Goal: Task Accomplishment & Management: Use online tool/utility

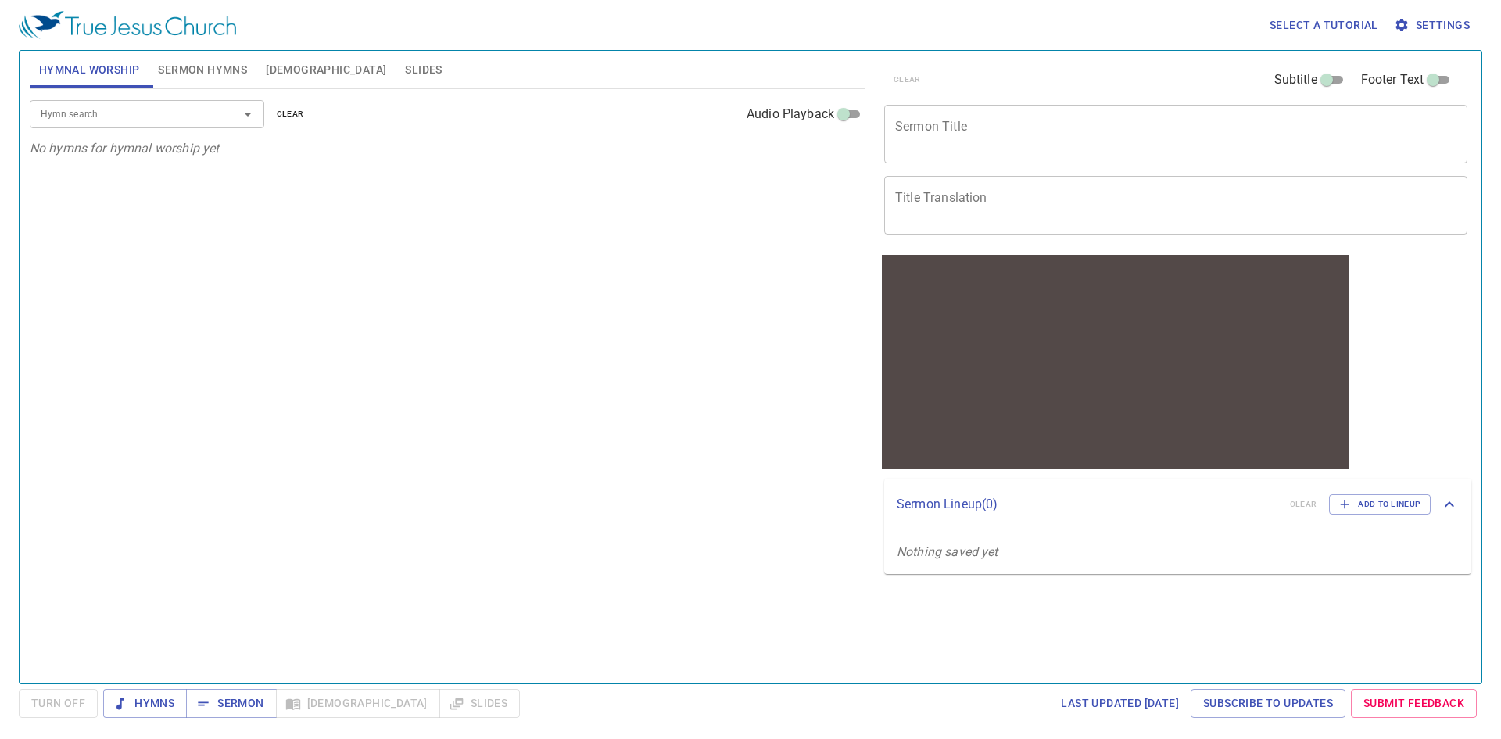
click at [340, 167] on div "Hymn search Hymn search clear Audio Playback No hymns for hymnal worship yet" at bounding box center [448, 379] width 836 height 581
click at [145, 95] on div "Hymn search Hymn search clear Audio Playback" at bounding box center [448, 114] width 836 height 50
click at [161, 102] on div "Hymn search" at bounding box center [147, 113] width 234 height 27
click at [63, 698] on span "Turn Off" at bounding box center [58, 703] width 79 height 29
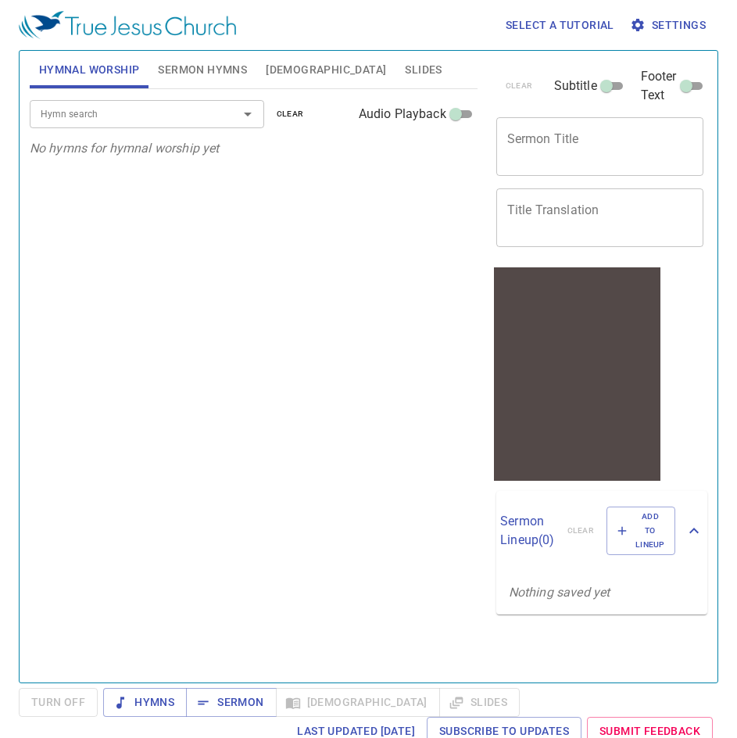
click at [536, 412] on div at bounding box center [576, 357] width 166 height 138
click at [524, 134] on textarea "Sermon Title" at bounding box center [600, 146] width 186 height 30
type textarea "The Lord"
drag, startPoint x: 306, startPoint y: 345, endPoint x: 301, endPoint y: 354, distance: 9.8
click at [301, 354] on div "Hymn search Hymn search clear Audio Playback No hymns for hymnal worship yet" at bounding box center [254, 379] width 448 height 580
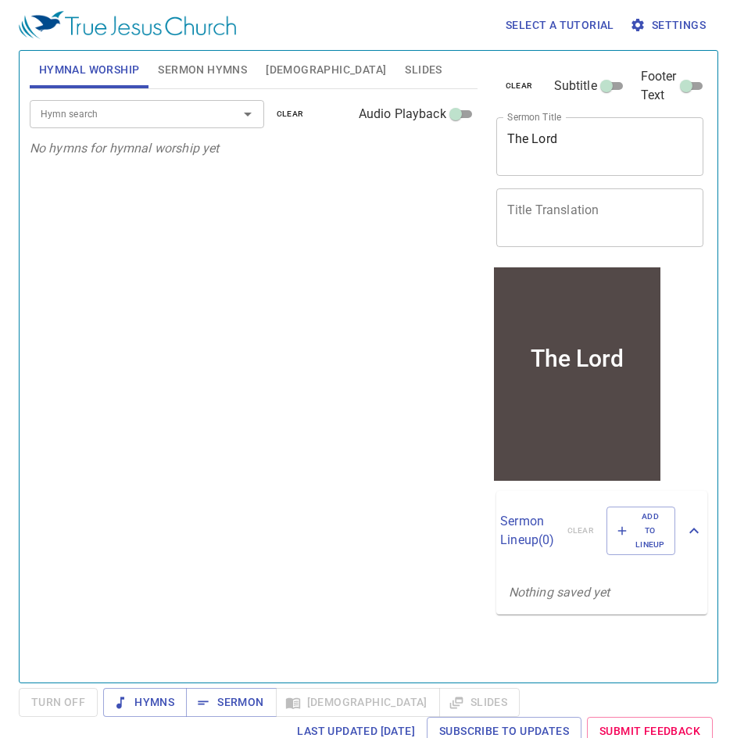
click at [654, 145] on textarea "The Lord" at bounding box center [600, 146] width 186 height 30
click at [615, 209] on textarea "Title Translation" at bounding box center [600, 217] width 186 height 30
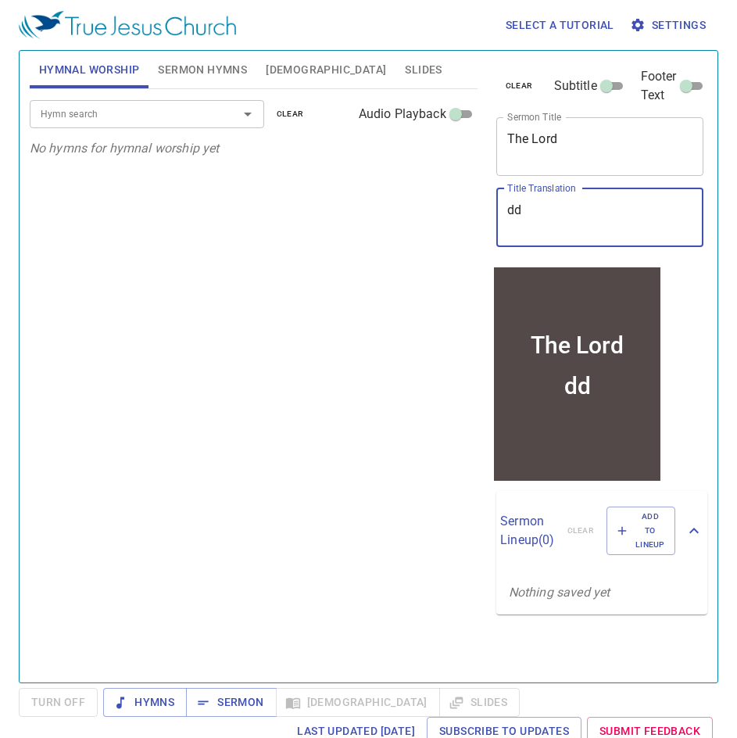
type textarea "d"
drag, startPoint x: 614, startPoint y: 209, endPoint x: 424, endPoint y: 262, distance: 196.3
click at [424, 262] on div "Hymn search Hymn search clear Audio Playback No hymns for hymnal worship yet" at bounding box center [254, 379] width 448 height 580
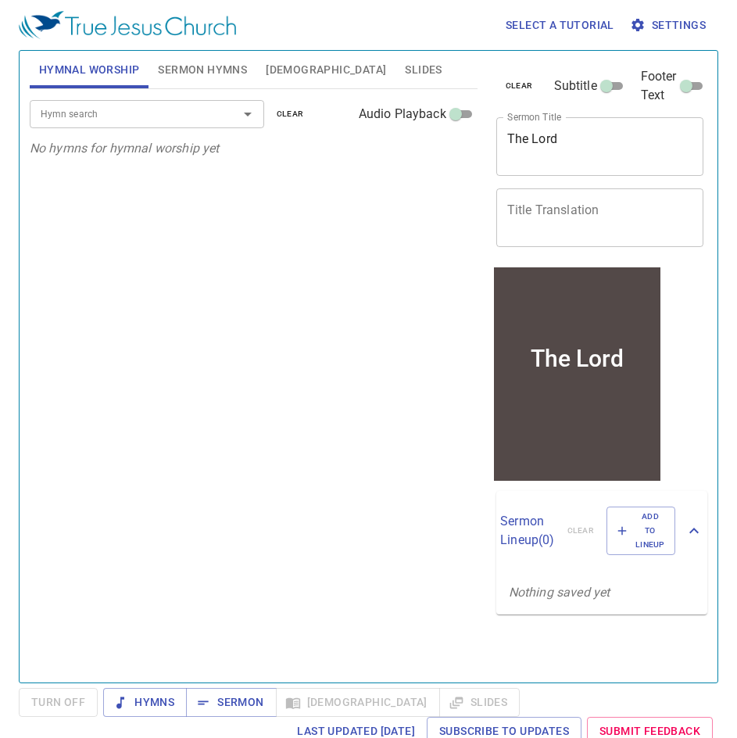
click at [549, 596] on icon "Nothing saved yet" at bounding box center [560, 592] width 102 height 15
click at [643, 546] on span "Add to Lineup" at bounding box center [641, 531] width 48 height 43
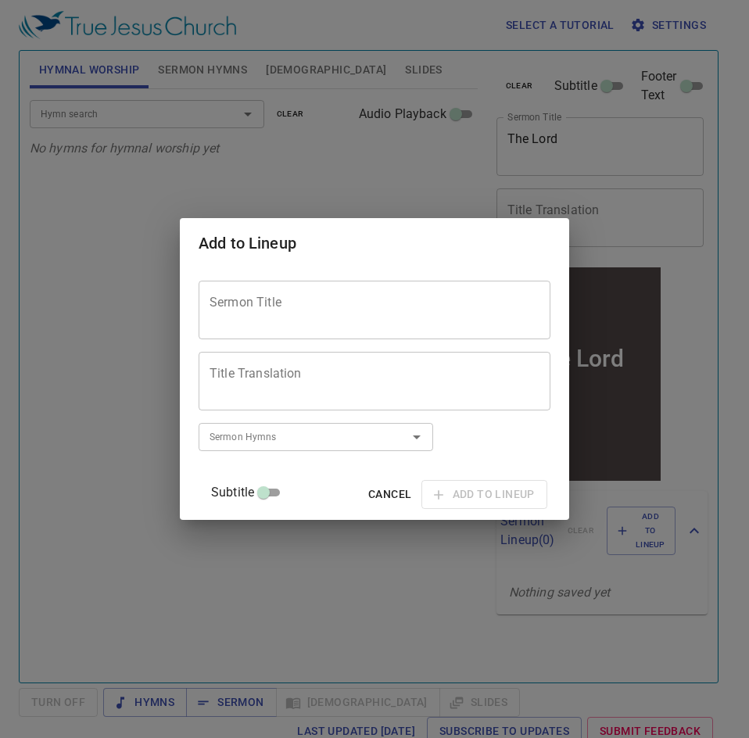
click at [306, 435] on input "Sermon Hymns" at bounding box center [292, 437] width 179 height 18
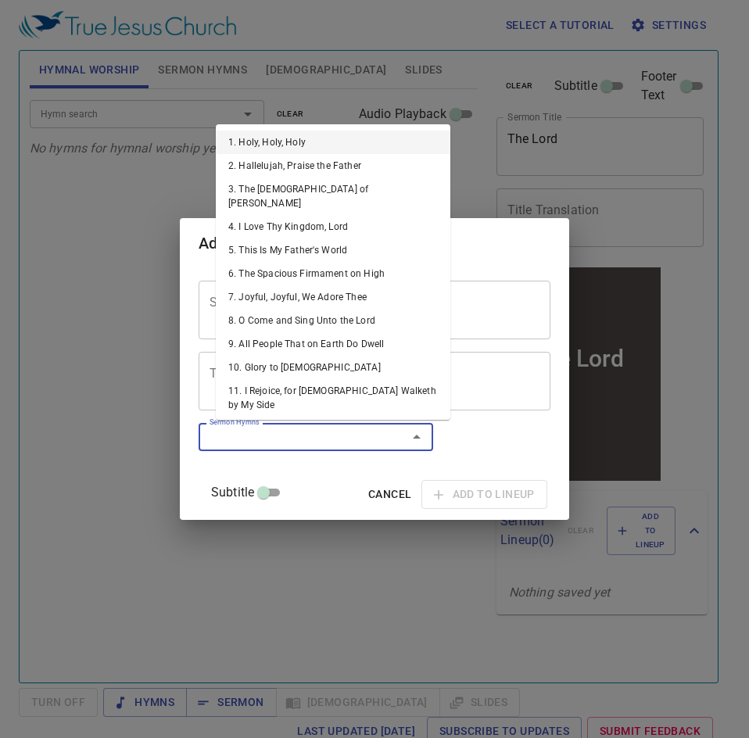
click at [485, 394] on textarea "Title Translation" at bounding box center [374, 382] width 330 height 30
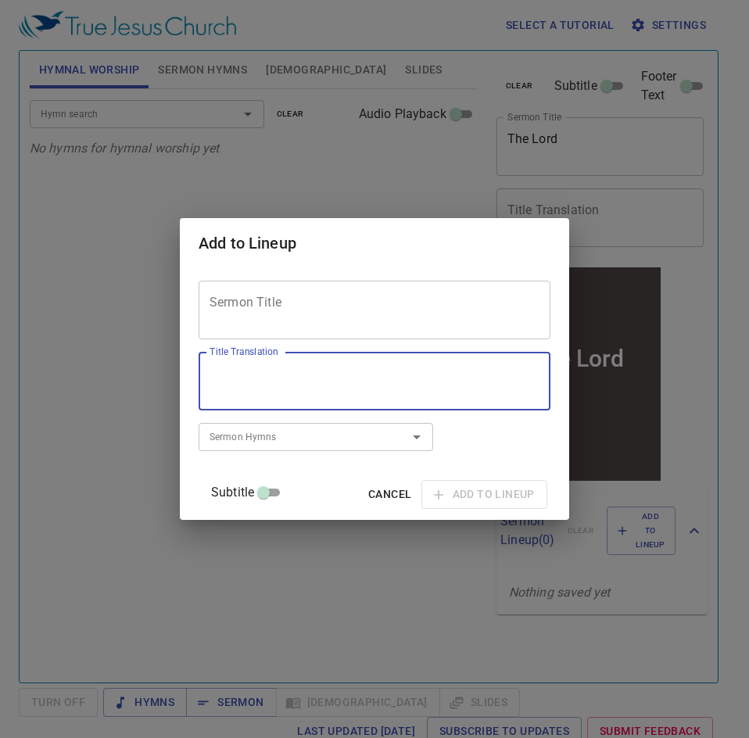
type textarea "w"
click at [368, 495] on span "Cancel" at bounding box center [389, 495] width 43 height 20
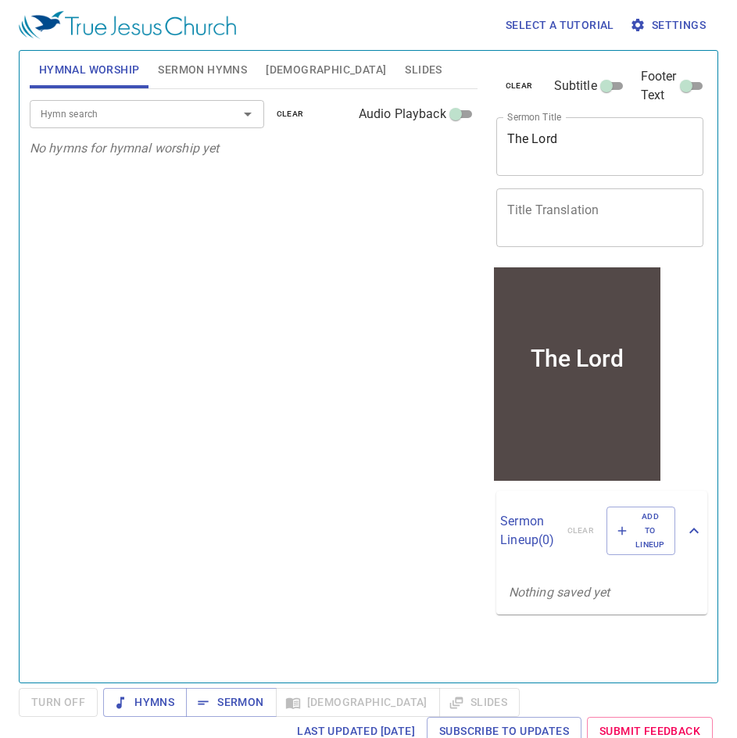
click at [572, 211] on textarea "Title Translation" at bounding box center [600, 217] width 186 height 30
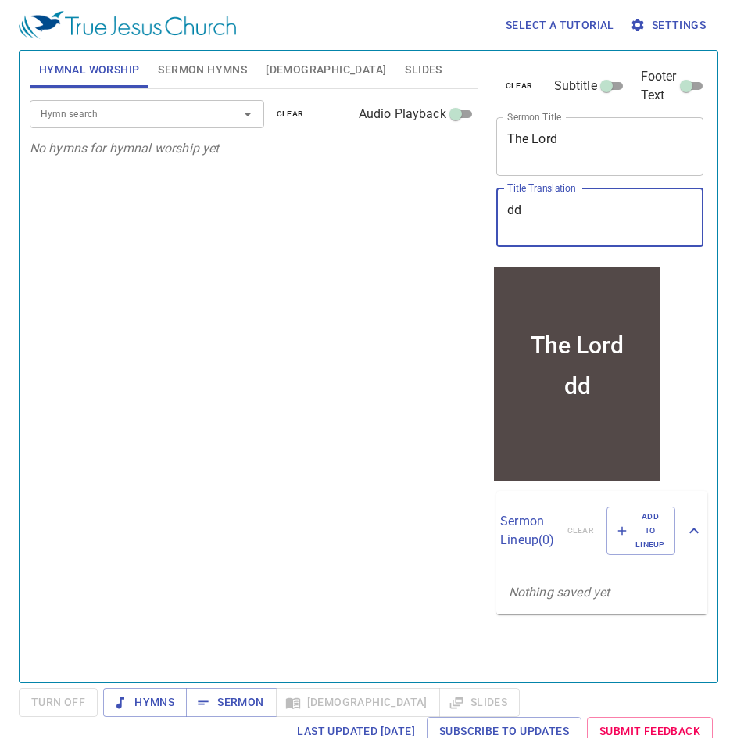
type textarea "d"
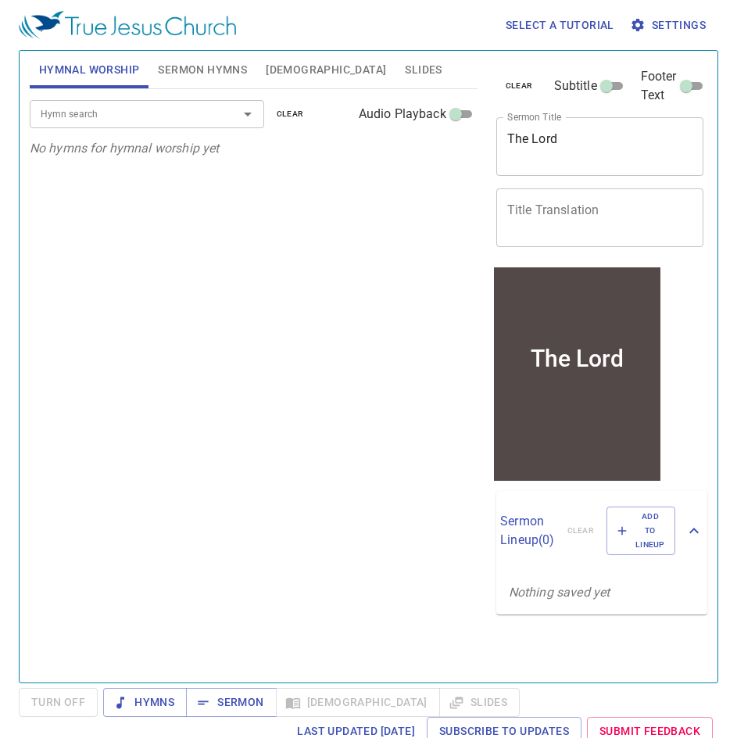
click at [265, 326] on div "Hymn search Hymn search clear Audio Playback No hymns for hymnal worship yet" at bounding box center [254, 379] width 448 height 580
click at [603, 356] on div "The Lord" at bounding box center [576, 357] width 93 height 27
click at [109, 114] on input "Hymn search" at bounding box center [123, 114] width 179 height 18
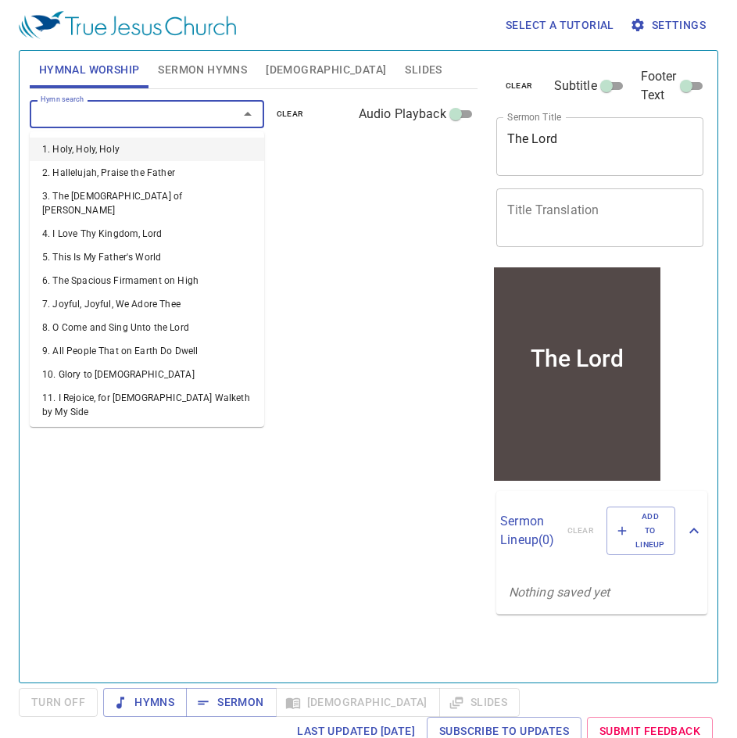
click at [104, 150] on li "1. Holy, Holy, Holy" at bounding box center [147, 149] width 234 height 23
click at [117, 107] on input "Hymn search" at bounding box center [123, 114] width 179 height 18
click at [110, 174] on li "2. Hallelujah, Praise the Father" at bounding box center [147, 172] width 234 height 23
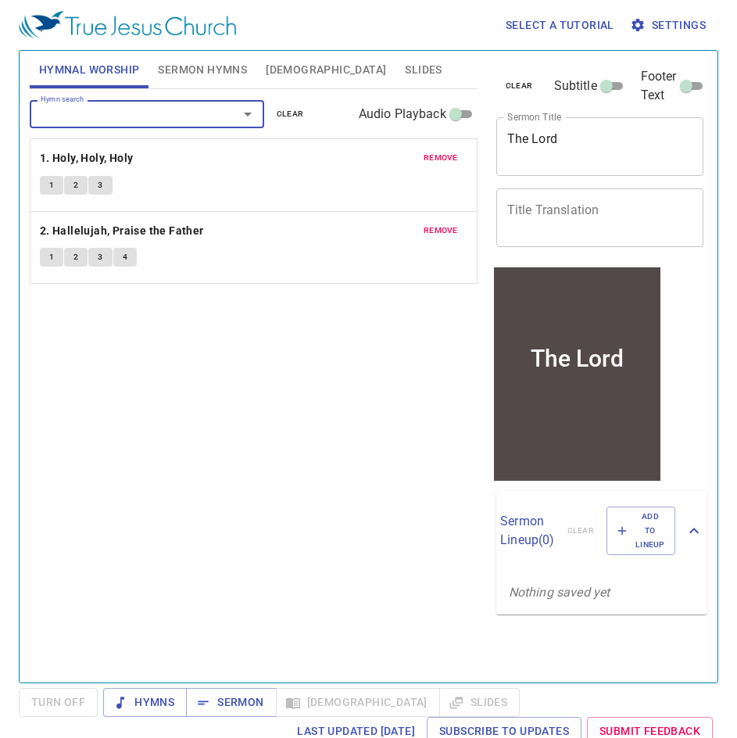
click at [199, 324] on div "Hymn search Hymn search clear Audio Playback remove 1. Holy, Holy, Holy 1 2 3 r…" at bounding box center [254, 379] width 448 height 580
click at [204, 70] on span "Sermon Hymns" at bounding box center [202, 70] width 89 height 20
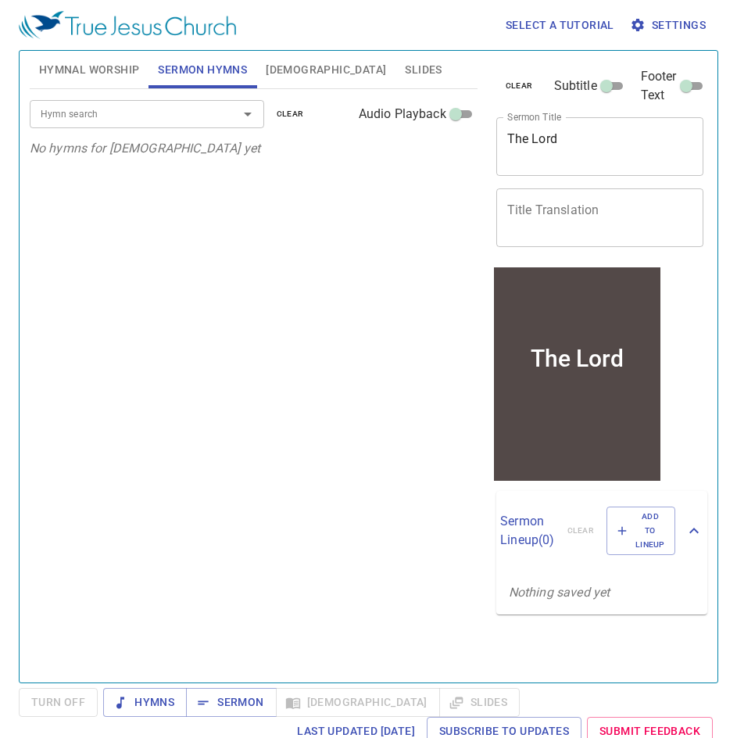
click at [578, 409] on div "The Lord" at bounding box center [576, 357] width 166 height 138
click at [585, 610] on p "Nothing saved yet" at bounding box center [601, 593] width 211 height 44
click at [639, 524] on span "Add to Lineup" at bounding box center [641, 531] width 48 height 43
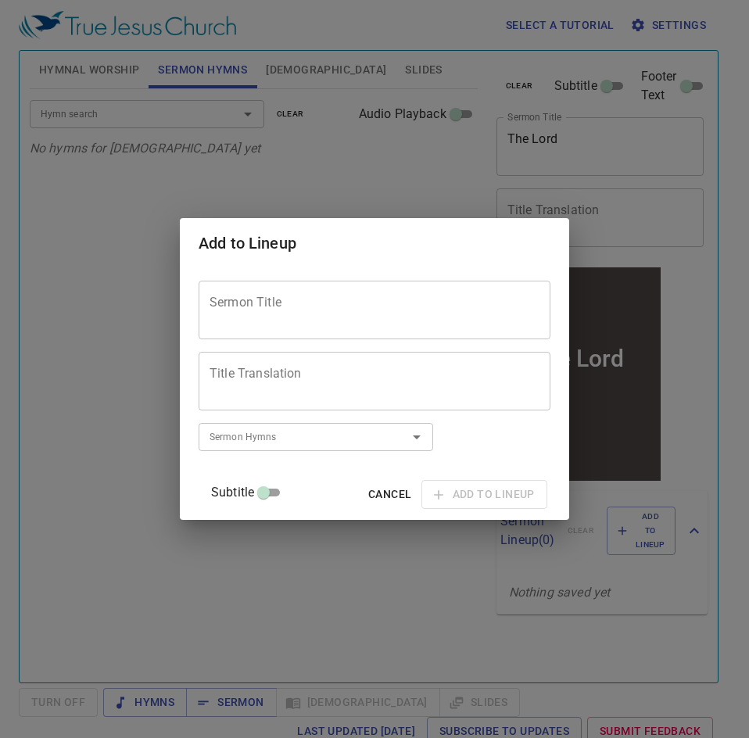
click at [331, 388] on textarea "Title Translation" at bounding box center [374, 382] width 330 height 30
click at [292, 383] on textarea "Title Translation" at bounding box center [374, 382] width 330 height 30
type textarea "dddd"
click at [671, 439] on div "Add to Lineup Sermon Title Sermon Title Title Translation dddd Title Translatio…" at bounding box center [374, 369] width 749 height 738
click at [372, 496] on span "Cancel" at bounding box center [389, 495] width 43 height 20
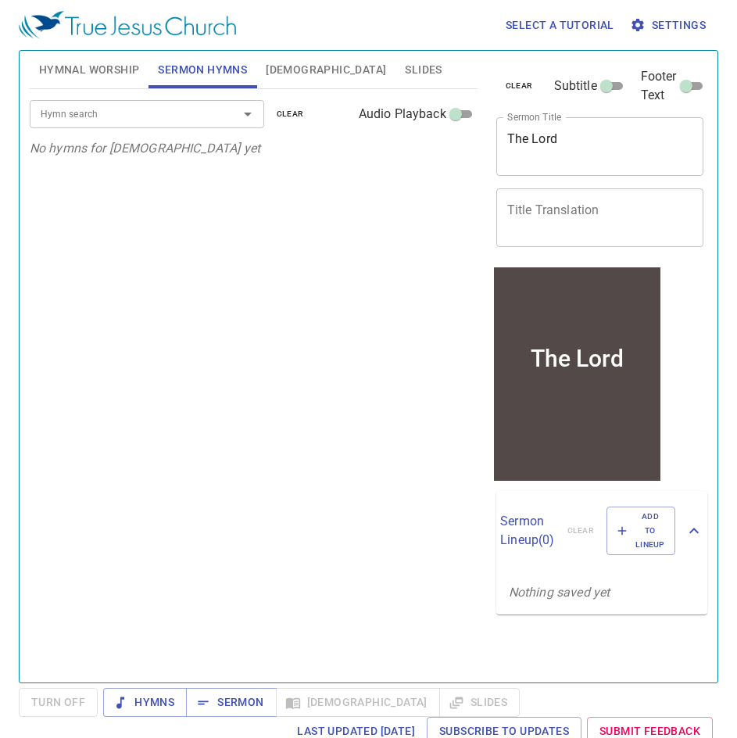
click at [559, 589] on p "Nothing saved yet" at bounding box center [601, 593] width 211 height 44
click at [640, 522] on span "Add to Lineup" at bounding box center [641, 531] width 48 height 43
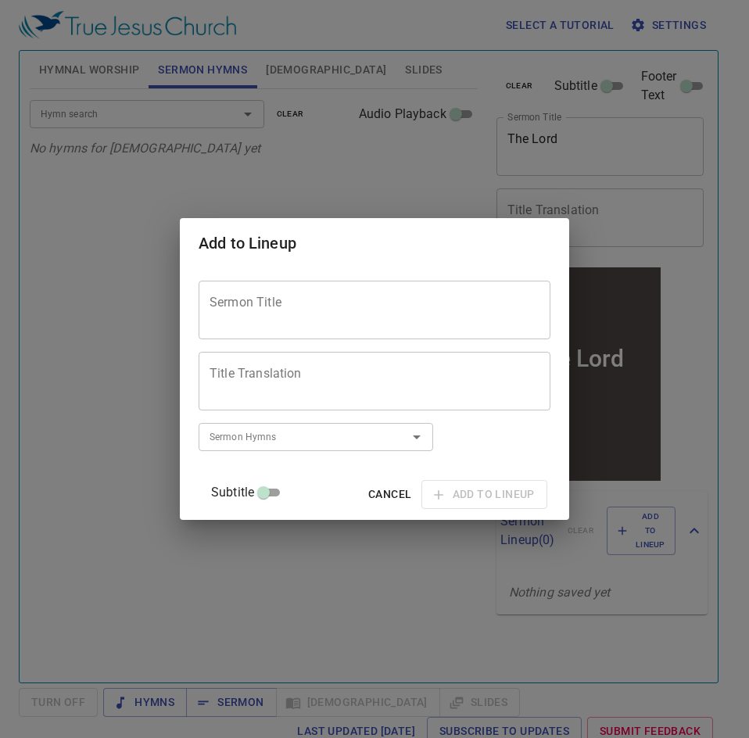
click at [378, 496] on span "Cancel" at bounding box center [389, 495] width 43 height 20
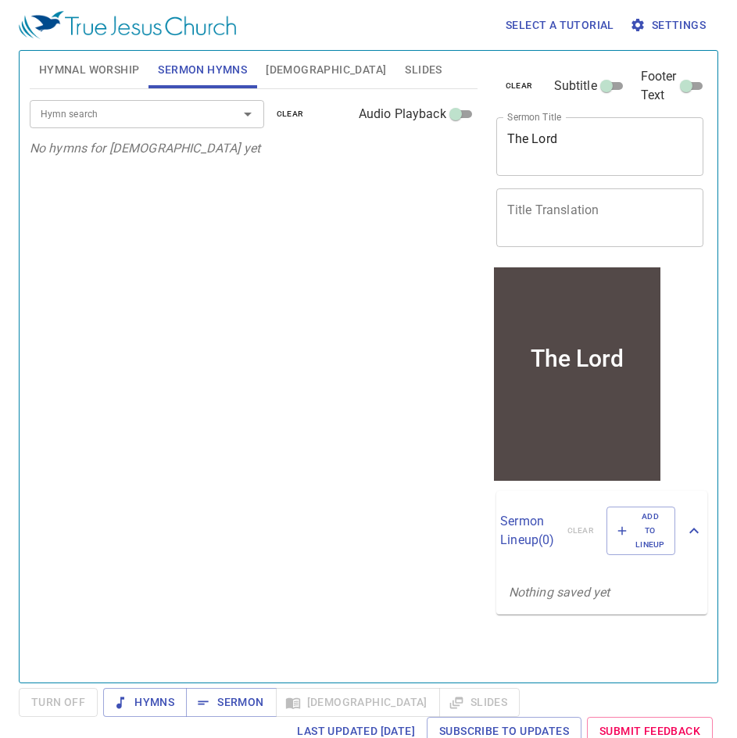
click at [567, 193] on div "x Title Translation" at bounding box center [600, 217] width 208 height 59
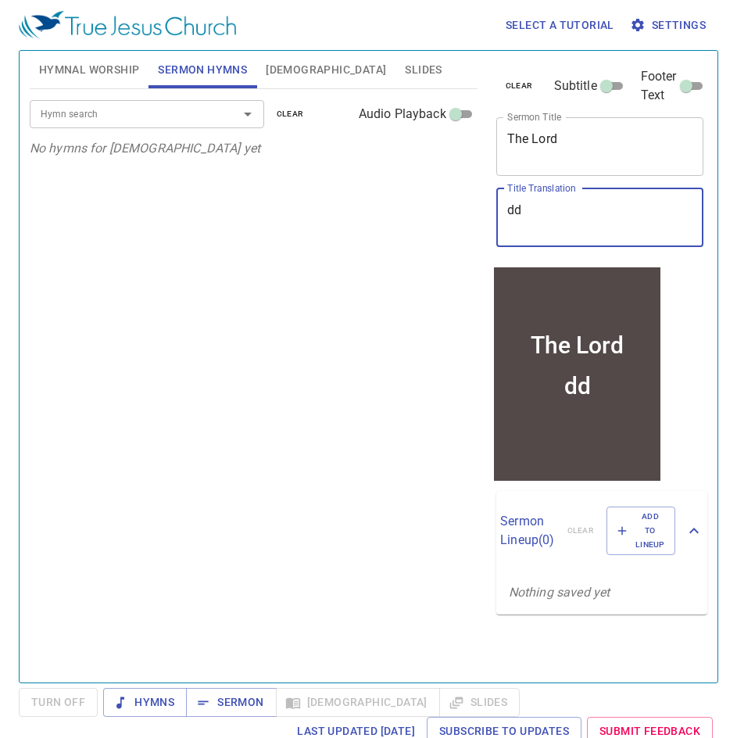
type textarea "d"
click at [686, 81] on input "Footer Text" at bounding box center [686, 89] width 56 height 19
checkbox input "true"
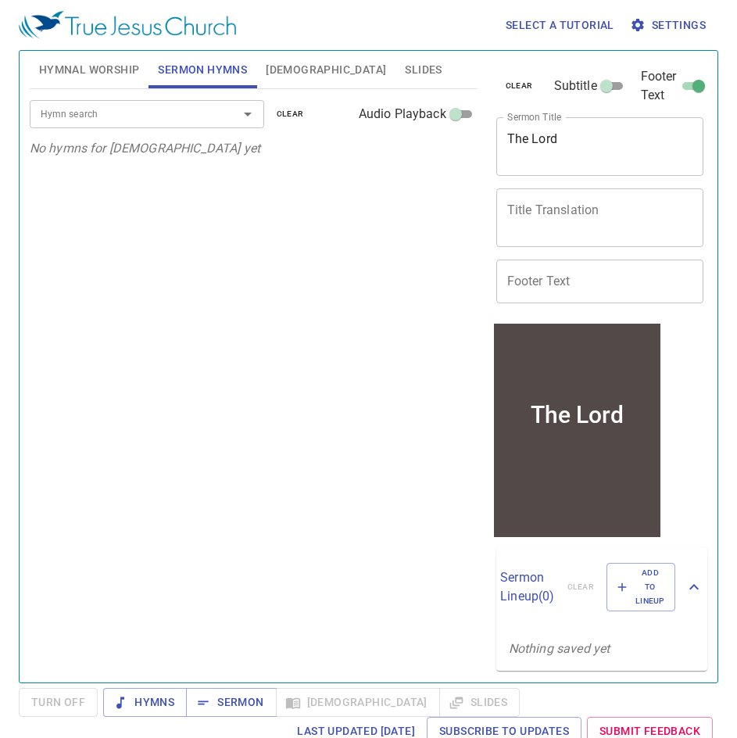
click at [579, 289] on input "Footer Text" at bounding box center [600, 281] width 208 height 44
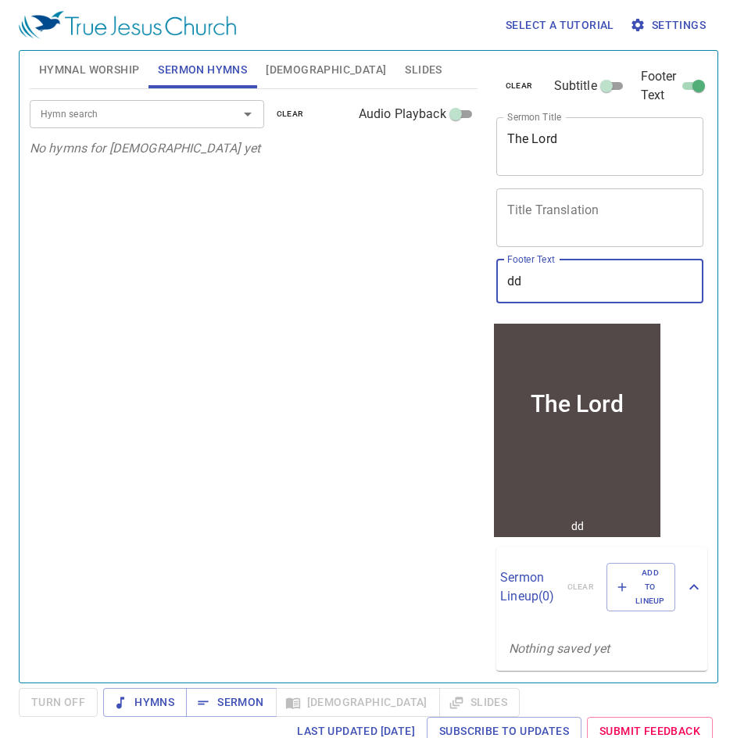
type input "d"
click at [517, 283] on input "pdt haa" at bounding box center [600, 281] width 208 height 44
click at [525, 279] on input "Pdt haa" at bounding box center [600, 281] width 208 height 44
click at [528, 279] on input "Pdt haa" at bounding box center [600, 281] width 208 height 44
click at [528, 281] on input "Pdt haa" at bounding box center [600, 281] width 208 height 44
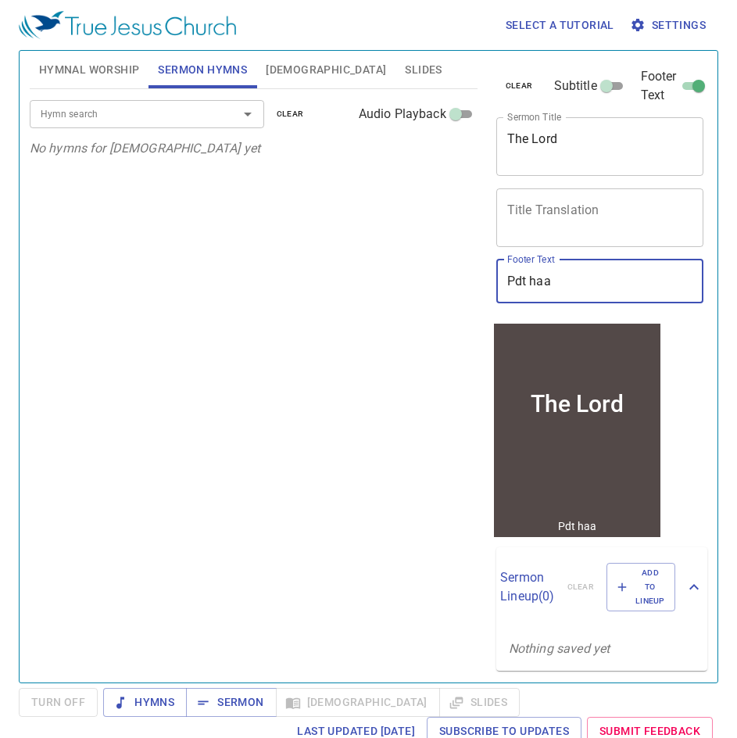
type input "Pdt haa"
click at [365, 388] on div "Hymn search Hymn search clear Audio Playback No hymns for sermon yet" at bounding box center [254, 379] width 448 height 580
click at [167, 127] on div "Hymn search" at bounding box center [147, 113] width 234 height 27
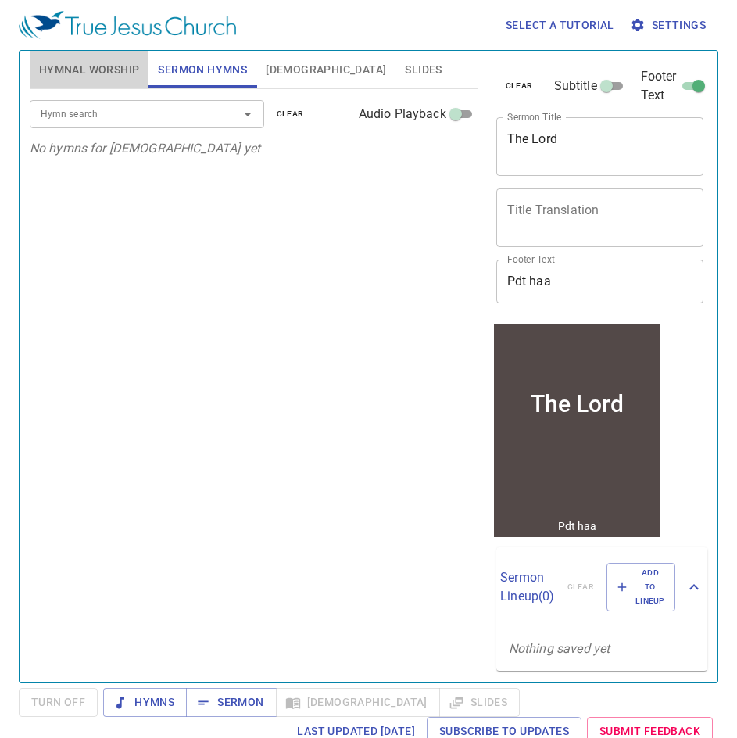
click at [120, 64] on span "Hymnal Worship" at bounding box center [89, 70] width 101 height 20
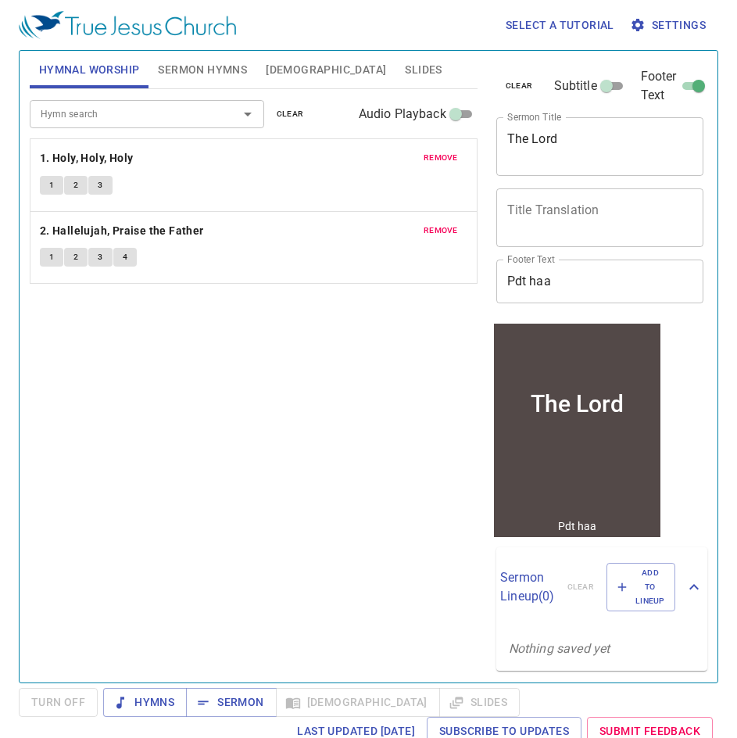
click at [168, 100] on div "Hymn search" at bounding box center [147, 113] width 234 height 27
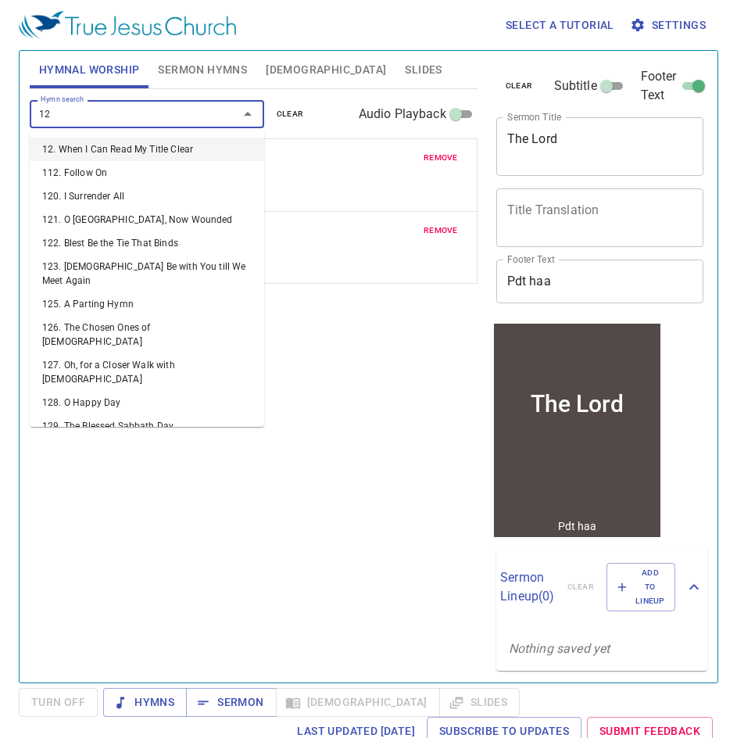
type input "123"
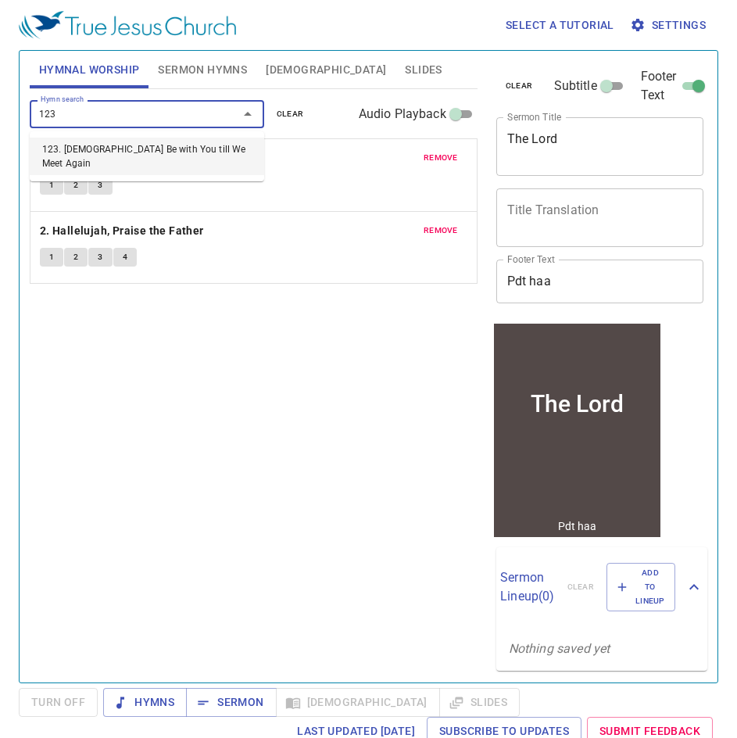
click at [136, 156] on li "123. God Be with You till We Meet Again" at bounding box center [147, 157] width 234 height 38
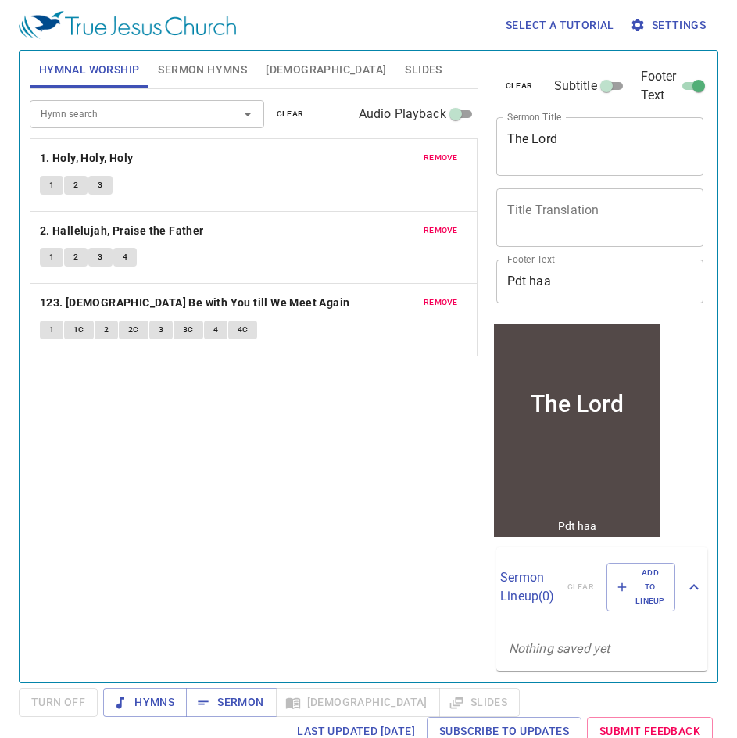
click at [296, 405] on div "Hymn search Hymn search clear Audio Playback remove 1. Holy, Holy, Holy 1 2 3 r…" at bounding box center [254, 379] width 448 height 580
click at [187, 65] on span "Sermon Hymns" at bounding box center [202, 70] width 89 height 20
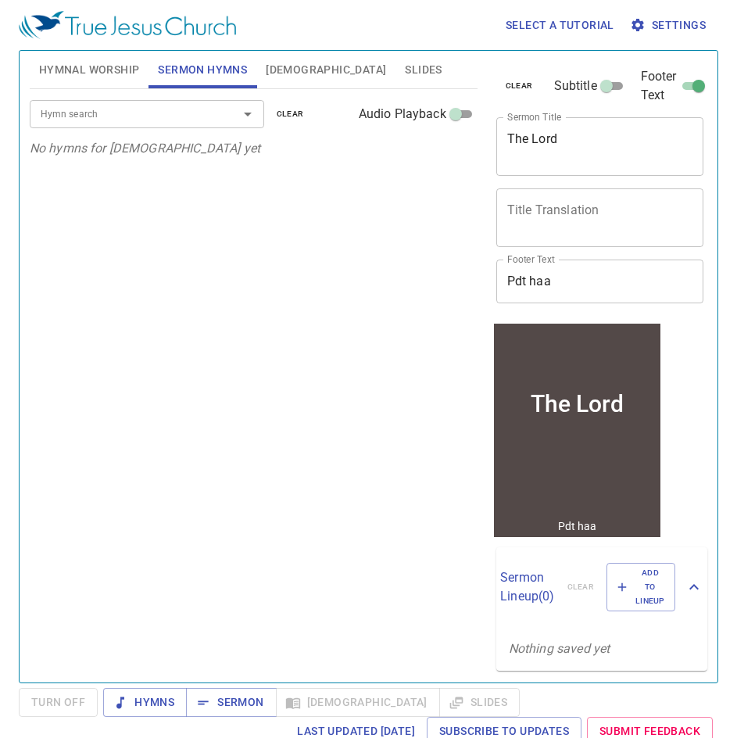
click at [156, 122] on input "Hymn search" at bounding box center [123, 114] width 179 height 18
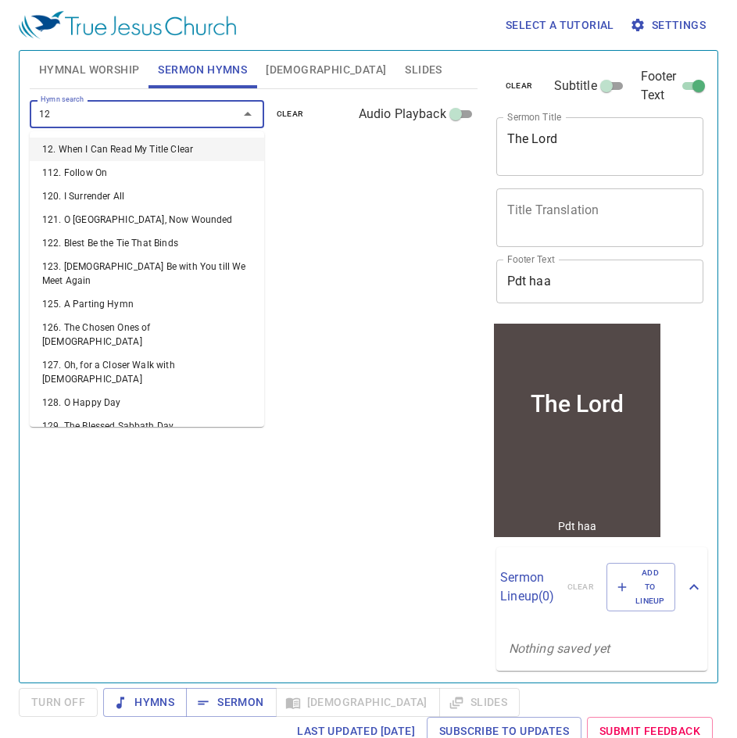
type input "1"
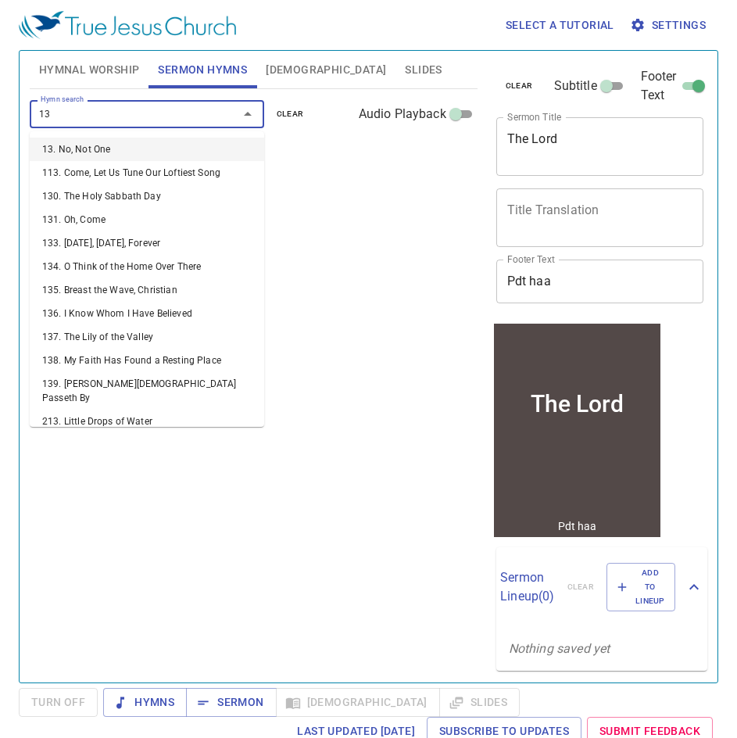
type input "130"
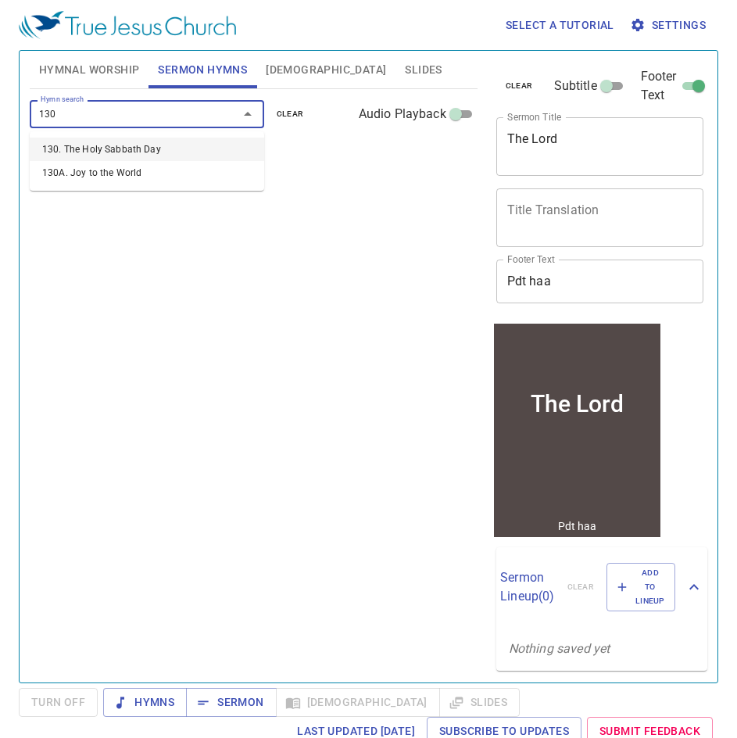
click at [142, 149] on li "130. The Holy Sabbath Day" at bounding box center [147, 149] width 234 height 23
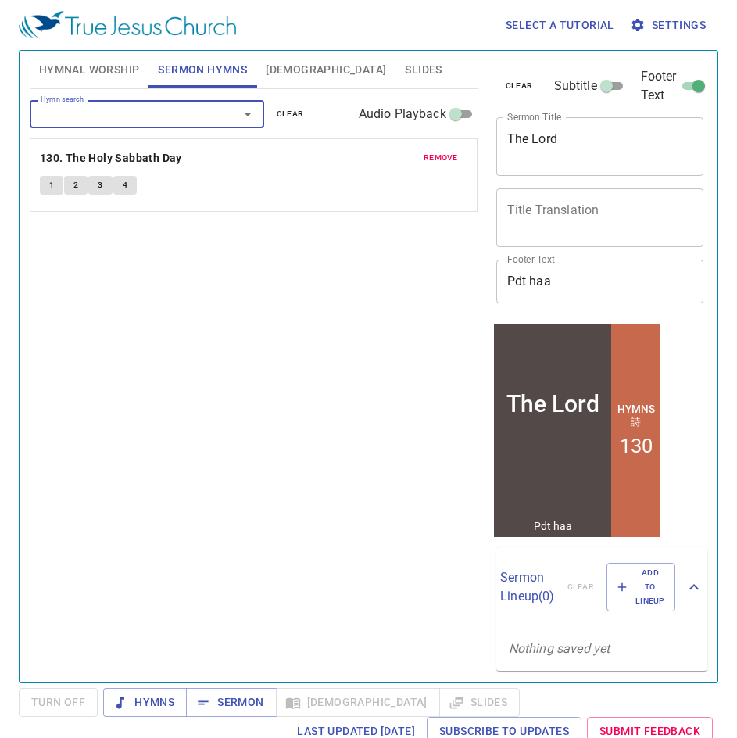
click at [146, 118] on input "Hymn search" at bounding box center [123, 114] width 179 height 18
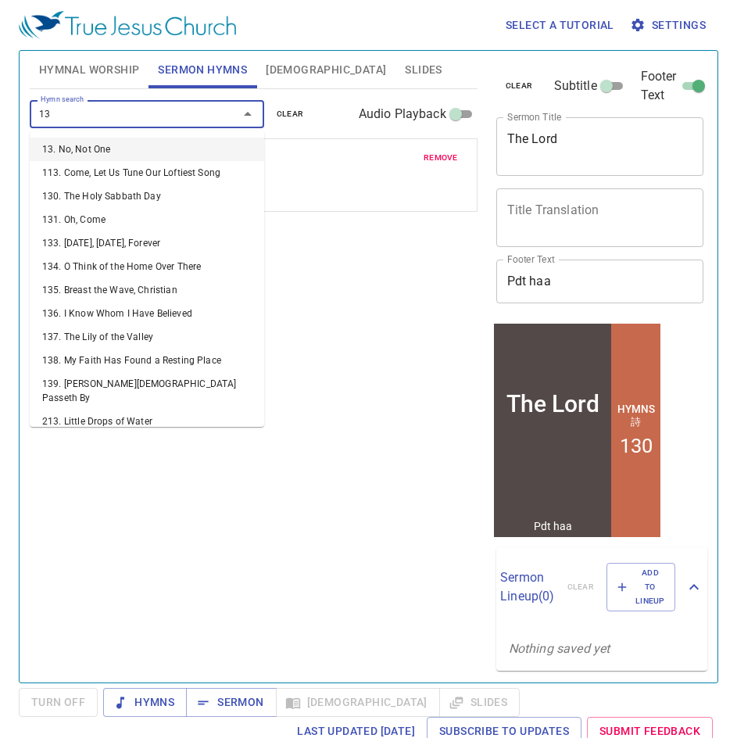
type input "131"
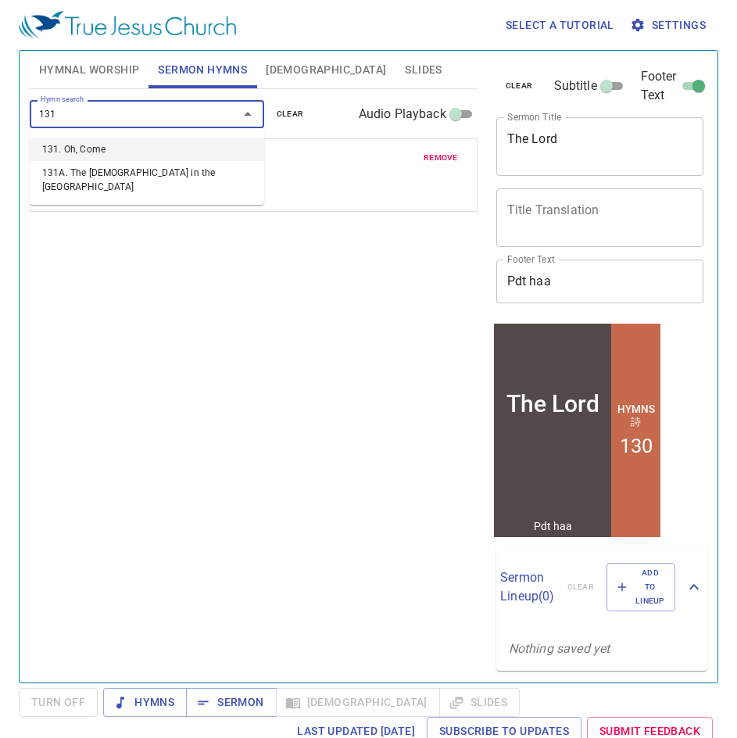
click at [77, 156] on li "131. Oh, Come" at bounding box center [147, 149] width 234 height 23
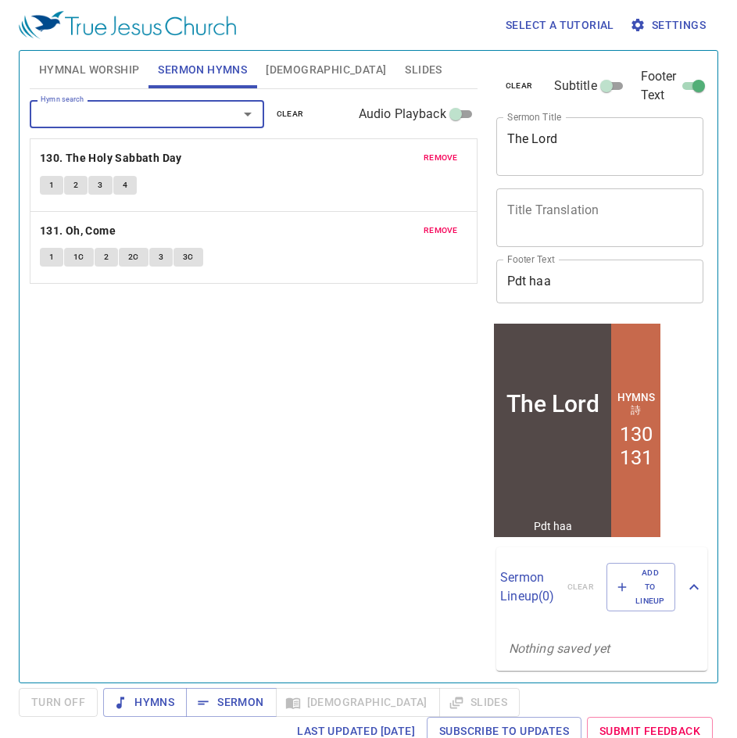
click at [215, 329] on div "Hymn search Hymn search clear Audio Playback remove 130. The Holy Sabbath Day 1…" at bounding box center [254, 379] width 448 height 580
click at [217, 420] on div "Hymn search Hymn search clear Audio Playback remove 130. The Holy Sabbath Day 1…" at bounding box center [254, 379] width 448 height 580
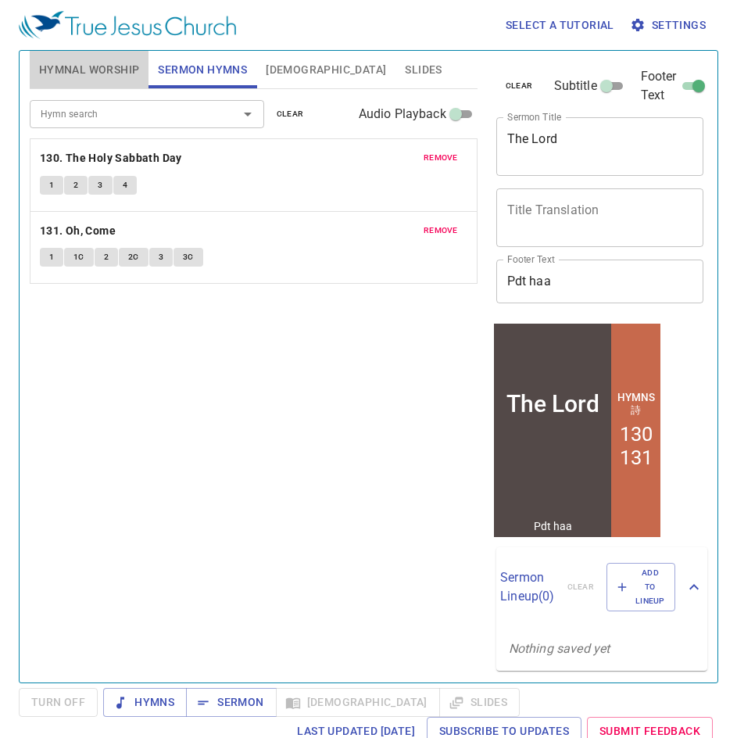
click at [91, 70] on span "Hymnal Worship" at bounding box center [89, 70] width 101 height 20
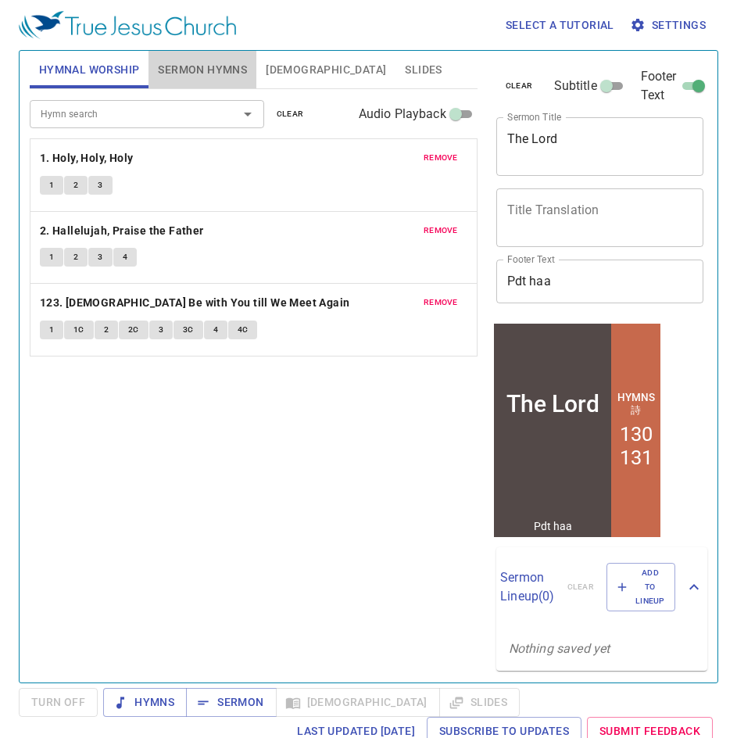
click at [184, 70] on span "Sermon Hymns" at bounding box center [202, 70] width 89 height 20
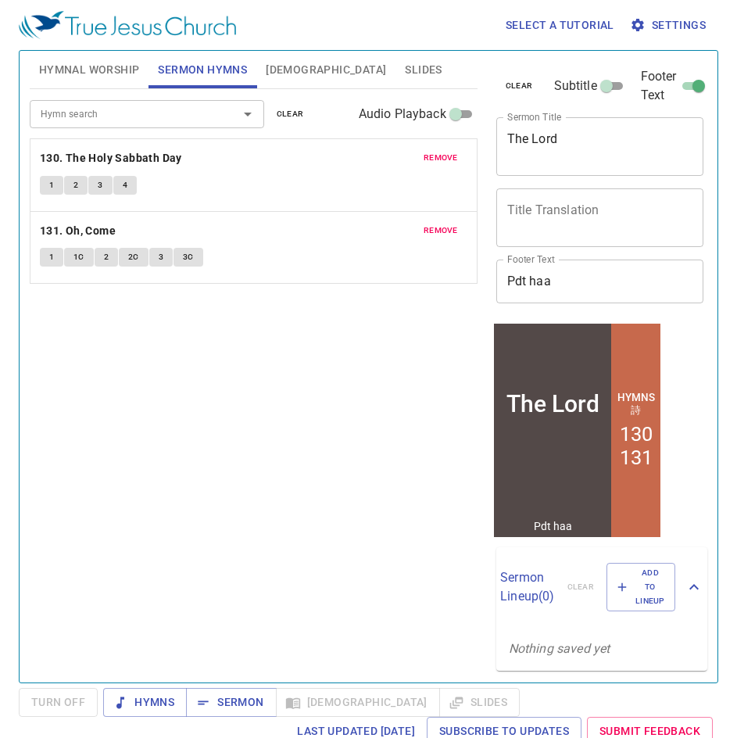
click at [316, 89] on div "Hymn search Hymn search clear Audio Playback" at bounding box center [254, 114] width 448 height 50
click at [292, 72] on span "Bible" at bounding box center [326, 70] width 120 height 20
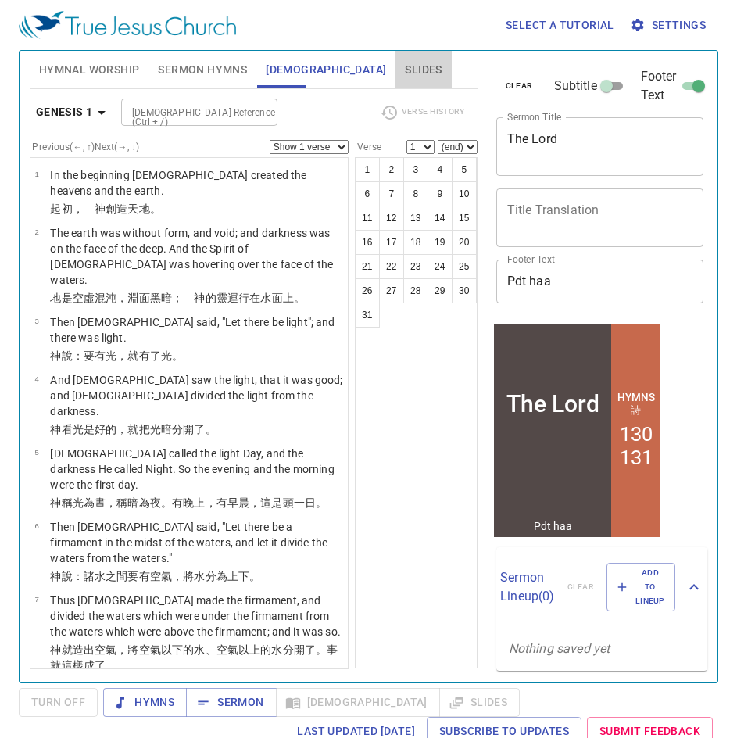
click at [405, 64] on span "Slides" at bounding box center [423, 70] width 37 height 20
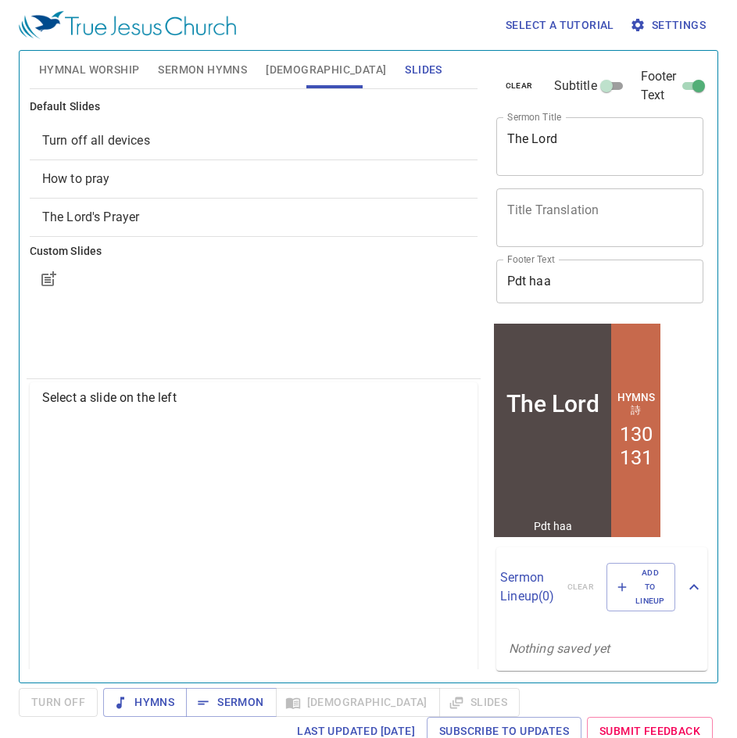
click at [86, 66] on span "Hymnal Worship" at bounding box center [89, 70] width 101 height 20
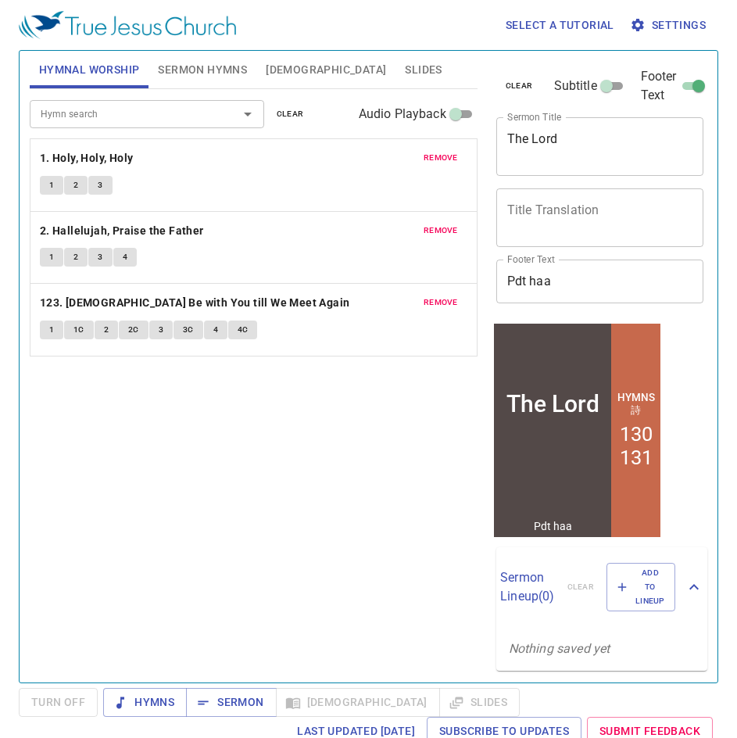
click at [65, 707] on span "Turn Off" at bounding box center [58, 702] width 79 height 29
click at [405, 75] on span "Slides" at bounding box center [423, 70] width 37 height 20
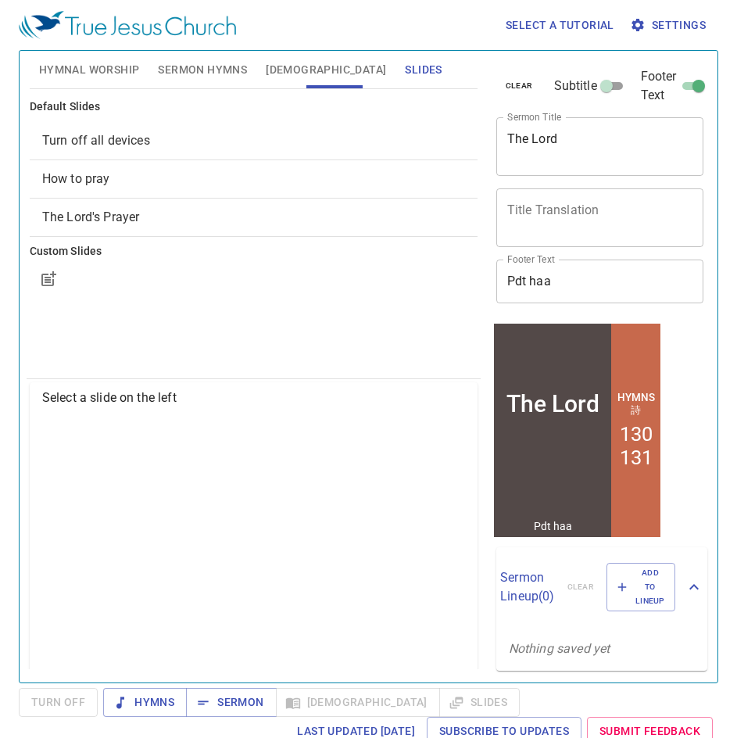
click at [72, 66] on span "Hymnal Worship" at bounding box center [89, 70] width 101 height 20
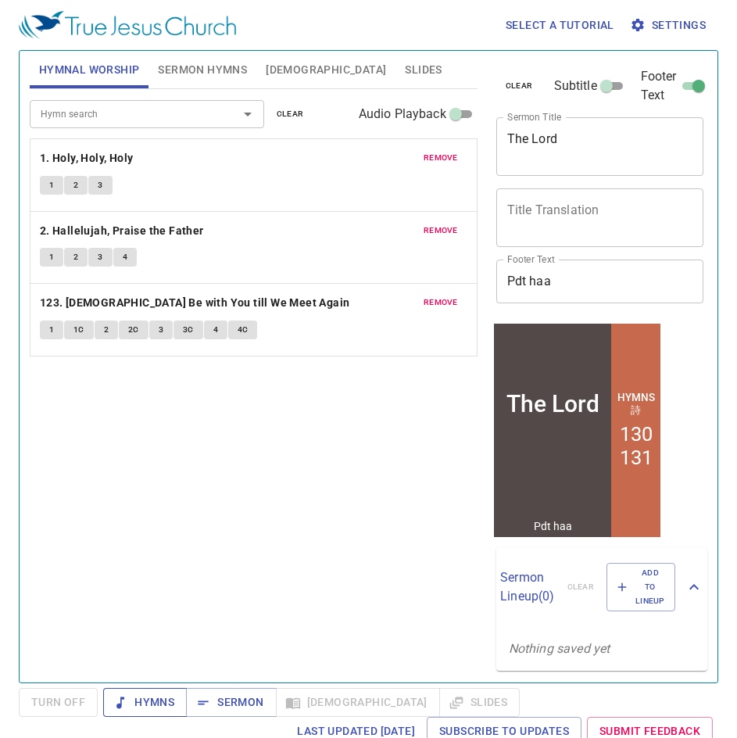
click at [166, 704] on span "Hymns" at bounding box center [145, 702] width 59 height 20
click at [337, 487] on div "Hymn search Hymn search clear Audio Playback remove 1. Holy, Holy, Holy 1 2 3 r…" at bounding box center [254, 379] width 448 height 580
click at [52, 182] on span "1" at bounding box center [51, 185] width 5 height 14
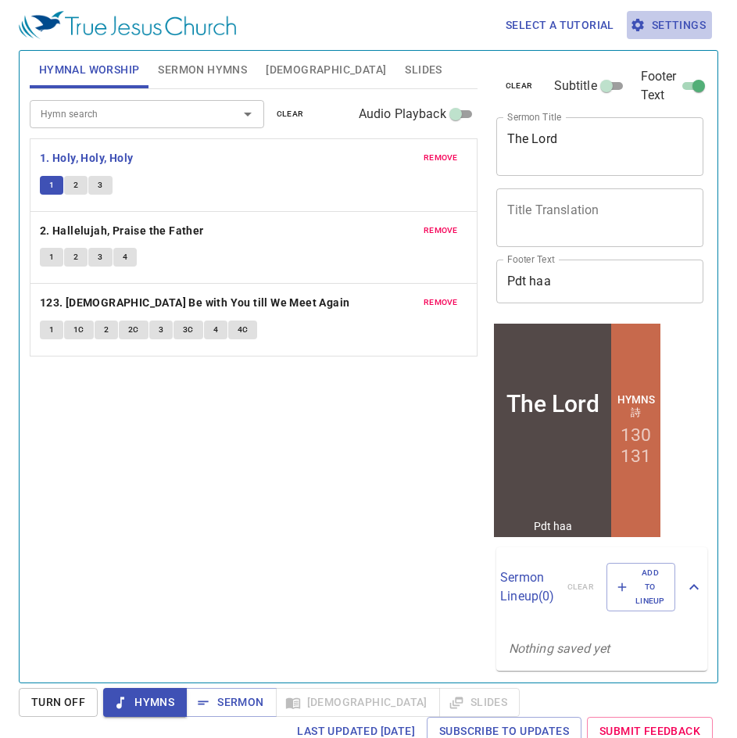
click at [666, 35] on button "Settings" at bounding box center [669, 25] width 85 height 29
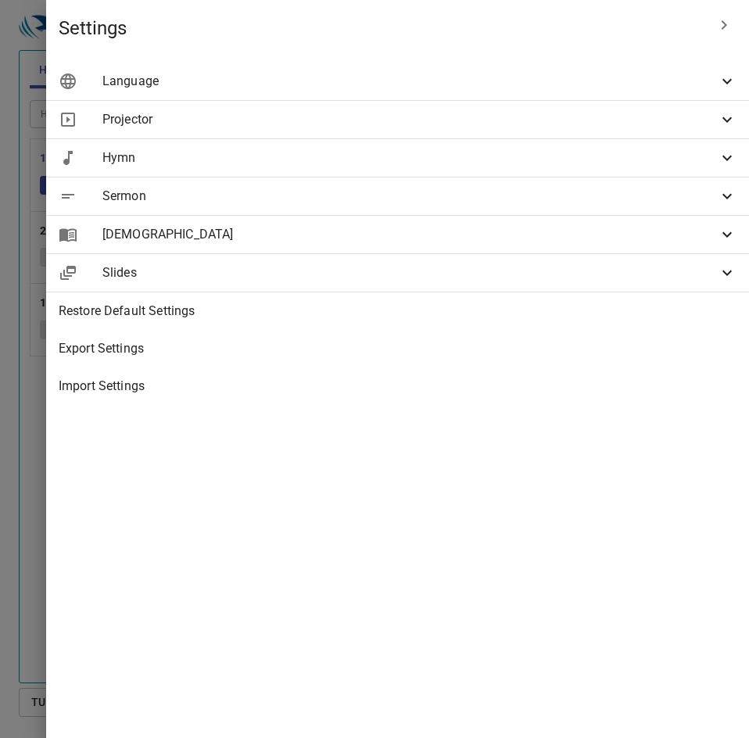
click at [549, 81] on span "Language" at bounding box center [409, 81] width 615 height 19
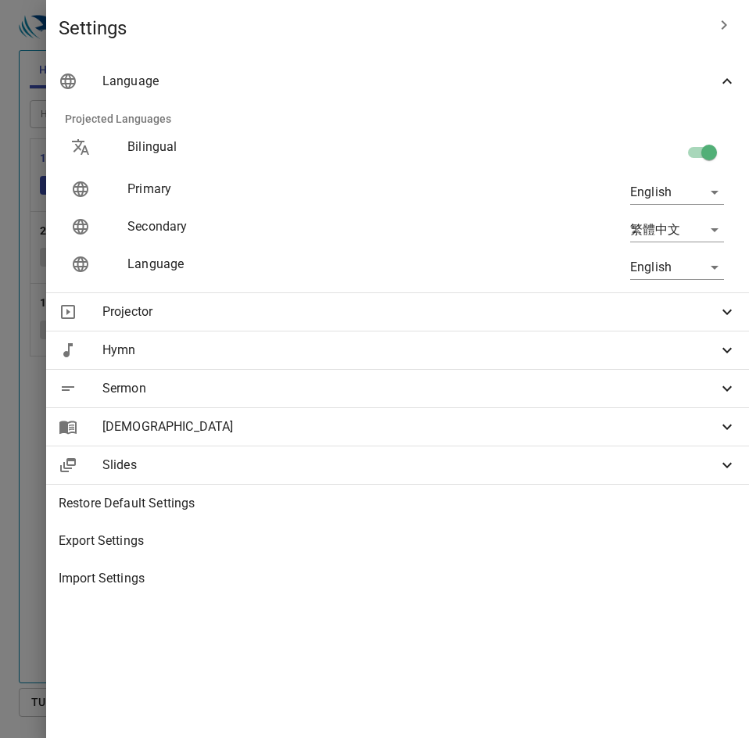
click at [657, 199] on body "Select a tutorial Settings Hymnal Worship Sermon Hymns Bible Slides Hymn search…" at bounding box center [374, 369] width 749 height 738
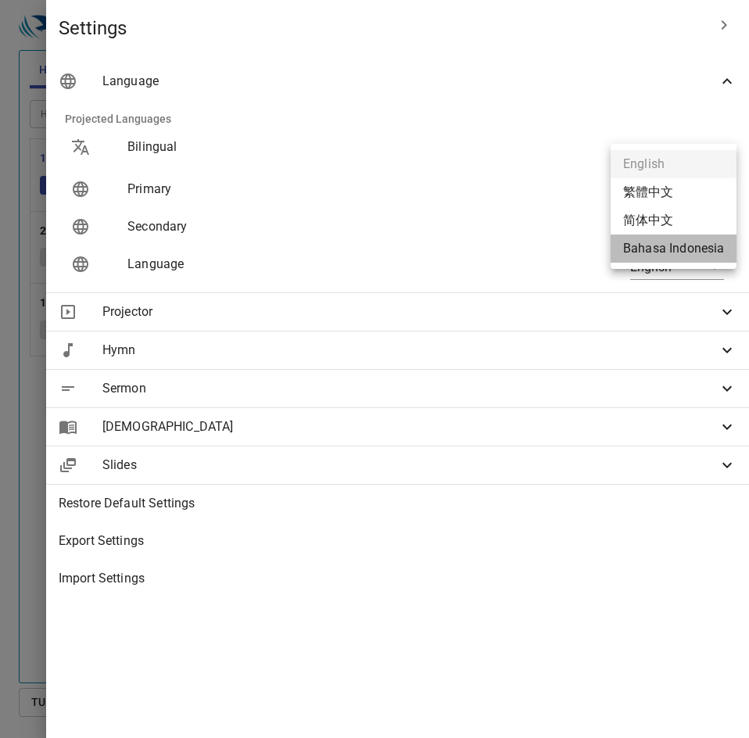
click at [665, 254] on li "Bahasa Indonesia" at bounding box center [673, 248] width 126 height 28
type input "id"
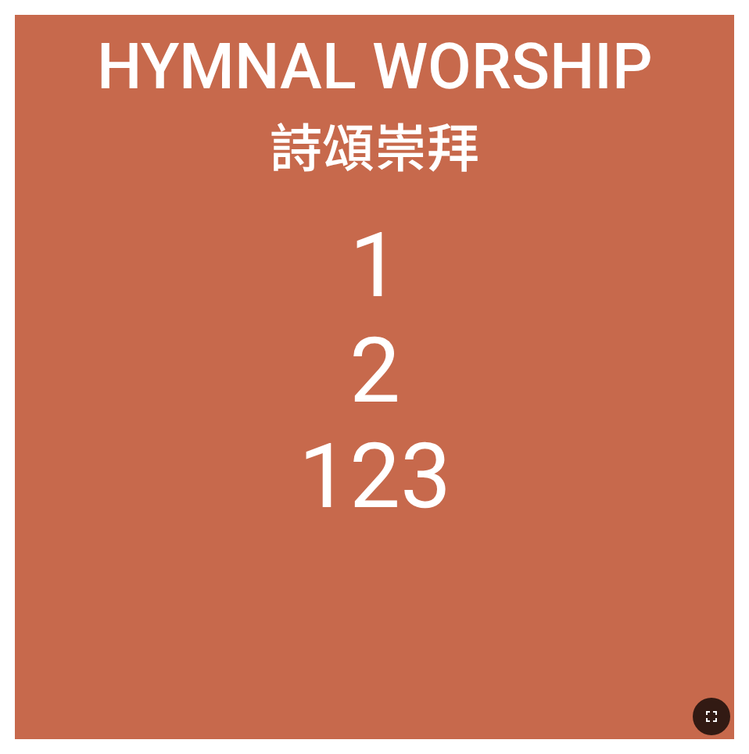
click at [624, 499] on icon "button" at bounding box center [711, 716] width 19 height 19
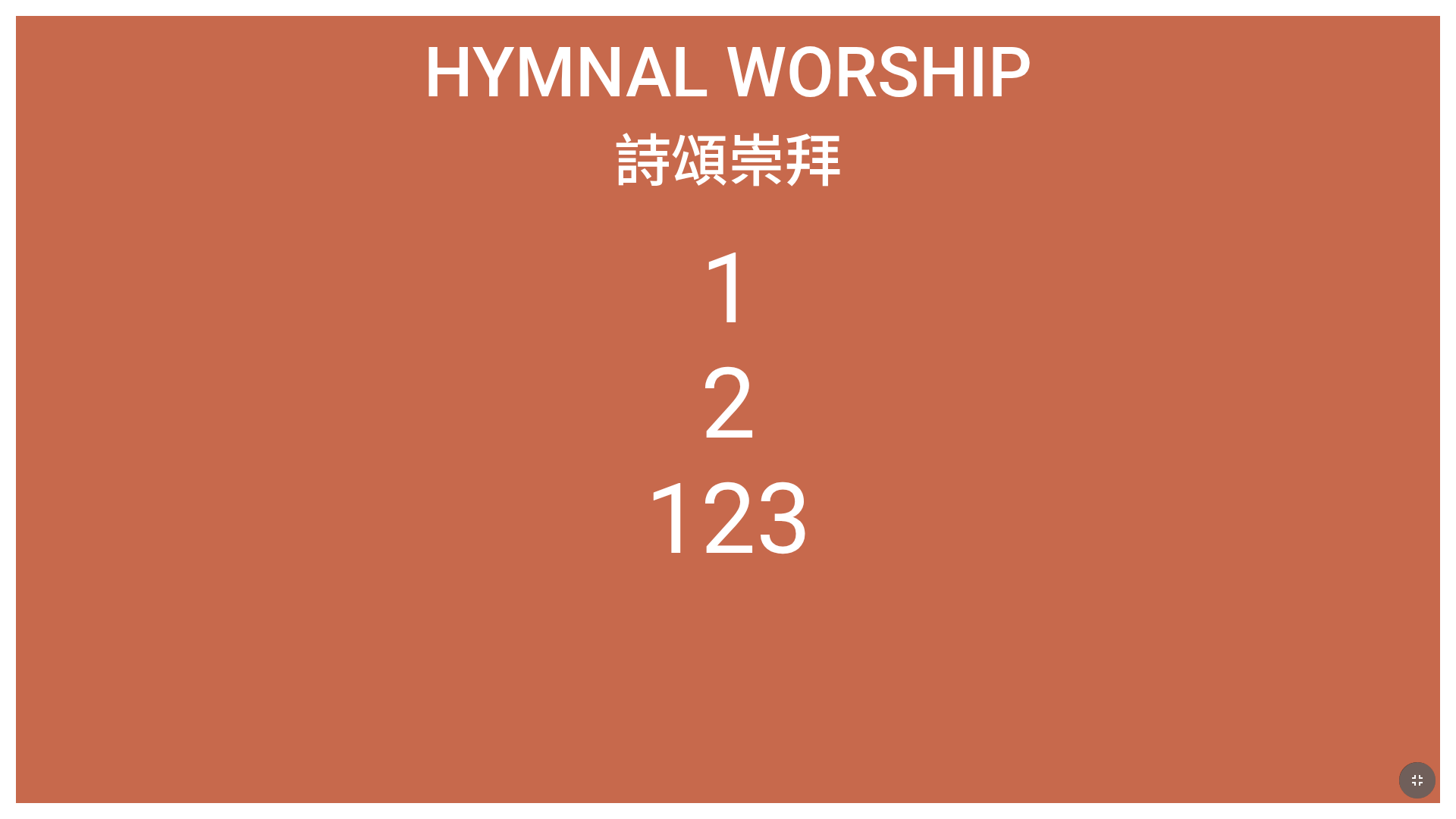
click at [605, 484] on button "button" at bounding box center [1417, 780] width 37 height 37
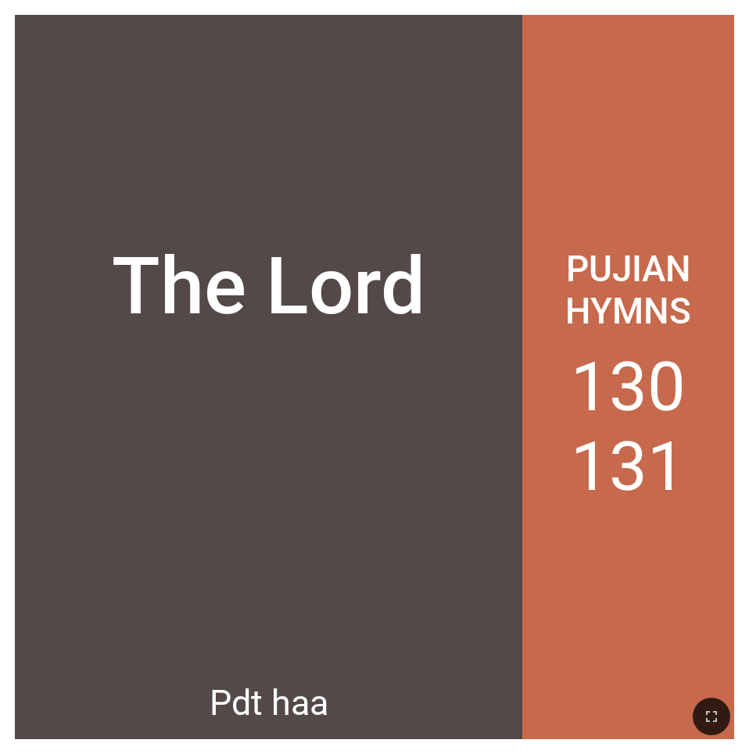
click at [417, 499] on div at bounding box center [268, 576] width 507 height 181
click at [624, 499] on icon "button" at bounding box center [711, 716] width 19 height 19
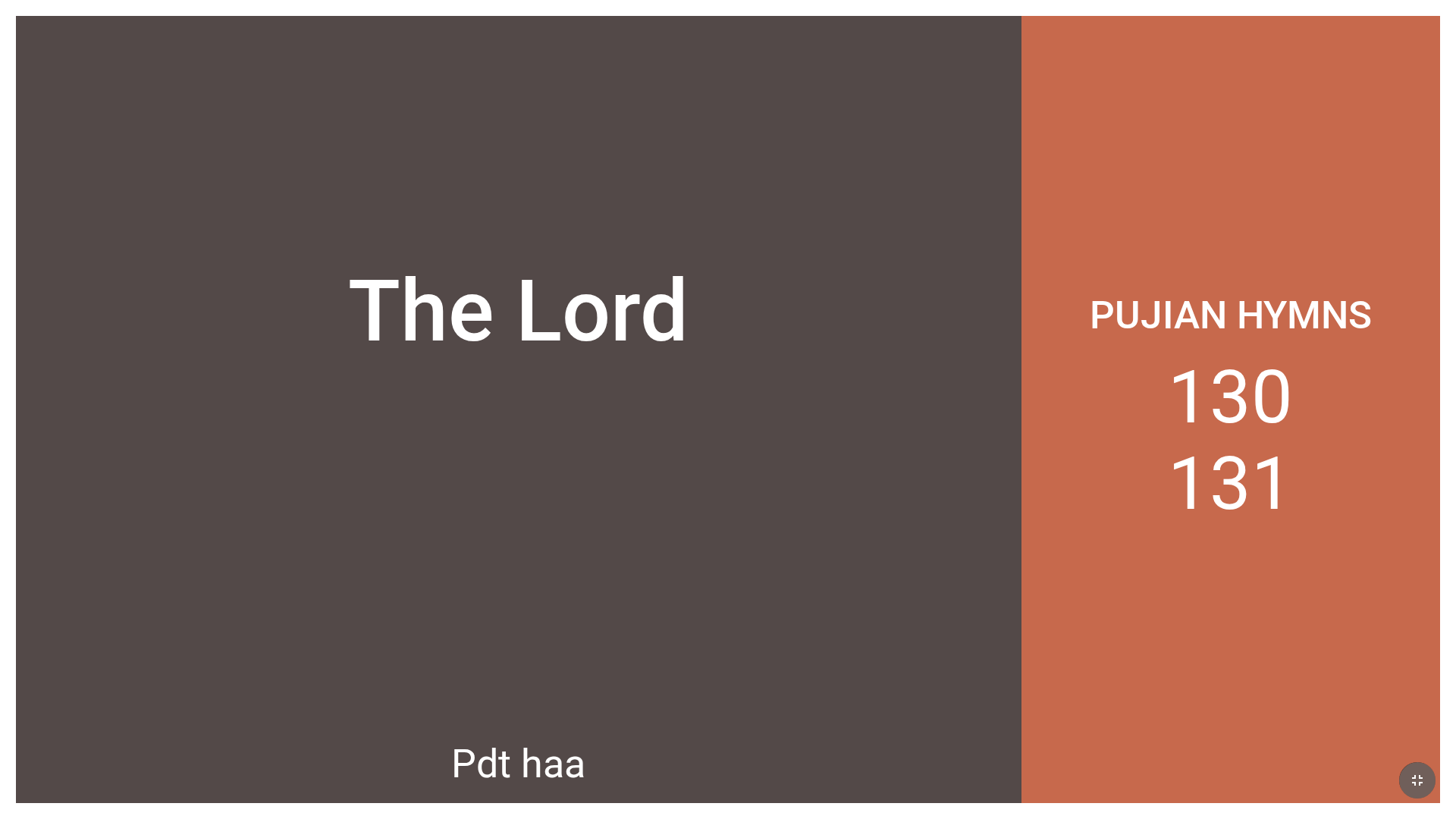
click at [605, 484] on icon "button" at bounding box center [1416, 780] width 18 height 18
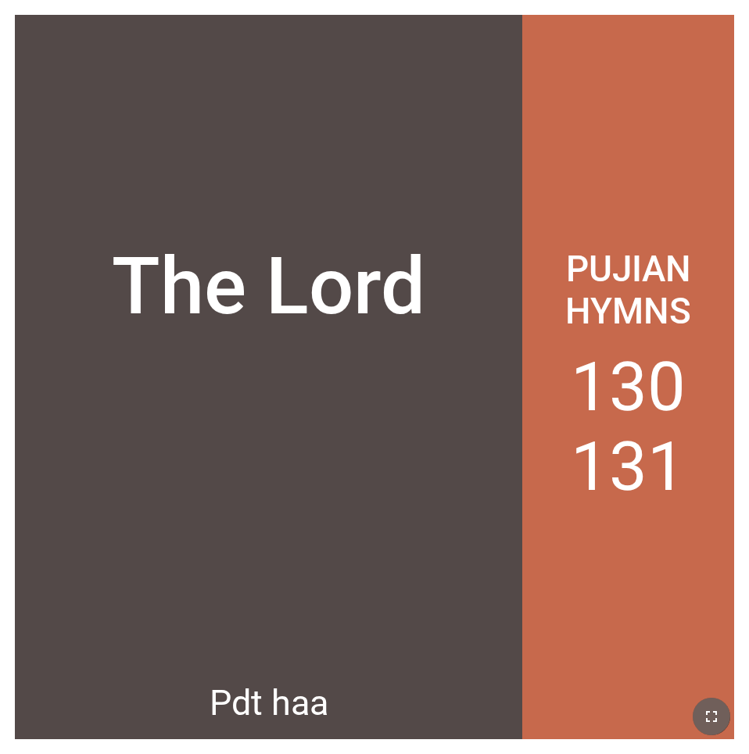
click at [624, 499] on icon "button" at bounding box center [711, 716] width 19 height 19
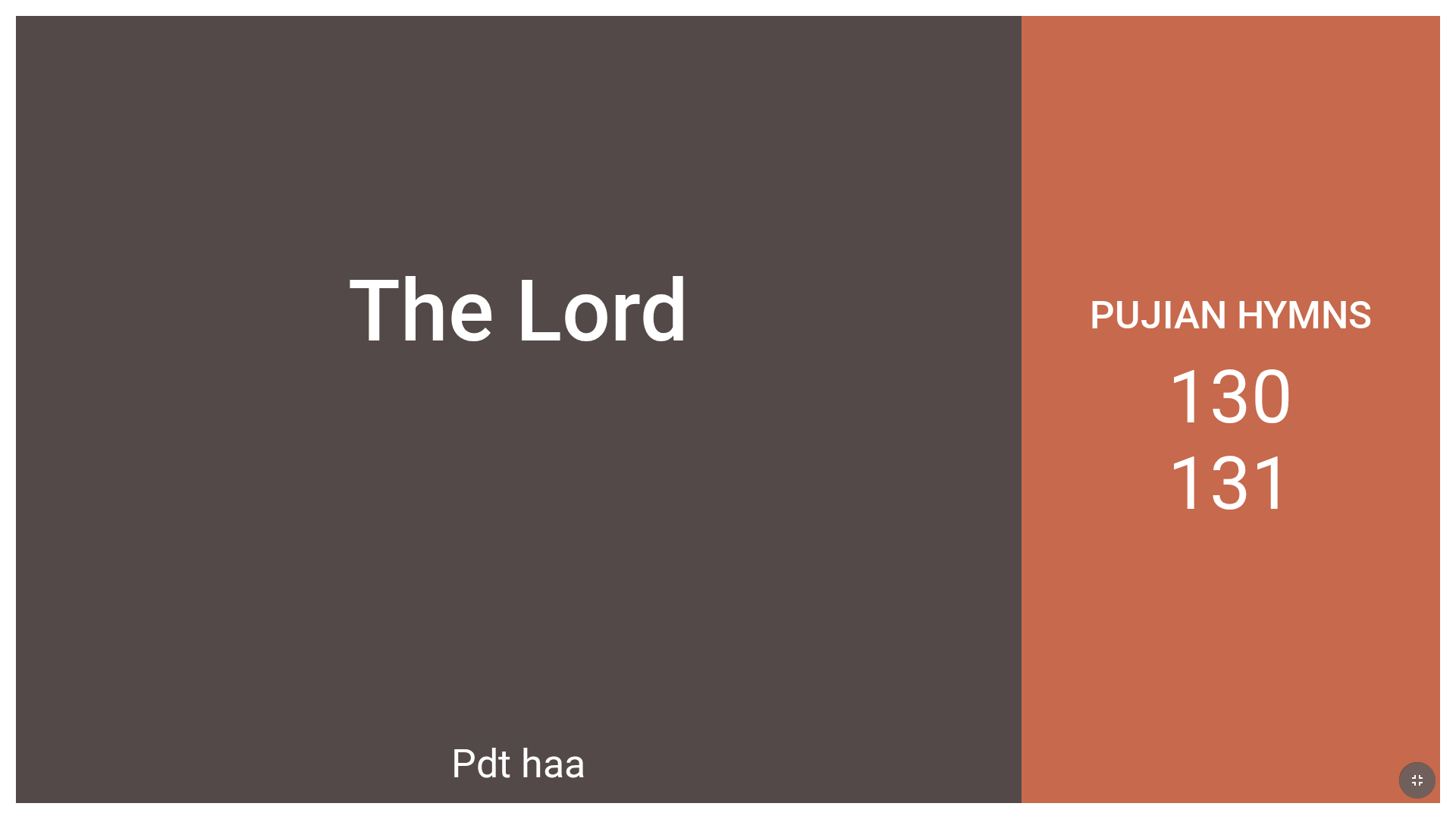
click at [605, 484] on icon "button" at bounding box center [1416, 780] width 11 height 11
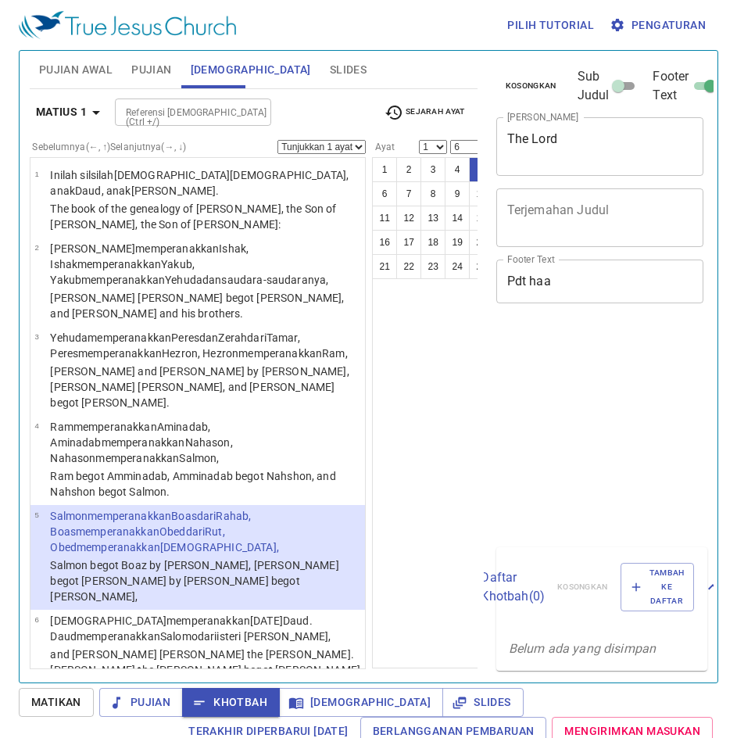
select select "6"
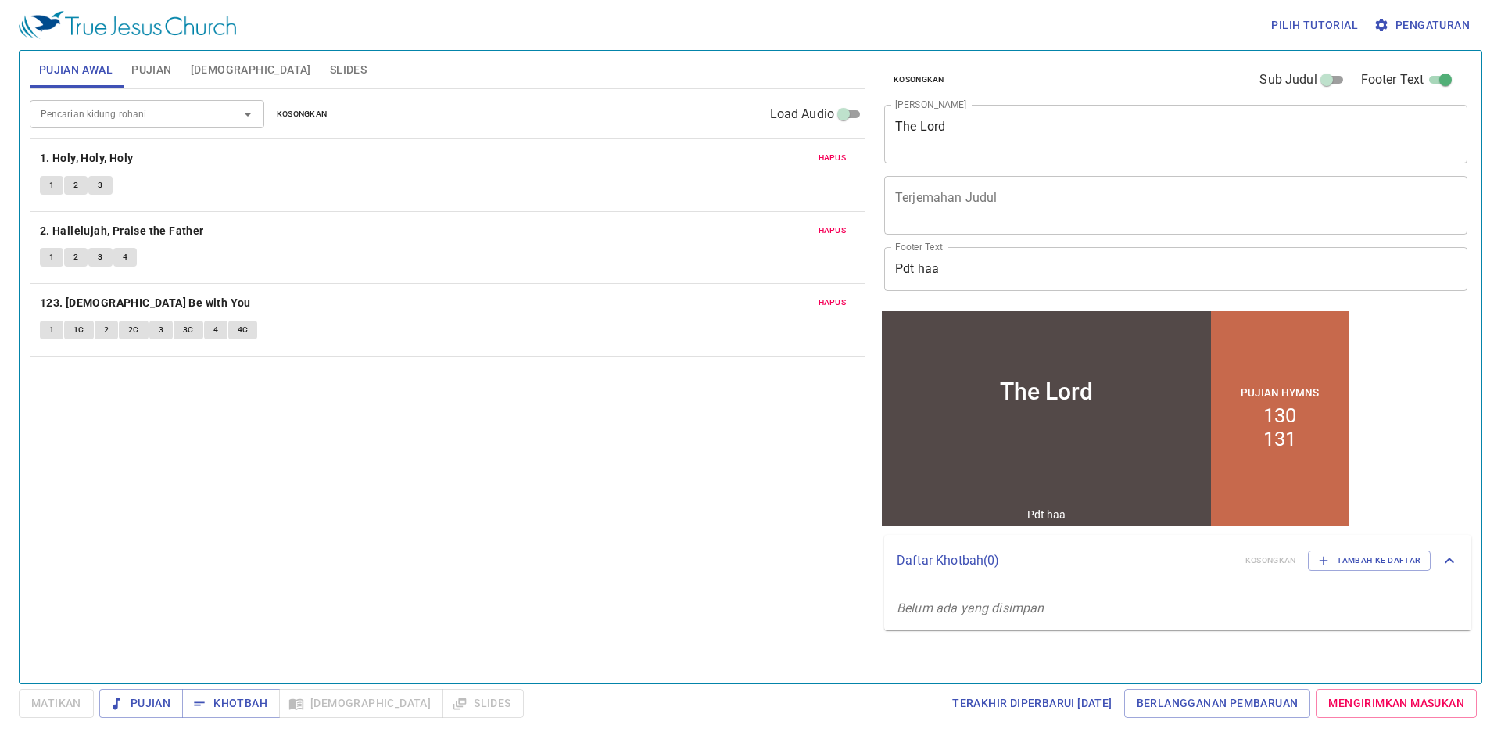
click at [1026, 446] on div "The Lord" at bounding box center [1046, 390] width 329 height 118
click at [1027, 446] on div "The Lord" at bounding box center [1046, 390] width 329 height 118
click at [1028, 443] on div "The Lord" at bounding box center [1046, 390] width 329 height 118
click at [1031, 441] on div "The Lord" at bounding box center [1046, 390] width 329 height 118
click at [965, 614] on icon "Belum ada yang disimpan" at bounding box center [969, 607] width 147 height 15
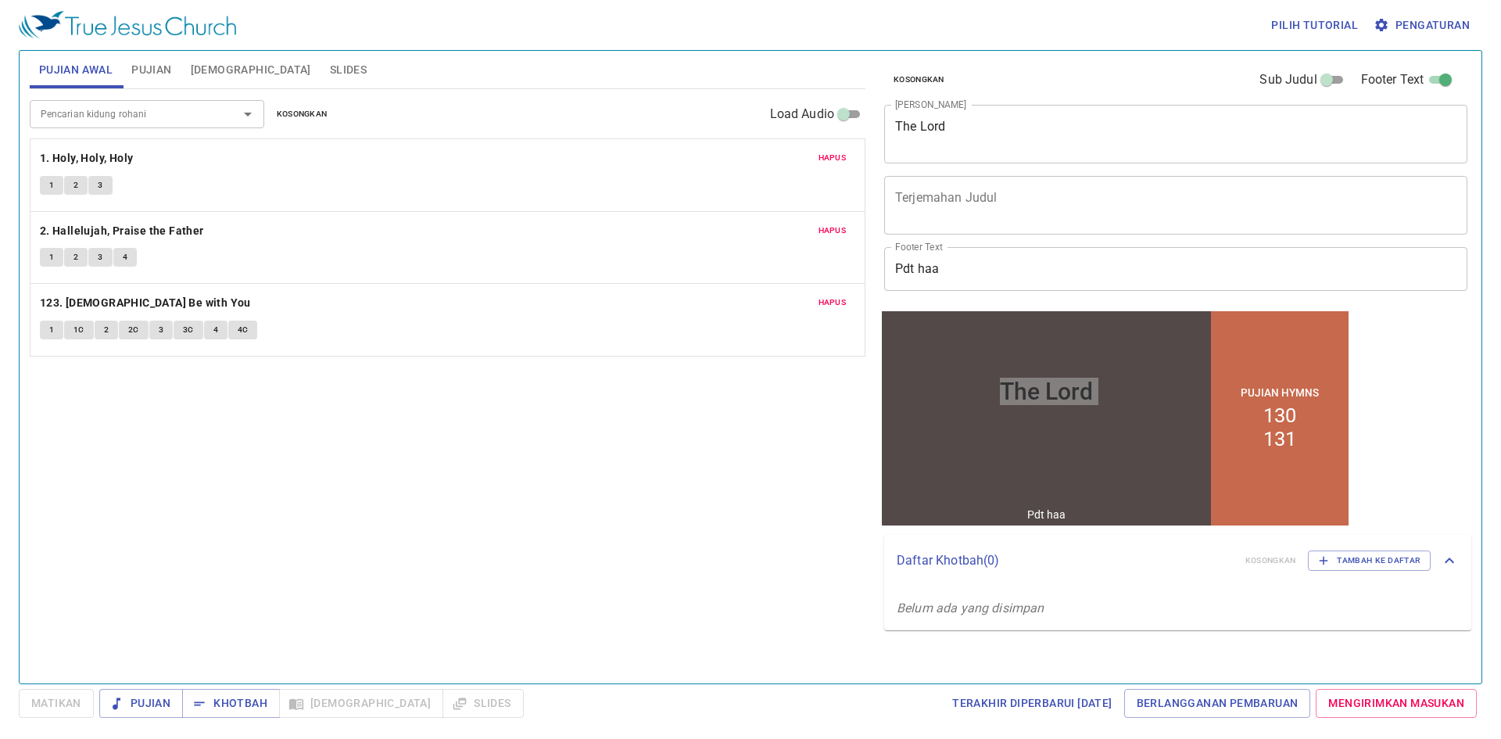
click at [968, 612] on icon "Belum ada yang disimpan" at bounding box center [969, 607] width 147 height 15
click at [577, 428] on div "Pencarian kidung rohani Pencarian kidung rohani Kosongkan Load Audio Hapus 1. H…" at bounding box center [448, 379] width 836 height 581
click at [1433, 391] on div "Kosongkan Sub Judul Footer Text Judul Khotbah The Lord x Judul Khotbah Terjemah…" at bounding box center [1174, 361] width 606 height 632
drag, startPoint x: 1134, startPoint y: 388, endPoint x: 1116, endPoint y: 389, distance: 18.0
click at [1133, 388] on div "The Lord" at bounding box center [1046, 390] width 329 height 118
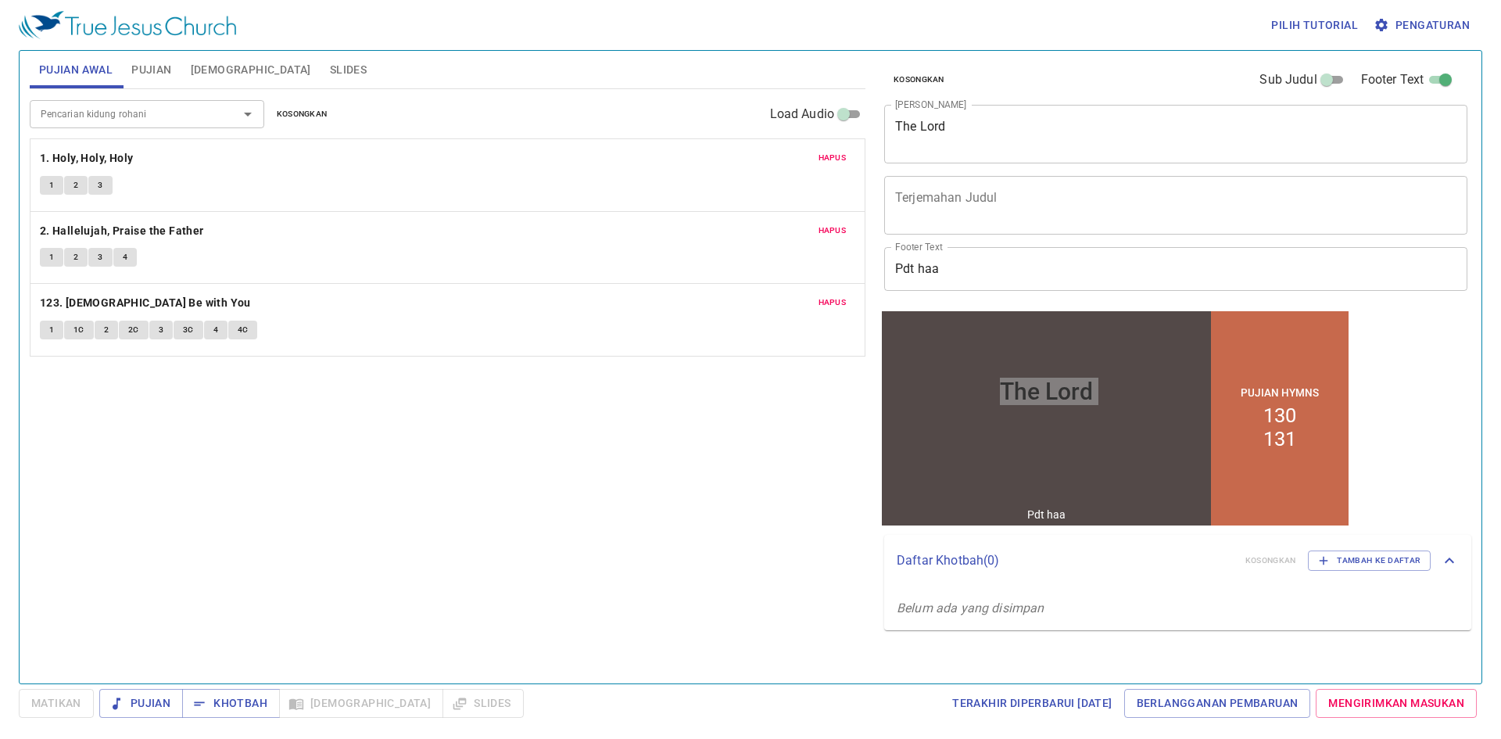
click at [659, 451] on div "Pencarian kidung rohani Pencarian kidung rohani Kosongkan Load Audio Hapus 1. H…" at bounding box center [448, 379] width 836 height 581
click at [659, 452] on div "Pencarian kidung rohani Pencarian kidung rohani Kosongkan Load Audio Hapus 1. H…" at bounding box center [448, 379] width 836 height 581
click at [666, 451] on div "Pencarian kidung rohani Pencarian kidung rohani Kosongkan Load Audio Hapus 1. H…" at bounding box center [448, 379] width 836 height 581
click at [730, 349] on div "Hapus 123. God Be with You 1 1C 2 2C 3 3C 4 4C" at bounding box center [447, 320] width 834 height 72
click at [735, 310] on p "123. [DEMOGRAPHIC_DATA] Be with You" at bounding box center [447, 303] width 815 height 20
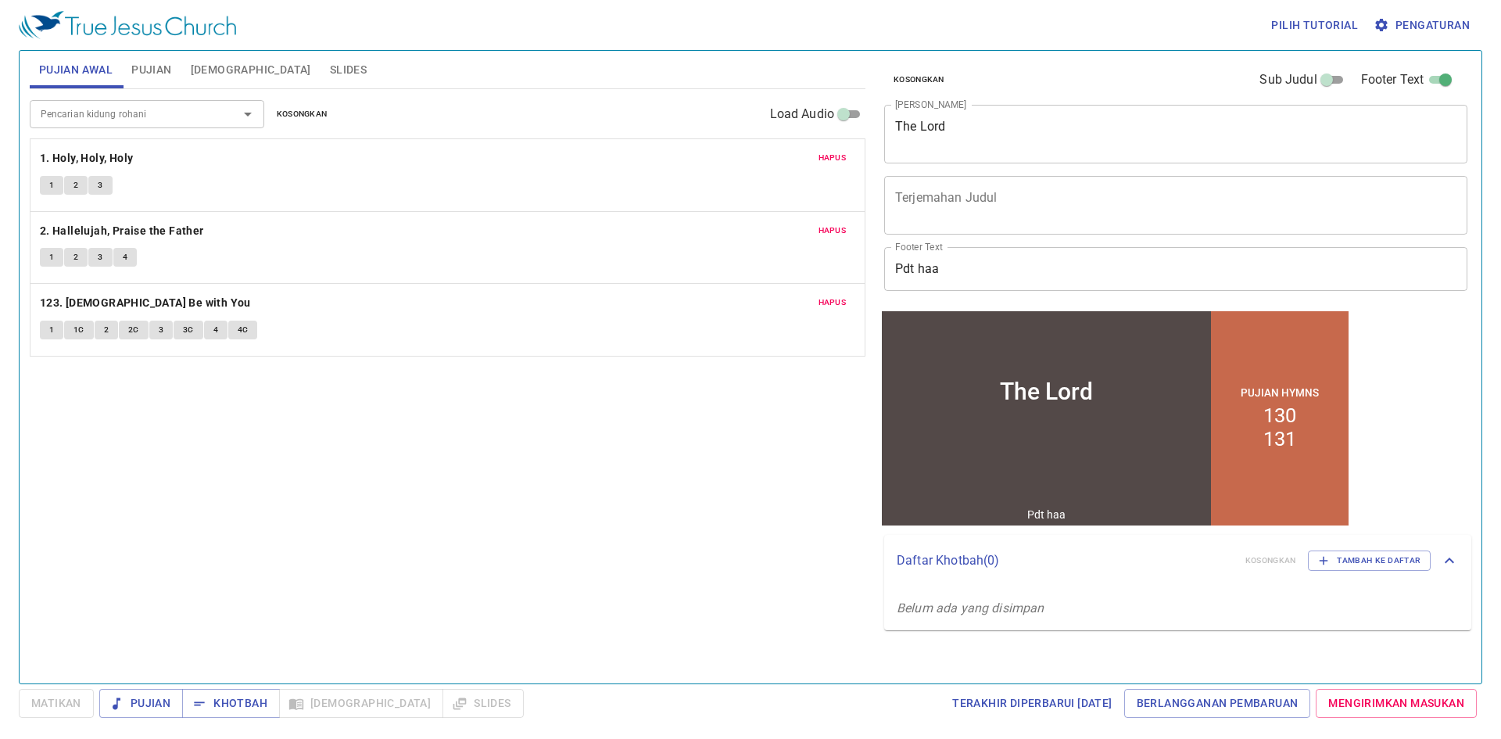
drag, startPoint x: 1205, startPoint y: 511, endPoint x: 1154, endPoint y: 472, distance: 64.7
click at [1205, 510] on div "Pdt haa" at bounding box center [1046, 513] width 329 height 21
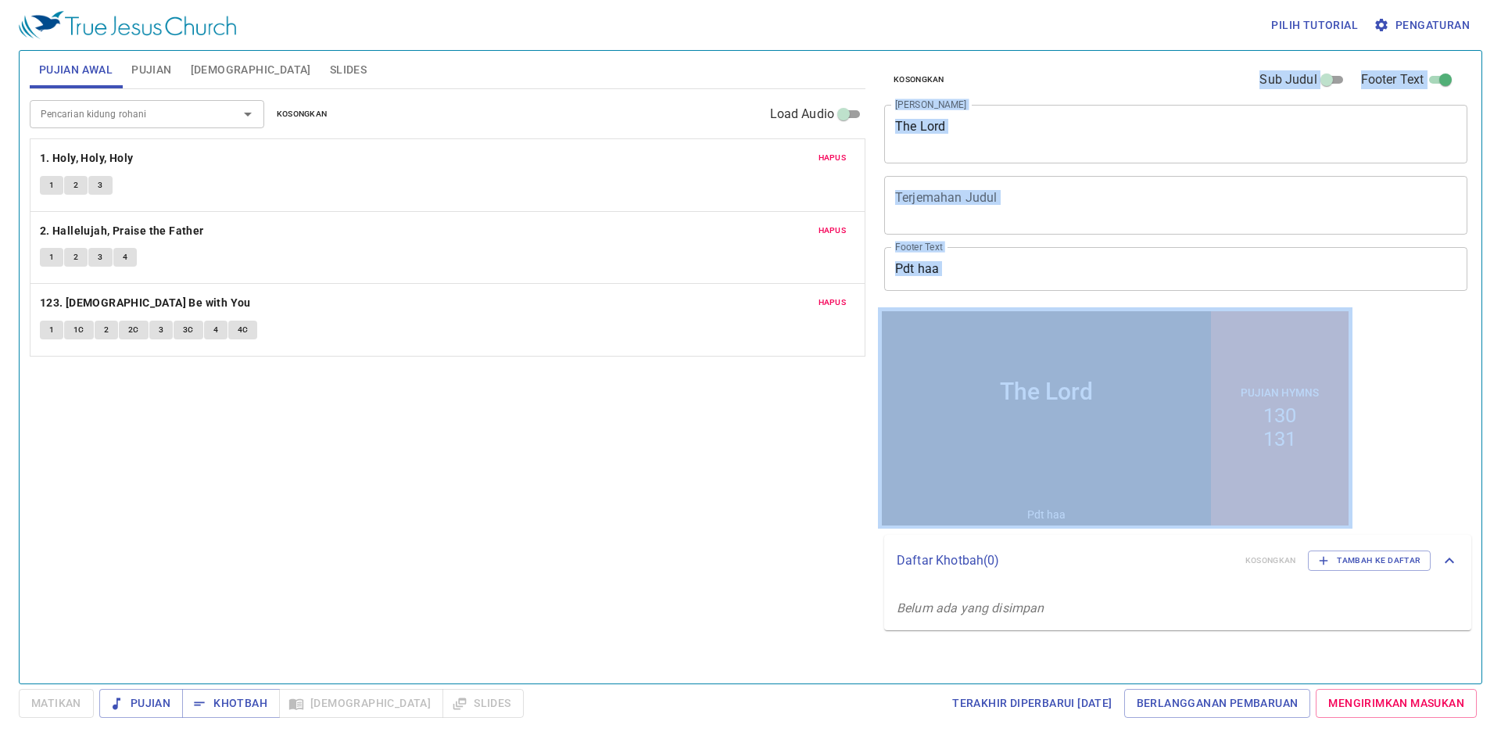
drag, startPoint x: 161, startPoint y: 128, endPoint x: 878, endPoint y: 460, distance: 790.0
click at [876, 460] on div "Pujian Awal Pujian Alkitab Slides Pencarian kidung rohani Pencarian kidung roha…" at bounding box center [750, 361] width 1454 height 632
click at [1421, 34] on span "Pengaturan" at bounding box center [1422, 26] width 93 height 20
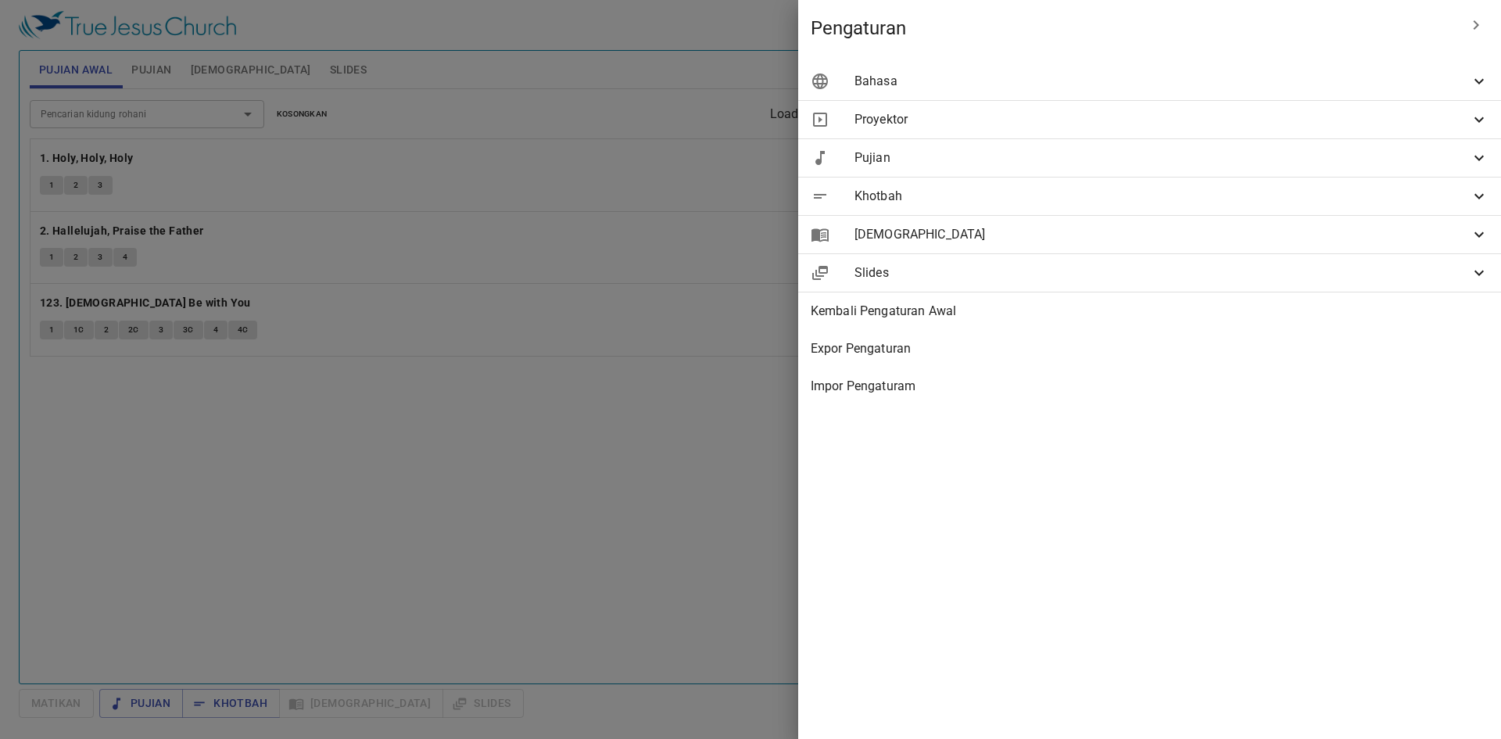
click at [1297, 107] on div "Proyektor" at bounding box center [1149, 120] width 703 height 38
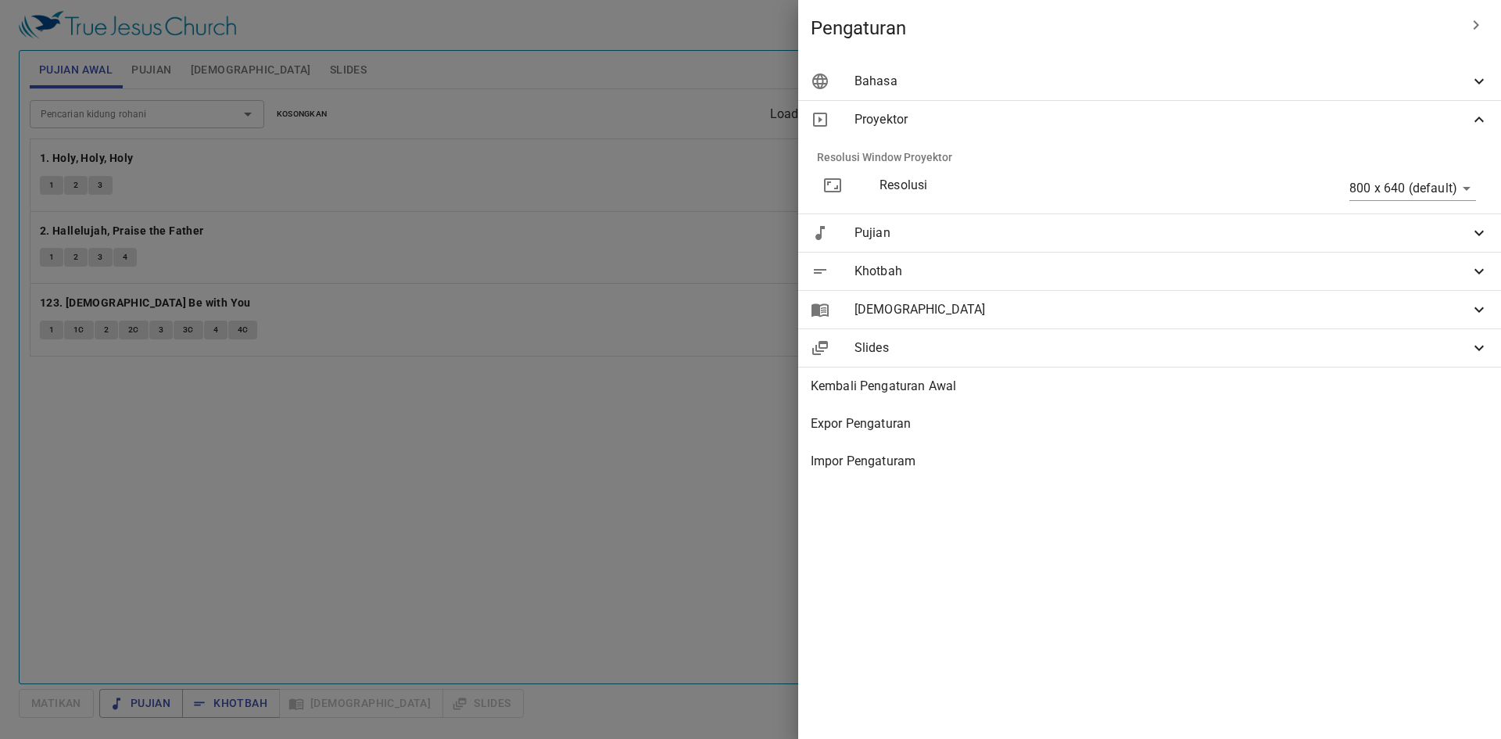
click at [1383, 188] on body "Pilih tutorial Pengaturan Pujian Awal Pujian Alkitab Slides Pencarian kidung ro…" at bounding box center [750, 369] width 1501 height 739
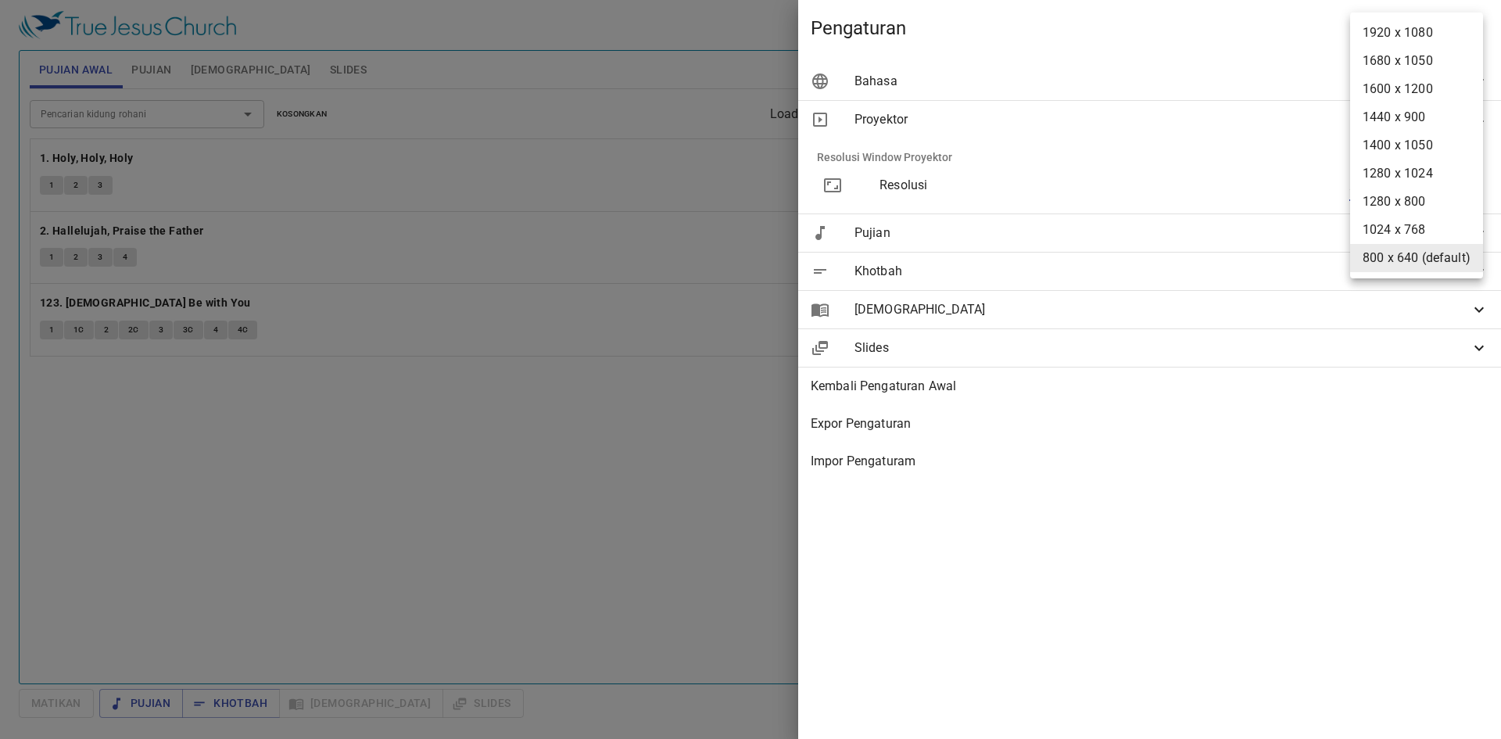
click at [1395, 30] on li "1920 x 1080" at bounding box center [1416, 33] width 133 height 28
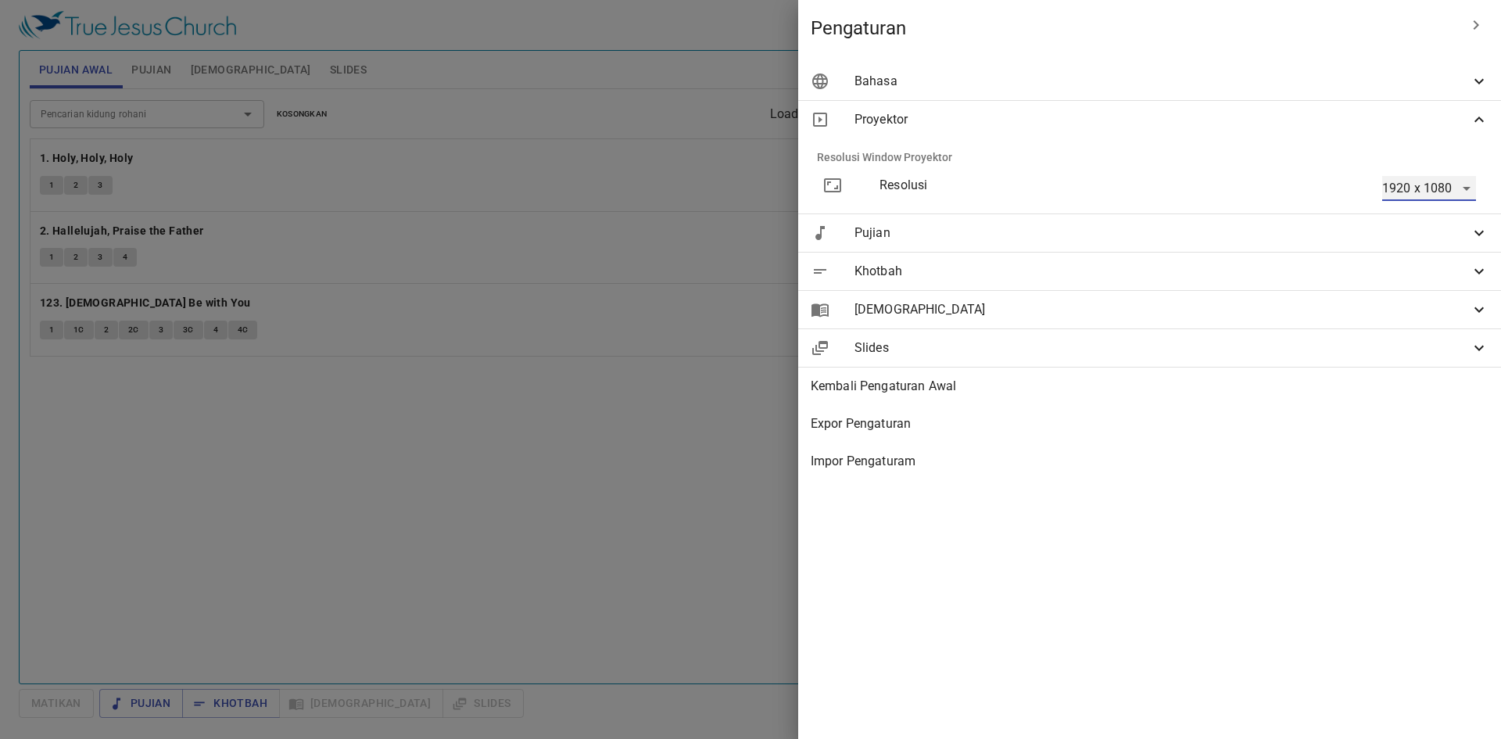
type input "1920 x 1080"
click at [671, 517] on div at bounding box center [750, 369] width 1501 height 739
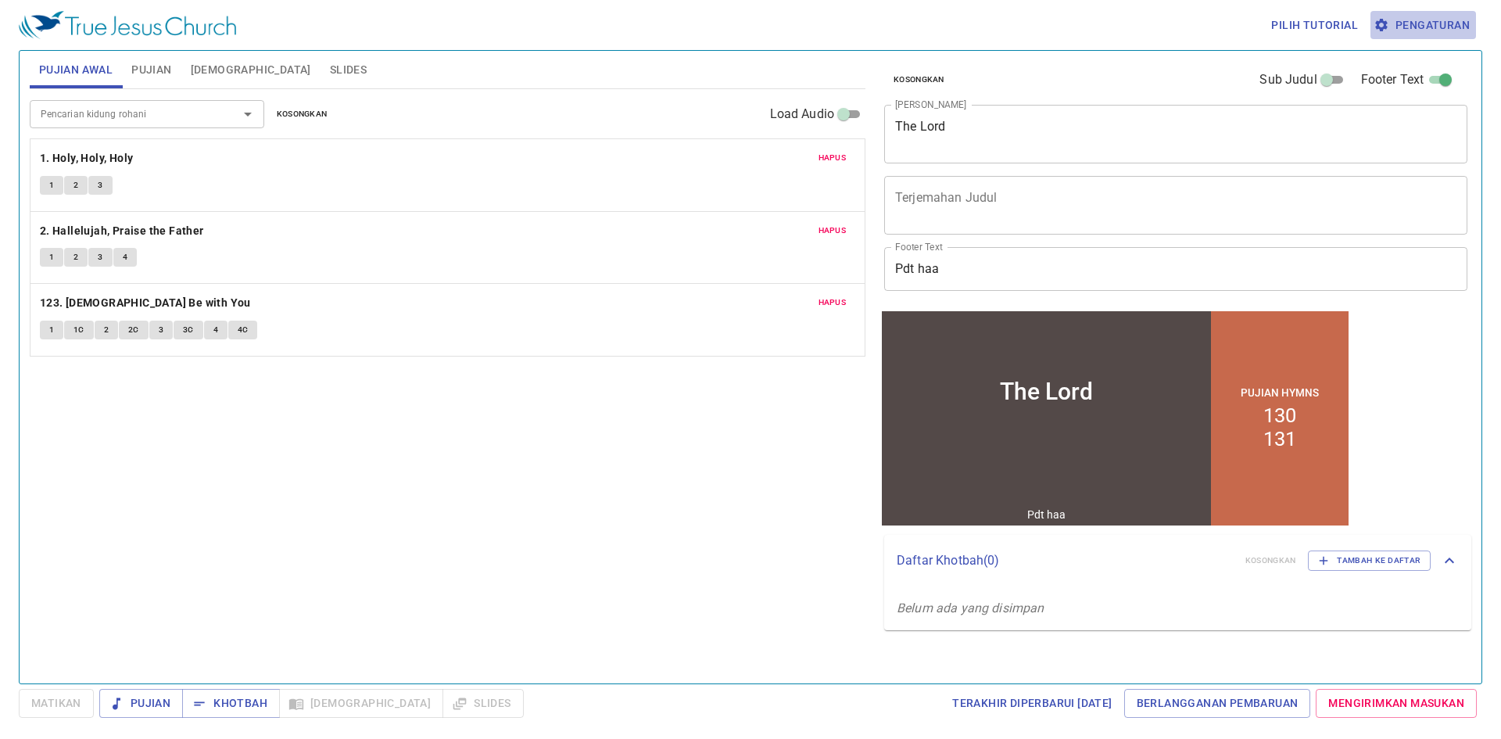
click at [1422, 24] on span "Pengaturan" at bounding box center [1422, 26] width 93 height 20
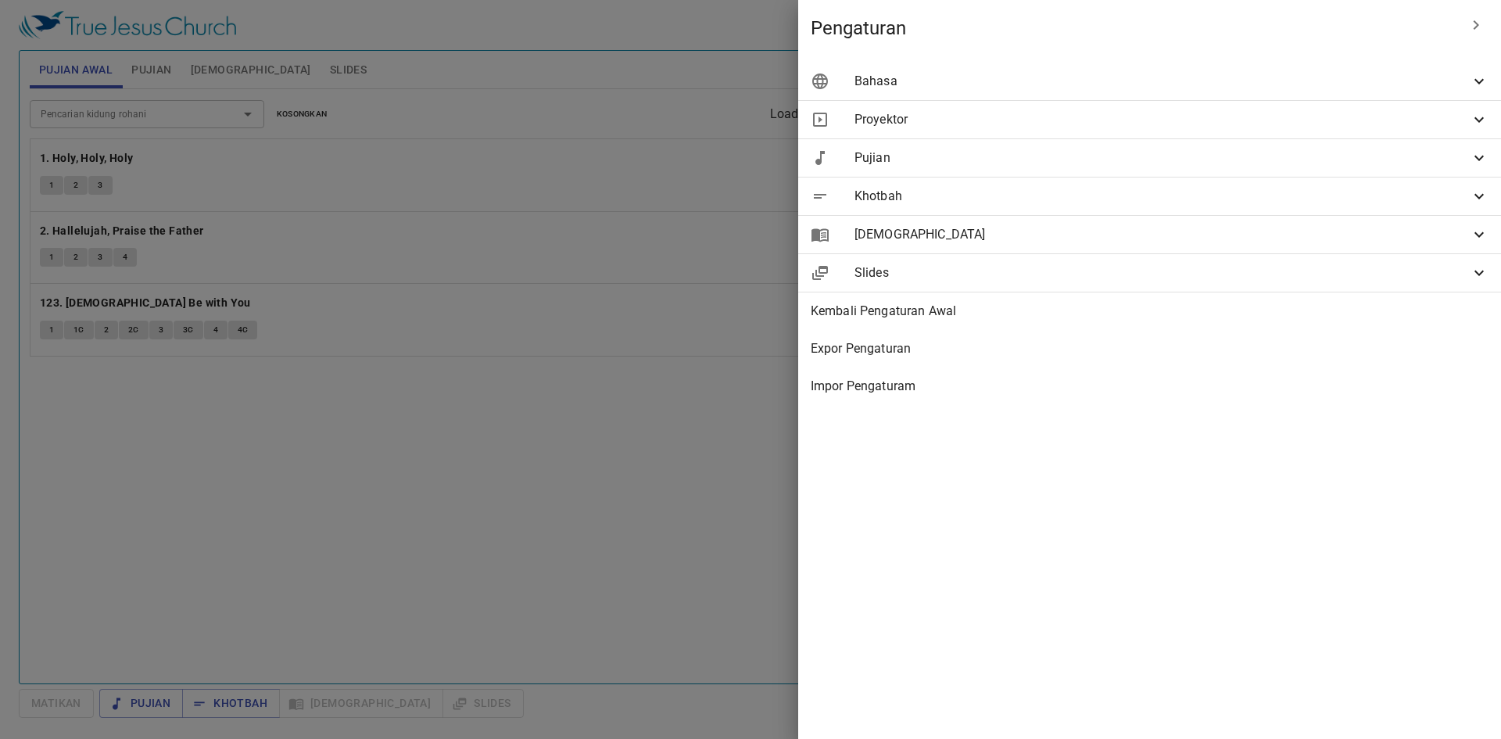
click at [1253, 124] on span "Proyektor" at bounding box center [1161, 119] width 615 height 19
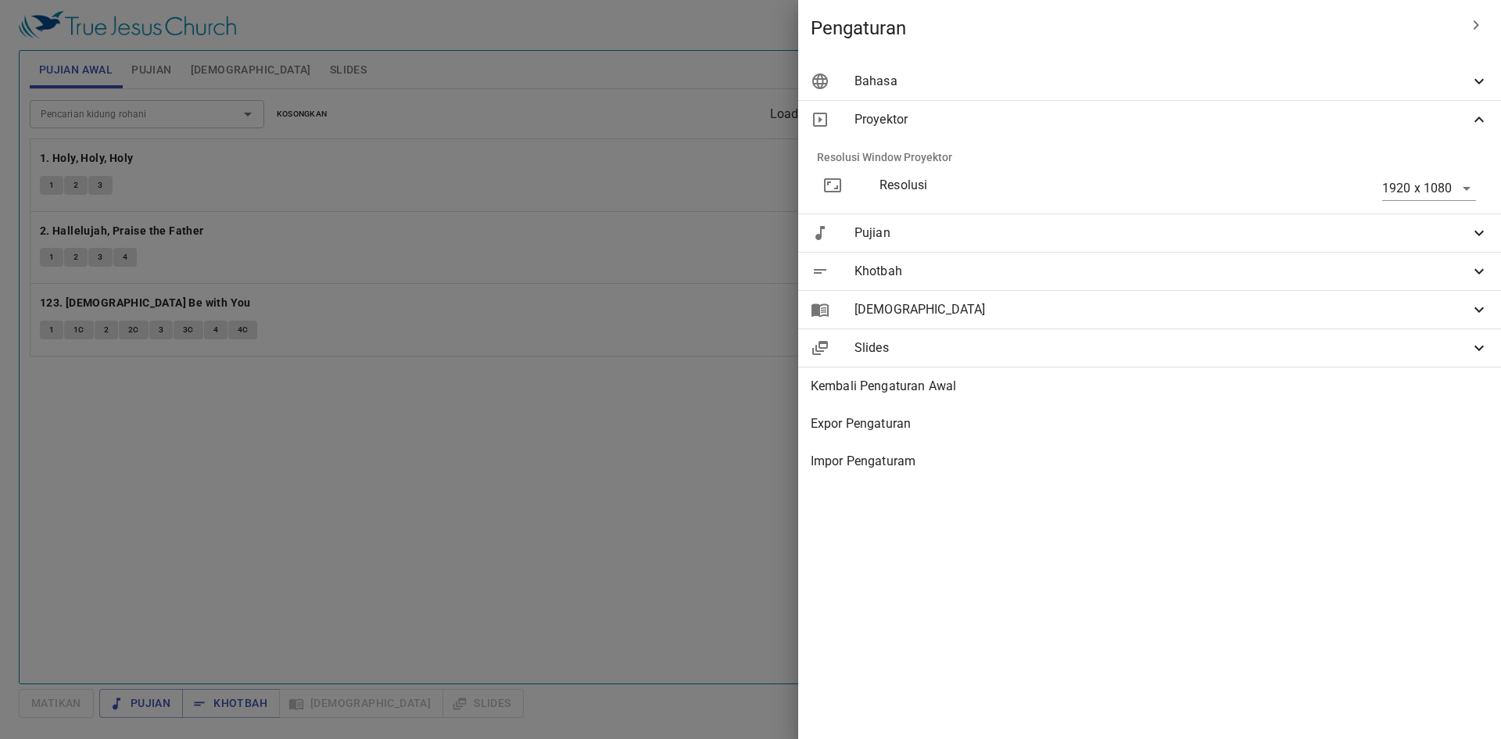
click at [1253, 124] on span "Proyektor" at bounding box center [1161, 119] width 615 height 19
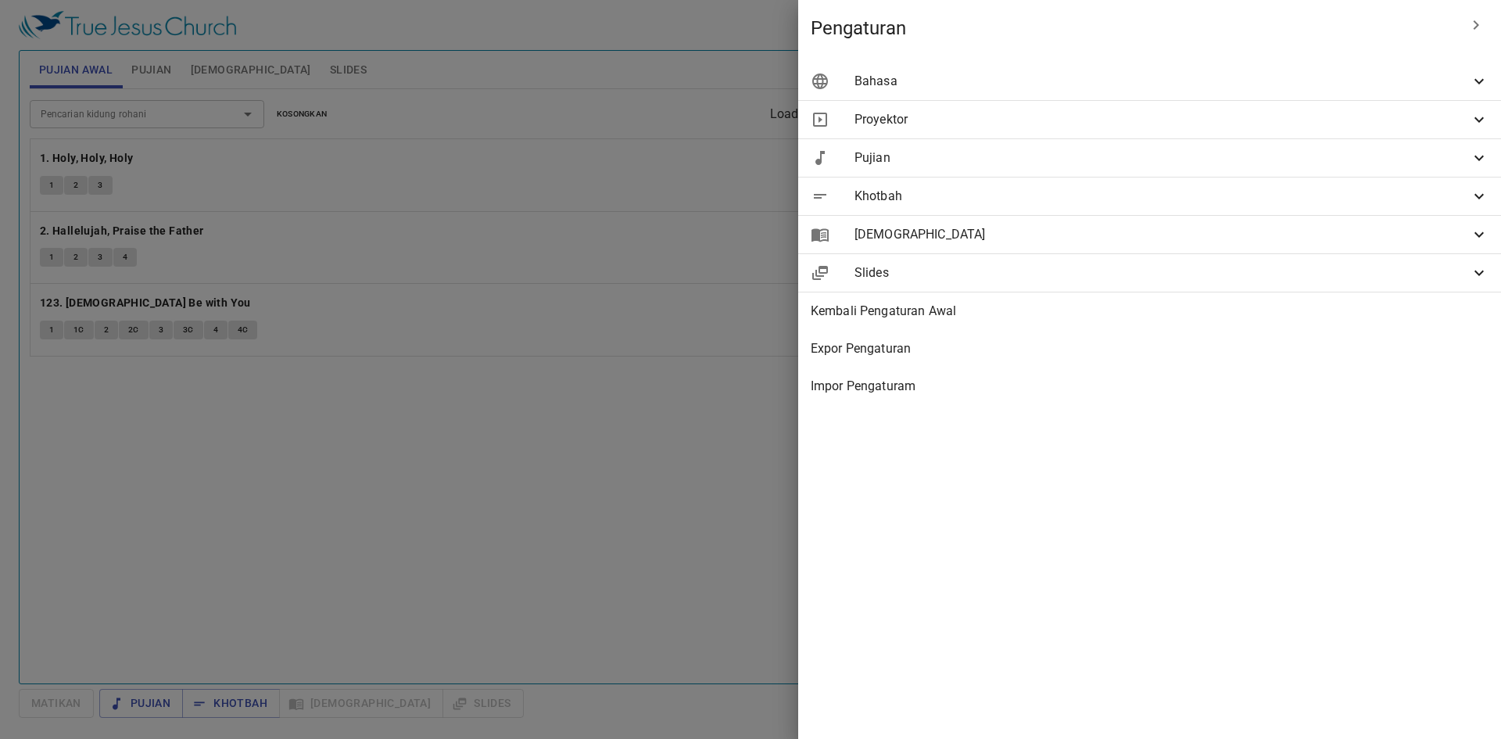
click at [1244, 158] on span "Pujian" at bounding box center [1161, 158] width 615 height 19
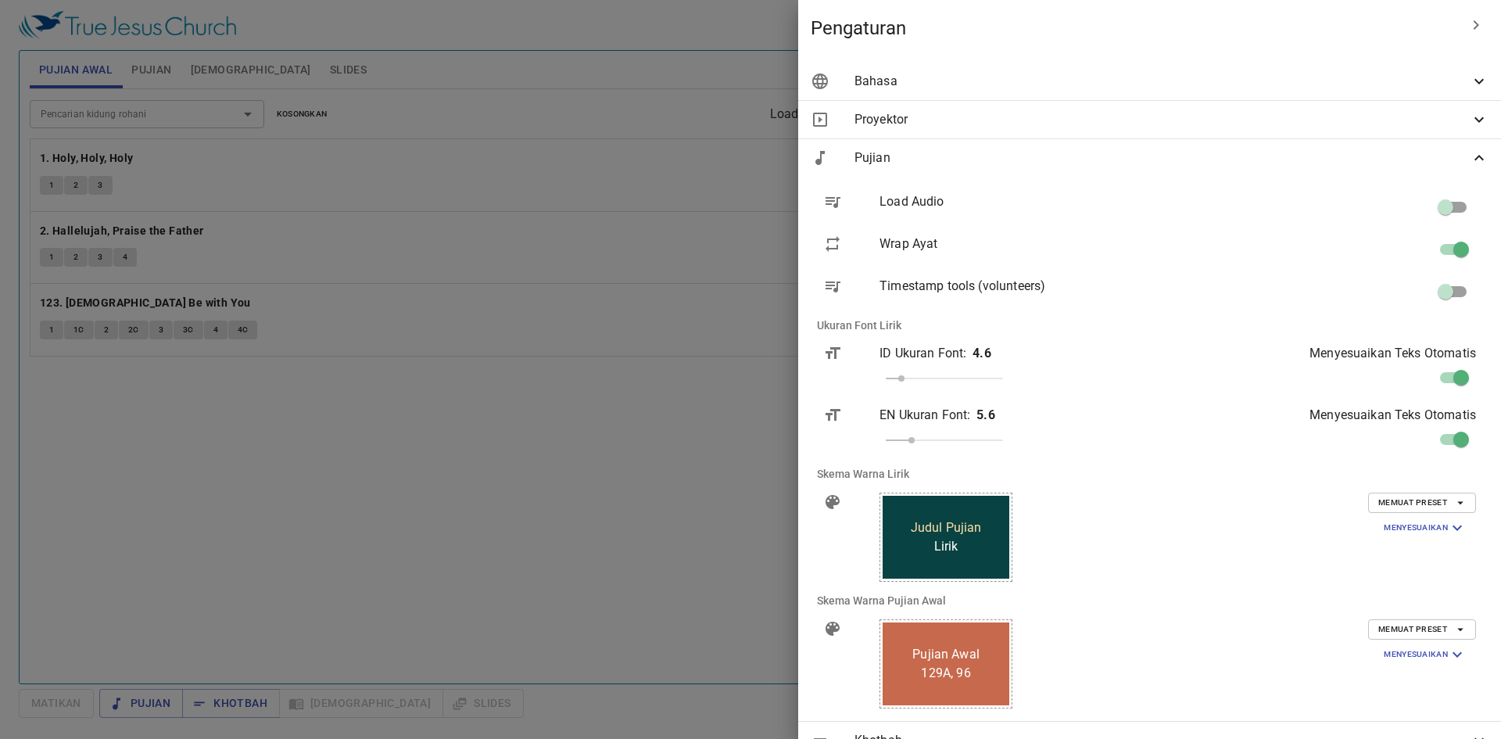
click at [982, 528] on span "Judul Pujian" at bounding box center [946, 527] width 71 height 19
click at [1395, 510] on span "Memuat Preset" at bounding box center [1422, 503] width 88 height 14
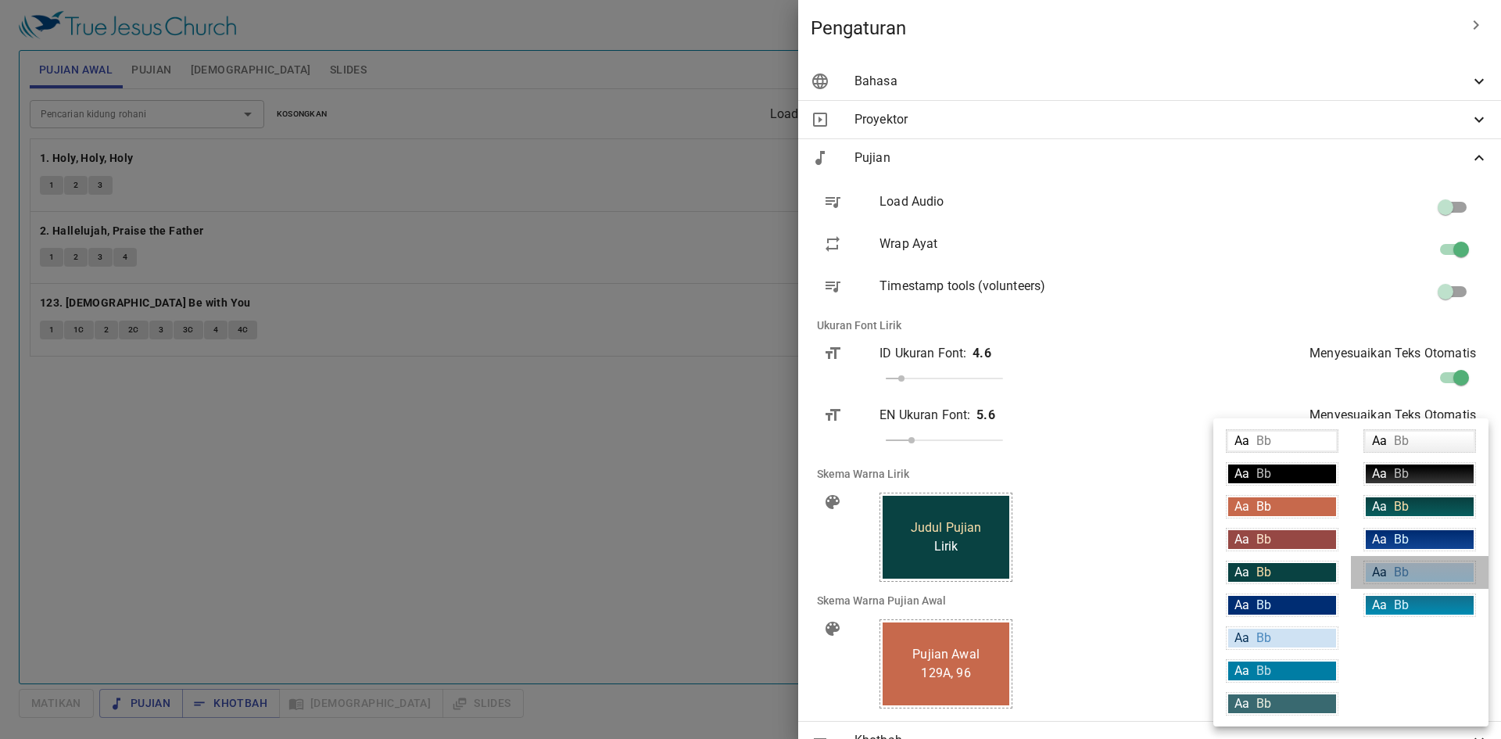
click at [1402, 571] on span "Bb" at bounding box center [1401, 571] width 15 height 15
type input "linear-gradient(180deg, rgba(207,226,243,1) 10%, rgba(188,230,255,1) 100%)"
type input "#063056"
type input "#4c89be"
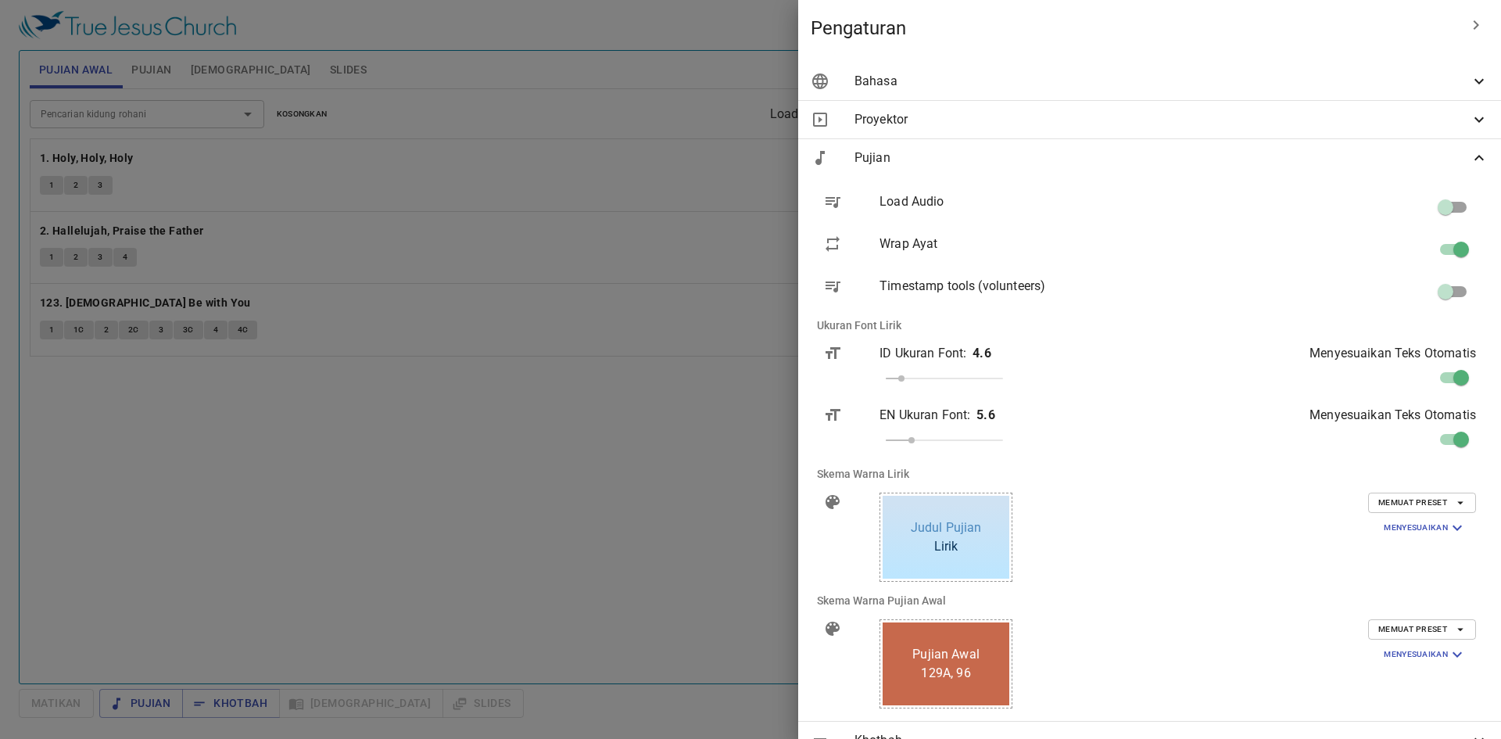
click at [1433, 497] on span "Memuat Preset" at bounding box center [1422, 503] width 88 height 14
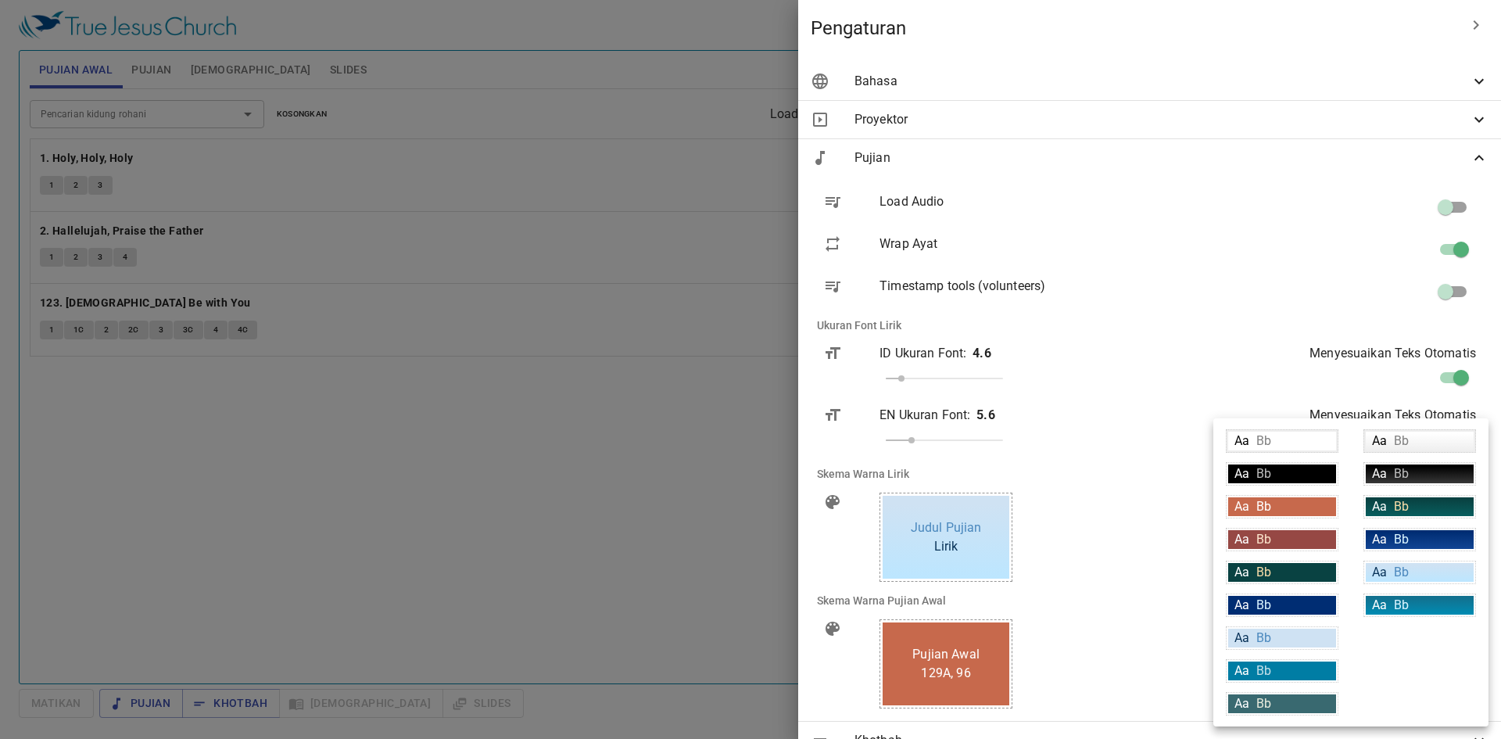
click at [846, 554] on div at bounding box center [750, 369] width 1501 height 739
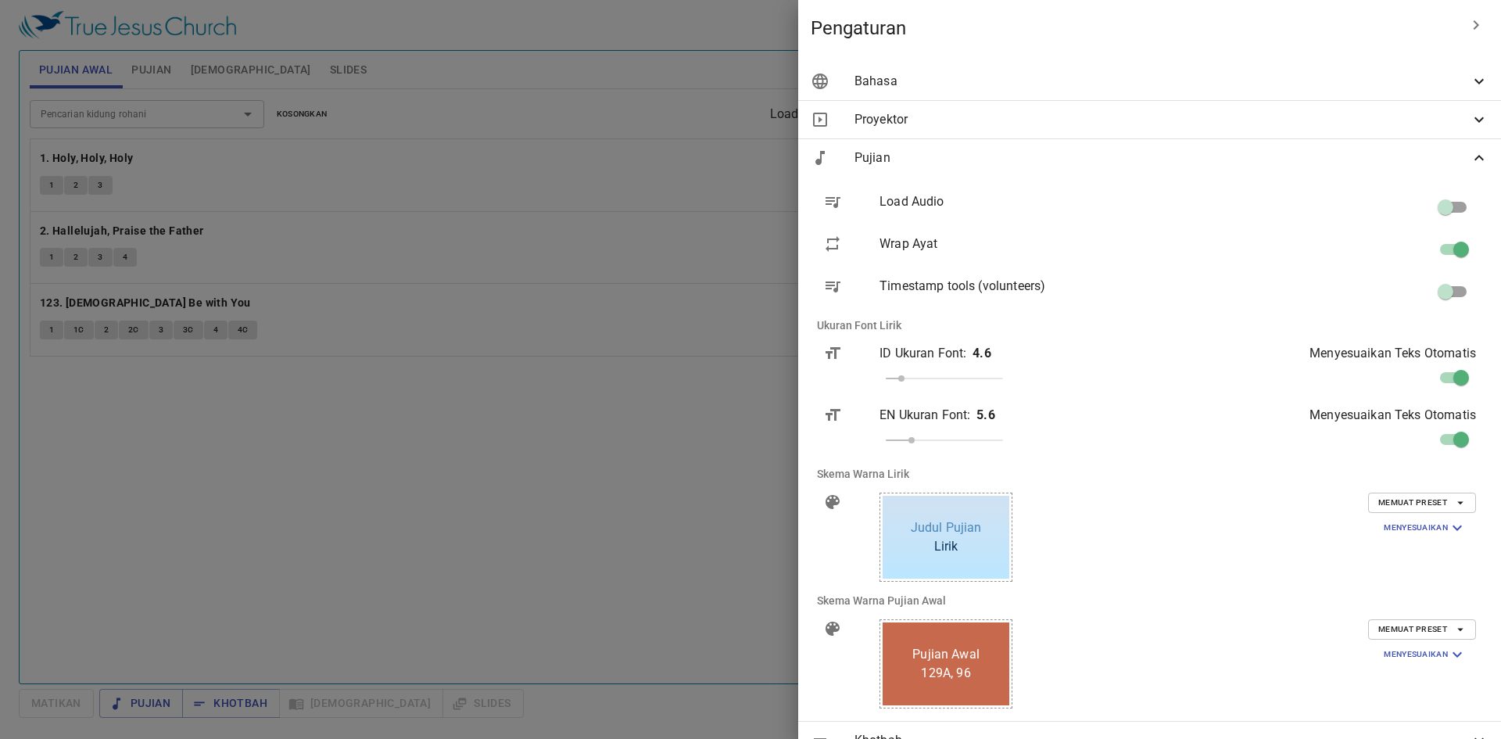
click at [910, 496] on div at bounding box center [750, 369] width 1501 height 739
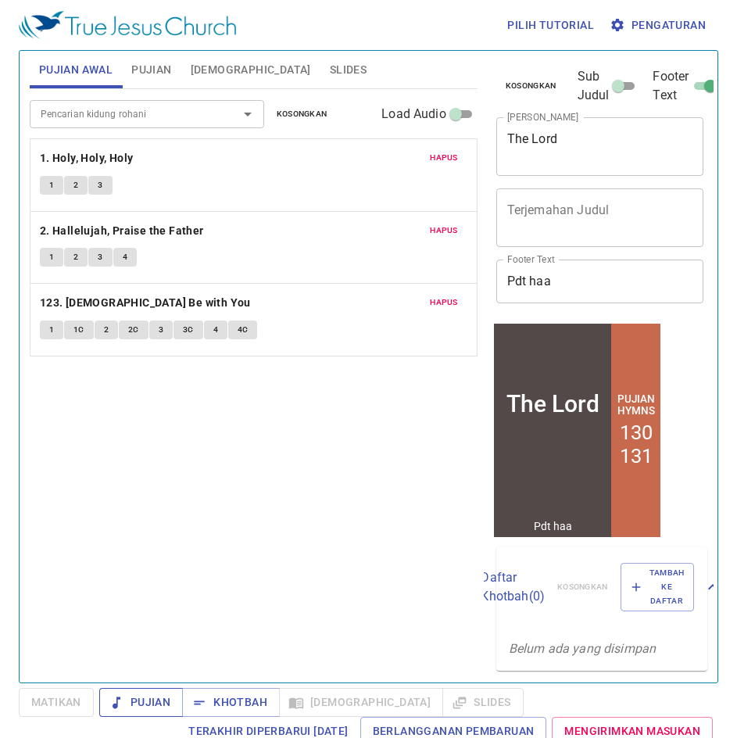
click at [121, 709] on icon "button" at bounding box center [117, 703] width 16 height 16
click at [227, 499] on div "Pencarian kidung rohani Pencarian kidung rohani Kosongkan Load Audio Hapus 1. H…" at bounding box center [254, 379] width 448 height 580
click at [81, 187] on button "2" at bounding box center [75, 185] width 23 height 19
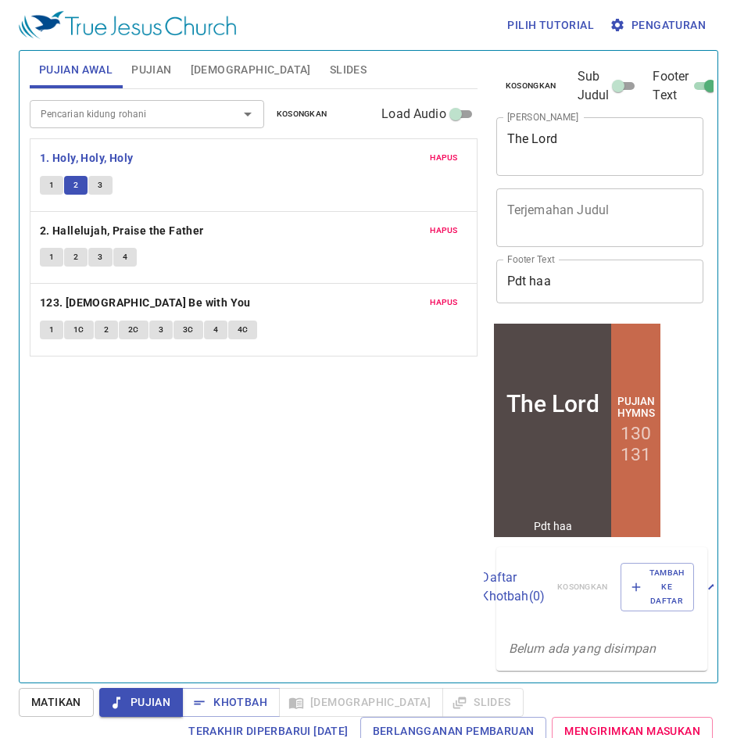
click at [40, 184] on button "1" at bounding box center [51, 185] width 23 height 19
click at [59, 184] on button "1" at bounding box center [51, 185] width 23 height 19
click at [70, 184] on button "2" at bounding box center [75, 185] width 23 height 19
click at [113, 181] on div "1 2 3" at bounding box center [254, 187] width 428 height 23
click at [120, 181] on div "1 2 3" at bounding box center [254, 187] width 428 height 23
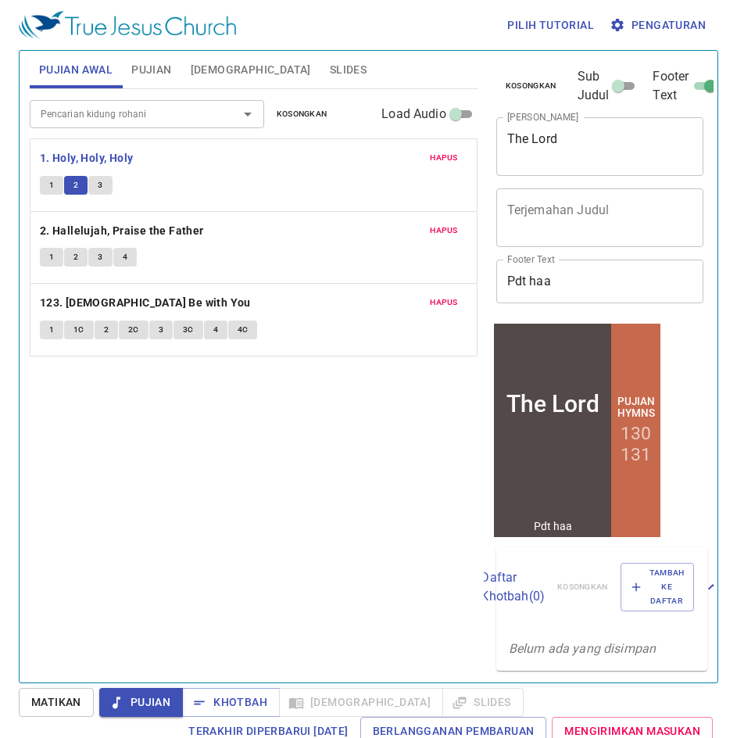
click at [102, 181] on span "3" at bounding box center [100, 185] width 5 height 14
click at [679, 31] on span "Pengaturan" at bounding box center [659, 26] width 93 height 20
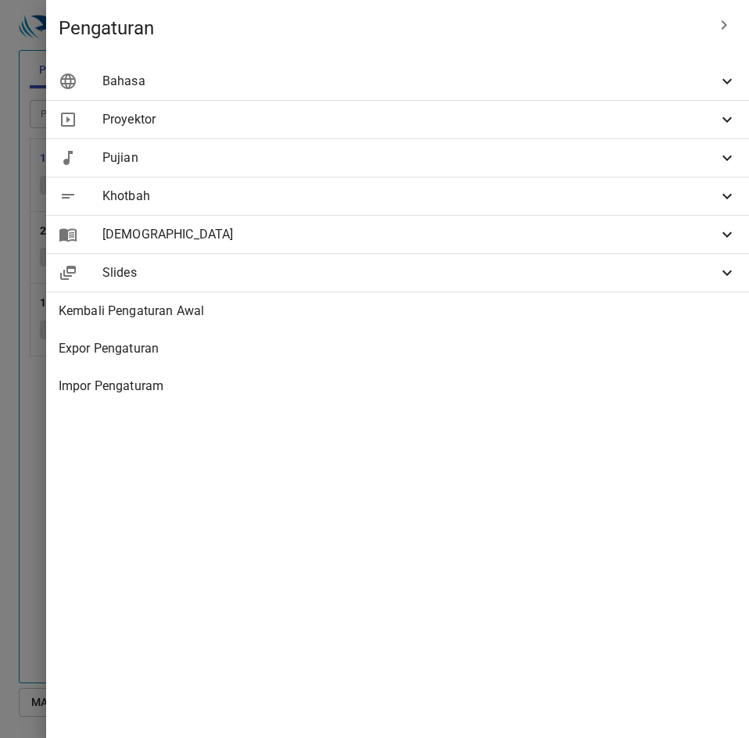
click at [452, 108] on div "Proyektor" at bounding box center [397, 120] width 703 height 38
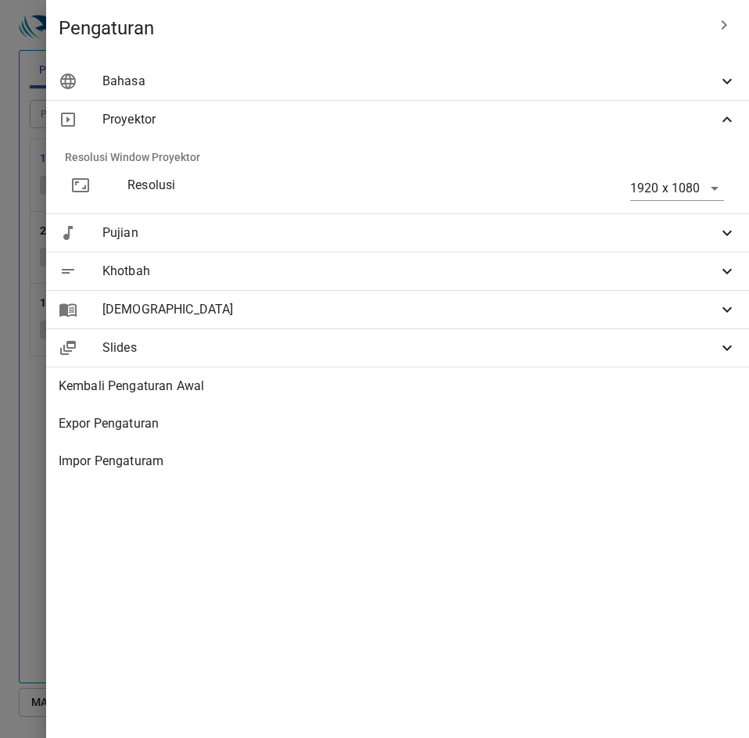
click at [387, 238] on span "Pujian" at bounding box center [409, 233] width 615 height 19
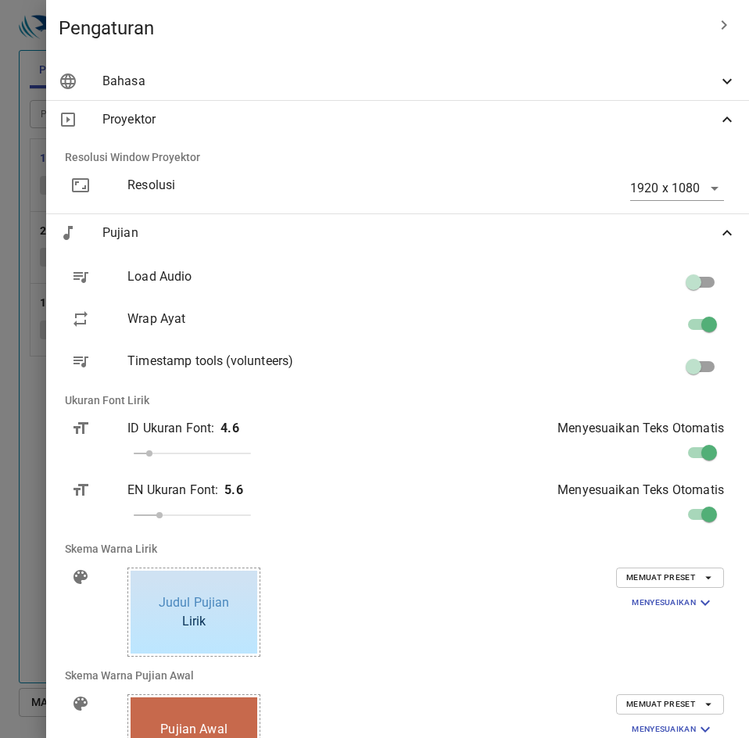
click at [703, 119] on span "Proyektor" at bounding box center [409, 119] width 615 height 19
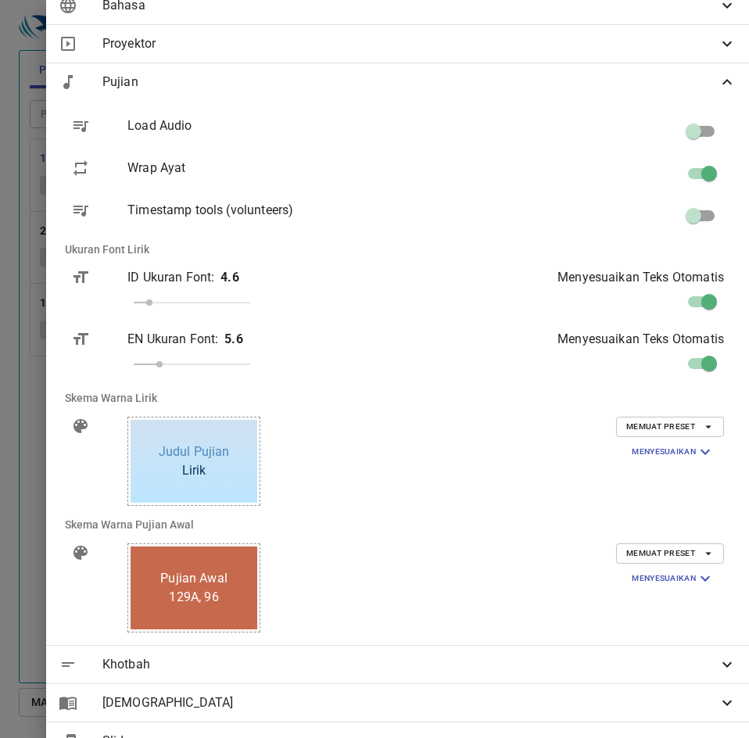
scroll to position [78, 0]
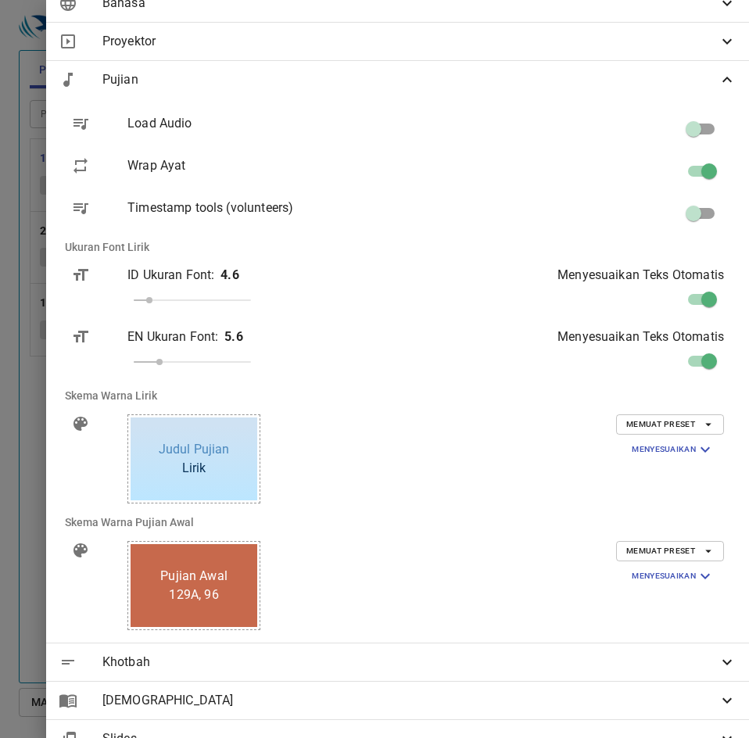
click at [682, 424] on span "Memuat Preset" at bounding box center [670, 424] width 88 height 14
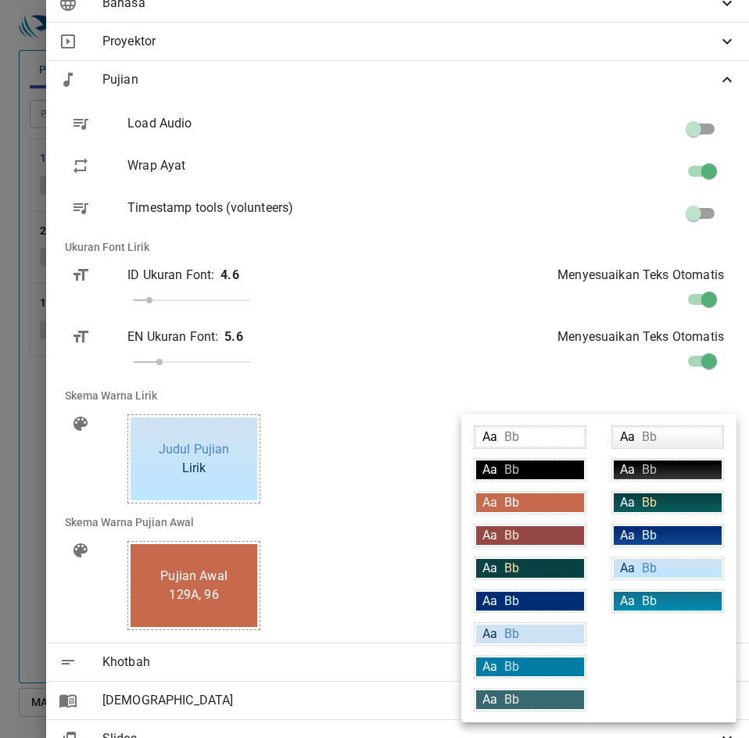
click at [660, 468] on div "Aa Bb" at bounding box center [668, 469] width 108 height 19
type input "linear-gradient(180deg, rgba(0,0,0,1) 10%, rgba(56,56,56,1) 100%)"
type input "#ffffff"
type input "#bfbfbf"
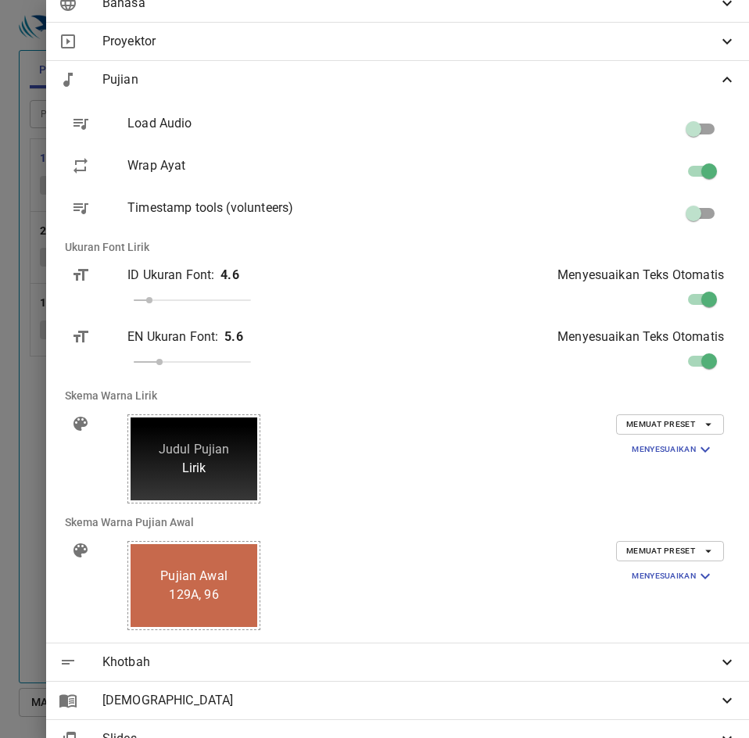
click at [684, 422] on span "Memuat Preset" at bounding box center [670, 424] width 88 height 14
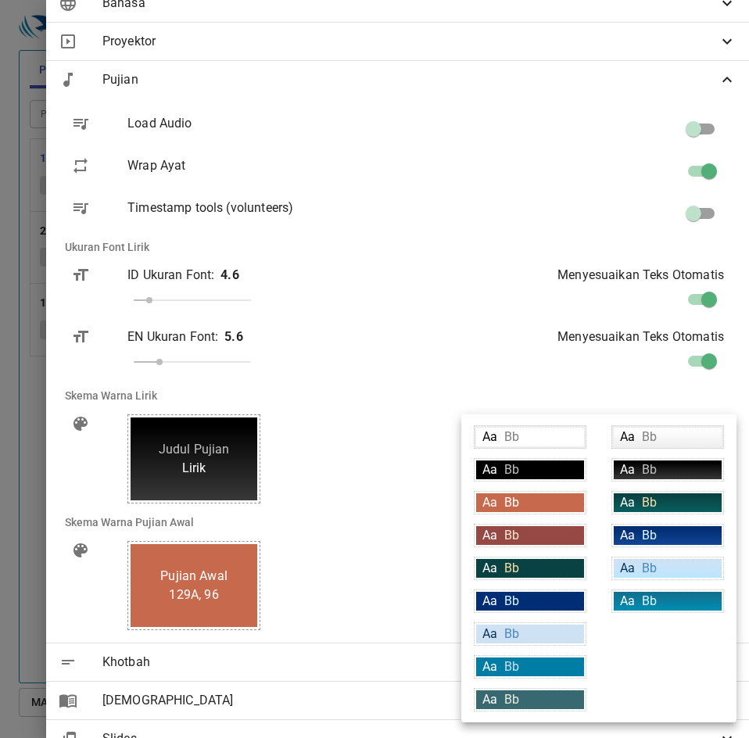
click at [546, 472] on div "Aa Bb" at bounding box center [530, 469] width 108 height 19
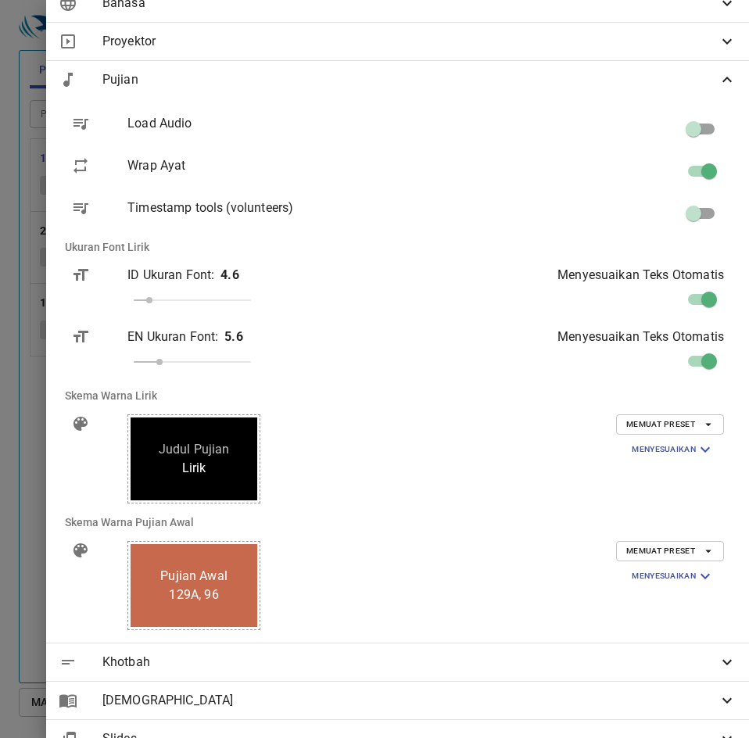
click at [669, 423] on span "Memuat Preset" at bounding box center [670, 424] width 88 height 14
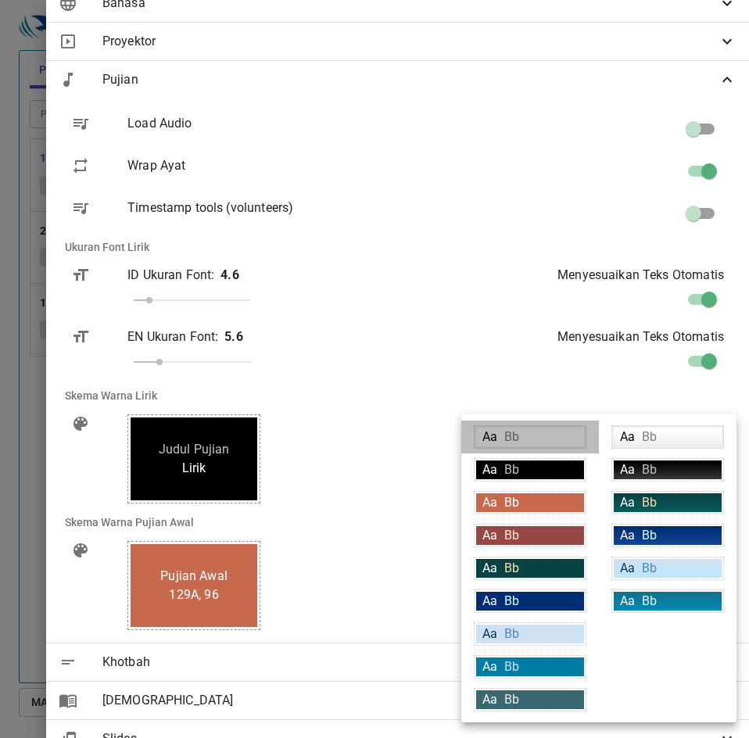
click at [545, 441] on div "Aa Bb" at bounding box center [530, 437] width 108 height 19
type input "#ffffff"
type input "#000000"
type input "#808080"
type input "#eeeeee"
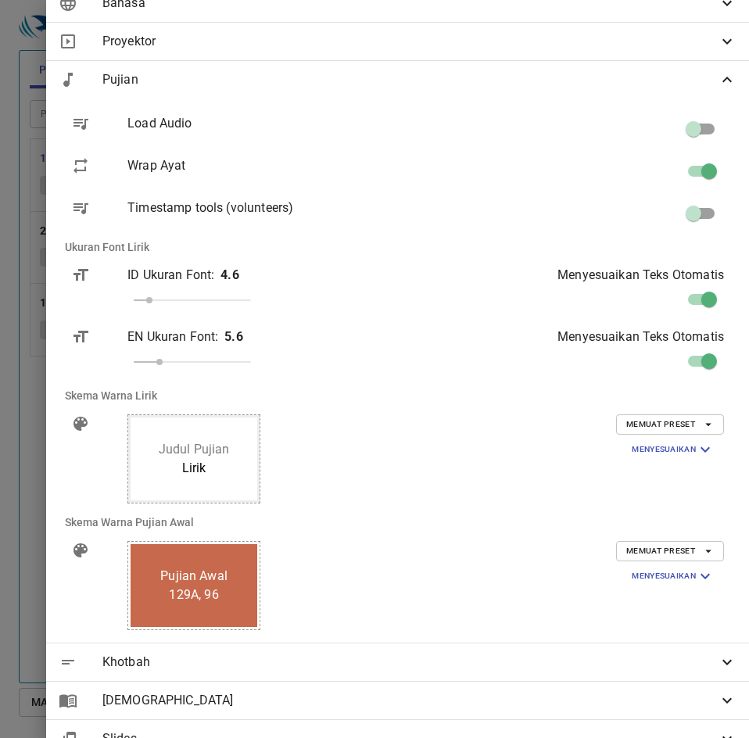
click at [666, 420] on span "Memuat Preset" at bounding box center [670, 424] width 88 height 14
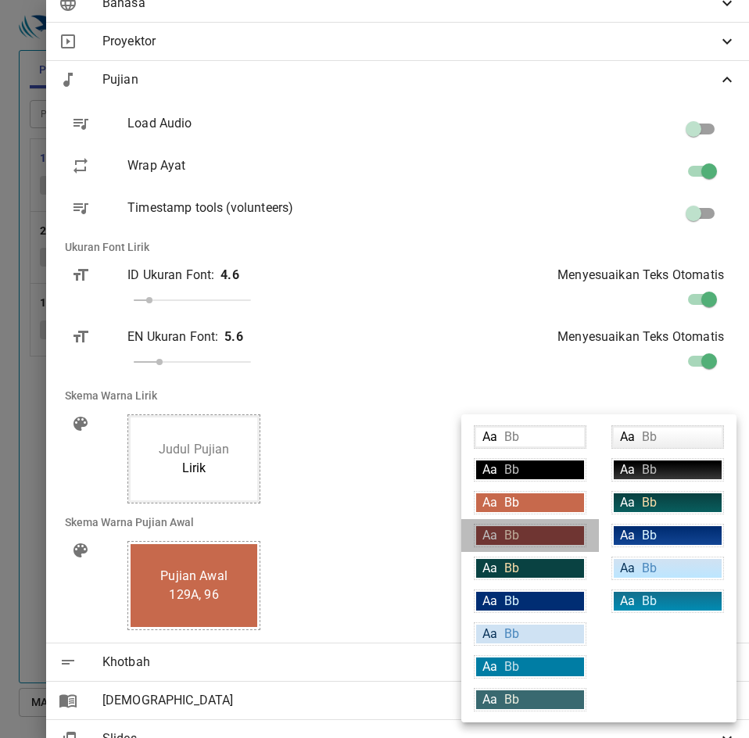
click at [518, 528] on span "Bb" at bounding box center [511, 535] width 15 height 15
type input "#964844"
type input "#ffffff"
type input "#fce5cd"
type input "#ffffff"
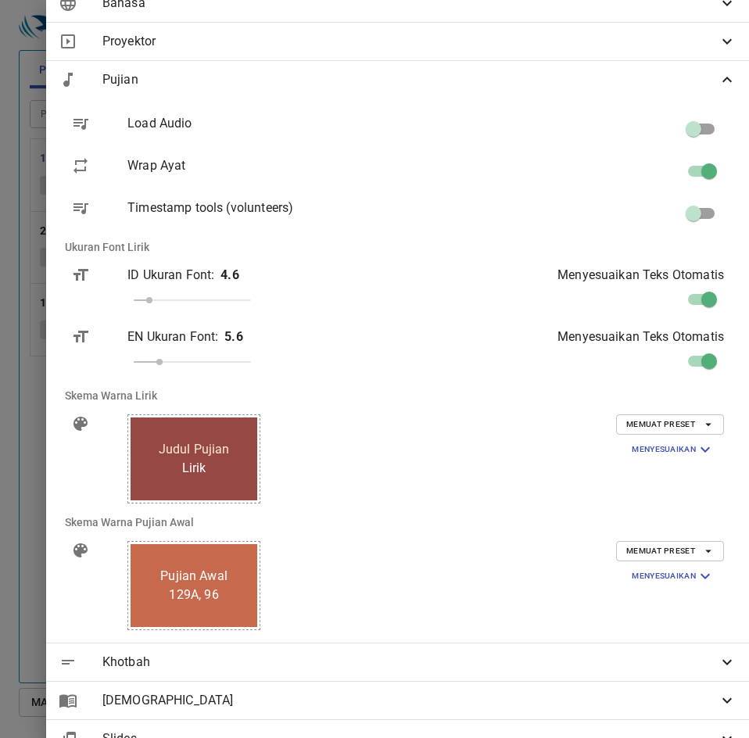
click at [647, 425] on span "Memuat Preset" at bounding box center [670, 424] width 88 height 14
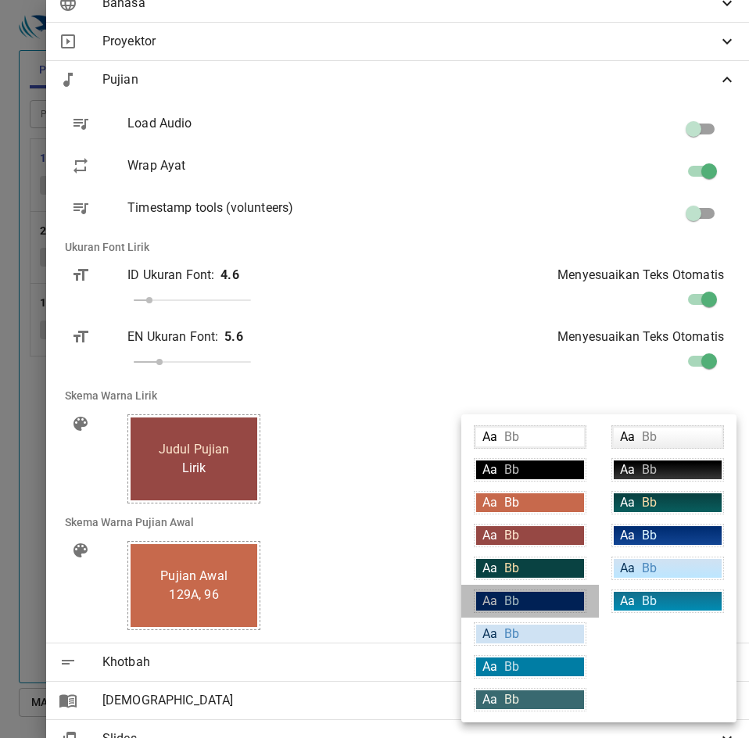
click at [519, 596] on div "Aa Bb" at bounding box center [530, 601] width 108 height 19
type input "#002d73"
type input "#daf5ff"
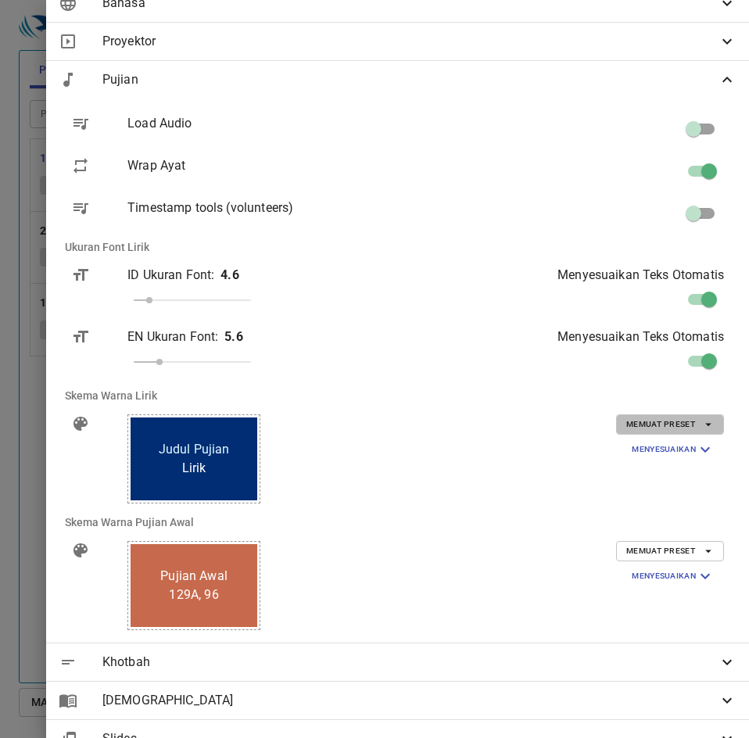
click at [675, 420] on span "Memuat Preset" at bounding box center [670, 424] width 88 height 14
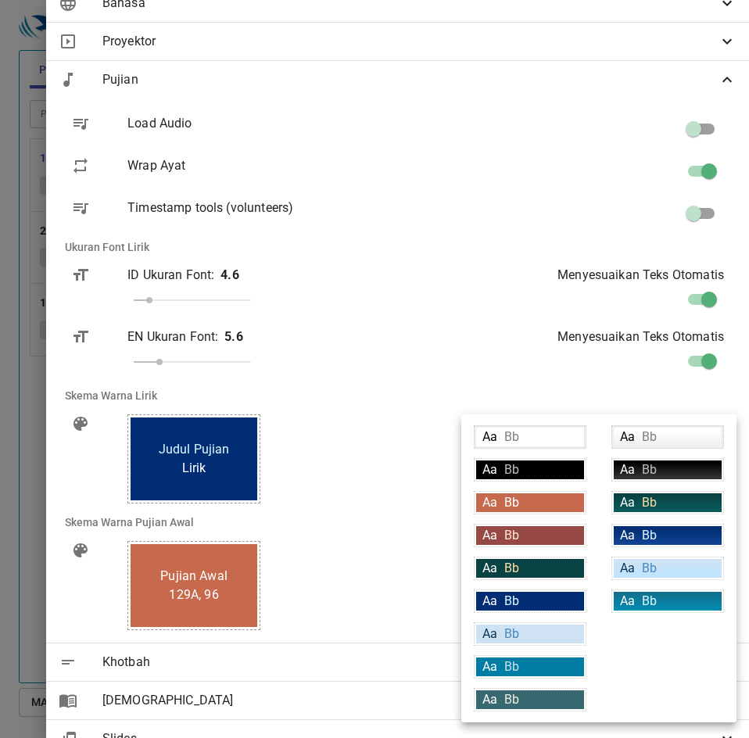
click at [517, 636] on span "Bb" at bounding box center [511, 633] width 15 height 15
type input "#cfe2f3"
type input "#063056"
type input "#4c89be"
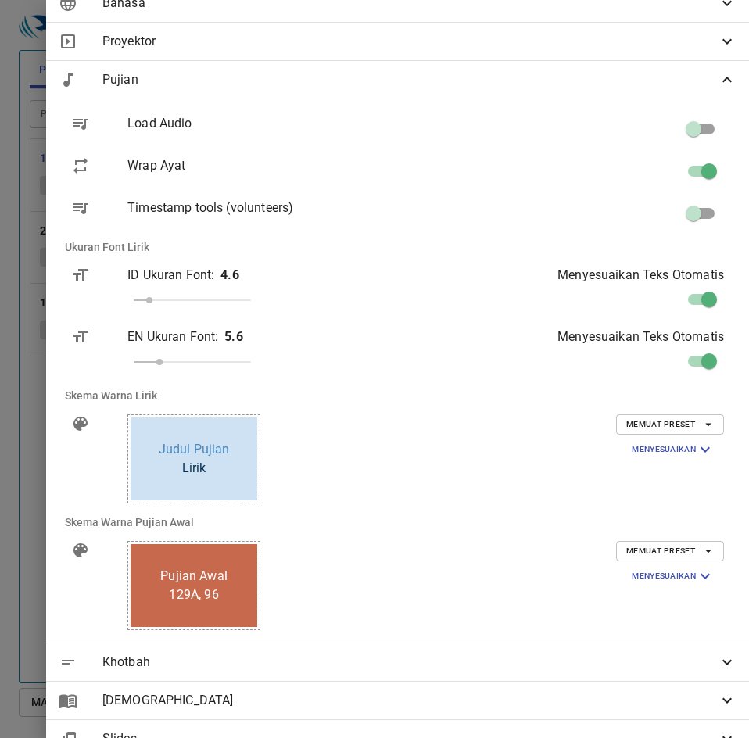
click at [686, 416] on button "Memuat Preset" at bounding box center [670, 424] width 108 height 20
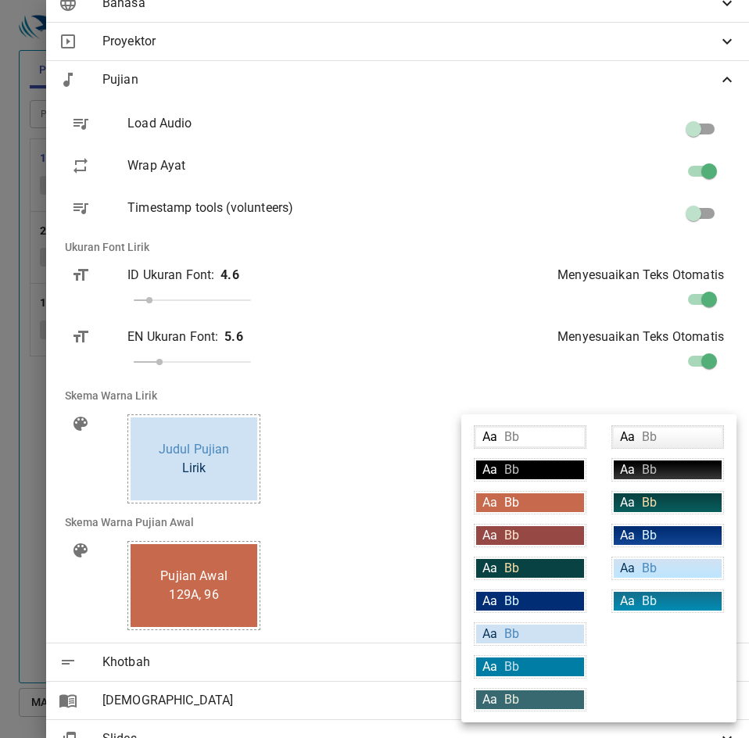
click at [528, 663] on div "Aa Bb" at bounding box center [530, 666] width 108 height 19
type input "#007DA4"
type input "#ffffff"
type input "#c6e0e9"
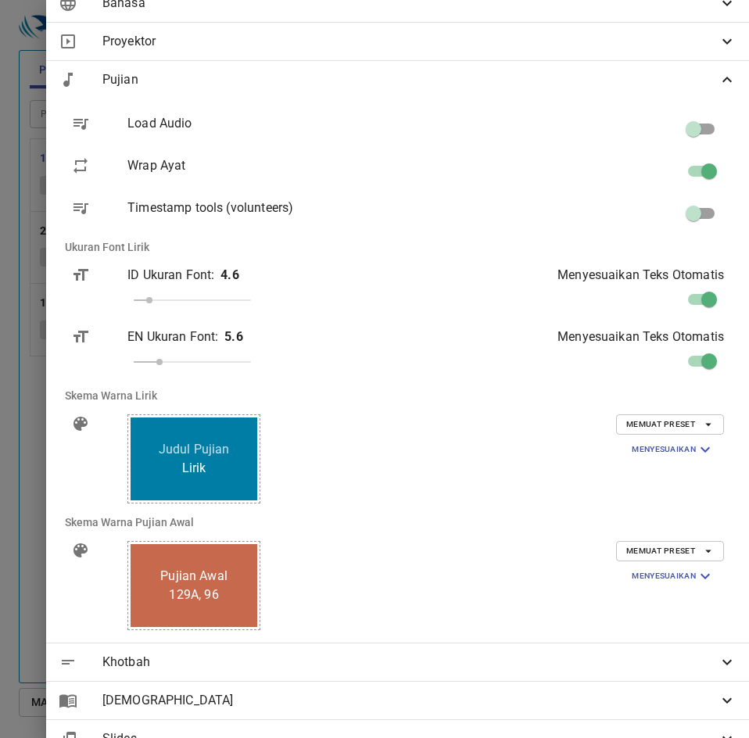
click at [664, 411] on div "Memuat Preset Menyesuaikan Latar Belakang #007DA4 Warna Text (Pertama) #ffffff …" at bounding box center [595, 459] width 282 height 114
click at [649, 431] on span "Memuat Preset" at bounding box center [670, 424] width 88 height 14
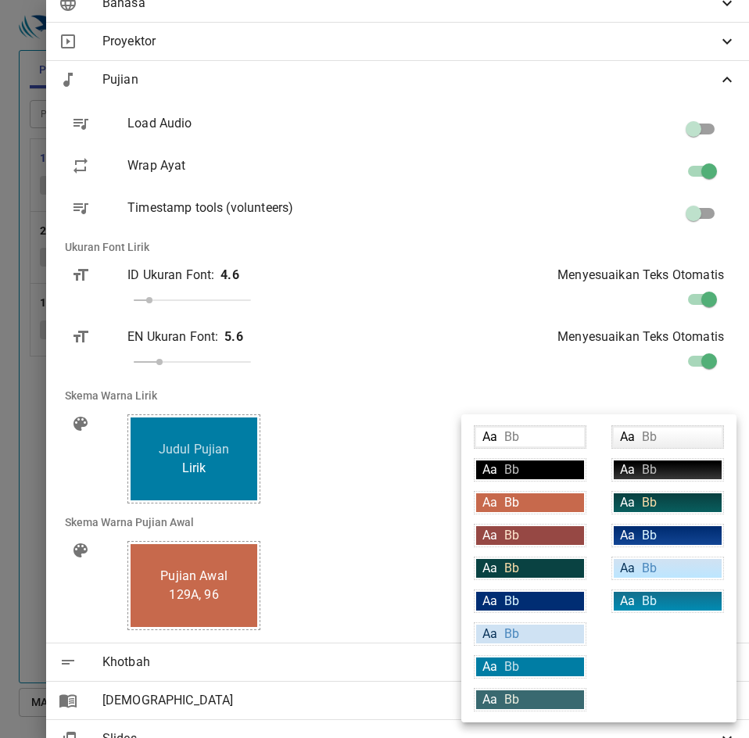
click at [518, 697] on span "Bb" at bounding box center [511, 699] width 15 height 15
type input "#396970"
type input "#e9ecde"
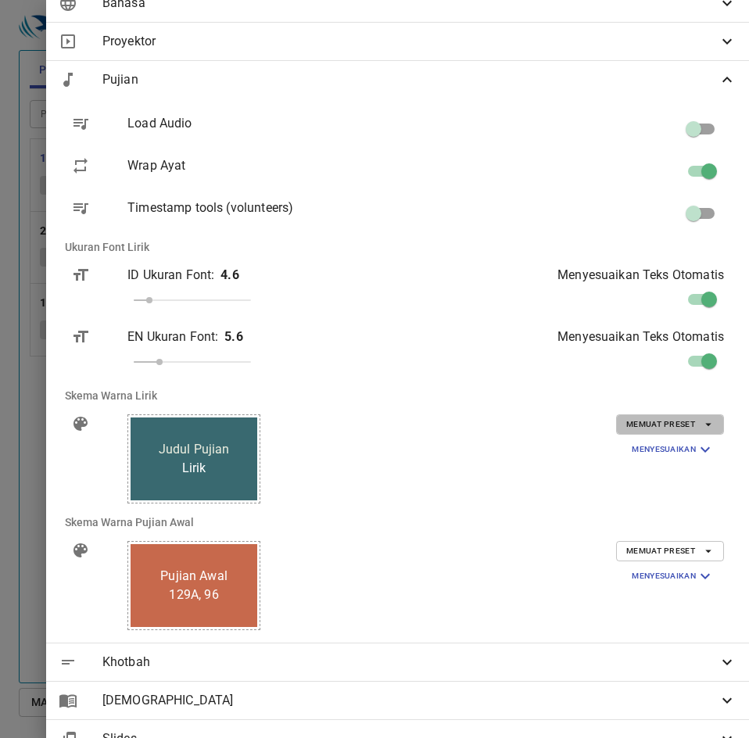
click at [659, 424] on span "Memuat Preset" at bounding box center [670, 424] width 88 height 14
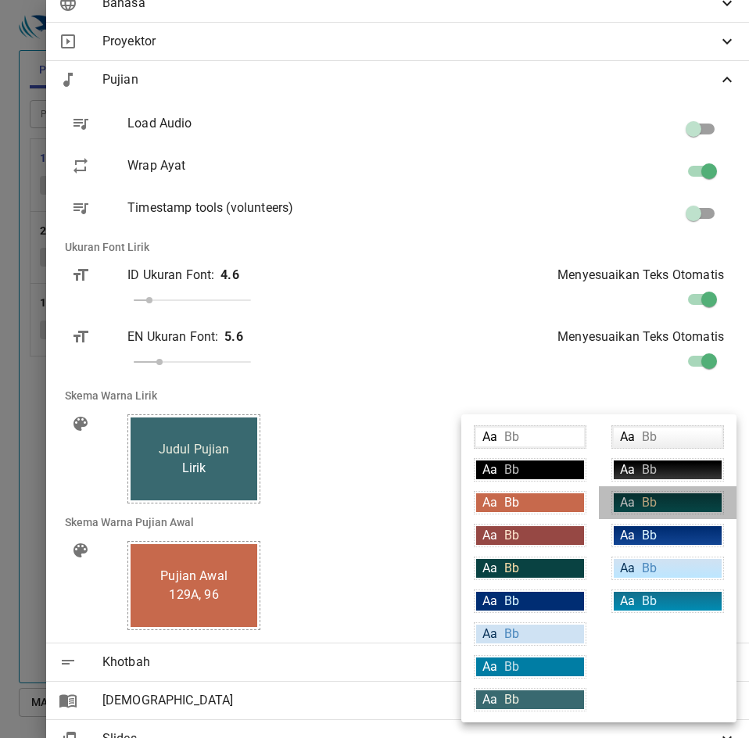
click at [662, 497] on div "Aa Bb" at bounding box center [668, 502] width 108 height 19
type input "linear-gradient(180deg, rgba(9,66,66,1) 10%, rgba(8,94,94,1) 100%)"
type input "#f9dda9"
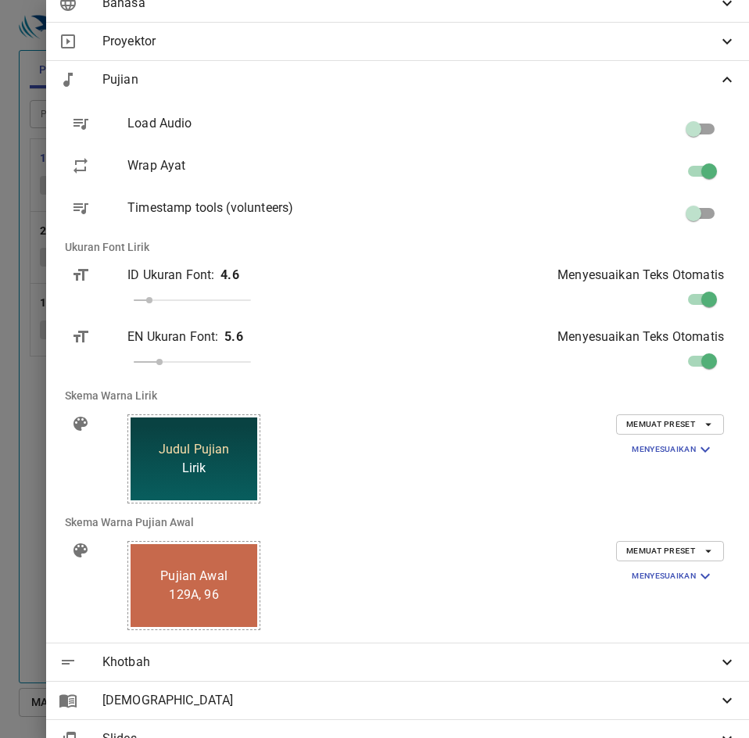
click at [704, 412] on div "Memuat Preset Menyesuaikan Latar Belakang linear-gradient(180deg, rgba(9,66,66,…" at bounding box center [595, 459] width 282 height 114
click at [701, 428] on icon "button" at bounding box center [708, 424] width 14 height 14
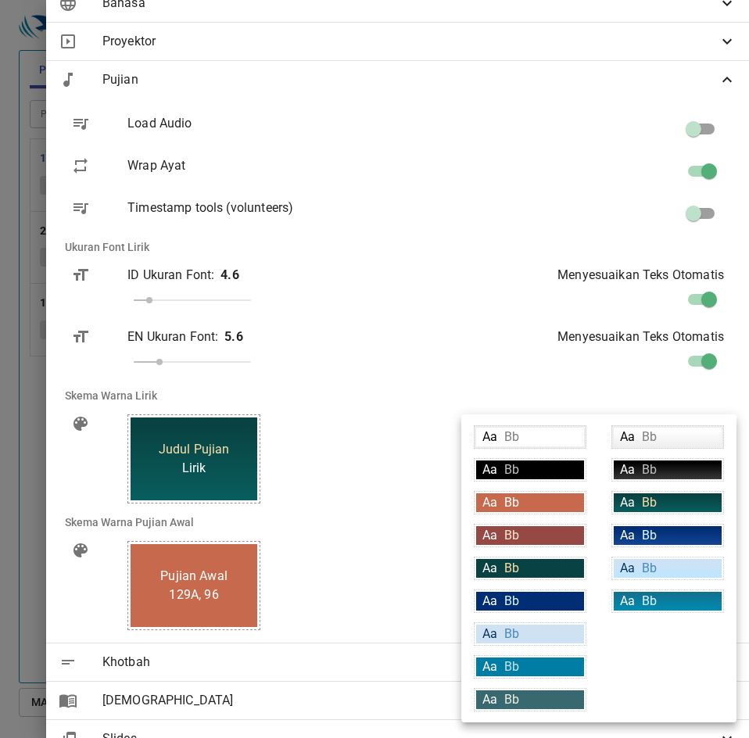
click at [677, 438] on div "Aa Bb" at bounding box center [668, 437] width 108 height 19
type input "linear-gradient(180deg, rgba(255,255,255,1) 10%, rgba(239,239,239,1) 100%)"
type input "#000000"
type input "#808080"
type input "#eeeeee"
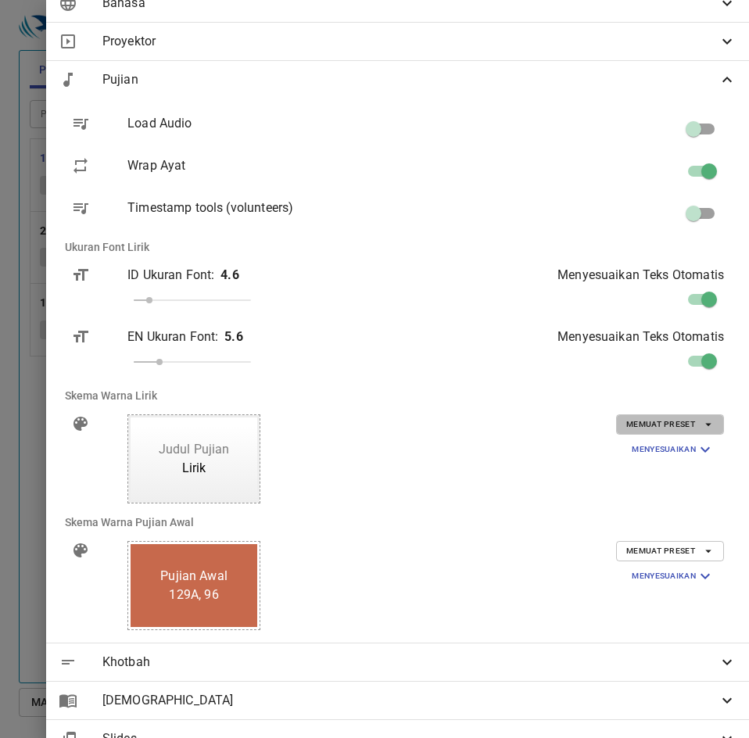
click at [701, 418] on icon "button" at bounding box center [708, 424] width 14 height 14
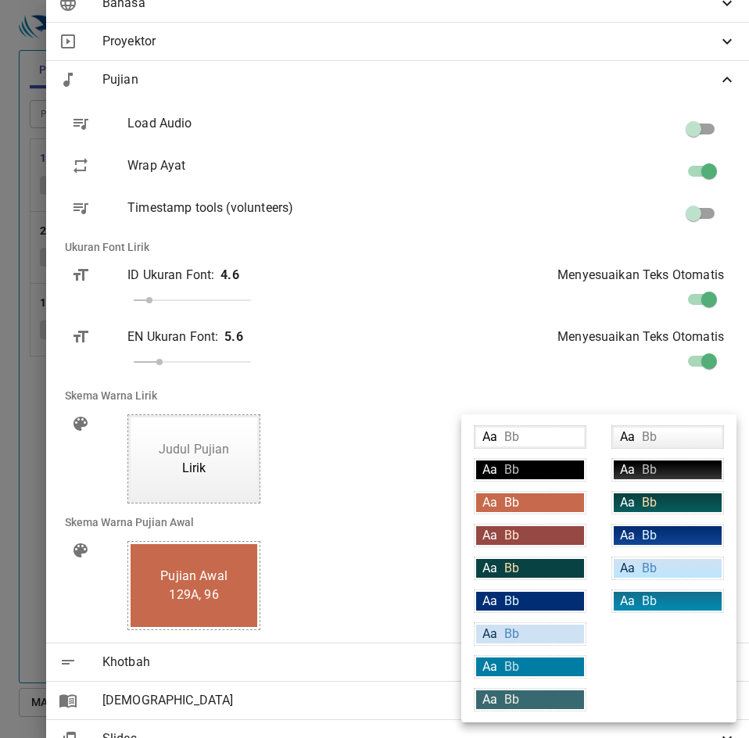
click at [675, 474] on div "Aa Bb" at bounding box center [668, 469] width 108 height 19
type input "linear-gradient(180deg, rgba(0,0,0,1) 10%, rgba(56,56,56,1) 100%)"
type input "#ffffff"
type input "#bfbfbf"
type input "#ffffff"
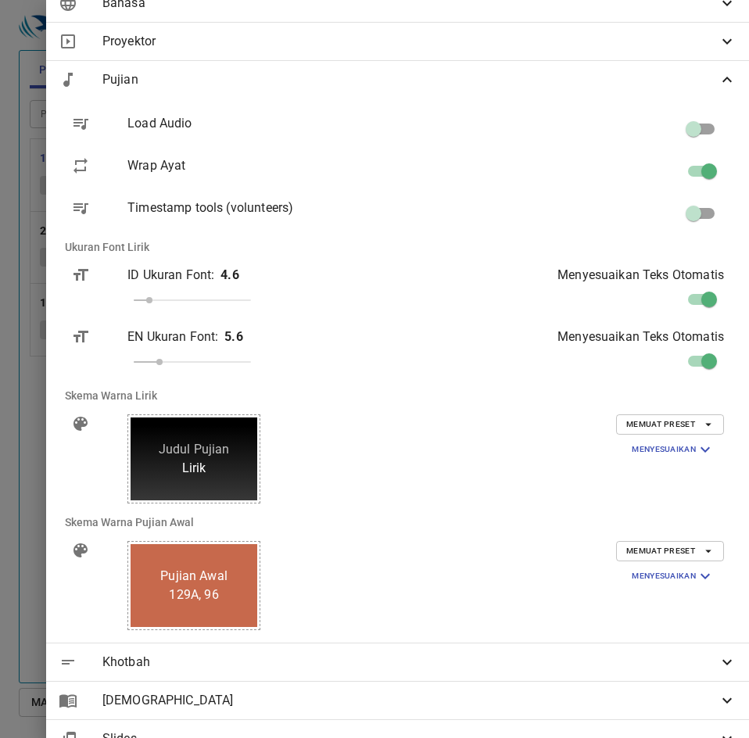
click at [687, 420] on span "Memuat Preset" at bounding box center [670, 424] width 88 height 14
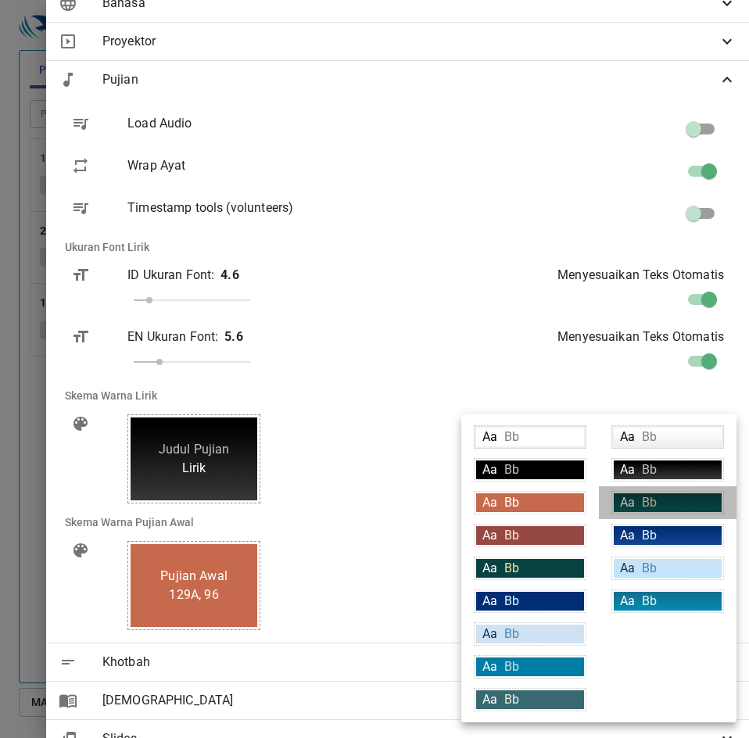
click at [665, 505] on div "Aa Bb" at bounding box center [668, 502] width 108 height 19
type input "linear-gradient(180deg, rgba(9,66,66,1) 10%, rgba(8,94,94,1) 100%)"
type input "#f9dda9"
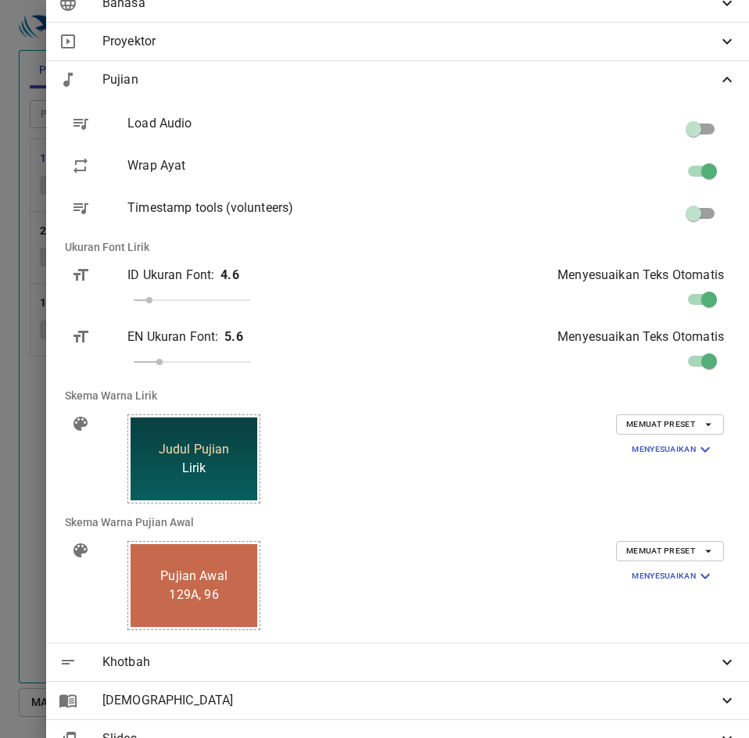
click at [677, 413] on div "Memuat Preset Menyesuaikan Latar Belakang linear-gradient(180deg, rgba(9,66,66,…" at bounding box center [595, 459] width 282 height 114
click at [676, 419] on span "Memuat Preset" at bounding box center [670, 424] width 88 height 14
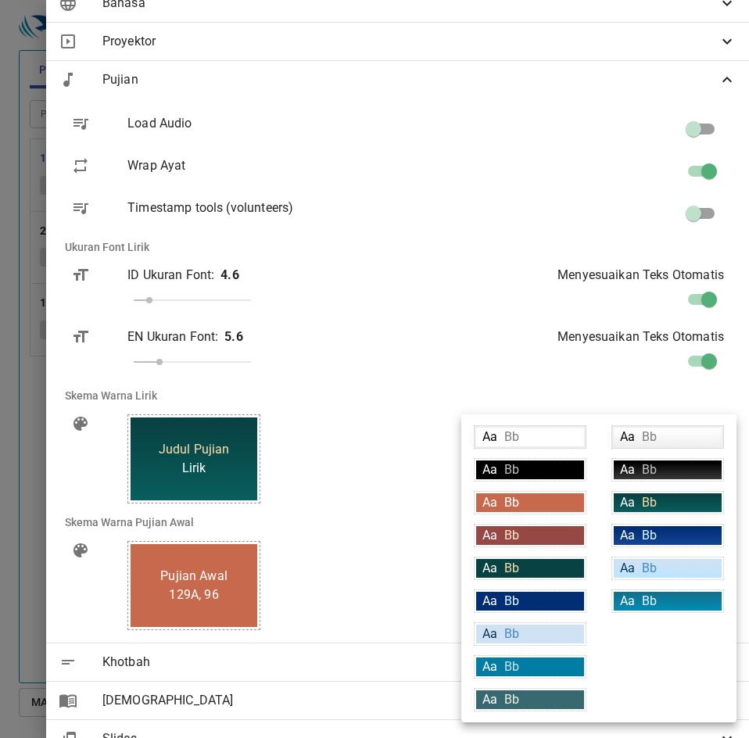
click at [677, 543] on div "Aa Bb" at bounding box center [668, 535] width 108 height 19
type input "linear-gradient(180deg, rgba(0,45,115,1) 10%, rgba(18,69,148,1) 100%)"
type input "#daf5ff"
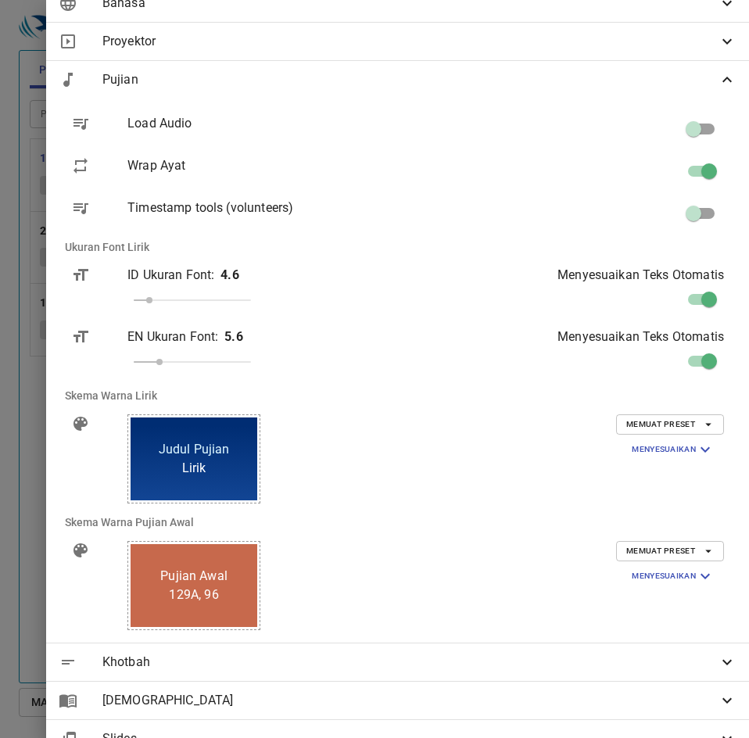
click at [695, 415] on button "Memuat Preset" at bounding box center [670, 424] width 108 height 20
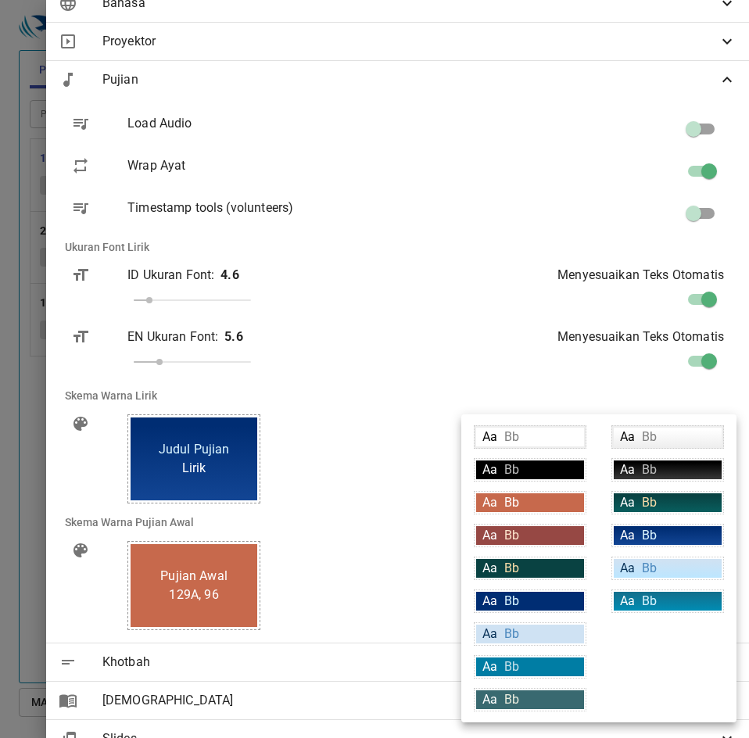
click at [678, 570] on div "Aa Bb" at bounding box center [668, 568] width 108 height 19
type input "linear-gradient(180deg, rgba(207,226,243,1) 10%, rgba(188,230,255,1) 100%)"
type input "#063056"
type input "#4c89be"
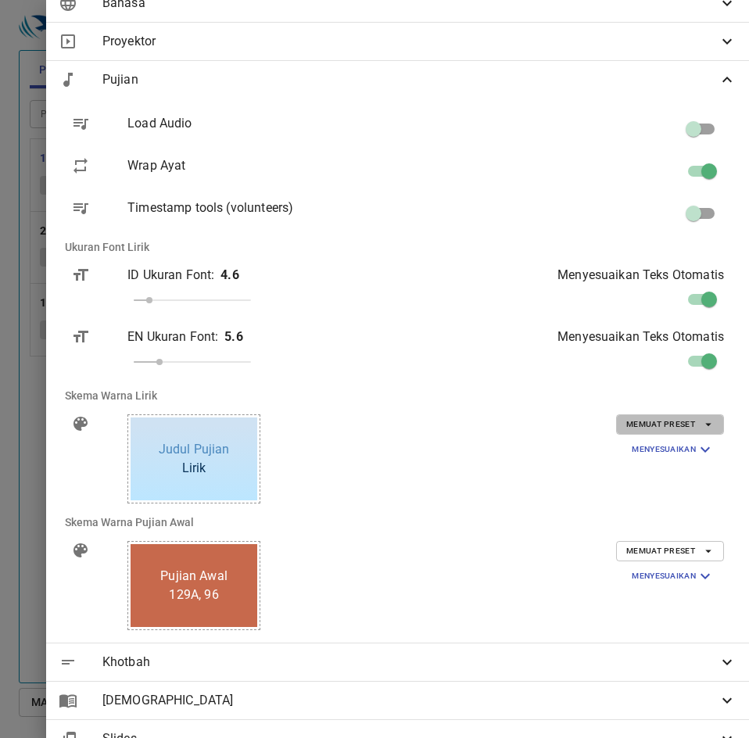
click at [701, 420] on icon "button" at bounding box center [708, 424] width 14 height 14
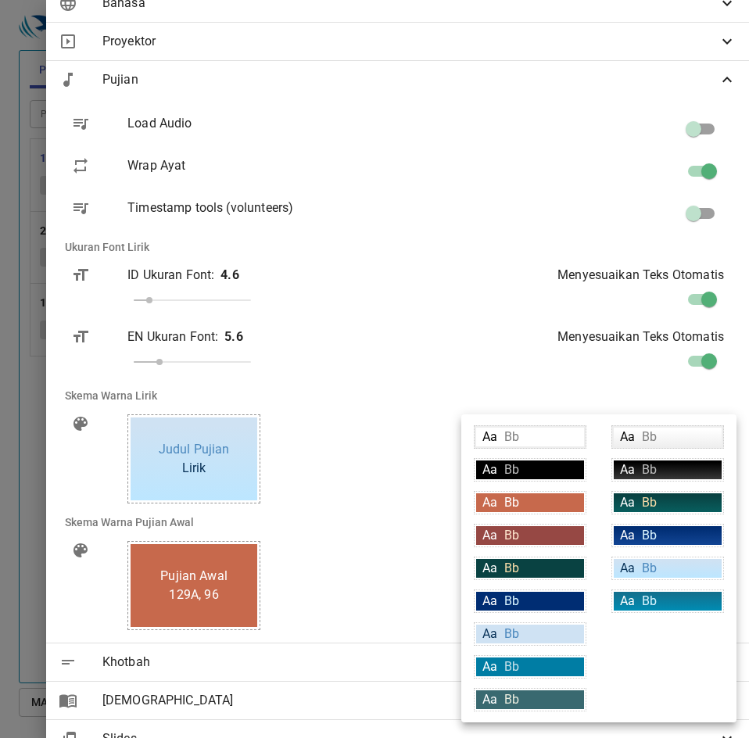
click at [665, 602] on div "Aa Bb" at bounding box center [668, 601] width 108 height 19
type input "linear-gradient(180deg, rgba(18,113,143,1) 10%, rgba(0,140,179,1) 100%)"
type input "#ffffff"
type input "#daf5ff"
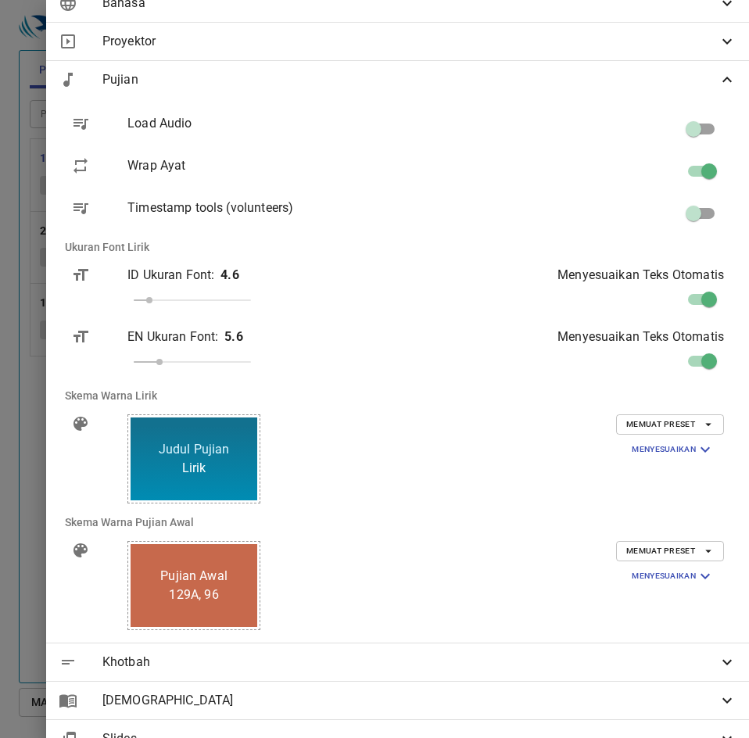
click at [677, 425] on span "Memuat Preset" at bounding box center [670, 424] width 88 height 14
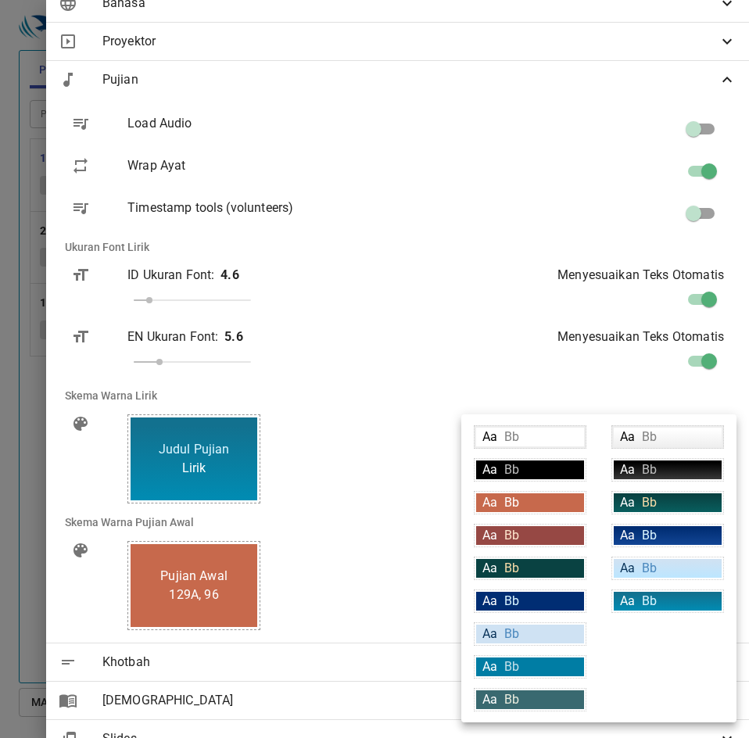
click at [648, 535] on span "Bb" at bounding box center [649, 535] width 15 height 15
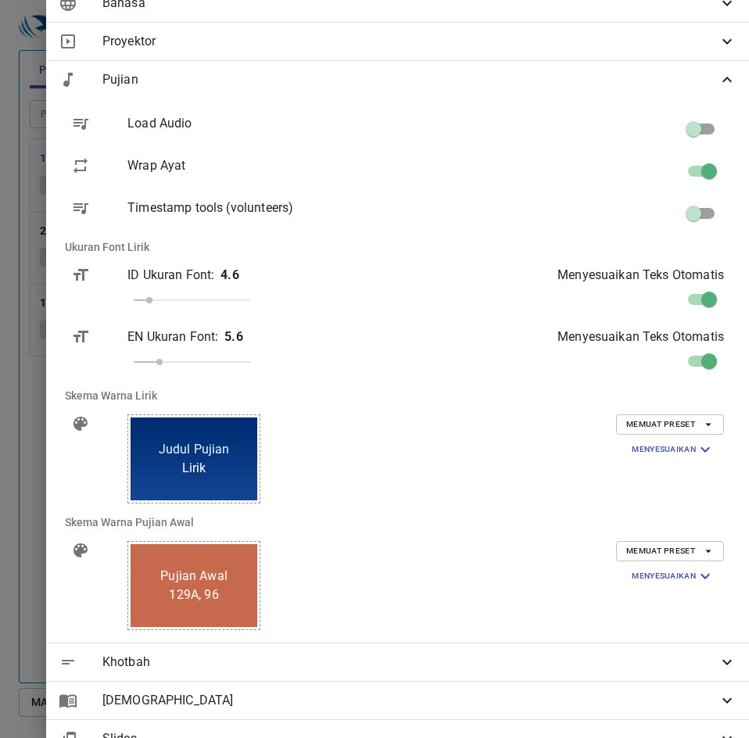
click at [679, 408] on div "Memuat Preset Menyesuaikan Latar Belakang linear-gradient(180deg, rgba(0,45,115…" at bounding box center [595, 459] width 282 height 114
click at [676, 430] on span "Memuat Preset" at bounding box center [670, 424] width 88 height 14
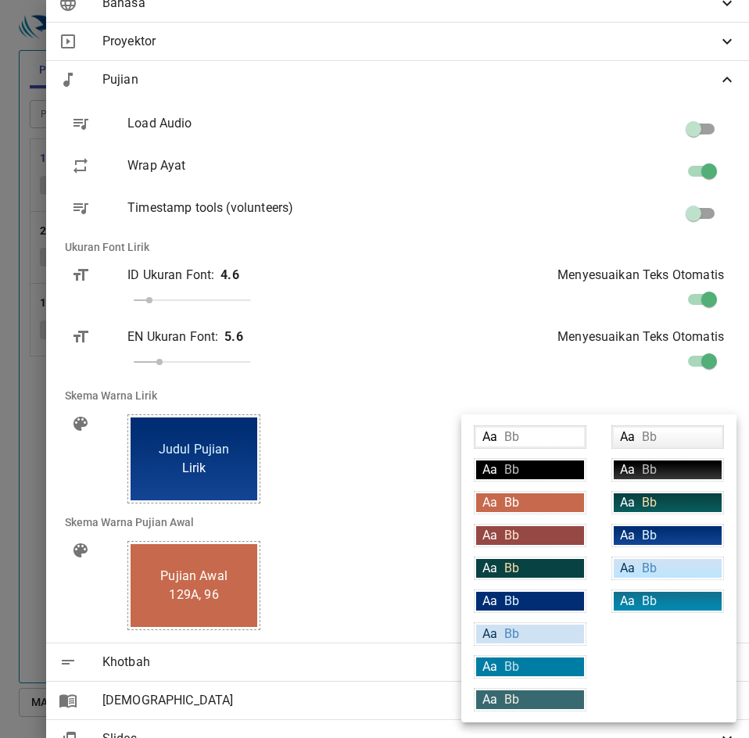
click at [648, 539] on span "Bb" at bounding box center [649, 535] width 15 height 15
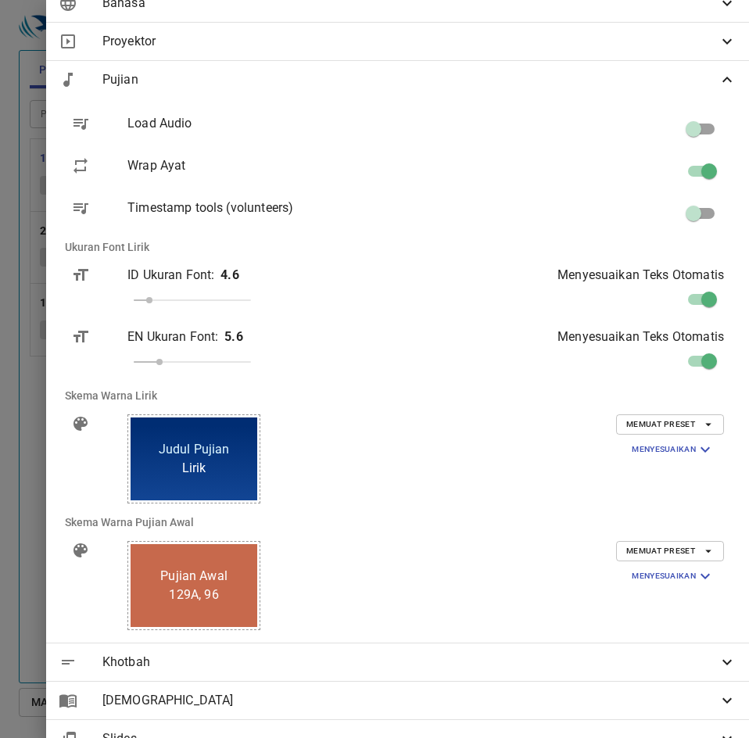
click at [661, 422] on span "Memuat Preset" at bounding box center [670, 424] width 88 height 14
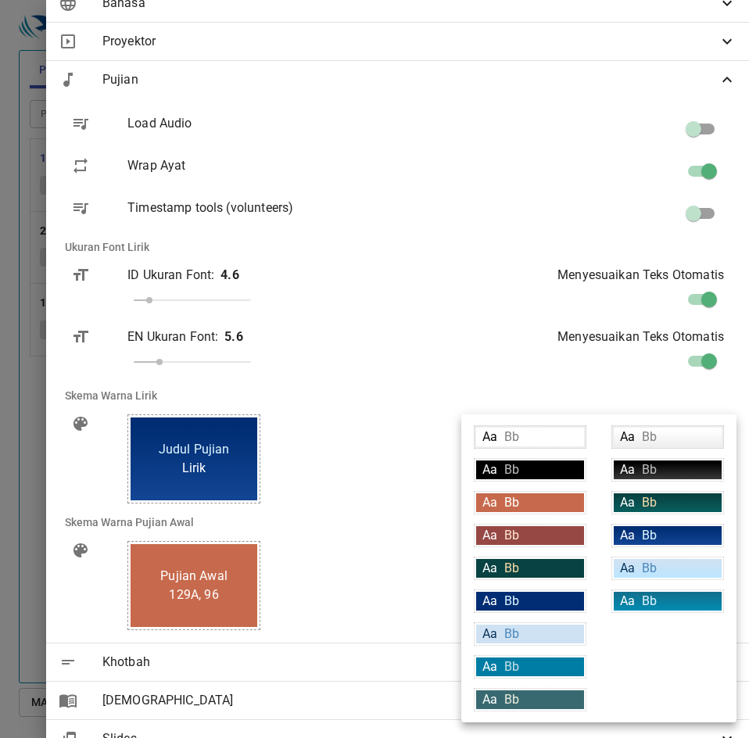
click at [650, 560] on div "Aa Bb" at bounding box center [668, 568] width 108 height 19
type input "linear-gradient(180deg, rgba(207,226,243,1) 10%, rgba(188,230,255,1) 100%)"
type input "#063056"
type input "#4c89be"
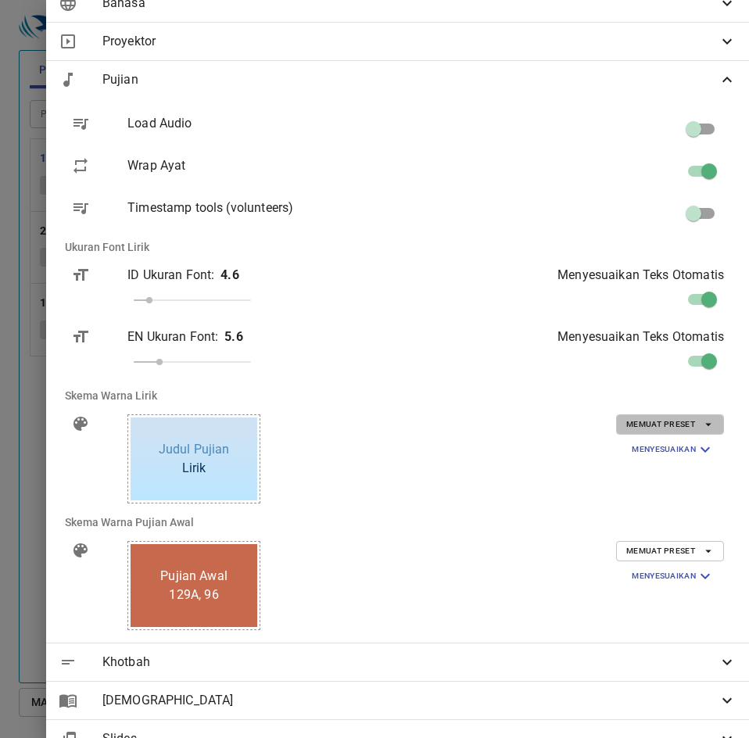
click at [676, 423] on span "Memuat Preset" at bounding box center [670, 424] width 88 height 14
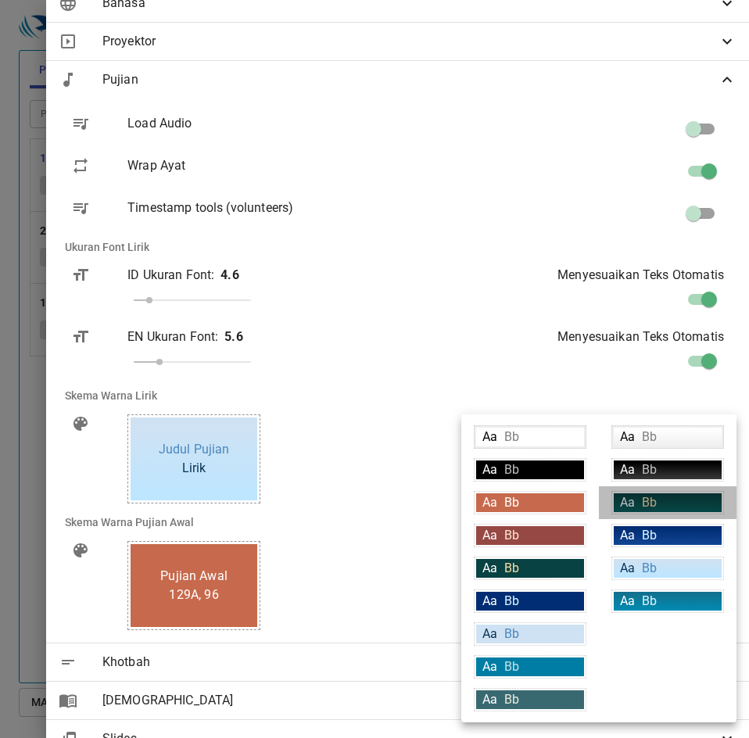
click at [668, 509] on div "Aa Bb" at bounding box center [668, 502] width 108 height 19
type input "linear-gradient(180deg, rgba(9,66,66,1) 10%, rgba(8,94,94,1) 100%)"
type input "#ffffff"
type input "#f9dda9"
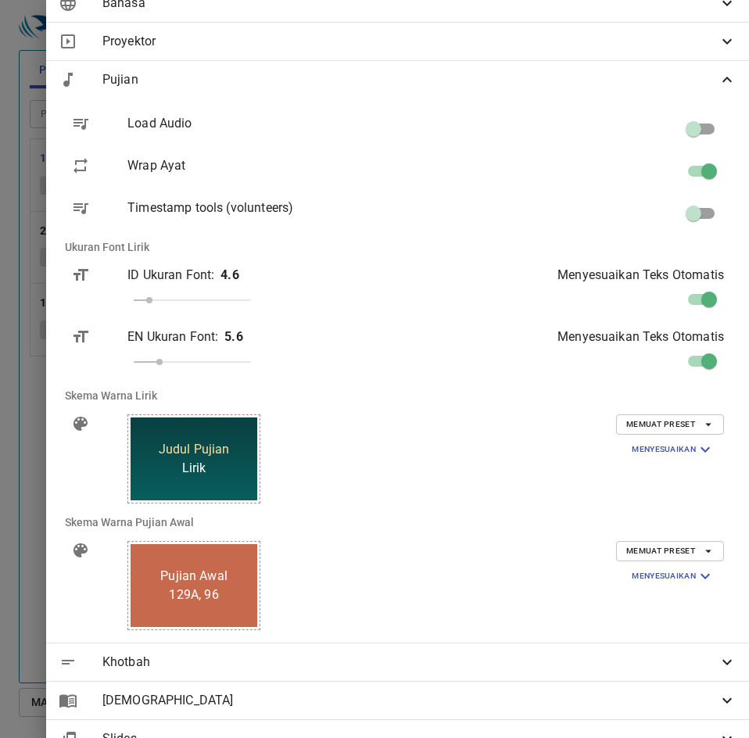
click at [655, 420] on span "Memuat Preset" at bounding box center [670, 424] width 88 height 14
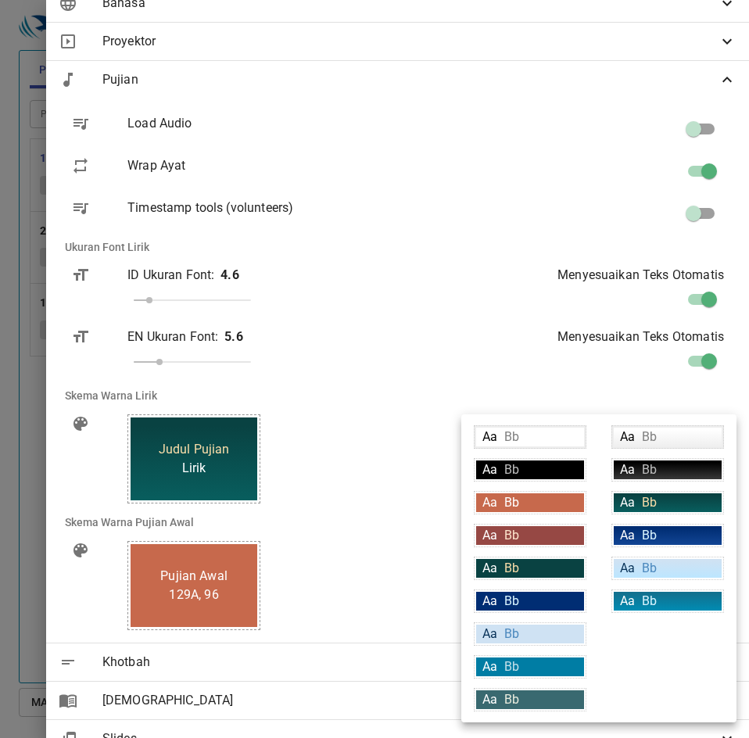
click at [661, 540] on div "Aa Bb" at bounding box center [668, 535] width 108 height 19
type input "linear-gradient(180deg, rgba(0,45,115,1) 10%, rgba(18,69,148,1) 100%)"
type input "#daf5ff"
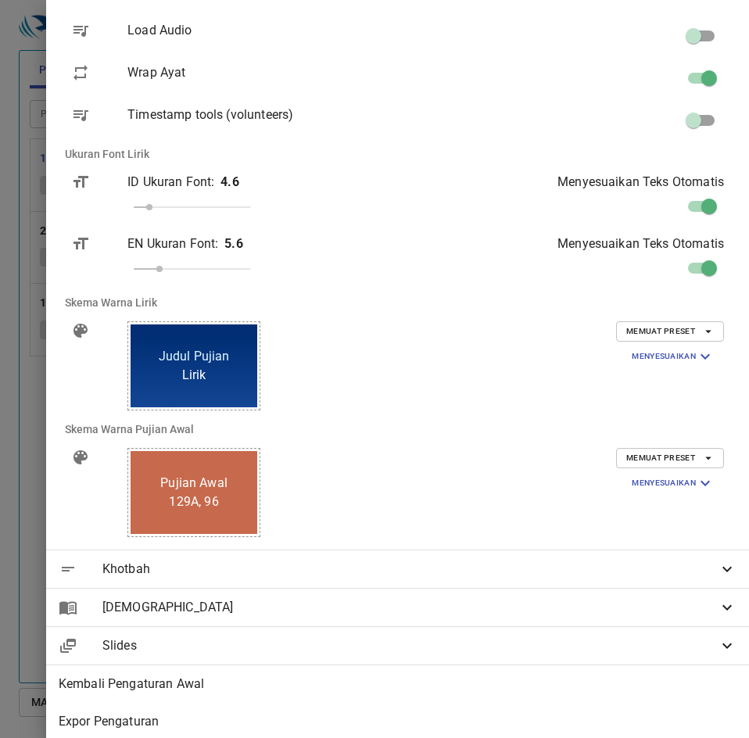
scroll to position [229, 0]
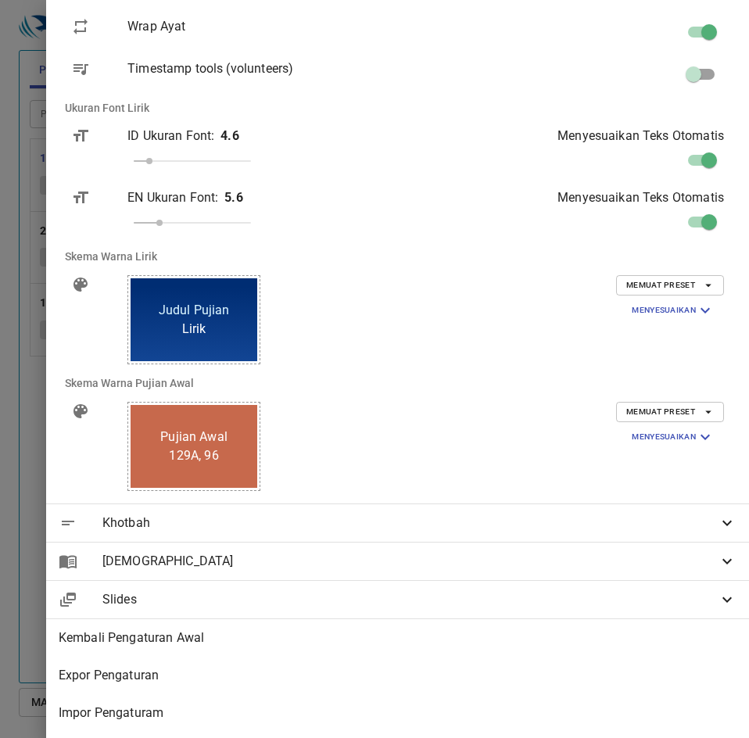
click at [636, 405] on span "Memuat Preset" at bounding box center [670, 412] width 88 height 14
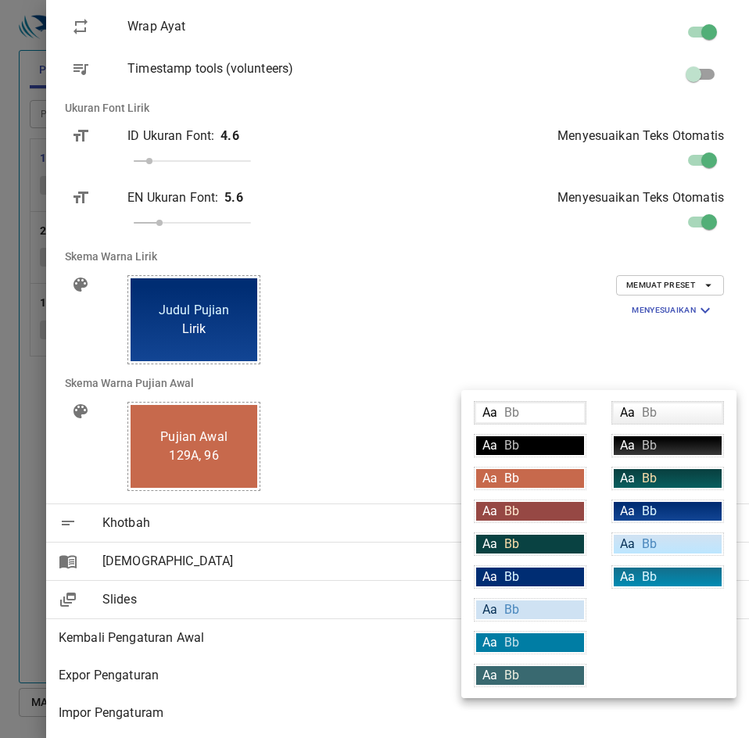
click at [545, 349] on div at bounding box center [374, 369] width 749 height 738
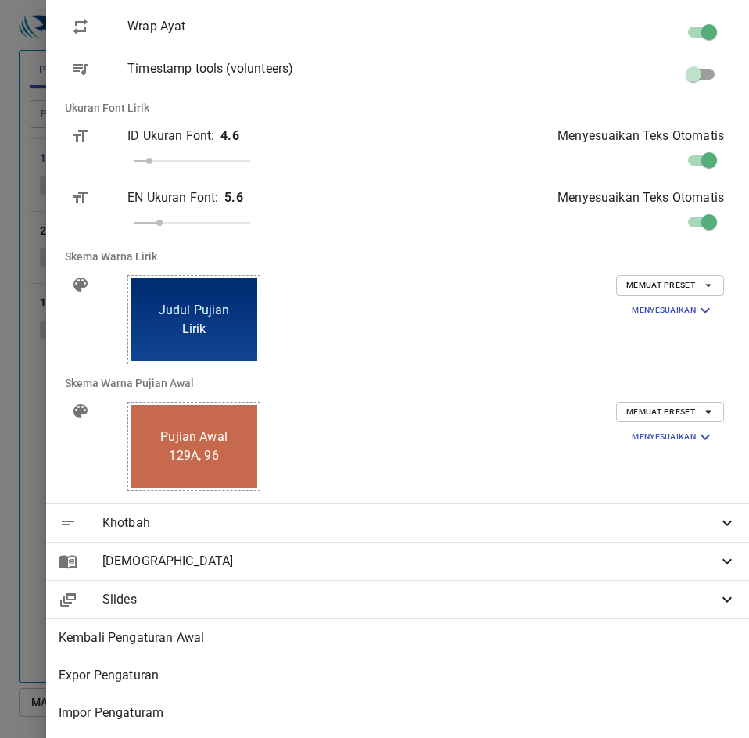
click at [91, 463] on div at bounding box center [374, 369] width 749 height 738
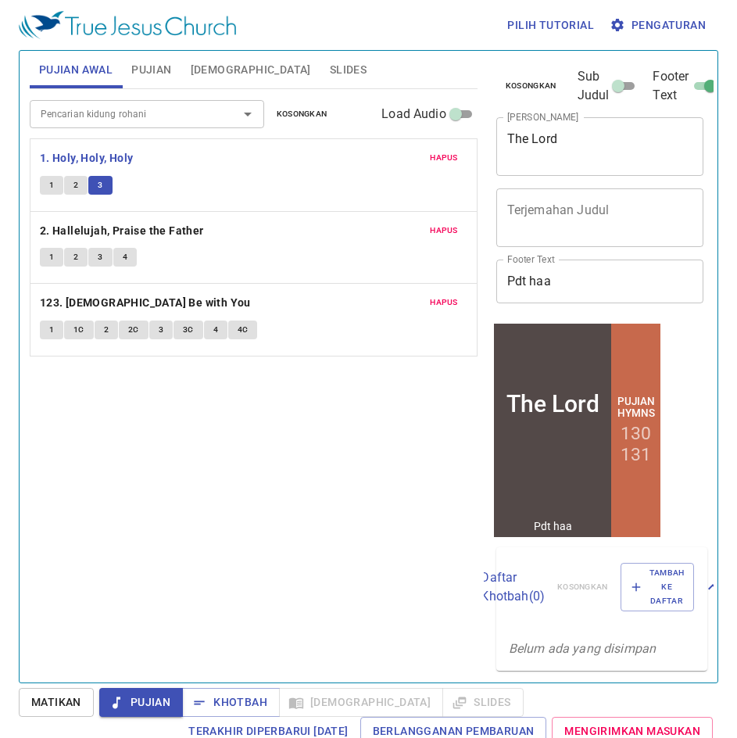
click at [163, 699] on span "Pujian" at bounding box center [141, 702] width 59 height 20
click at [251, 257] on div "1 2 3 4" at bounding box center [254, 259] width 428 height 23
click at [50, 254] on span "1" at bounding box center [51, 257] width 5 height 14
click at [132, 257] on button "4" at bounding box center [124, 257] width 23 height 19
click at [222, 267] on div "1 2 3 4" at bounding box center [254, 259] width 428 height 23
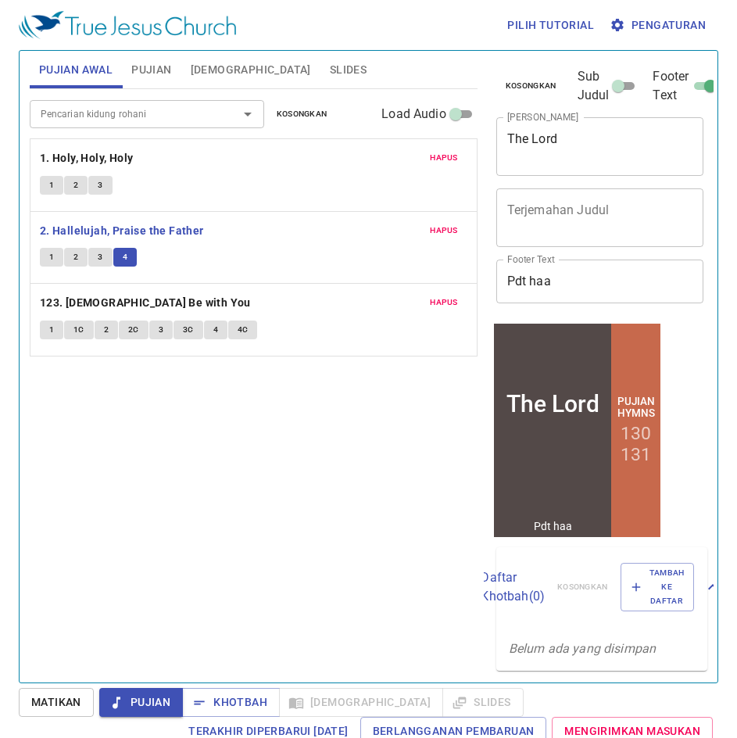
click at [302, 356] on div "Hapus 123. God Be with You 1 1C 2 2C 3 3C 4 4C" at bounding box center [253, 320] width 446 height 72
click at [50, 182] on span "1" at bounding box center [51, 185] width 5 height 14
click at [45, 254] on button "1" at bounding box center [51, 257] width 23 height 19
click at [173, 703] on button "Pujian" at bounding box center [141, 702] width 84 height 29
click at [669, 29] on span "Pengaturan" at bounding box center [659, 26] width 93 height 20
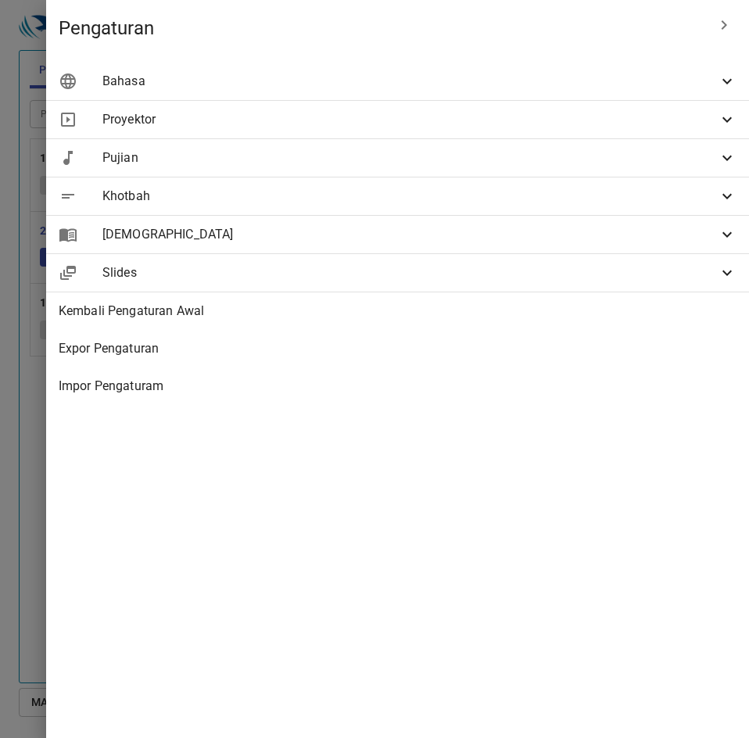
click at [474, 160] on span "Pujian" at bounding box center [409, 158] width 615 height 19
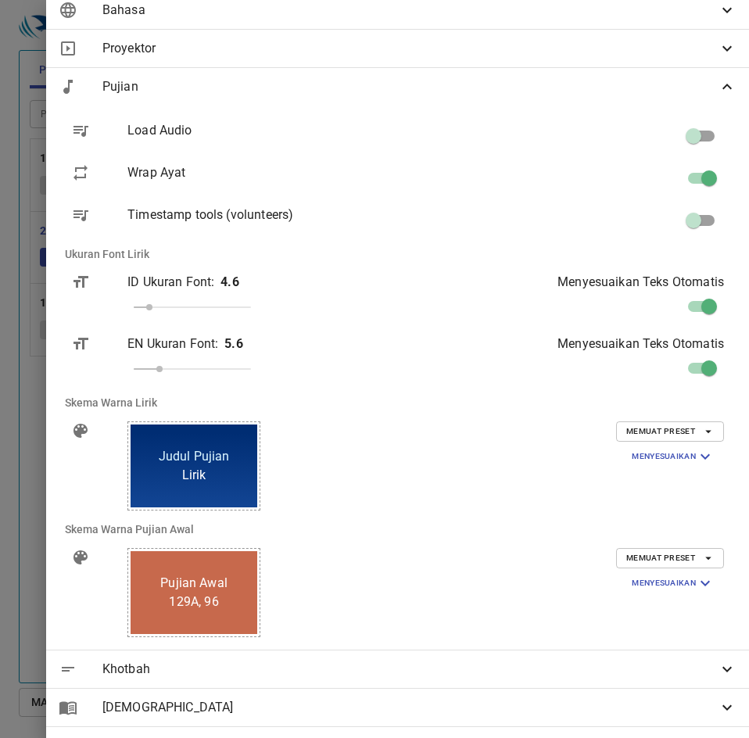
scroll to position [78, 0]
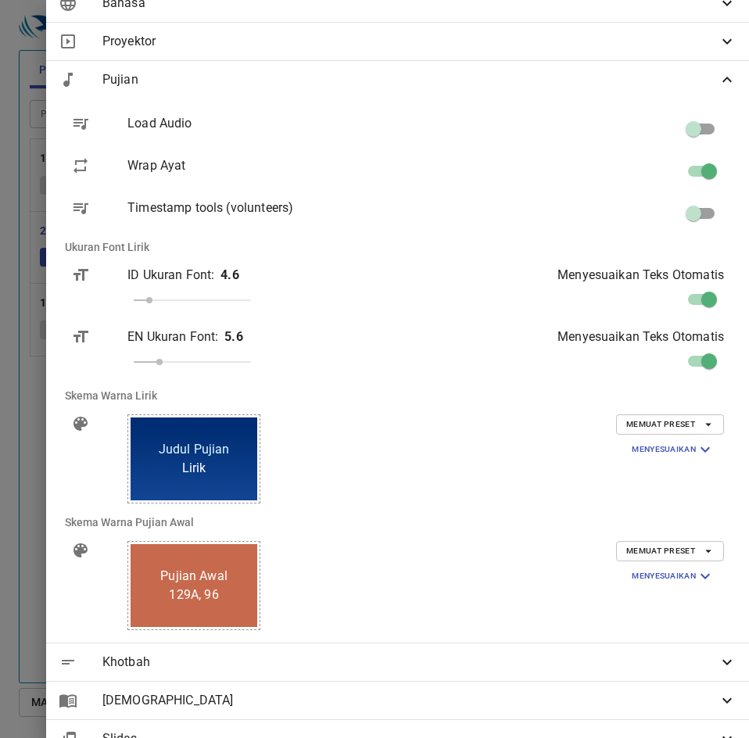
click at [660, 540] on div "Memuat Preset Menyesuaikan Latar Belakang #c7694c Warna Text (Pertama) #ffffff …" at bounding box center [595, 585] width 282 height 114
click at [660, 544] on span "Memuat Preset" at bounding box center [670, 551] width 88 height 14
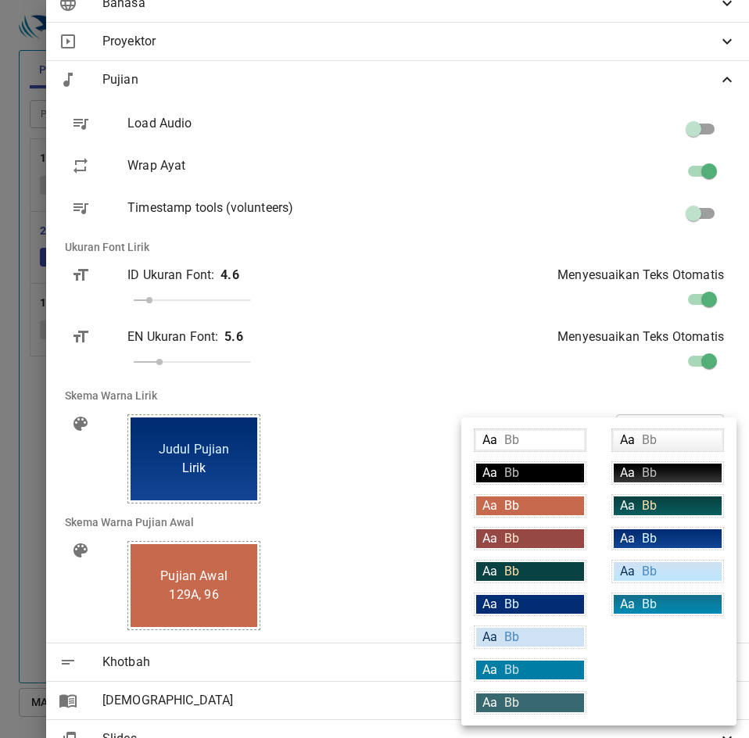
click at [669, 539] on div "Aa Bb" at bounding box center [668, 538] width 108 height 19
type input "linear-gradient(180deg, rgba(0,45,115,1) 10%, rgba(18,69,148,1) 100%)"
type input "#daf5ff"
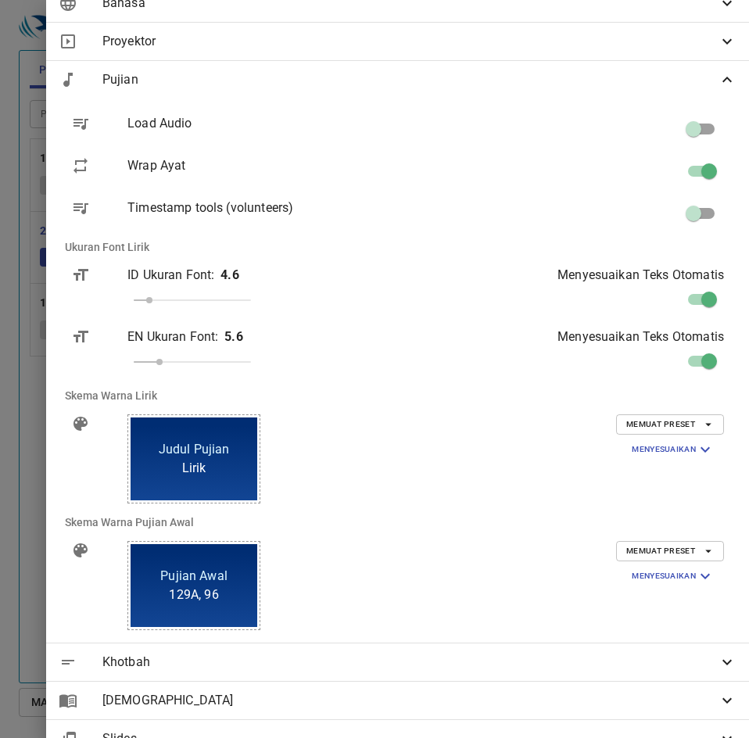
click at [672, 549] on span "Memuat Preset" at bounding box center [670, 551] width 88 height 14
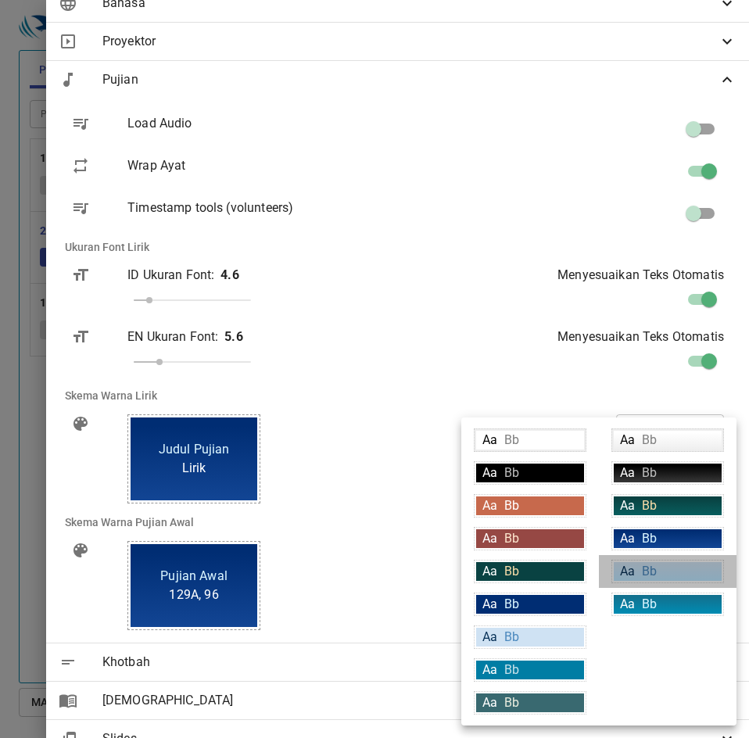
click at [664, 571] on div "Aa Bb" at bounding box center [668, 571] width 108 height 19
type input "linear-gradient(180deg, rgba(207,226,243,1) 10%, rgba(188,230,255,1) 100%)"
type input "#063056"
type input "#4c89be"
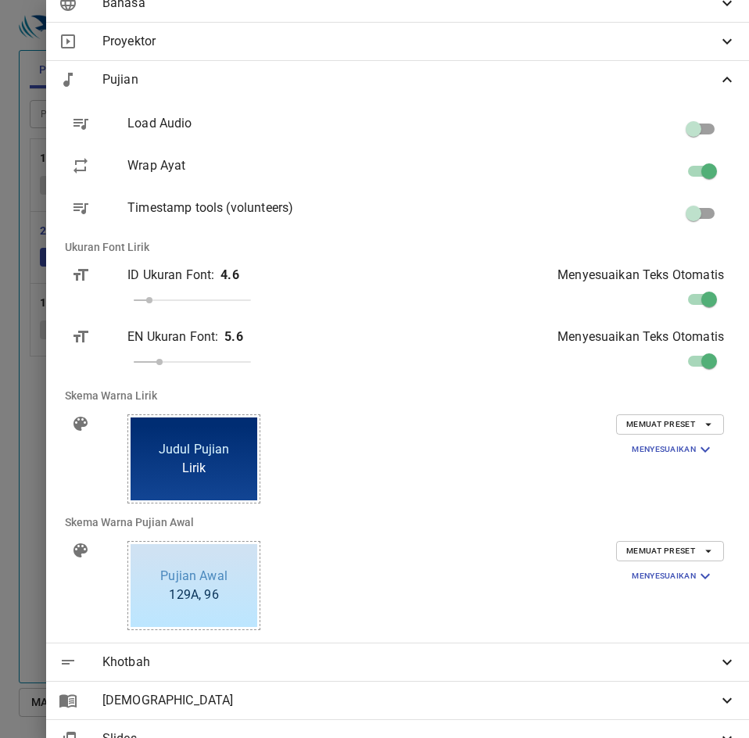
click at [664, 546] on span "Memuat Preset" at bounding box center [670, 551] width 88 height 14
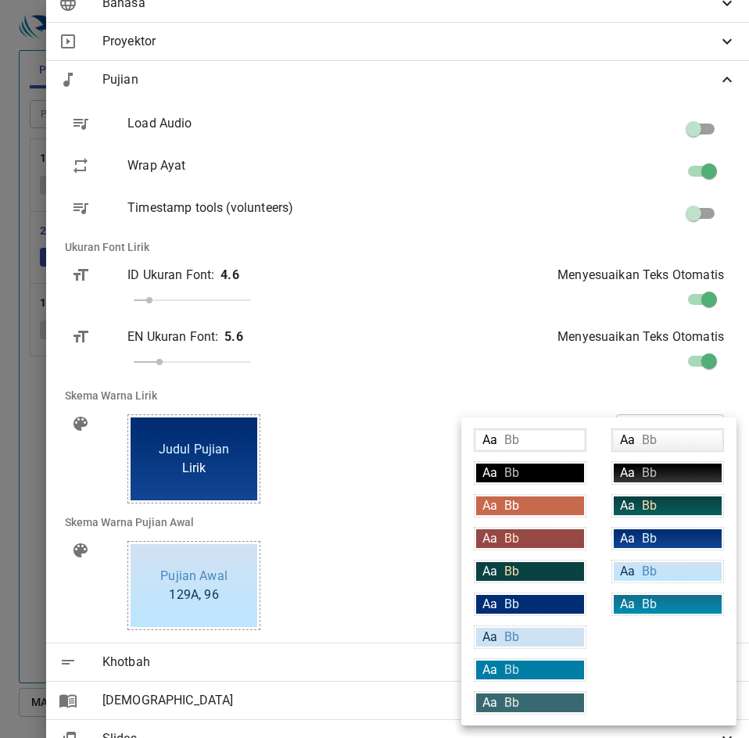
click at [540, 499] on div "Aa Bb" at bounding box center [530, 505] width 108 height 19
type input "#c7694c"
type input "#ffffff"
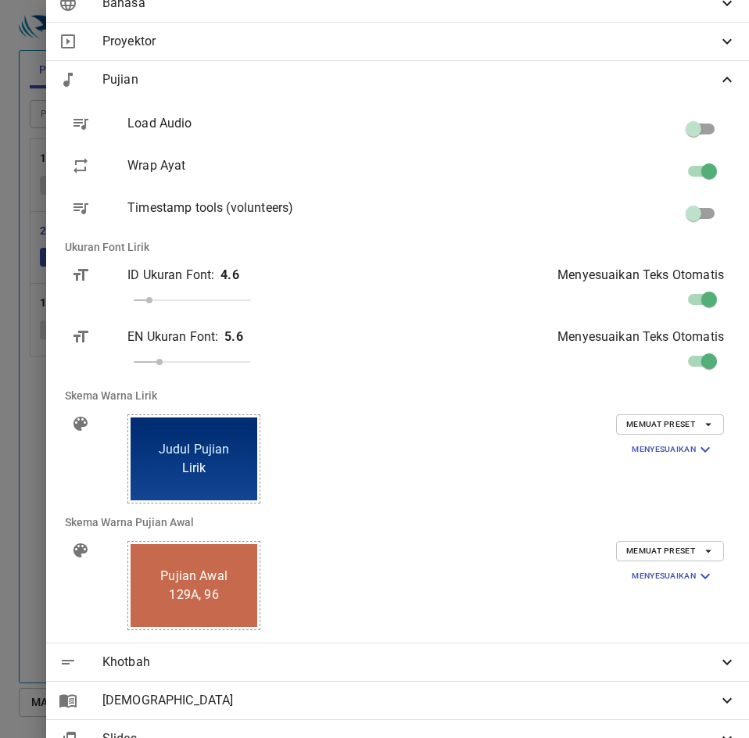
click at [650, 545] on span "Memuat Preset" at bounding box center [670, 551] width 88 height 14
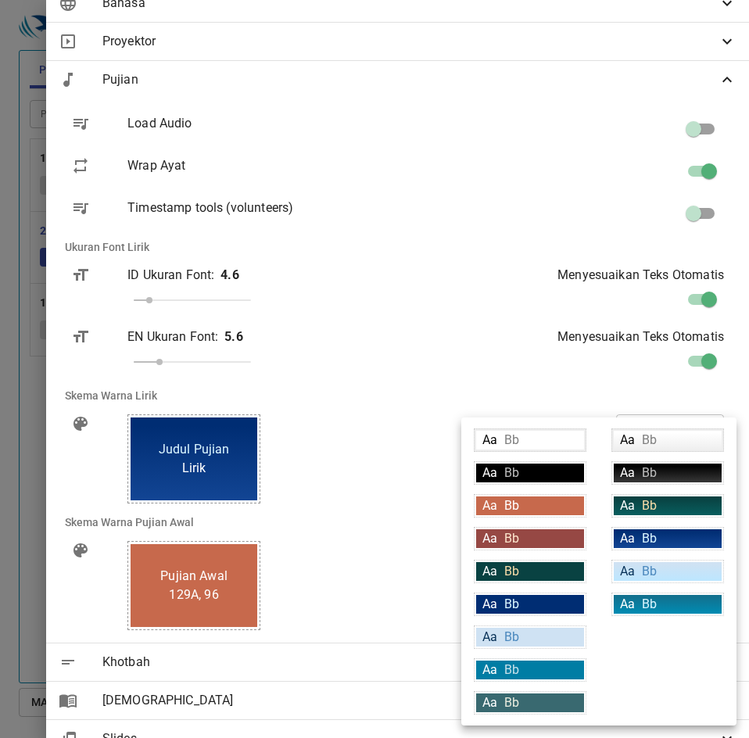
click at [531, 479] on div "Aa Bb" at bounding box center [530, 472] width 108 height 19
type input "#000000"
type input "#bfbfbf"
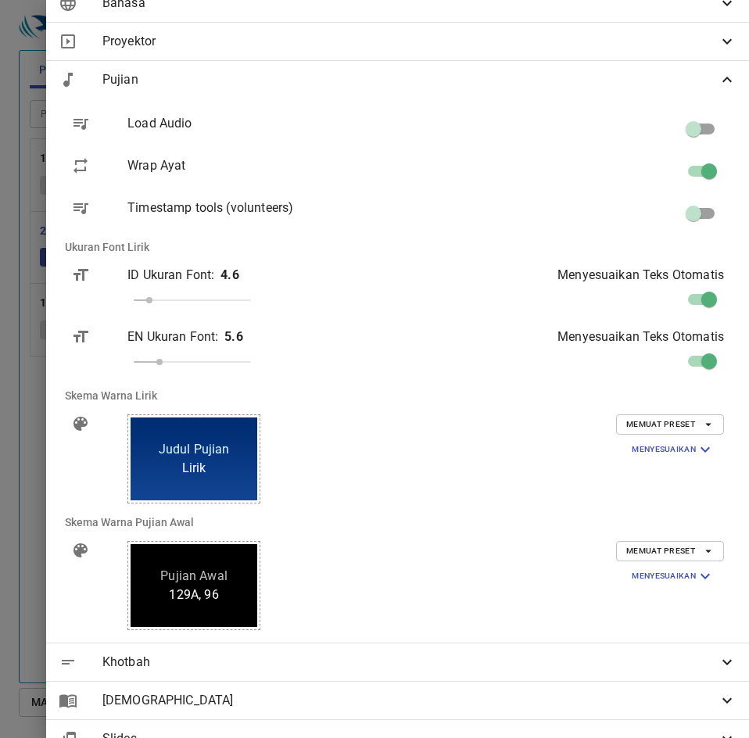
click at [663, 552] on span "Memuat Preset" at bounding box center [670, 551] width 88 height 14
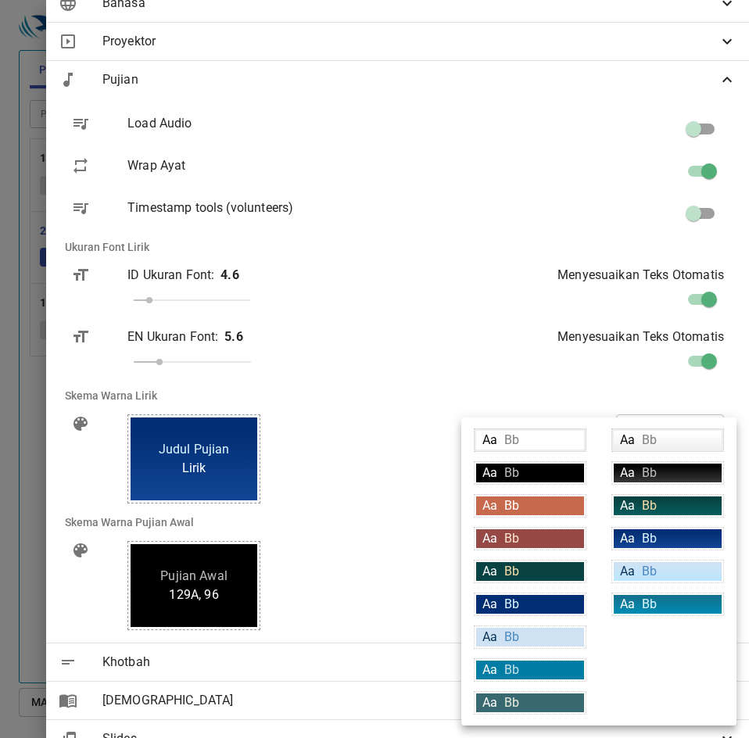
click at [534, 440] on div "Aa Bb" at bounding box center [530, 440] width 108 height 19
type input "#ffffff"
type input "#000000"
type input "#808080"
type input "#eeeeee"
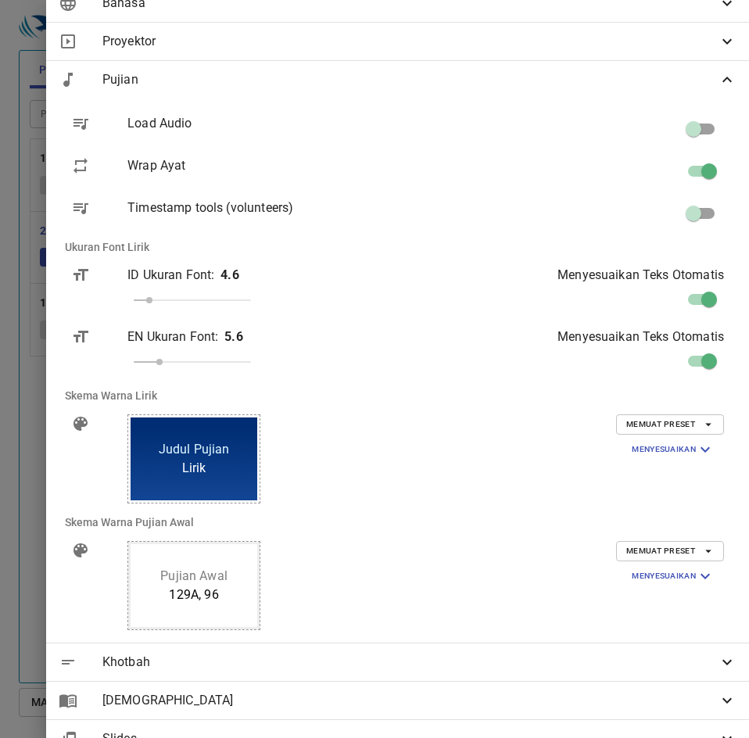
click at [675, 546] on span "Memuat Preset" at bounding box center [670, 551] width 88 height 14
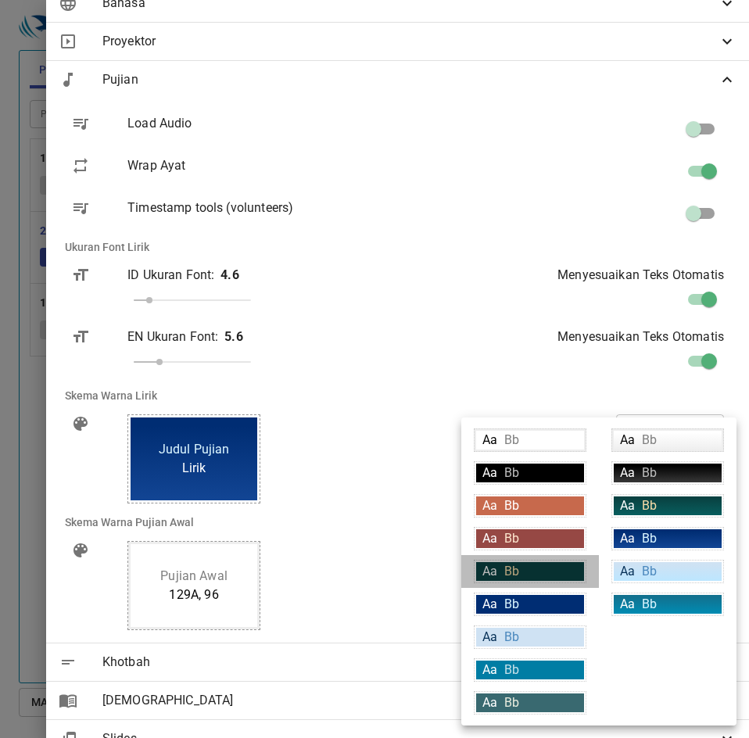
click at [527, 567] on div "Aa Bb" at bounding box center [530, 571] width 108 height 19
type input "#094242"
type input "#ffffff"
type input "#f9dda9"
type input "#ffffff"
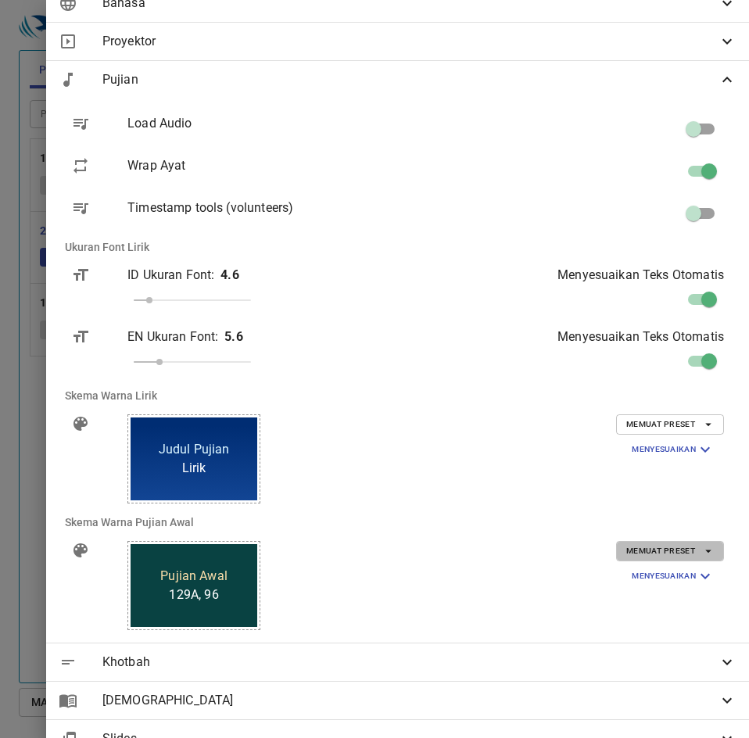
click at [657, 548] on span "Memuat Preset" at bounding box center [670, 551] width 88 height 14
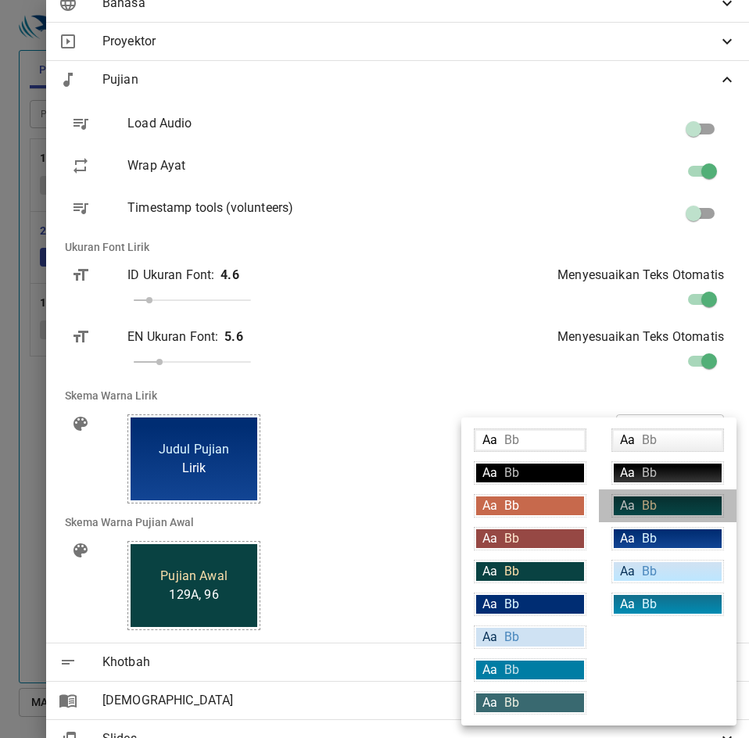
click at [658, 497] on div "Aa Bb" at bounding box center [668, 505] width 108 height 19
type input "linear-gradient(180deg, rgba(9,66,66,1) 10%, rgba(8,94,94,1) 100%)"
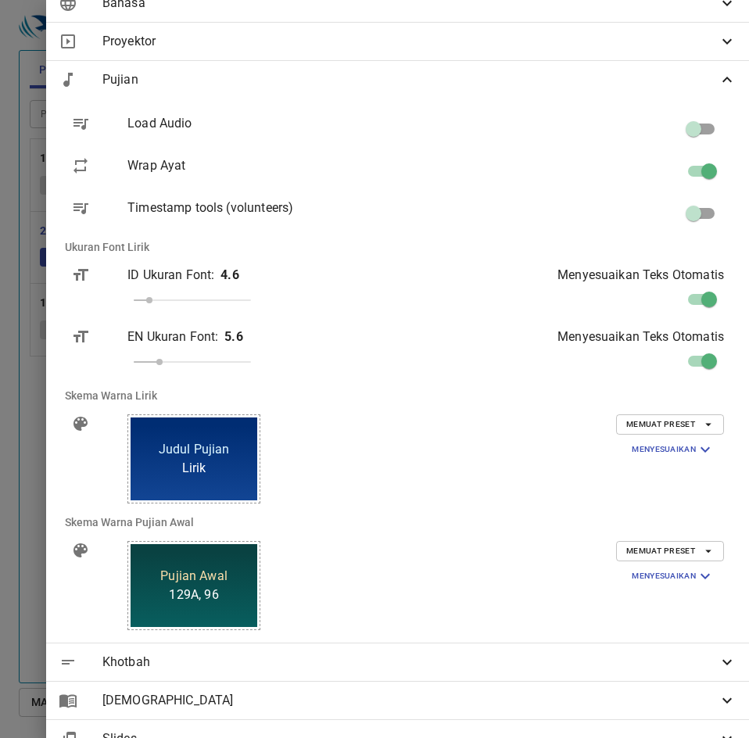
click at [454, 464] on div "Lirik Judul Pujian Accent" at bounding box center [284, 459] width 339 height 114
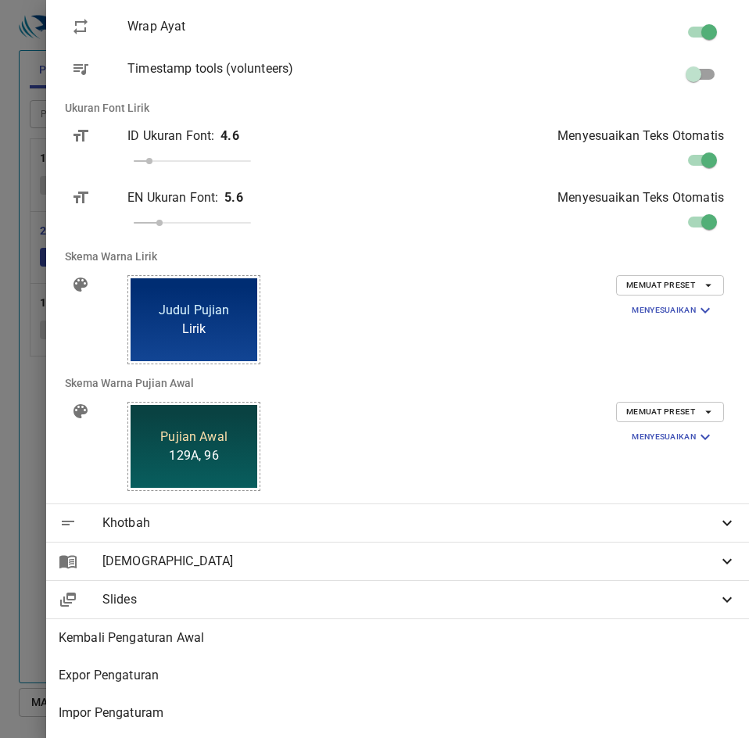
scroll to position [229, 0]
click at [442, 521] on div "Khotbah" at bounding box center [397, 523] width 703 height 38
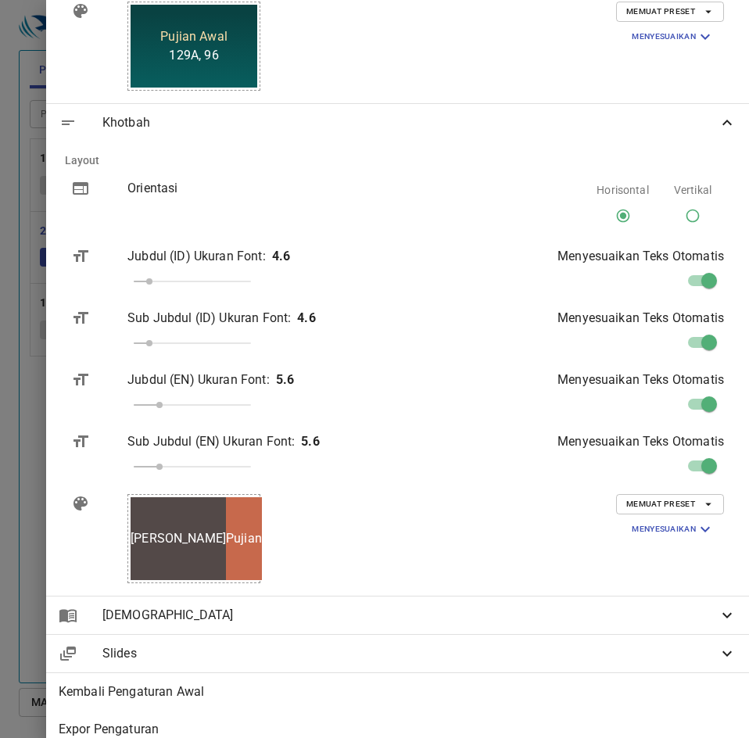
scroll to position [620, 0]
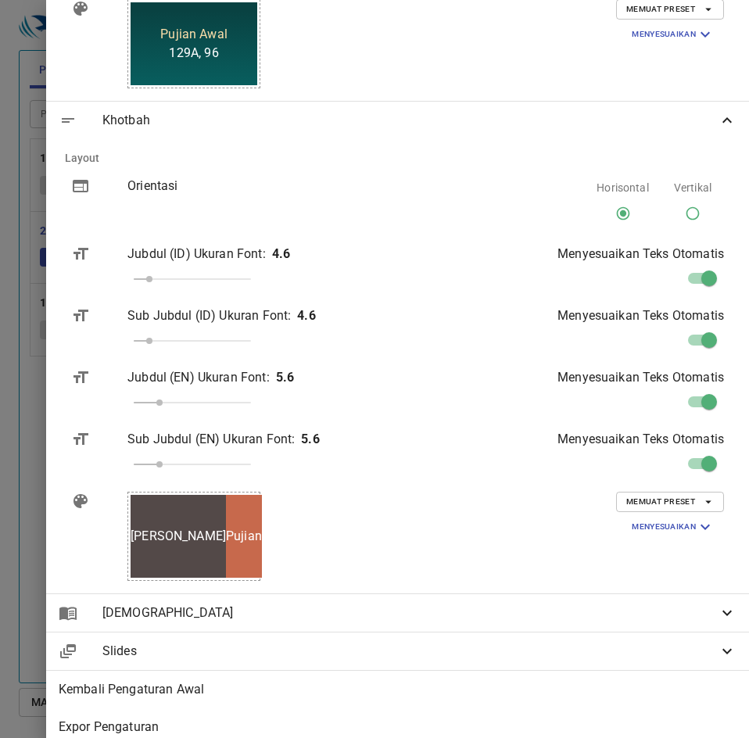
click at [135, 478] on div at bounding box center [374, 369] width 749 height 738
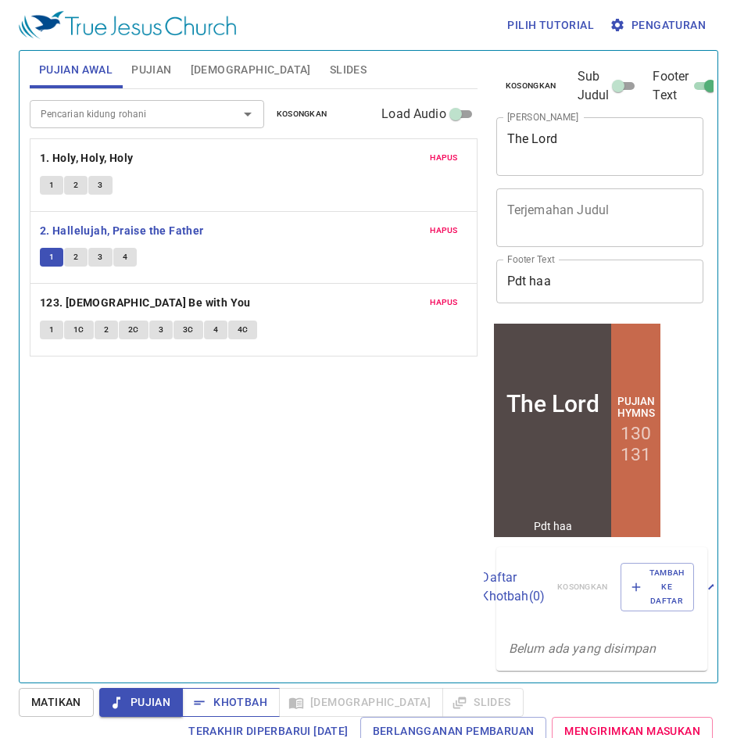
click at [235, 700] on span "Khotbah" at bounding box center [231, 702] width 73 height 20
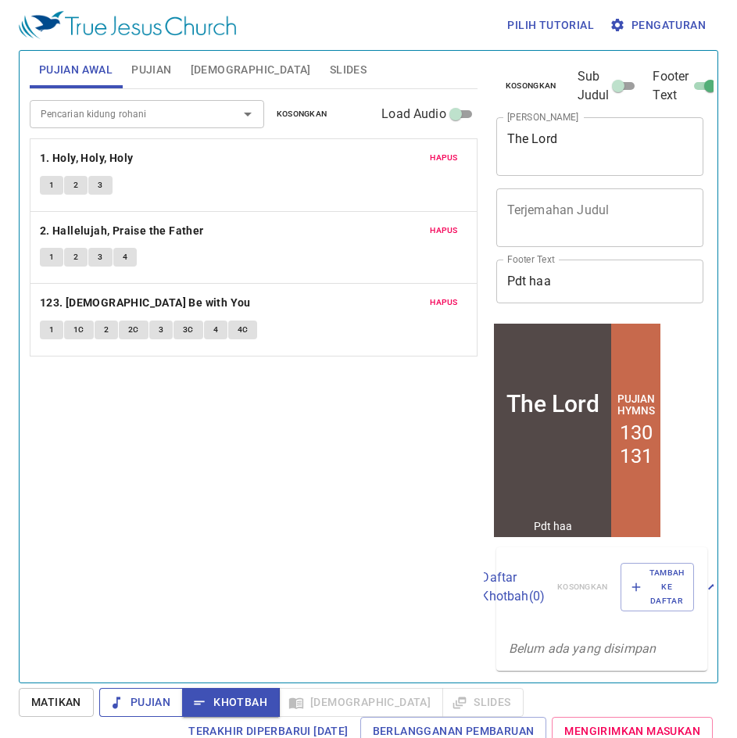
click at [160, 708] on span "Pujian" at bounding box center [141, 702] width 59 height 20
click at [231, 702] on span "Khotbah" at bounding box center [231, 702] width 73 height 20
click at [640, 25] on span "Pengaturan" at bounding box center [659, 26] width 93 height 20
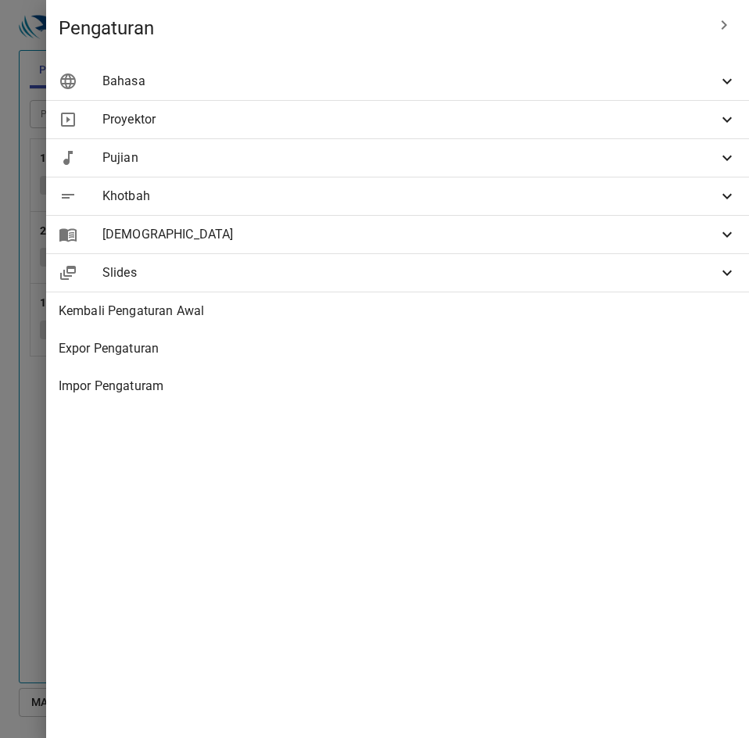
click at [387, 186] on div "Khotbah" at bounding box center [397, 196] width 703 height 38
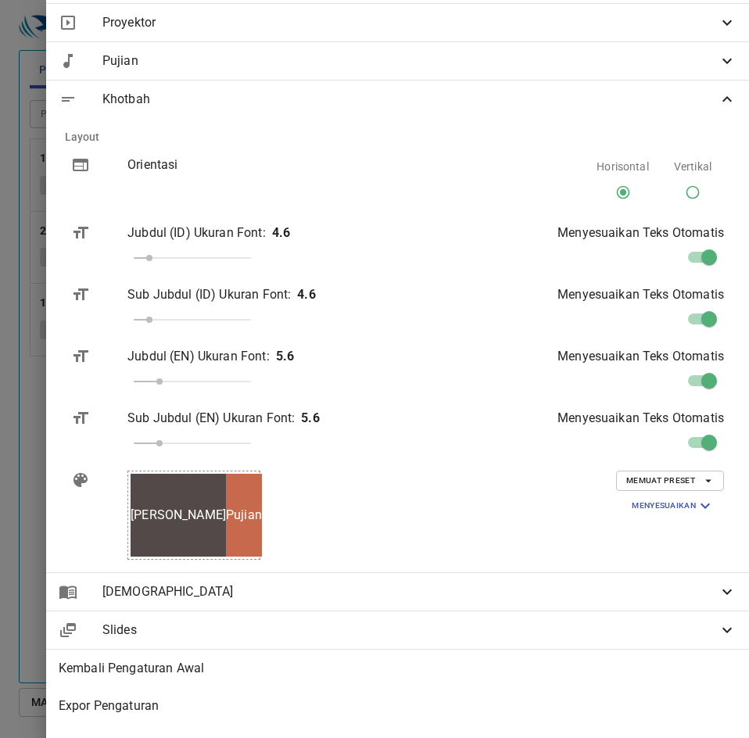
scroll to position [127, 0]
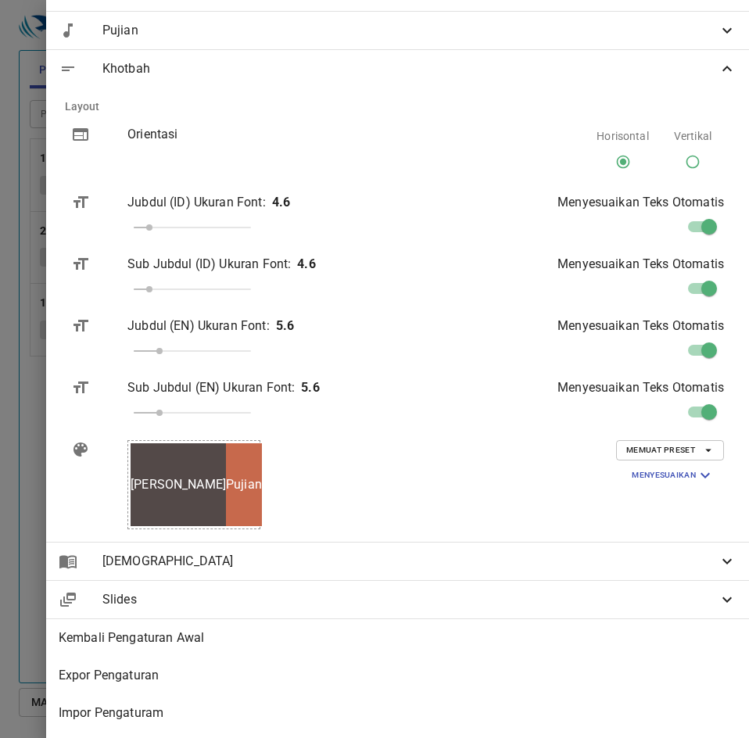
click at [662, 451] on span "Memuat Preset" at bounding box center [670, 450] width 88 height 14
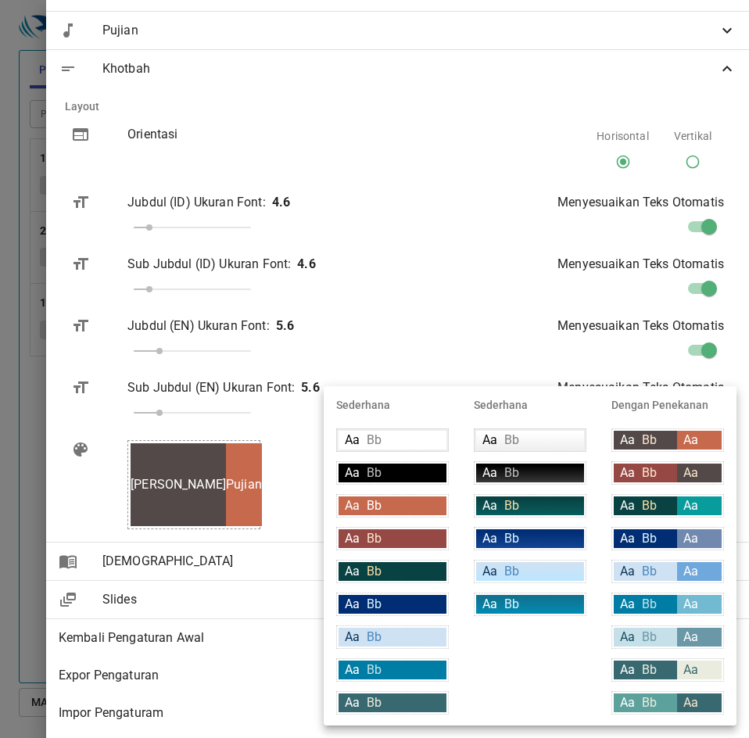
click at [668, 503] on div "Aa Bb" at bounding box center [645, 505] width 63 height 19
type input "#094242"
type input "#f9dda9"
type input "#089c9c"
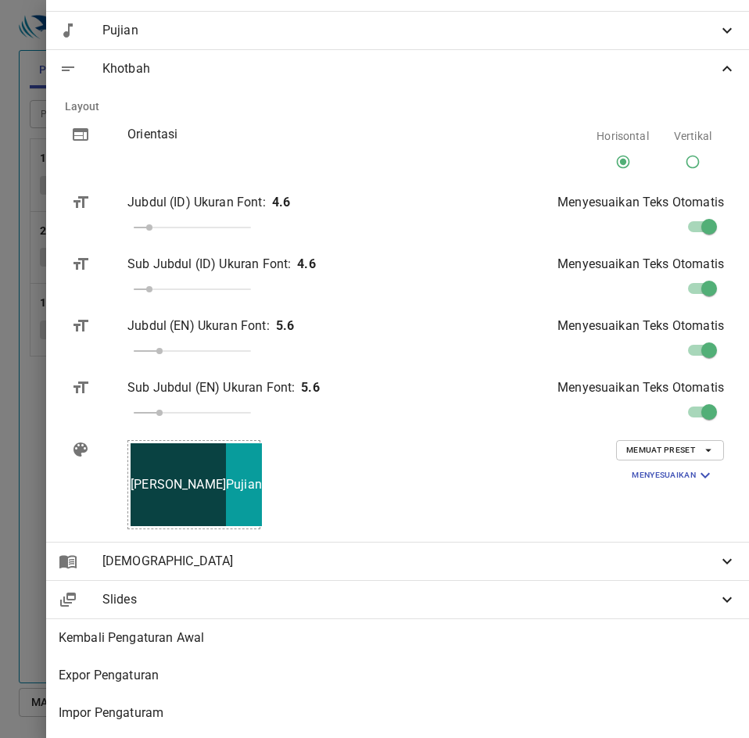
click at [682, 449] on span "Memuat Preset" at bounding box center [670, 450] width 88 height 14
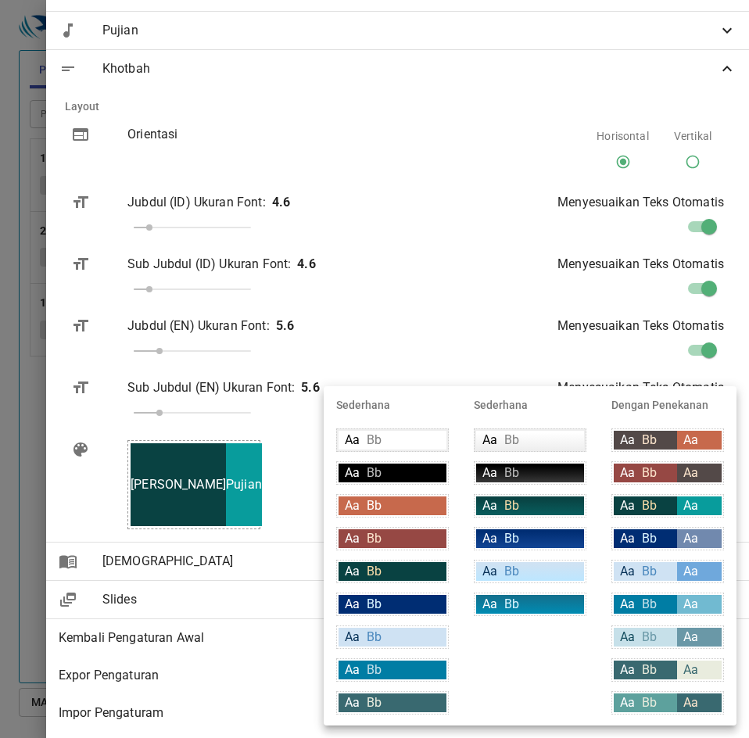
click at [680, 509] on div "Aa" at bounding box center [699, 505] width 45 height 19
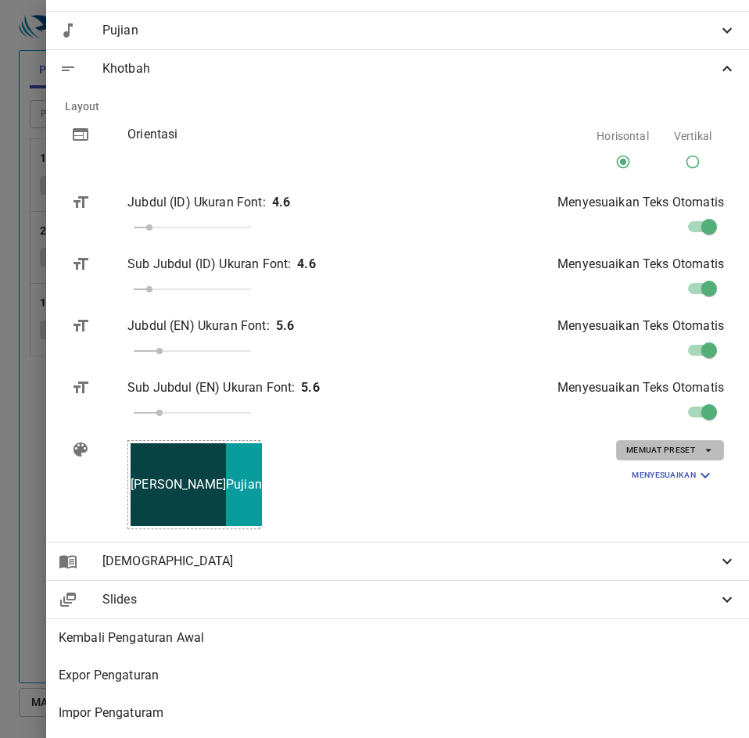
click at [667, 446] on span "Memuat Preset" at bounding box center [670, 450] width 88 height 14
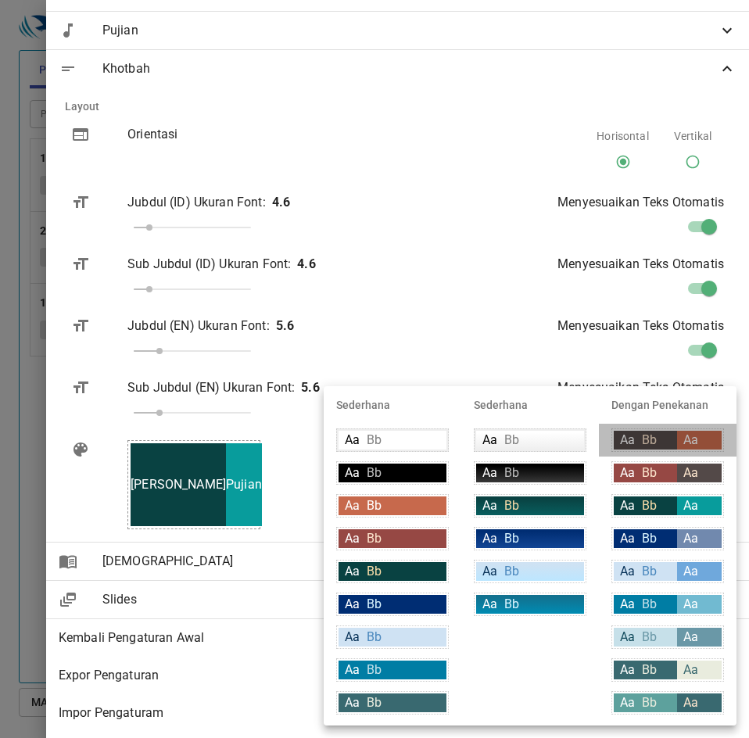
click at [692, 443] on span "Aa" at bounding box center [690, 439] width 15 height 15
type input "#534948"
type input "#fce5cd"
type input "#c7694c"
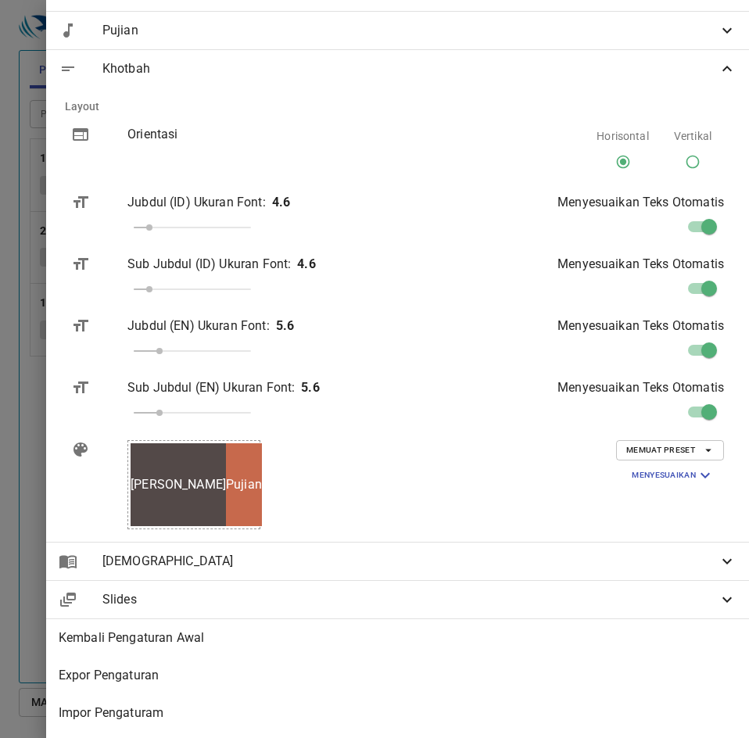
click at [701, 444] on icon "button" at bounding box center [708, 450] width 14 height 14
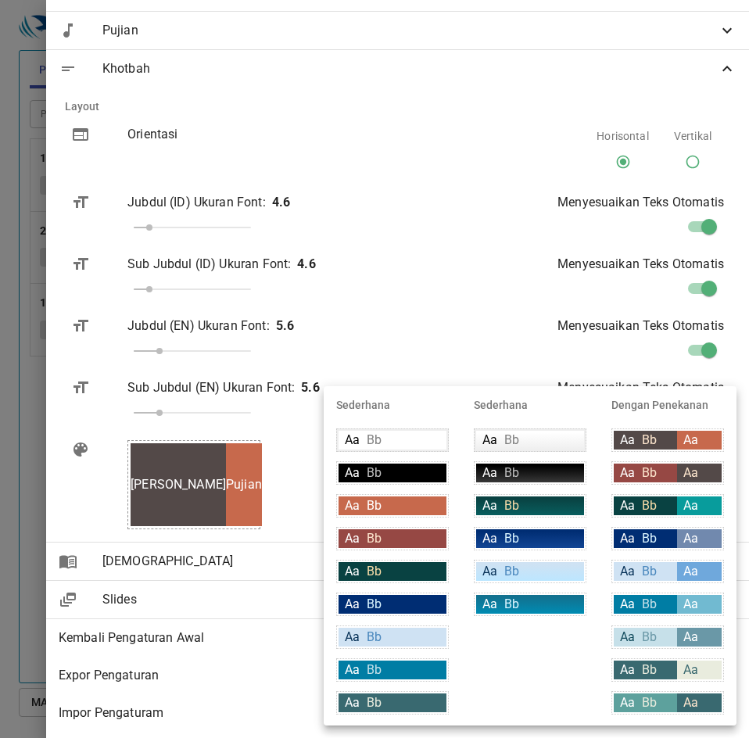
click at [683, 542] on span "Aa" at bounding box center [690, 538] width 15 height 15
type input "#002d73"
type input "#daf5ff"
type input "#7189ae"
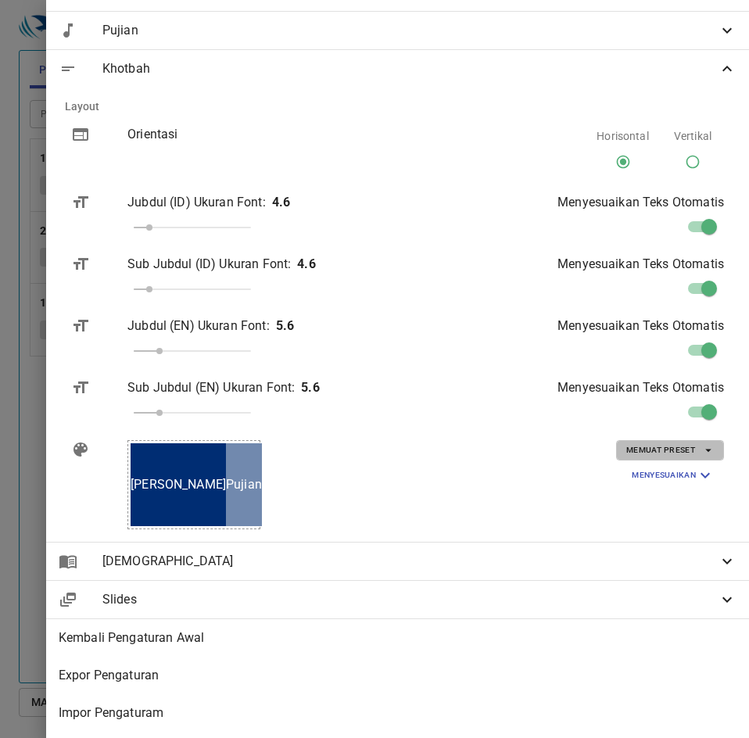
click at [701, 449] on icon "button" at bounding box center [708, 450] width 14 height 14
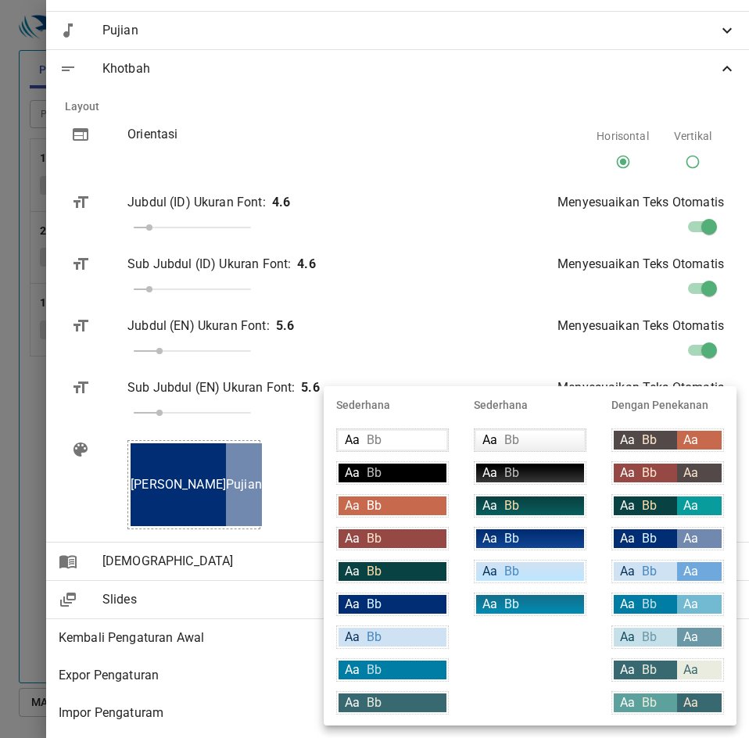
click at [670, 542] on div "Aa Bb" at bounding box center [645, 538] width 63 height 19
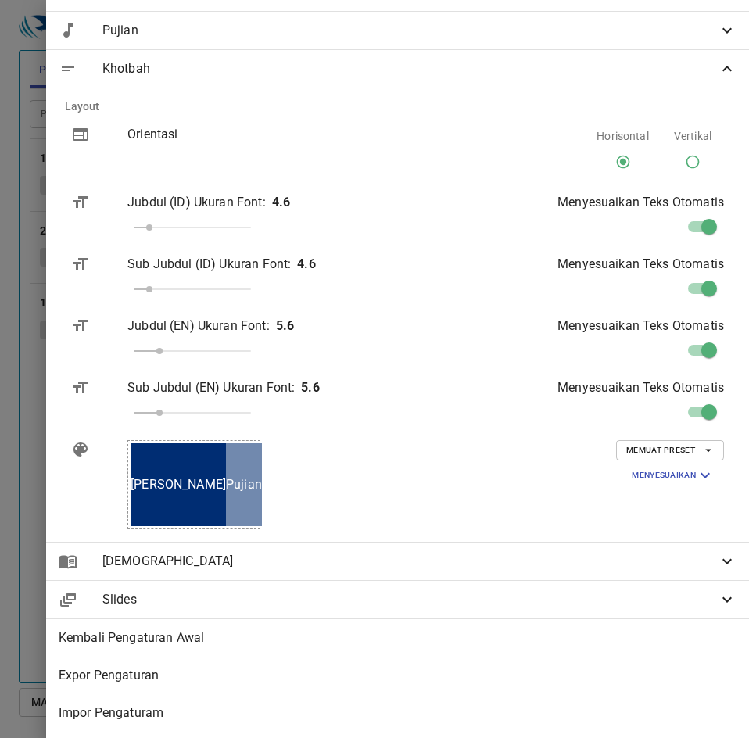
click at [665, 456] on span "Memuat Preset" at bounding box center [670, 450] width 88 height 14
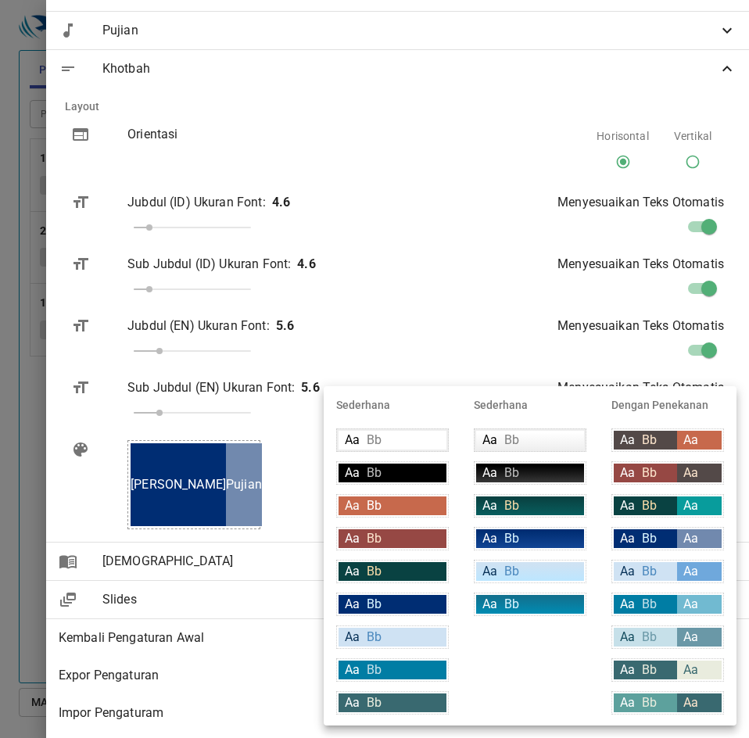
click at [549, 535] on div "Aa Bb" at bounding box center [530, 538] width 108 height 19
type input "linear-gradient(180deg, rgba(0,45,115,1) 10%, rgba(18,69,148,1) 100%)"
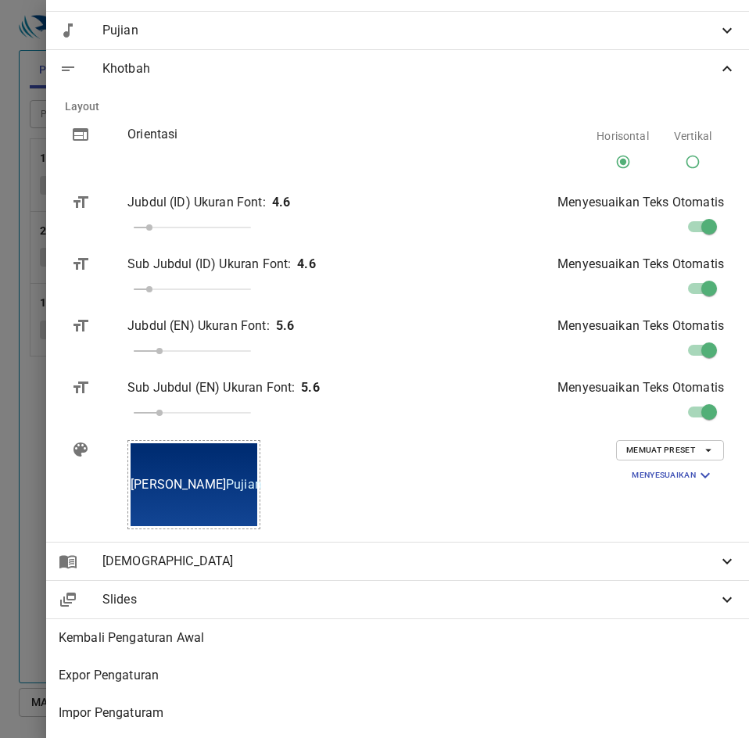
click at [665, 442] on button "Memuat Preset" at bounding box center [670, 450] width 108 height 20
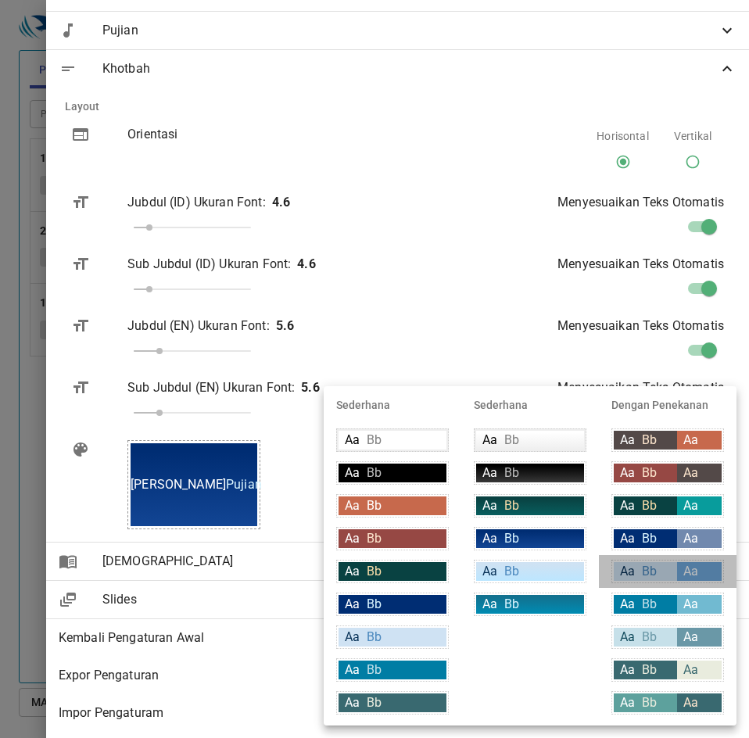
click at [675, 571] on div "Aa Bb" at bounding box center [645, 571] width 63 height 19
type input "#cfe2f3"
type input "#063056"
type input "#4c89be"
type input "#6fa8dc"
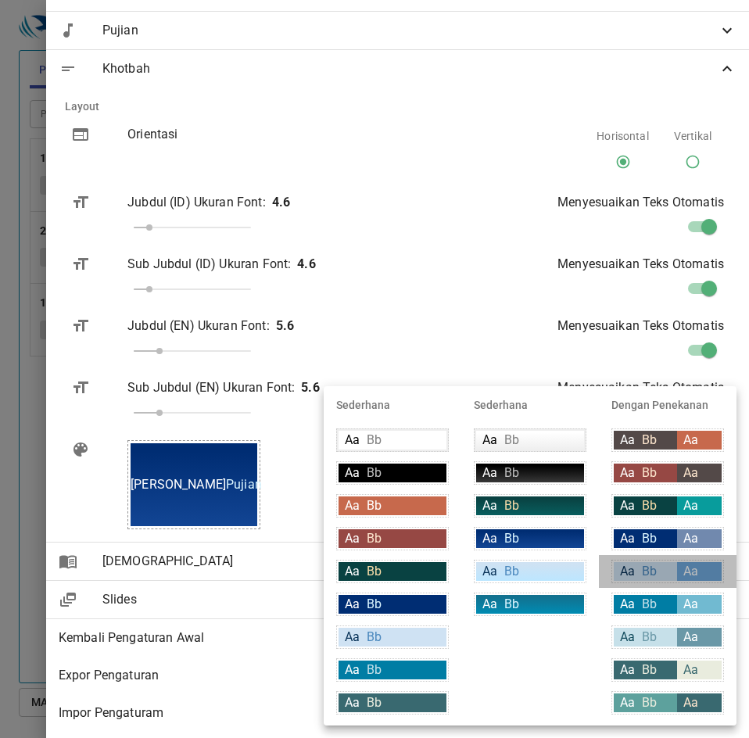
type input "#ffffff"
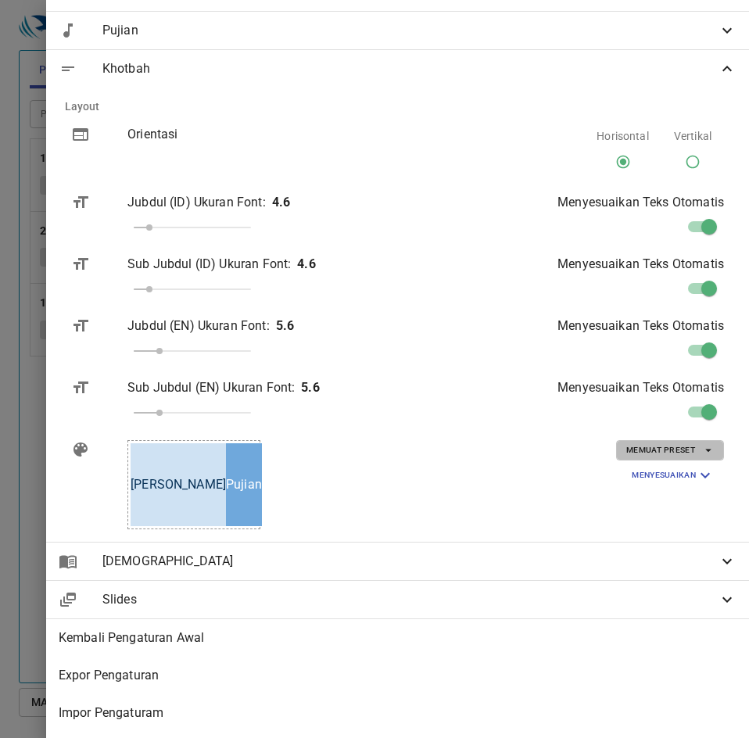
click at [674, 446] on span "Memuat Preset" at bounding box center [670, 450] width 88 height 14
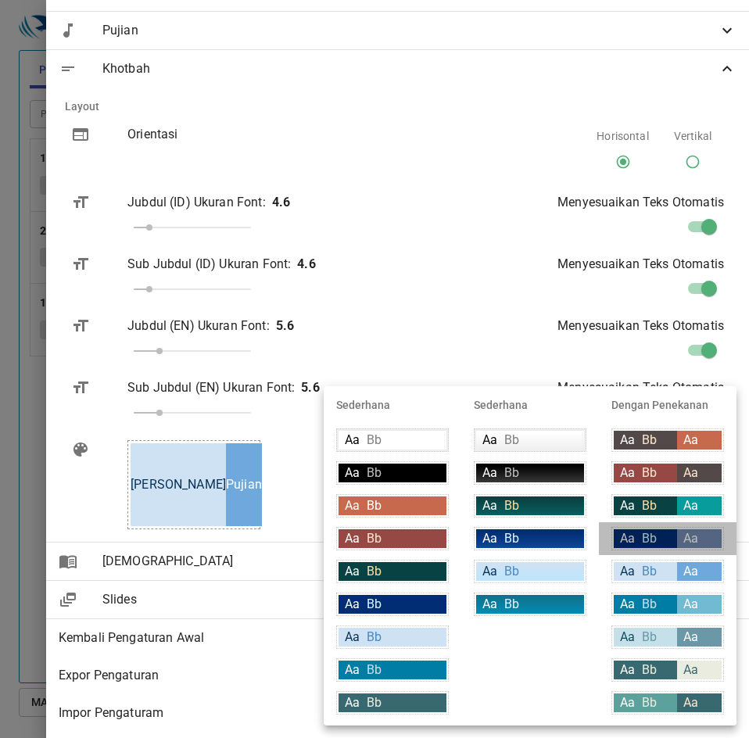
drag, startPoint x: 673, startPoint y: 531, endPoint x: 673, endPoint y: 579, distance: 48.5
click at [673, 570] on ul "Dengan Penekanan Aa Bb Aa Aa Bb Aa Aa Bb Aa Aa Bb Aa Aa Bb Aa Aa Bb Aa Aa Bb Aa…" at bounding box center [668, 555] width 138 height 339
click at [672, 603] on div "Aa Bb" at bounding box center [645, 604] width 63 height 19
type input "#007DA4"
type input "#ffffff"
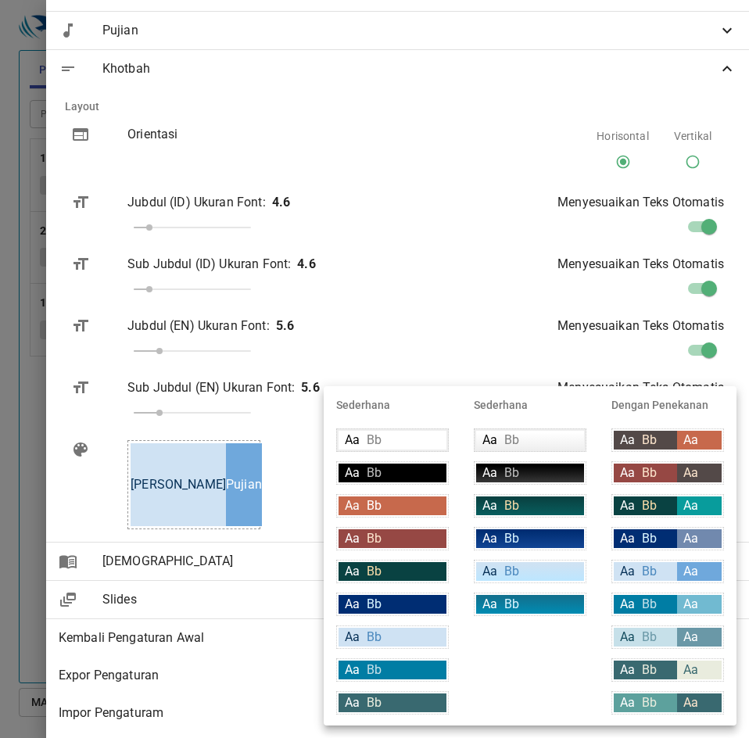
type input "#c6e0e9"
type input "#71bad1"
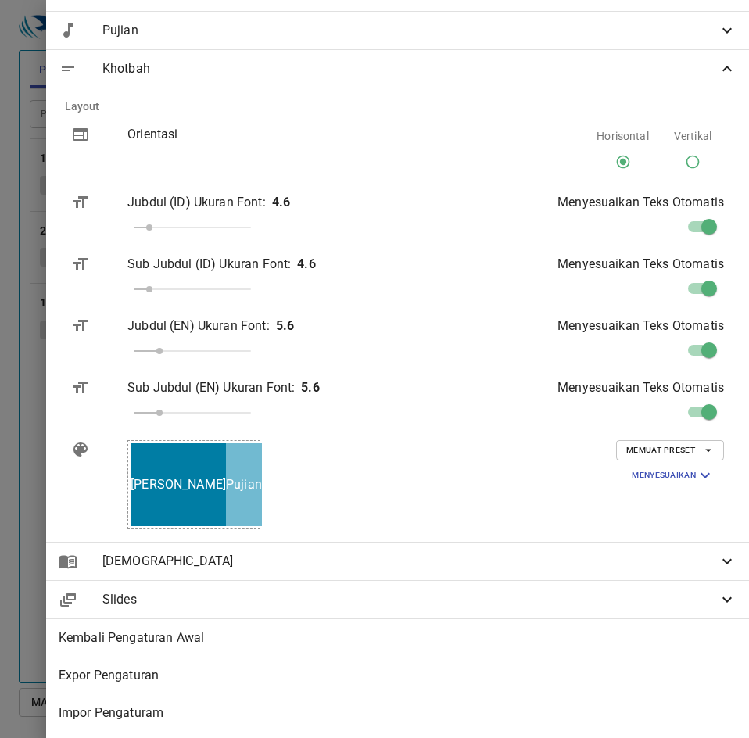
click at [660, 454] on span "Memuat Preset" at bounding box center [670, 450] width 88 height 14
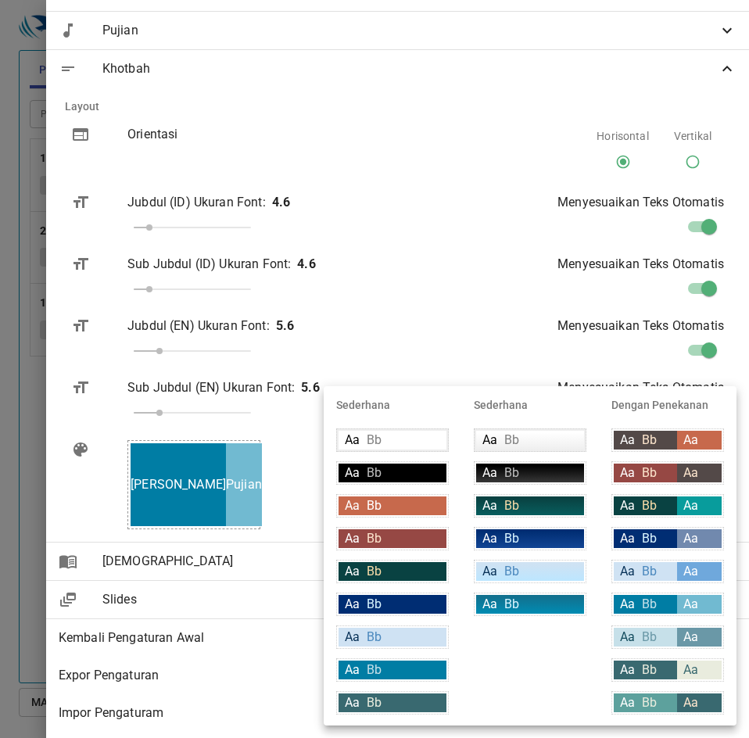
click at [665, 602] on div "Aa Bb" at bounding box center [645, 604] width 63 height 19
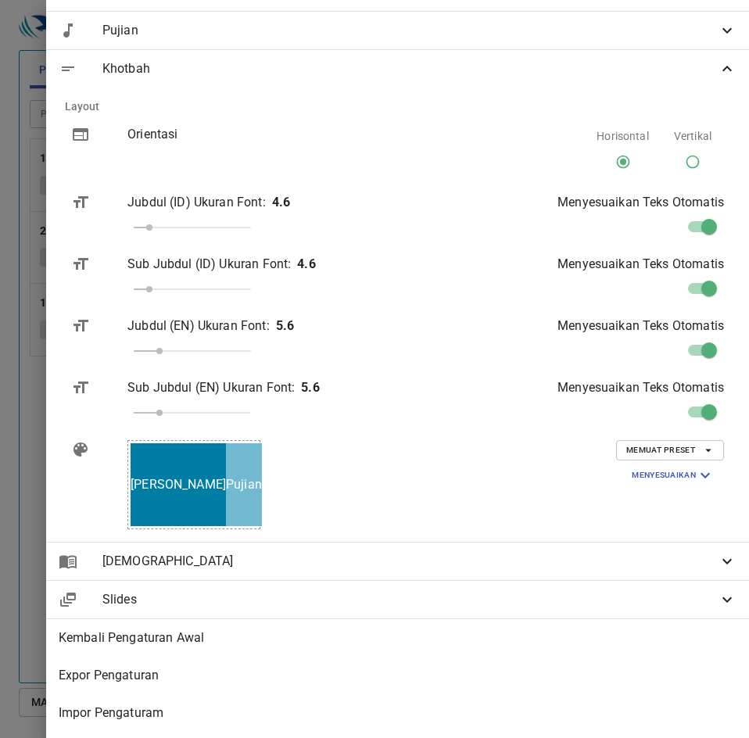
click at [658, 444] on span "Memuat Preset" at bounding box center [670, 450] width 88 height 14
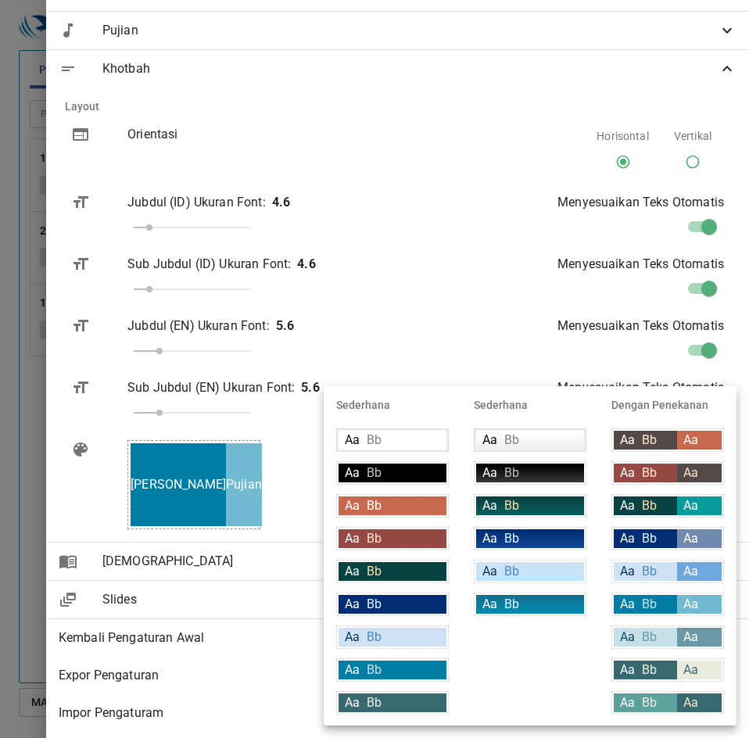
click at [676, 635] on div "Aa Bb" at bounding box center [645, 637] width 63 height 19
type input "#c6e0e9"
type input "#134c5d"
type input "#6a98a7"
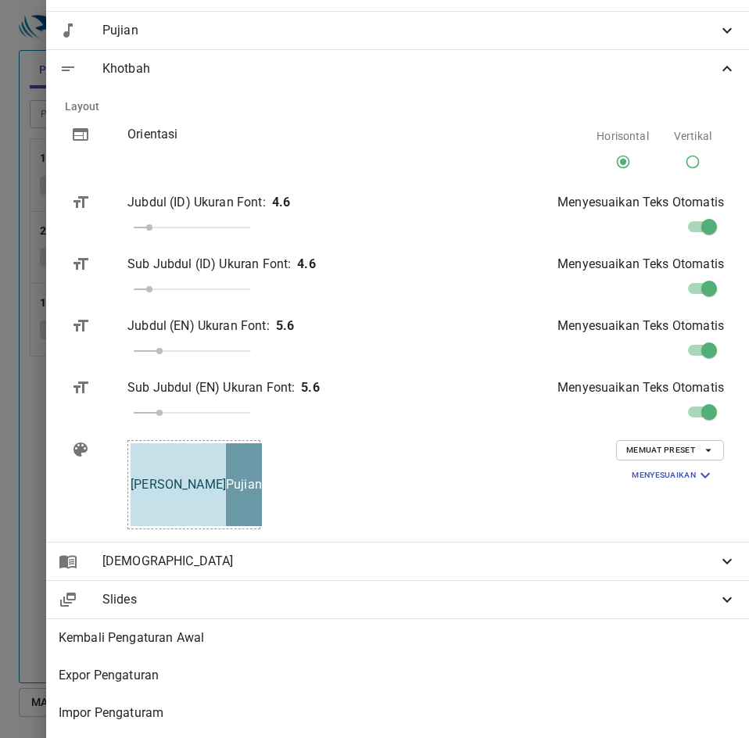
click at [676, 451] on span "Memuat Preset" at bounding box center [670, 450] width 88 height 14
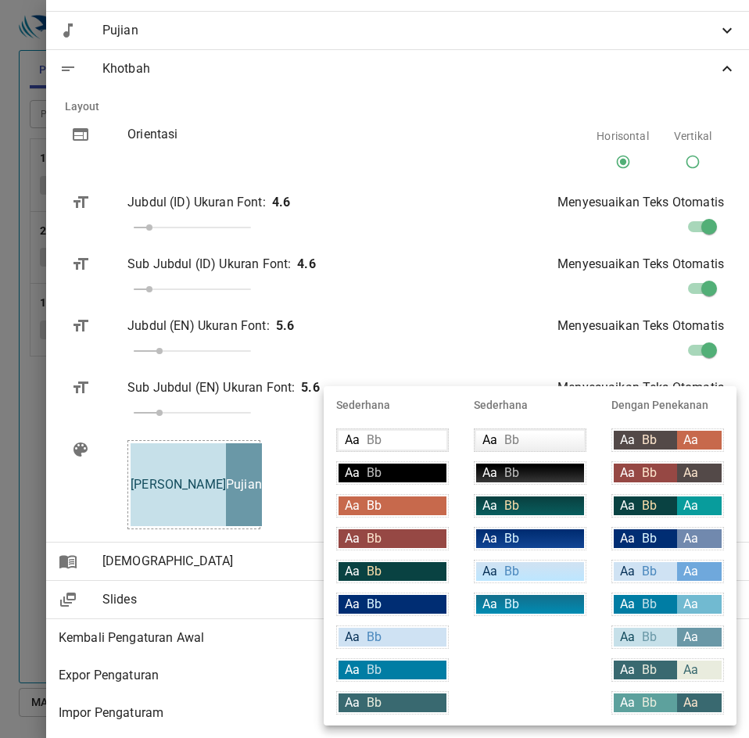
click at [689, 667] on span "Aa" at bounding box center [690, 669] width 15 height 15
type input "#396970"
type input "#ffffff"
type input "#e9ecde"
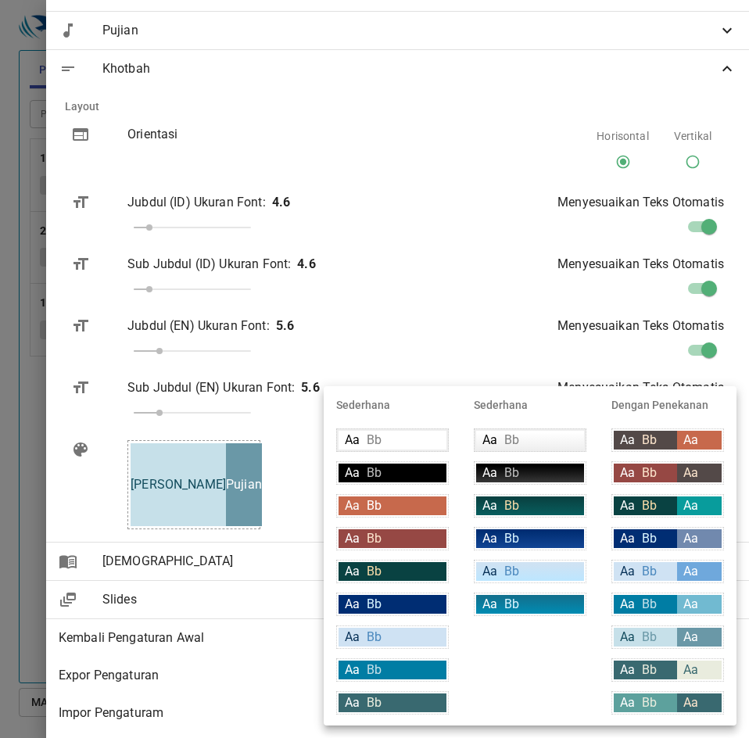
type input "#396970"
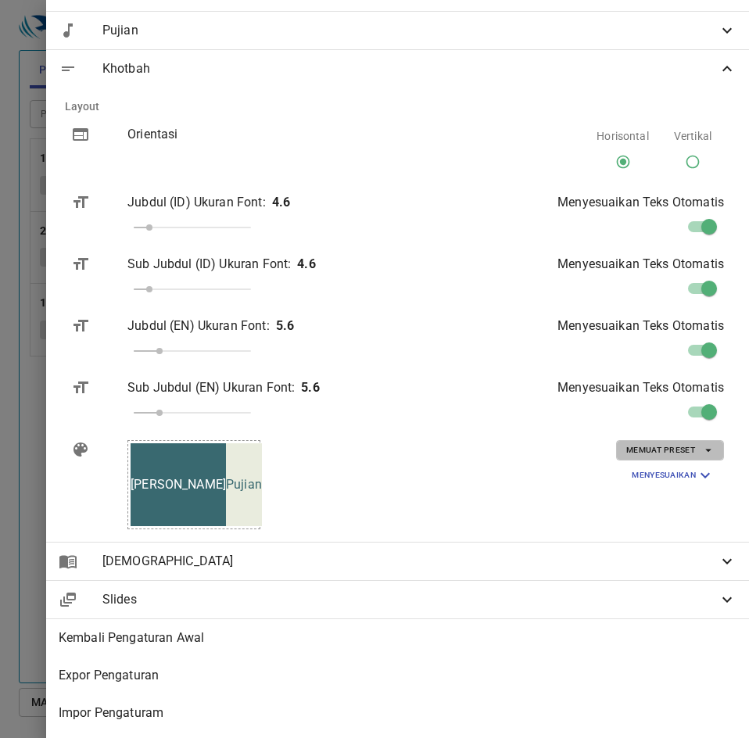
click at [675, 450] on span "Memuat Preset" at bounding box center [670, 450] width 88 height 14
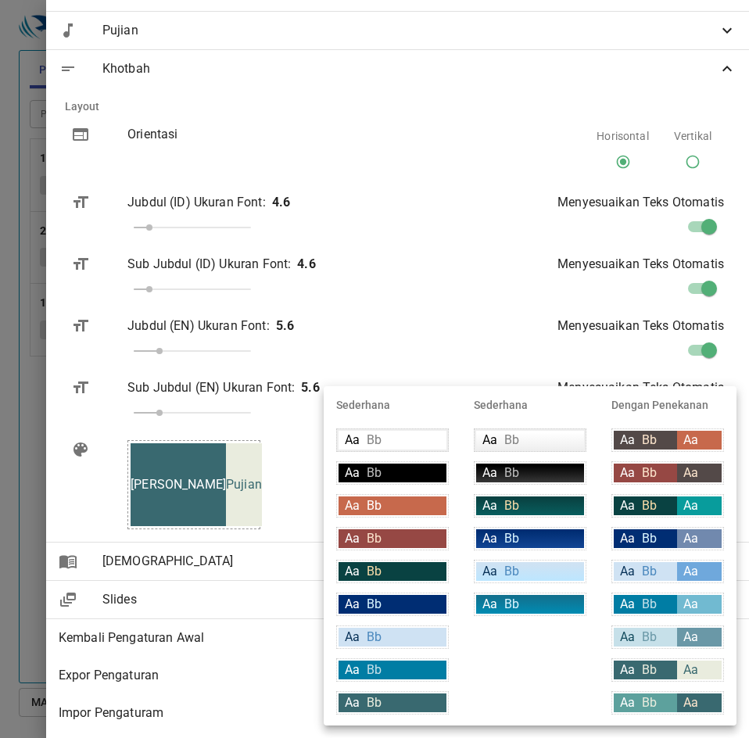
click at [681, 676] on div "Aa" at bounding box center [699, 669] width 45 height 19
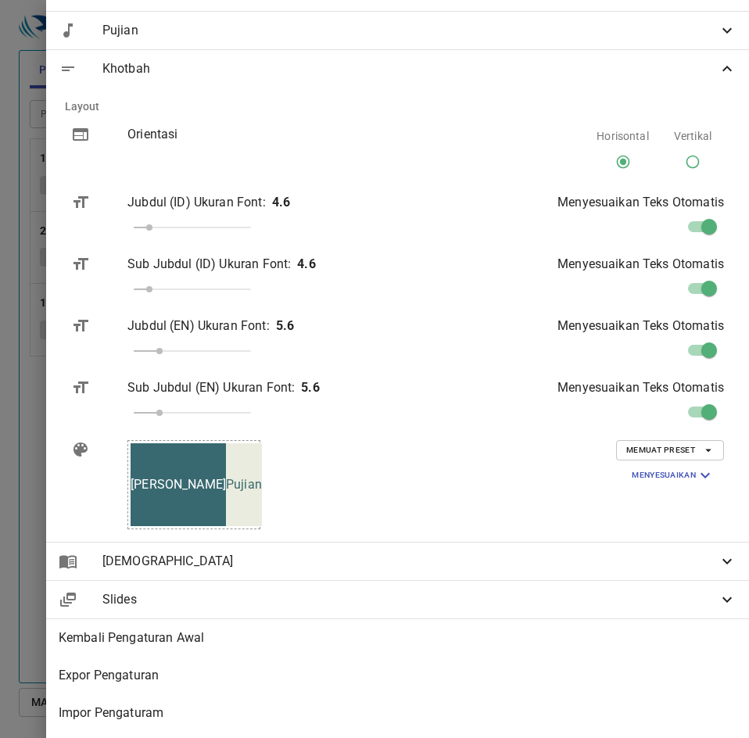
click at [679, 448] on span "Memuat Preset" at bounding box center [670, 450] width 88 height 14
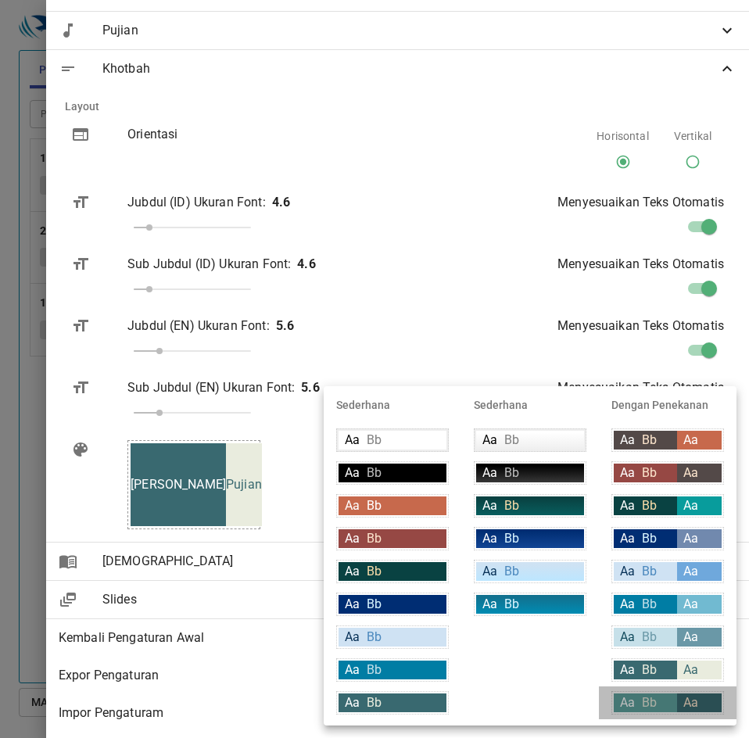
click at [672, 703] on div "Aa Bb" at bounding box center [645, 702] width 63 height 19
type input "#5da19d"
type input "#396970"
type input "#fce5cd"
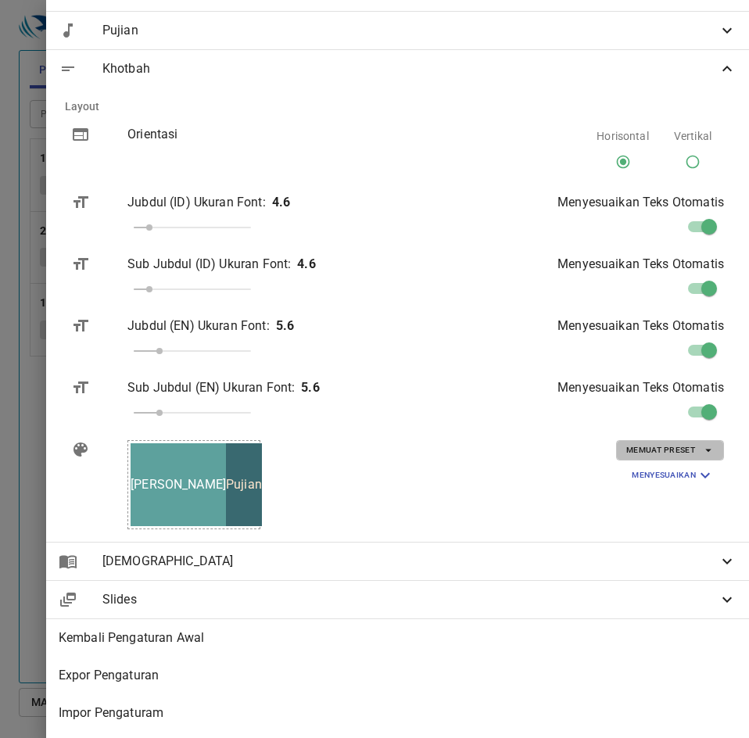
click at [701, 449] on icon "button" at bounding box center [708, 450] width 14 height 14
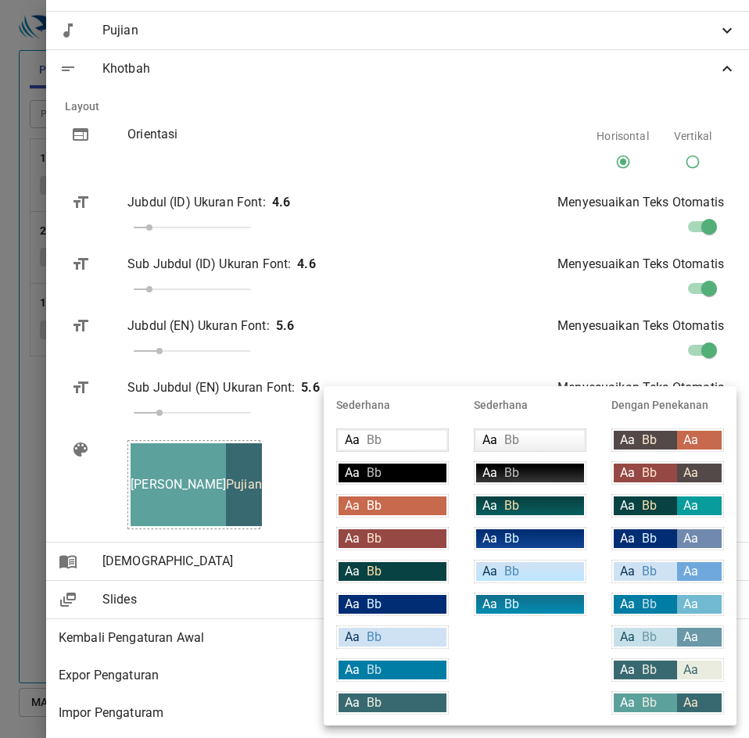
click at [672, 540] on div "Aa Bb" at bounding box center [645, 538] width 63 height 19
type input "#002d73"
type input "#daf5ff"
type input "#7189ae"
type input "#ffffff"
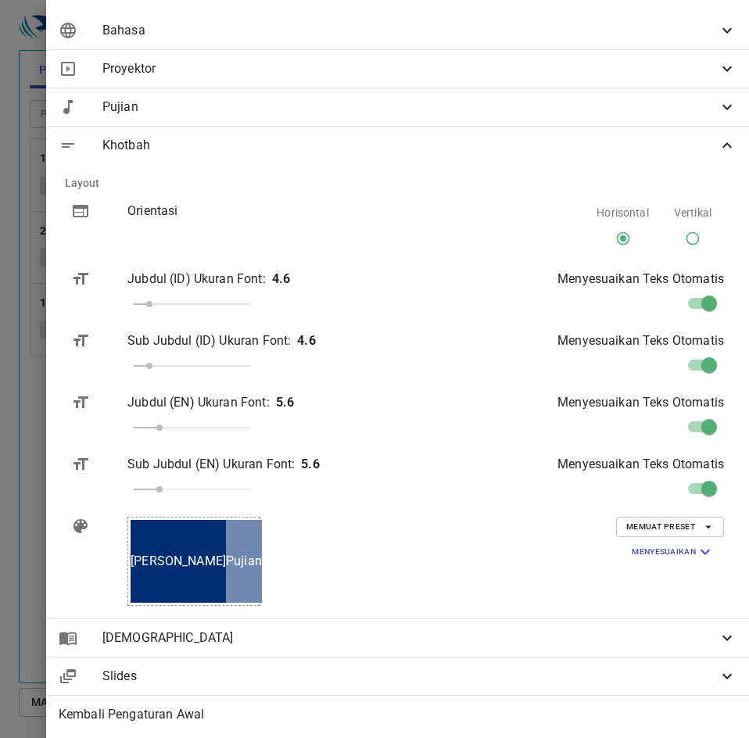
scroll to position [49, 0]
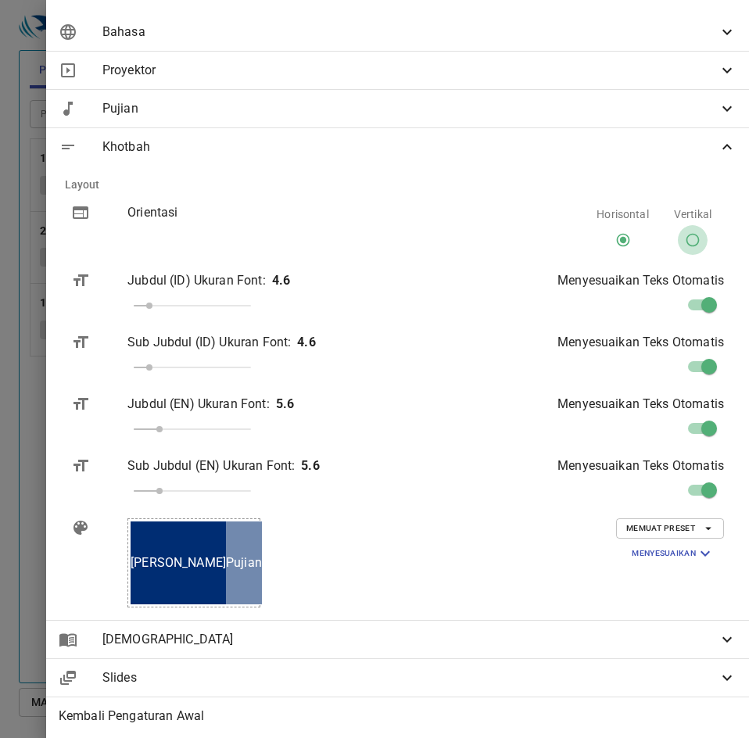
click at [678, 231] on input "Vertikal" at bounding box center [693, 243] width 30 height 30
radio input "true"
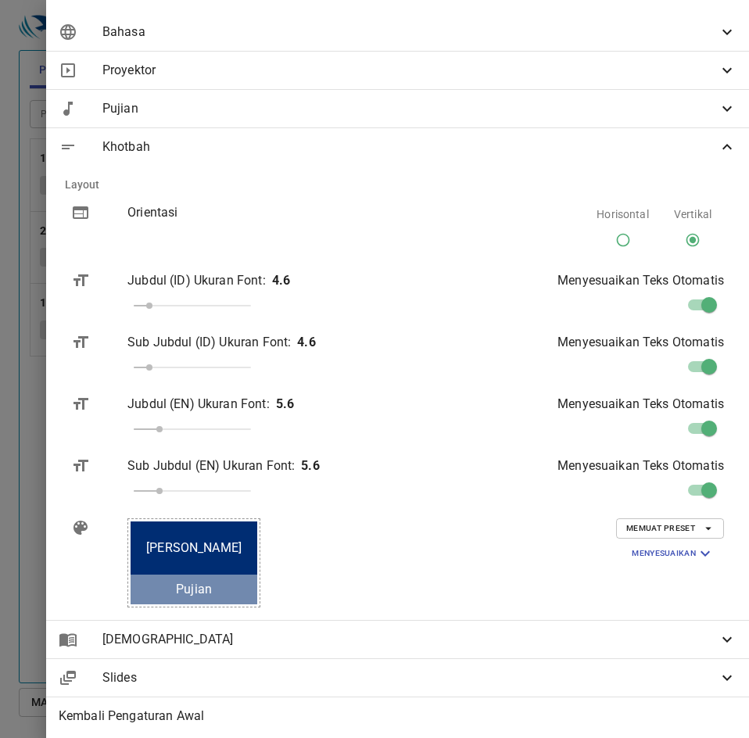
click at [614, 234] on input "Horisontal" at bounding box center [623, 243] width 30 height 30
radio input "true"
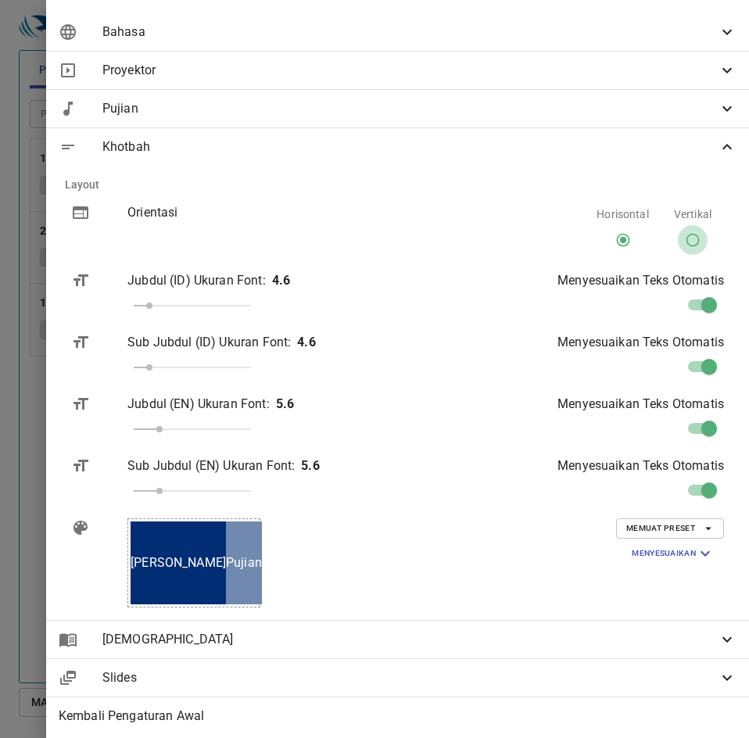
click at [678, 239] on input "Vertikal" at bounding box center [693, 243] width 30 height 30
radio input "true"
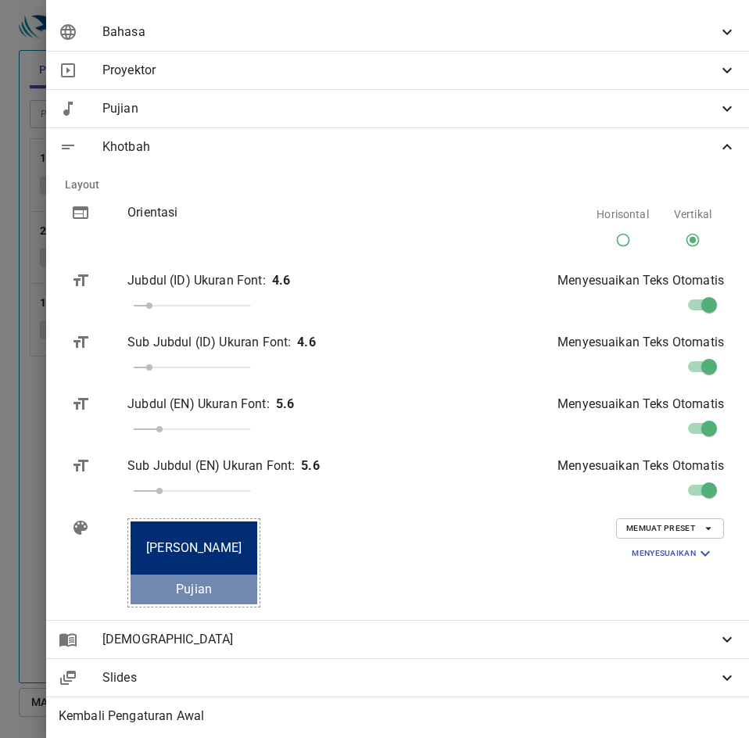
click at [615, 244] on input "Horisontal" at bounding box center [623, 243] width 30 height 30
radio input "true"
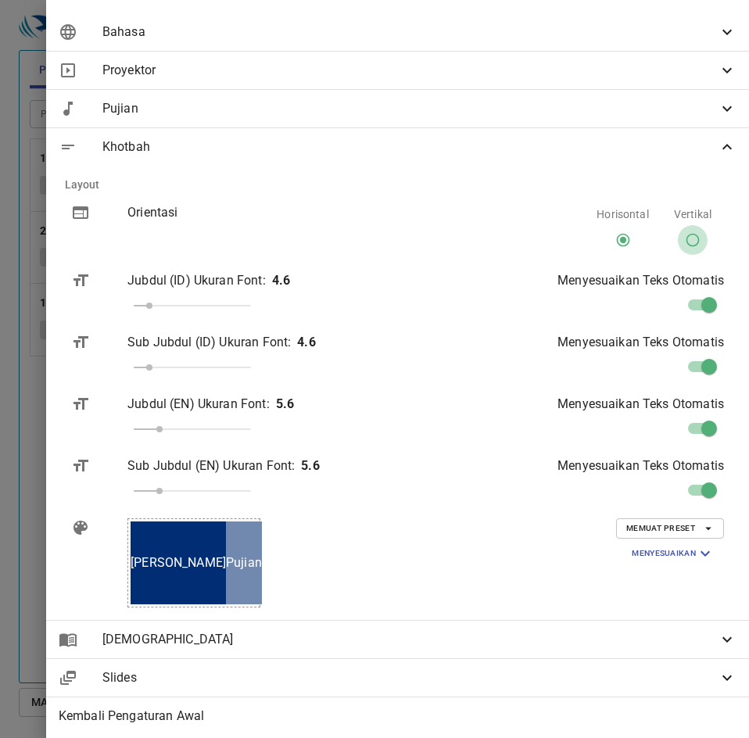
click at [678, 246] on input "Vertikal" at bounding box center [693, 243] width 30 height 30
radio input "true"
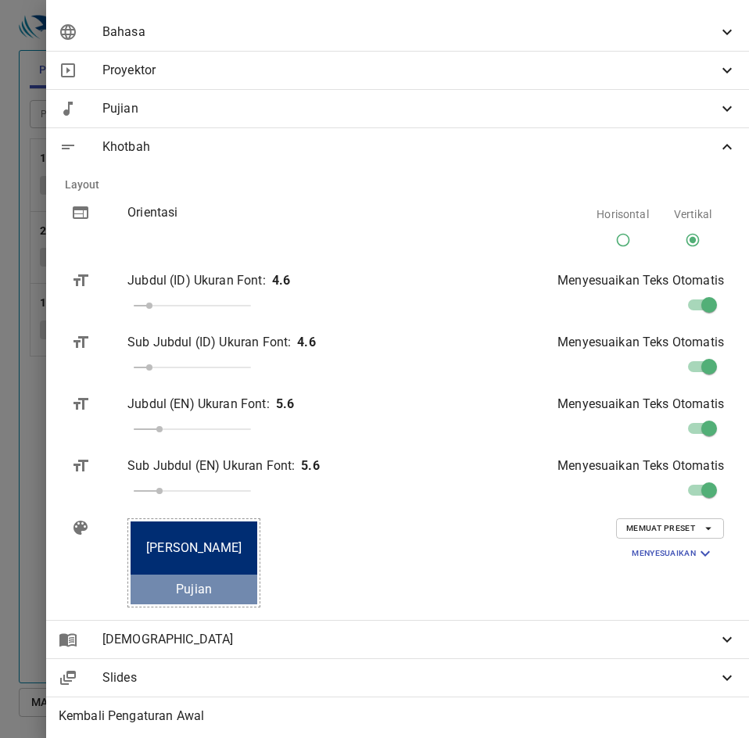
click at [616, 241] on input "Horisontal" at bounding box center [623, 243] width 30 height 30
radio input "true"
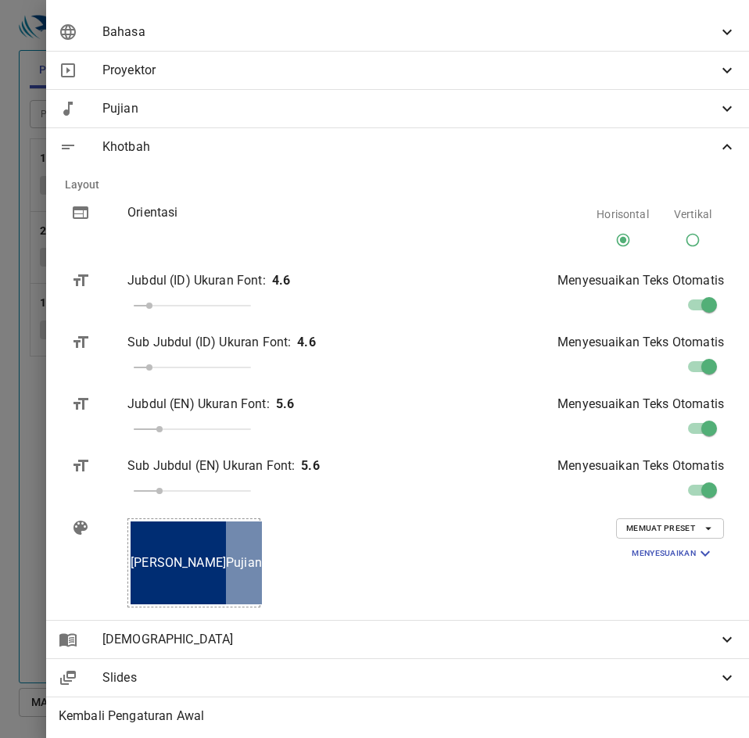
click at [678, 239] on input "Vertikal" at bounding box center [693, 243] width 30 height 30
radio input "true"
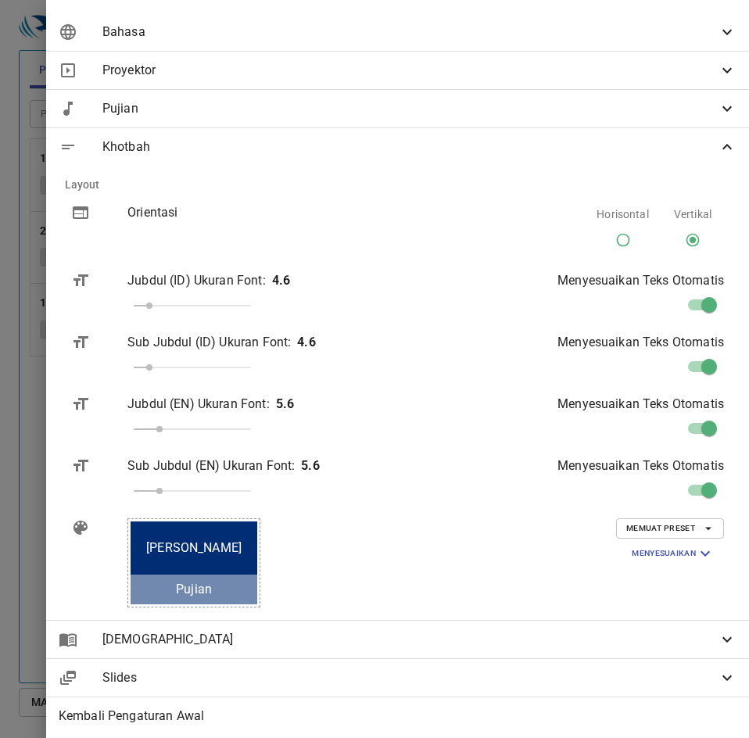
click at [614, 242] on input "Horisontal" at bounding box center [623, 243] width 30 height 30
radio input "true"
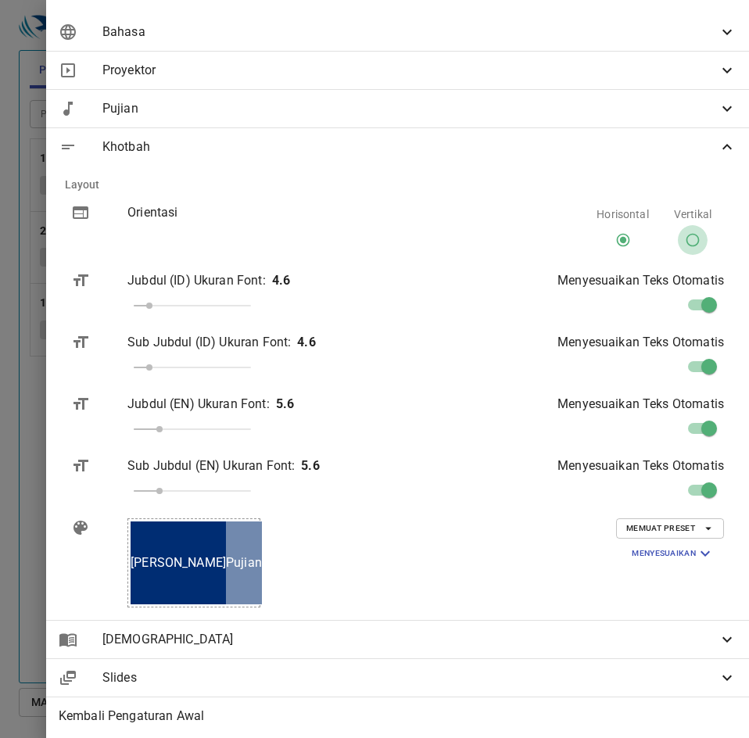
click at [692, 241] on input "Vertikal" at bounding box center [693, 243] width 30 height 30
radio input "true"
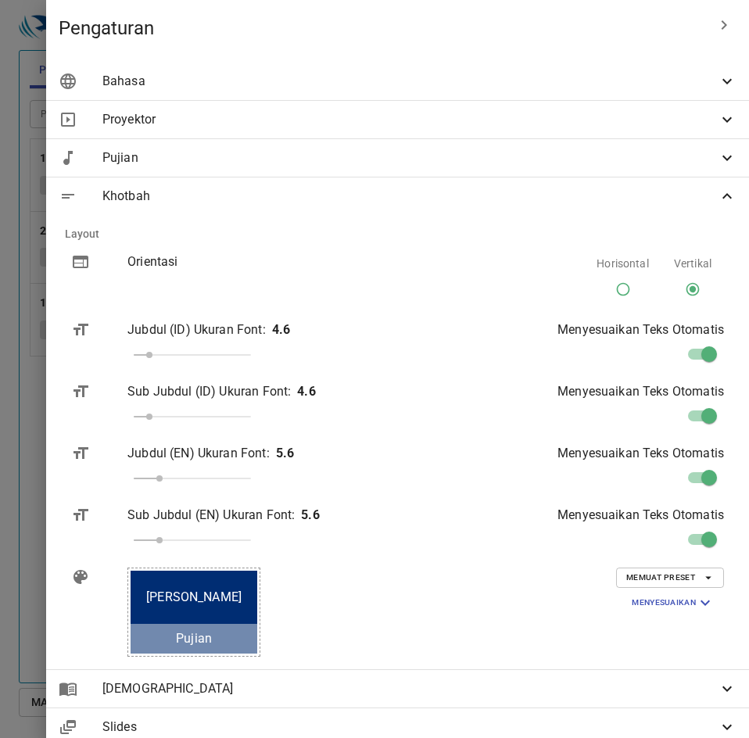
scroll to position [49, 0]
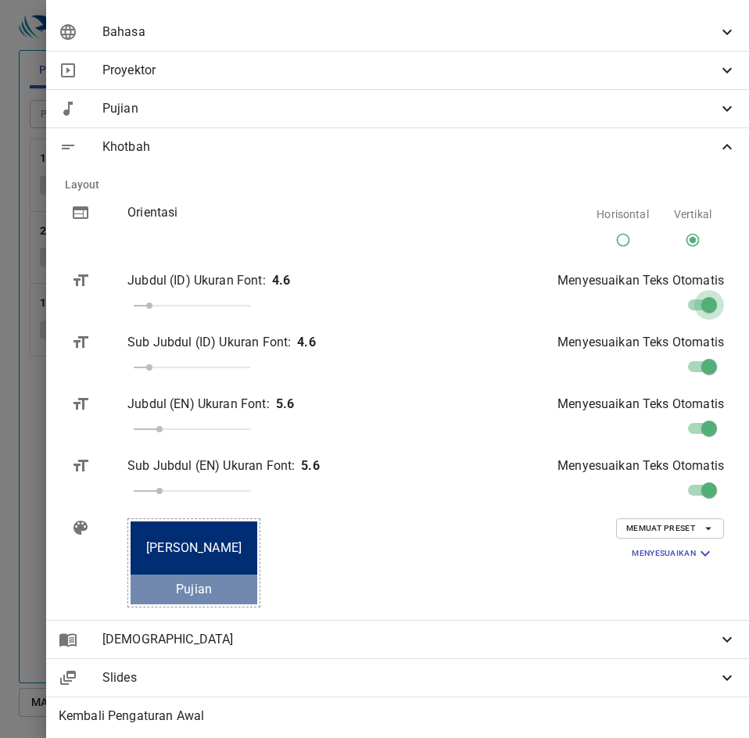
click at [679, 308] on input "checkbox" at bounding box center [708, 308] width 89 height 30
click at [679, 308] on input "checkbox" at bounding box center [693, 308] width 89 height 30
checkbox input "true"
click at [612, 241] on input "Horisontal" at bounding box center [623, 243] width 30 height 30
radio input "true"
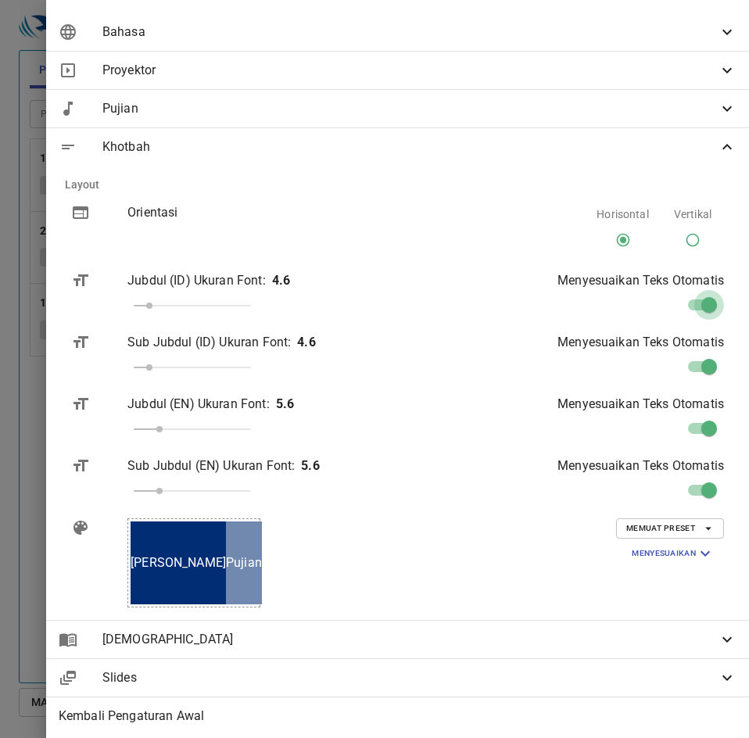
click at [700, 299] on input "checkbox" at bounding box center [708, 308] width 89 height 30
click at [700, 299] on input "checkbox" at bounding box center [693, 308] width 89 height 30
click at [700, 299] on input "checkbox" at bounding box center [708, 308] width 89 height 30
click at [700, 299] on input "checkbox" at bounding box center [693, 308] width 89 height 30
click at [700, 306] on input "checkbox" at bounding box center [708, 308] width 89 height 30
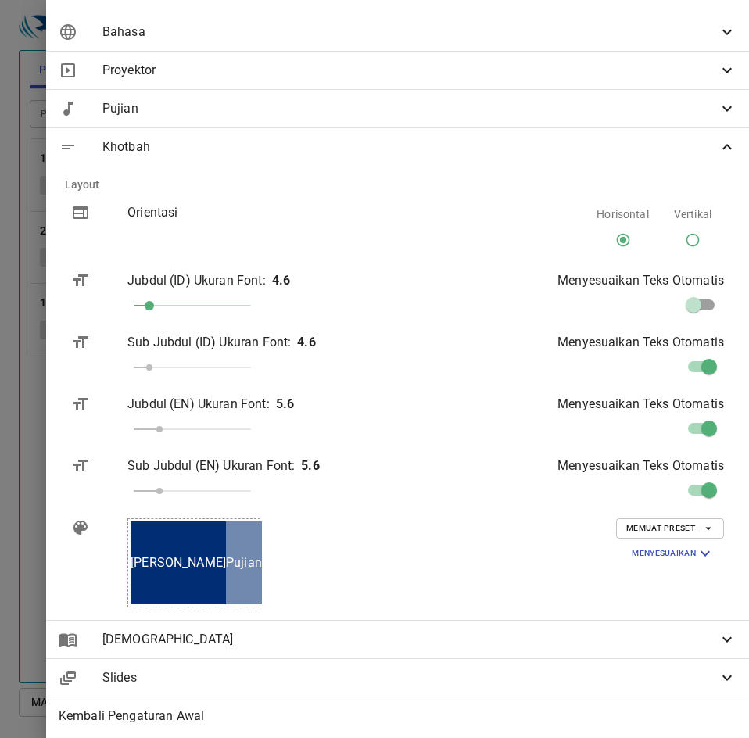
click at [700, 306] on input "checkbox" at bounding box center [693, 308] width 89 height 30
checkbox input "true"
click at [700, 367] on input "checkbox" at bounding box center [708, 370] width 89 height 30
click at [693, 367] on input "checkbox" at bounding box center [693, 370] width 89 height 30
checkbox input "true"
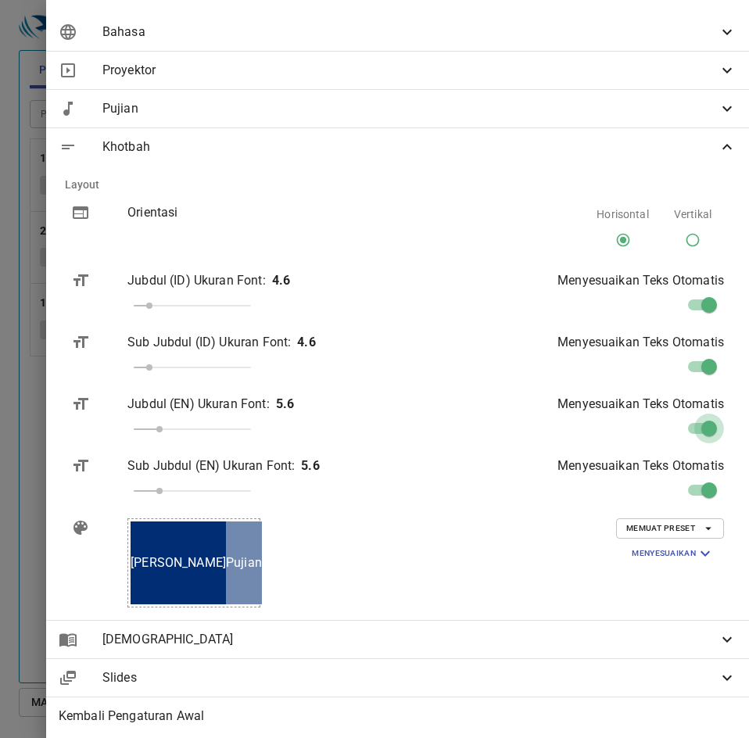
click at [686, 425] on input "checkbox" at bounding box center [708, 432] width 89 height 30
click at [686, 426] on input "checkbox" at bounding box center [693, 432] width 89 height 30
checkbox input "true"
click at [704, 496] on input "checkbox" at bounding box center [708, 493] width 89 height 30
click at [704, 493] on input "checkbox" at bounding box center [693, 493] width 89 height 30
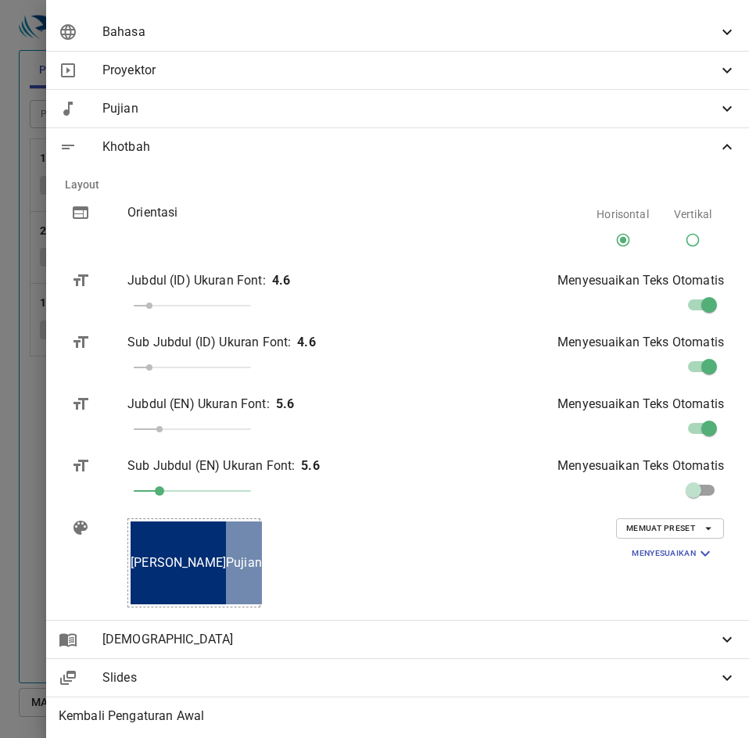
checkbox input "true"
click at [639, 526] on span "Memuat Preset" at bounding box center [670, 528] width 88 height 14
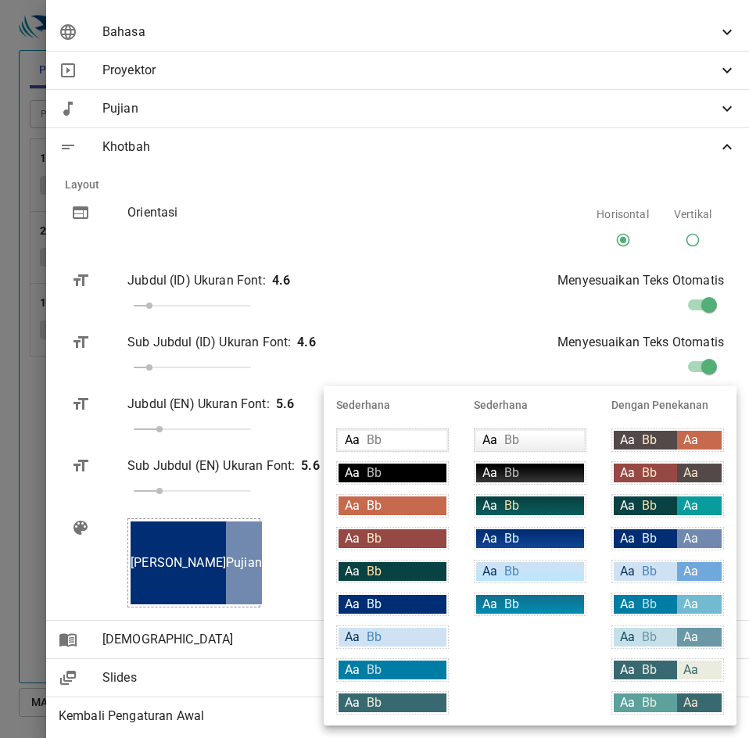
click at [412, 504] on div "Aa Bb" at bounding box center [392, 505] width 108 height 19
type input "#c7694c"
type input "#ffffff"
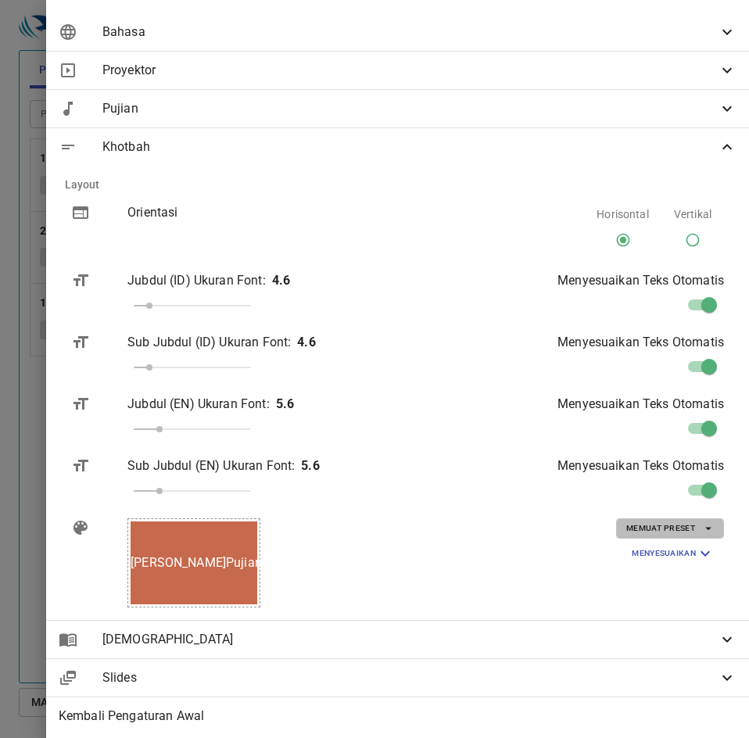
click at [652, 527] on span "Memuat Preset" at bounding box center [670, 528] width 88 height 14
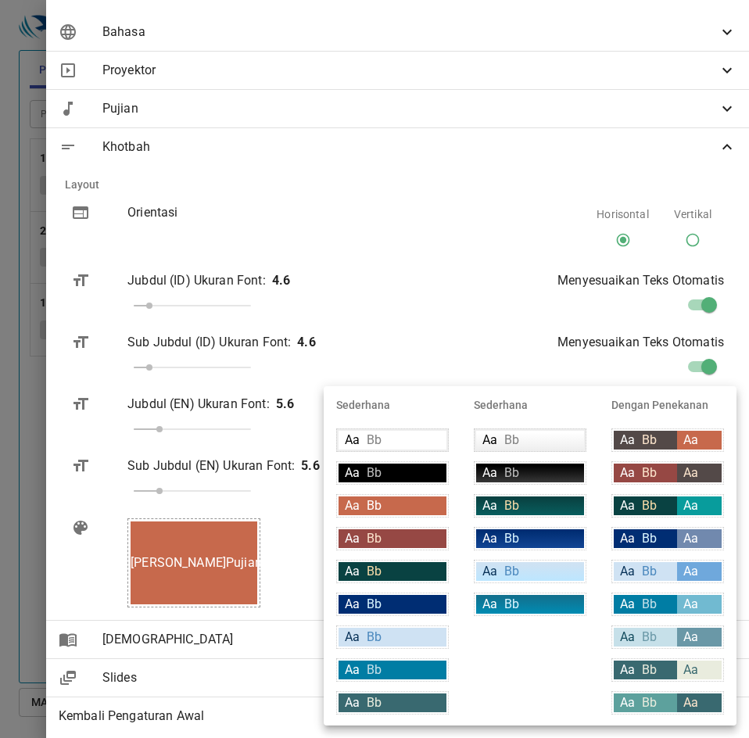
click at [667, 529] on div "Aa Bb" at bounding box center [645, 538] width 63 height 19
type input "#002d73"
type input "#daf5ff"
type input "#7189ae"
type input "#ffffff"
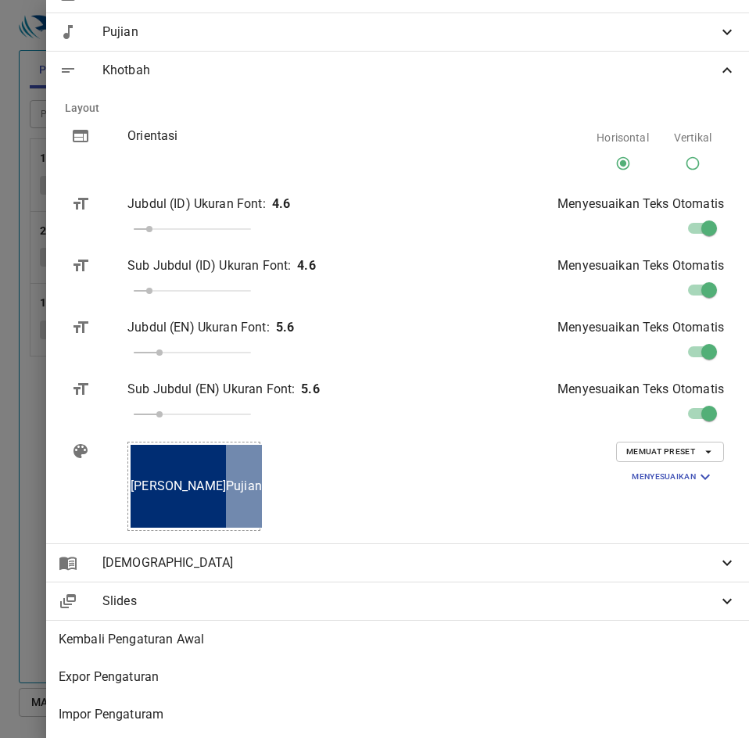
scroll to position [139, 0]
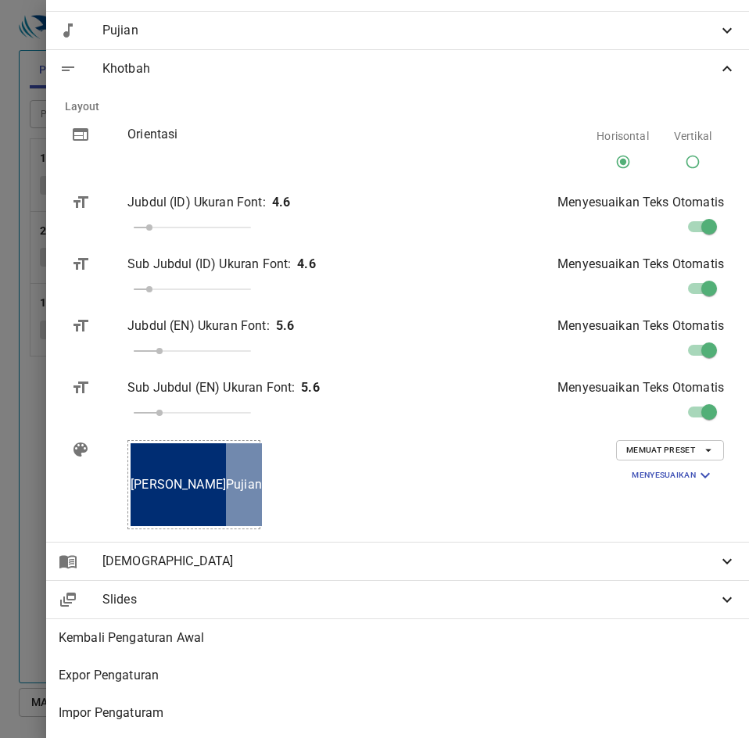
click at [619, 555] on span "[DEMOGRAPHIC_DATA]" at bounding box center [409, 561] width 615 height 19
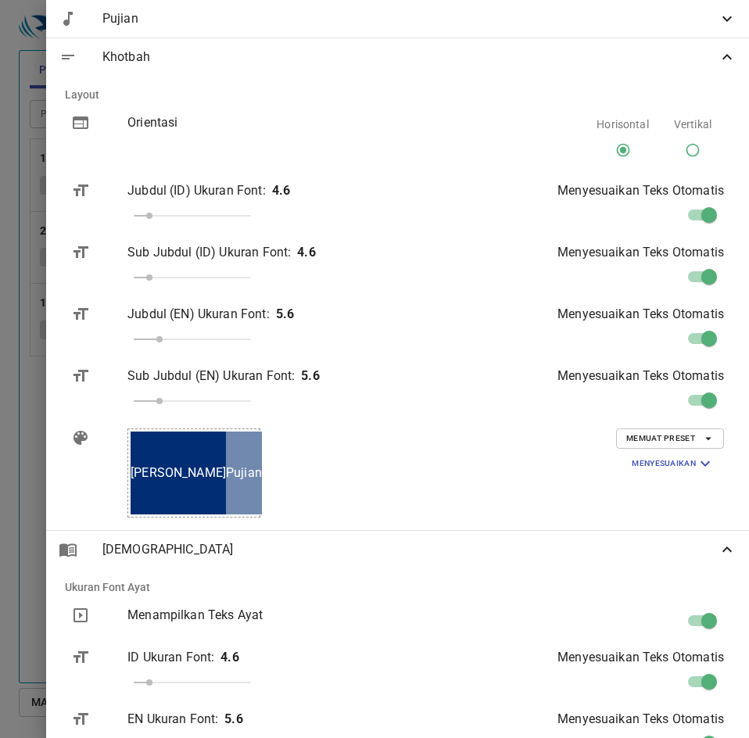
click at [717, 53] on icon at bounding box center [726, 57] width 19 height 19
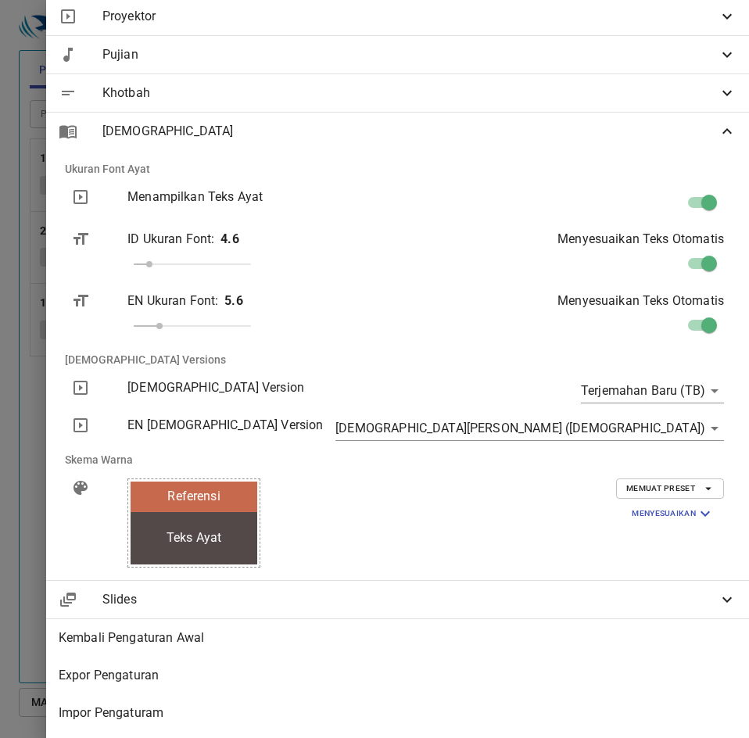
scroll to position [115, 0]
click at [209, 499] on div at bounding box center [374, 369] width 749 height 738
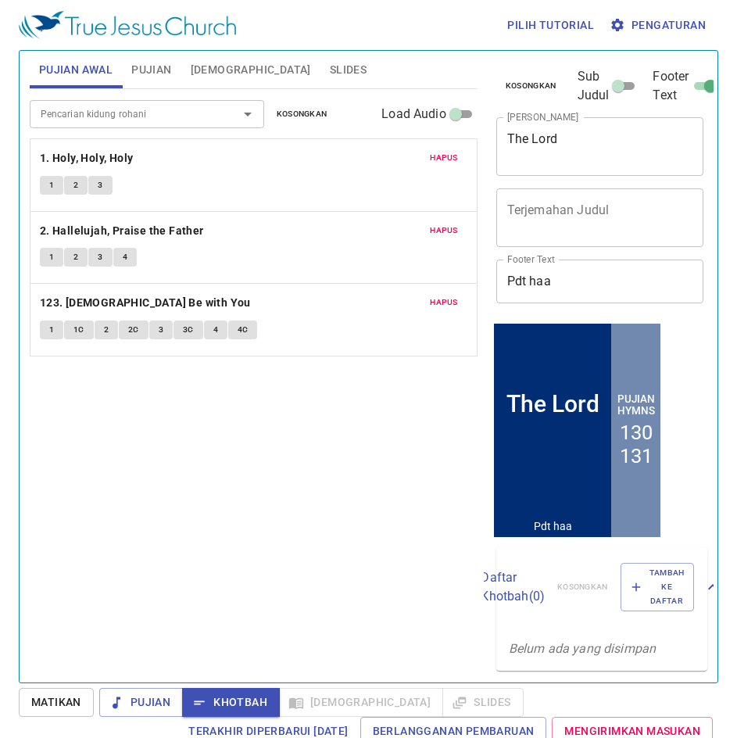
click at [323, 565] on div "Pencarian kidung rohani Pencarian kidung rohani Kosongkan Load Audio Hapus 1. H…" at bounding box center [254, 379] width 448 height 580
click at [149, 711] on span "Pujian" at bounding box center [141, 702] width 59 height 20
click at [52, 181] on span "1" at bounding box center [51, 185] width 5 height 14
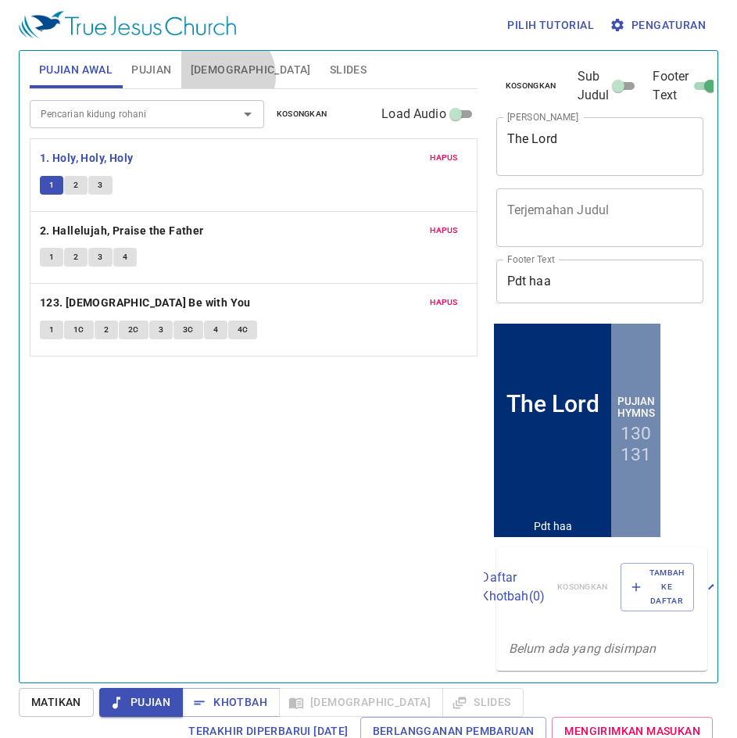
click at [225, 75] on span "[DEMOGRAPHIC_DATA]" at bounding box center [251, 70] width 120 height 20
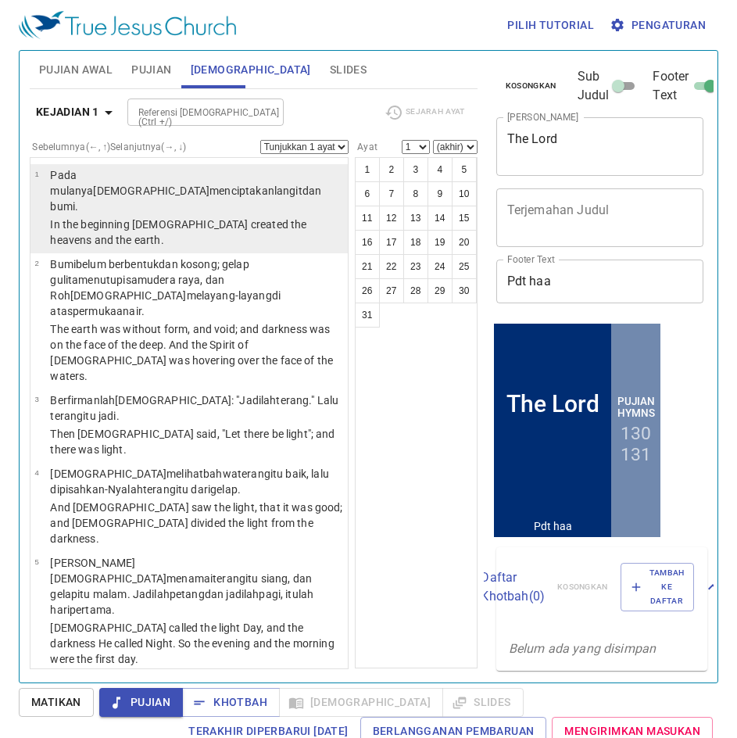
click at [216, 217] on td "In the beginning [DEMOGRAPHIC_DATA] created the heavens and the earth." at bounding box center [196, 234] width 293 height 34
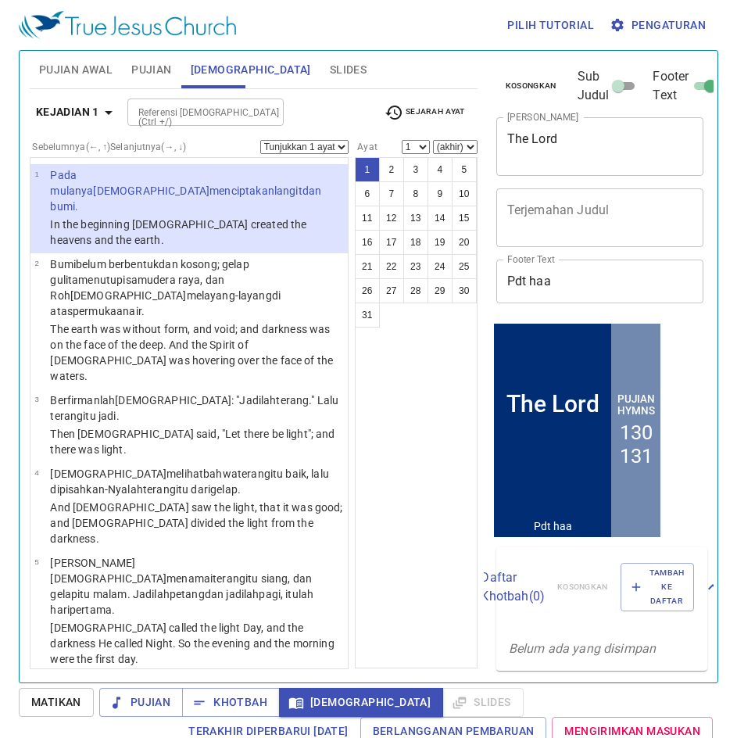
click at [674, 23] on span "Pengaturan" at bounding box center [659, 26] width 93 height 20
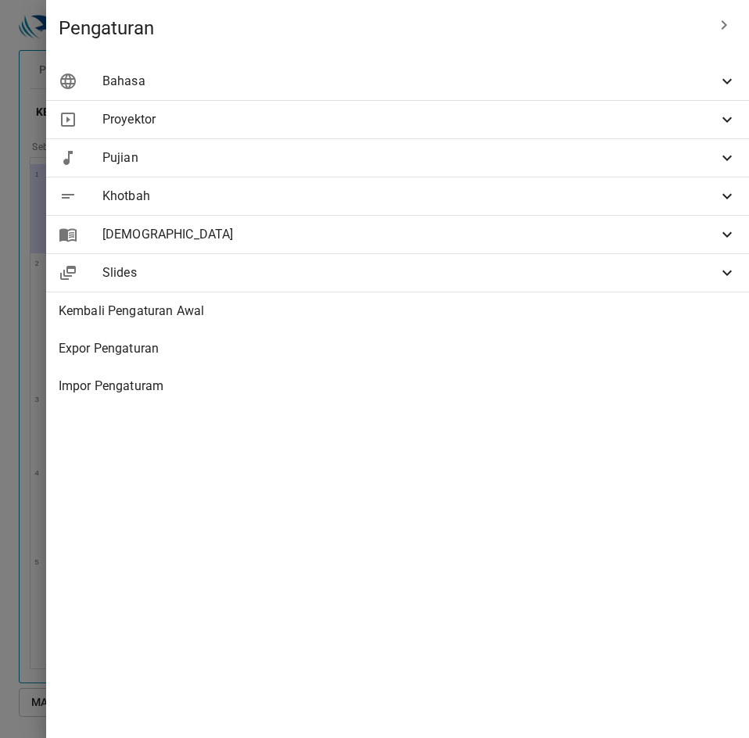
click at [424, 241] on span "[DEMOGRAPHIC_DATA]" at bounding box center [409, 234] width 615 height 19
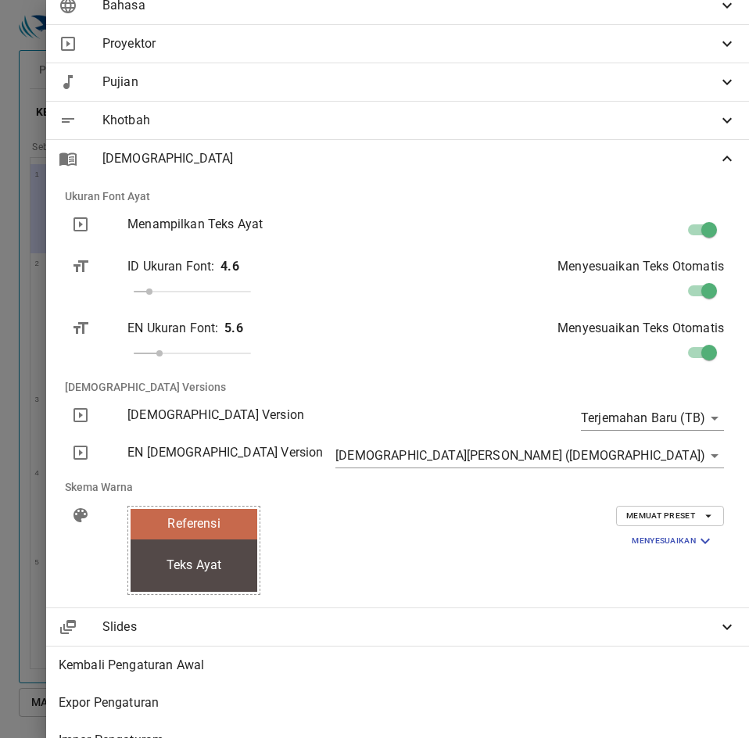
scroll to position [78, 0]
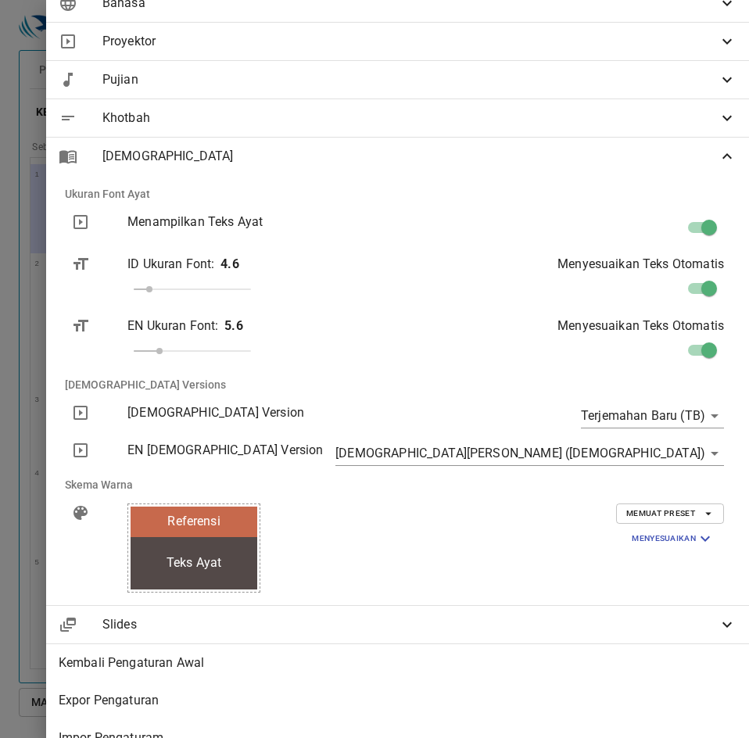
click at [674, 514] on span "Memuat Preset" at bounding box center [670, 513] width 88 height 14
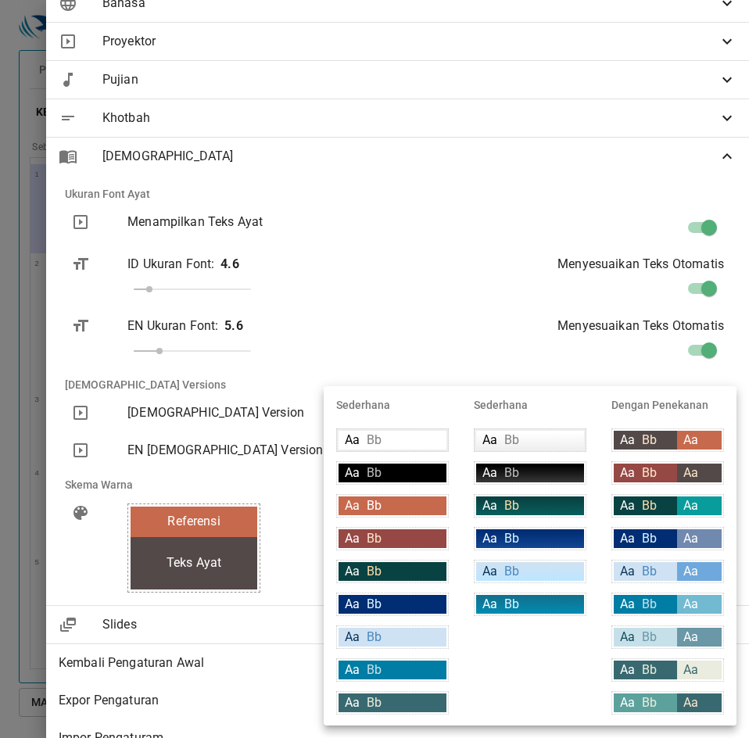
click at [674, 506] on div "Aa Bb" at bounding box center [645, 505] width 63 height 19
type input "#094242"
type input "#089c9c"
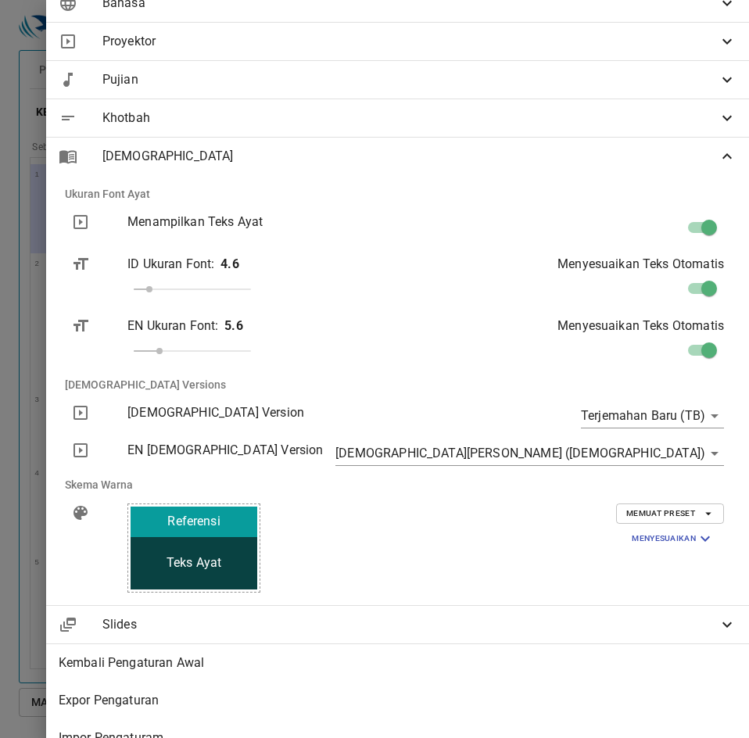
click at [674, 505] on button "Memuat Preset" at bounding box center [670, 513] width 108 height 20
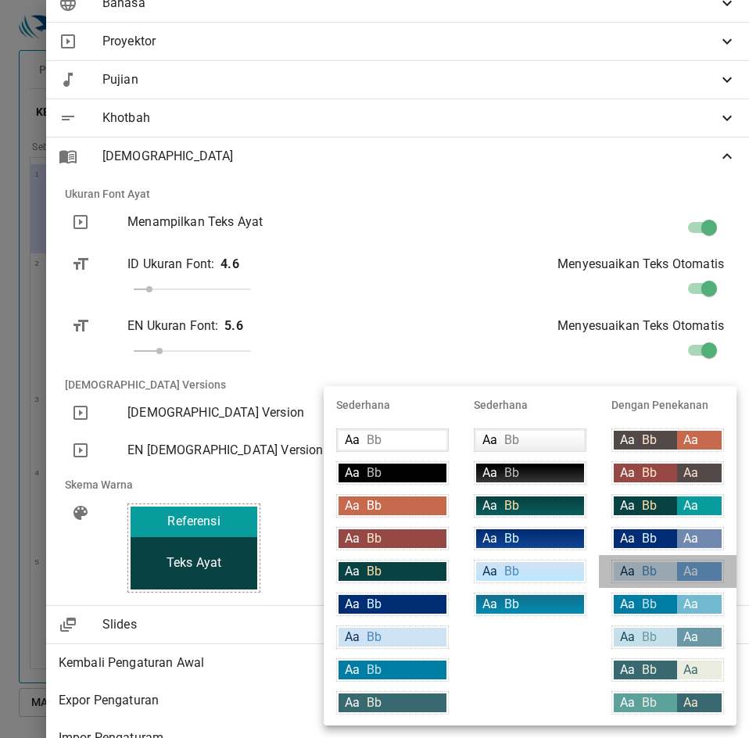
click at [687, 576] on span "Aa" at bounding box center [690, 571] width 15 height 15
type input "#cfe2f3"
type input "#063056"
type input "#6fa8dc"
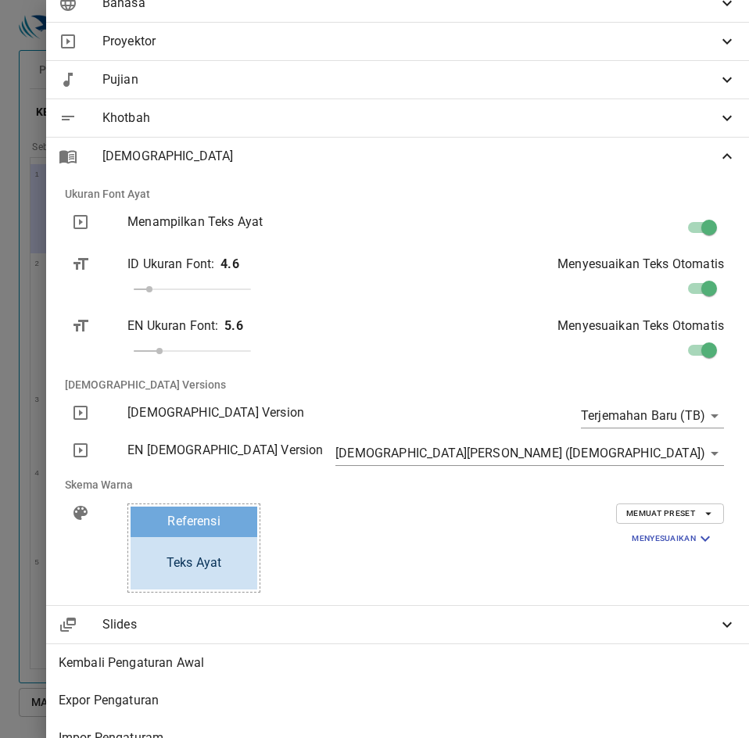
click at [676, 511] on span "Memuat Preset" at bounding box center [670, 513] width 88 height 14
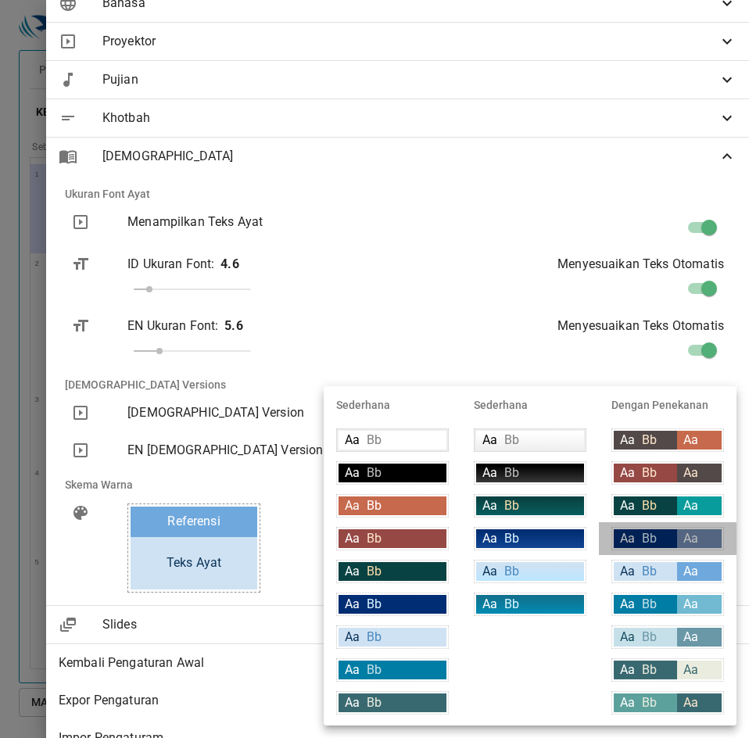
click at [675, 537] on div "Aa Bb" at bounding box center [645, 538] width 63 height 19
type input "#002d73"
type input "#ffffff"
type input "#7189ae"
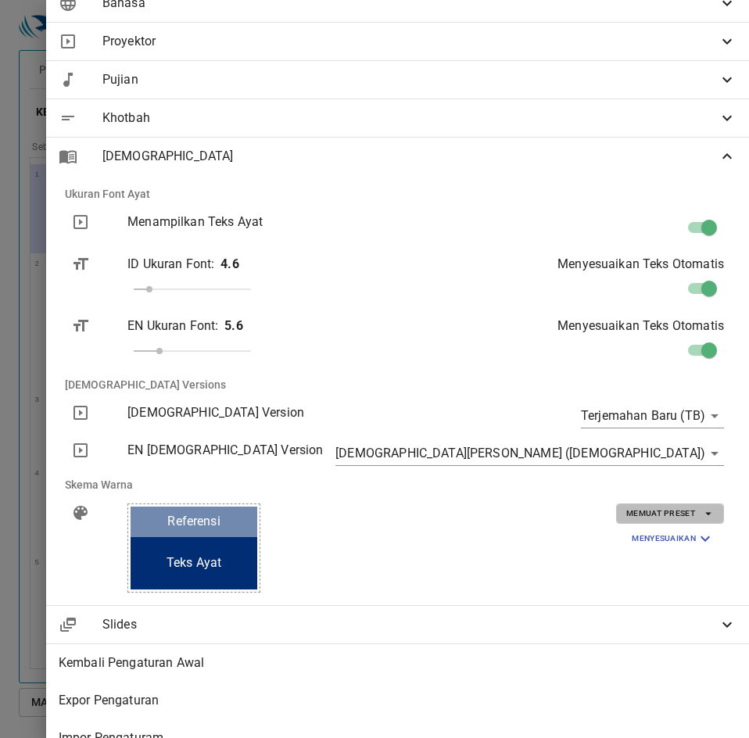
click at [683, 518] on span "Memuat Preset" at bounding box center [670, 513] width 88 height 14
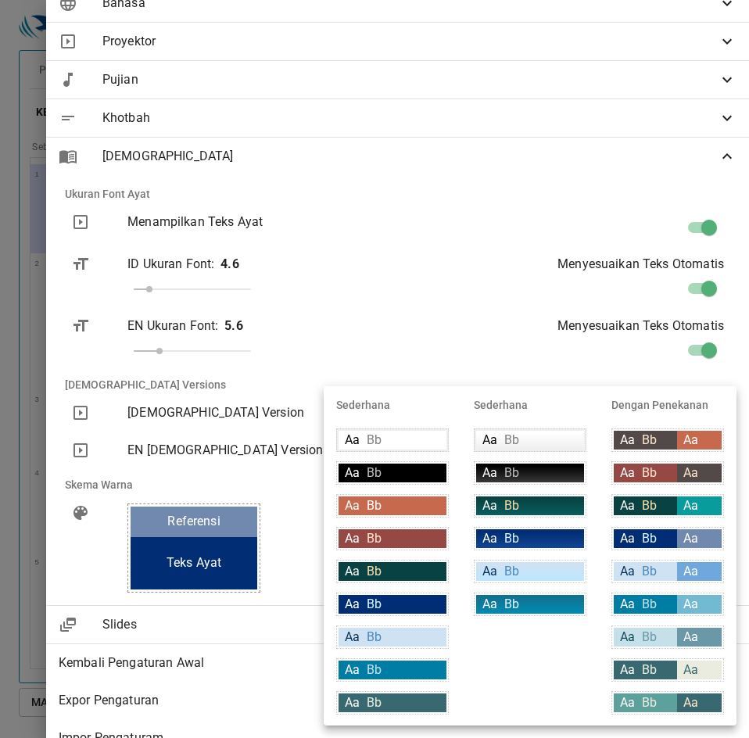
click at [663, 646] on div "Aa Bb" at bounding box center [645, 637] width 63 height 19
type input "#c6e0e9"
type input "#134c5d"
type input "#6a98a7"
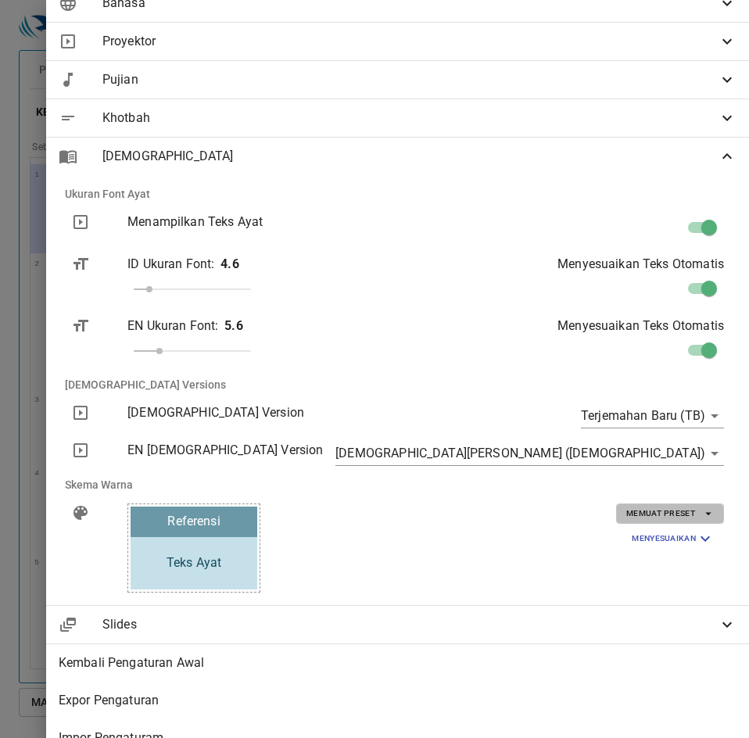
click at [664, 515] on span "Memuat Preset" at bounding box center [670, 513] width 88 height 14
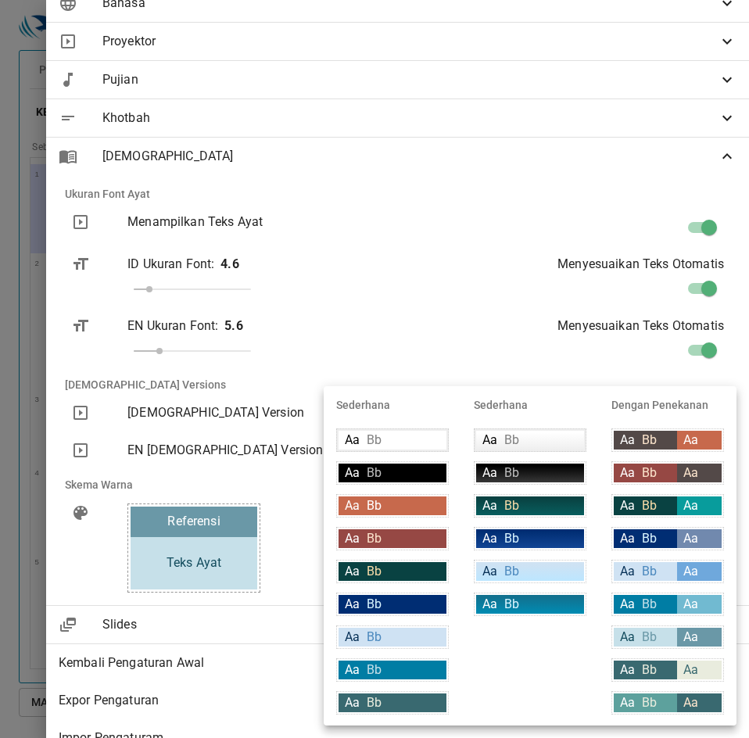
click at [693, 578] on span "Aa" at bounding box center [690, 571] width 15 height 15
type input "#cfe2f3"
type input "#063056"
type input "#6fa8dc"
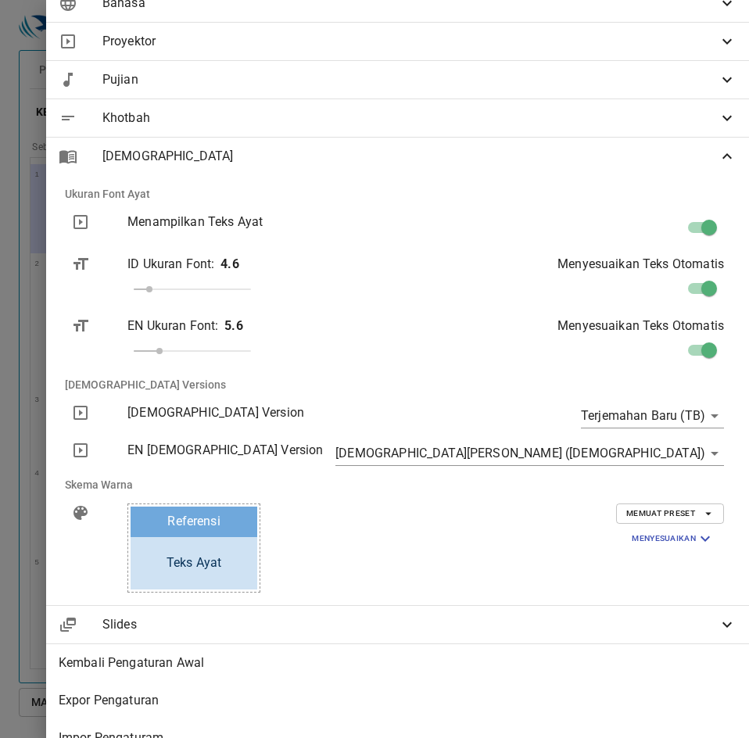
click at [701, 509] on icon "button" at bounding box center [708, 513] width 14 height 14
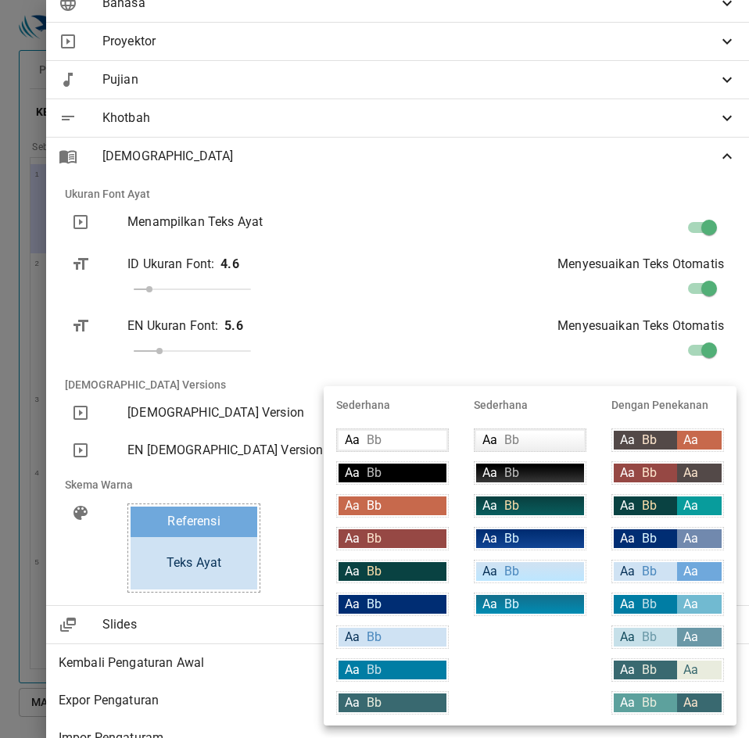
click at [678, 674] on div "Aa" at bounding box center [699, 669] width 45 height 19
type input "#396970"
type input "#ffffff"
type input "#e9ecde"
type input "#396970"
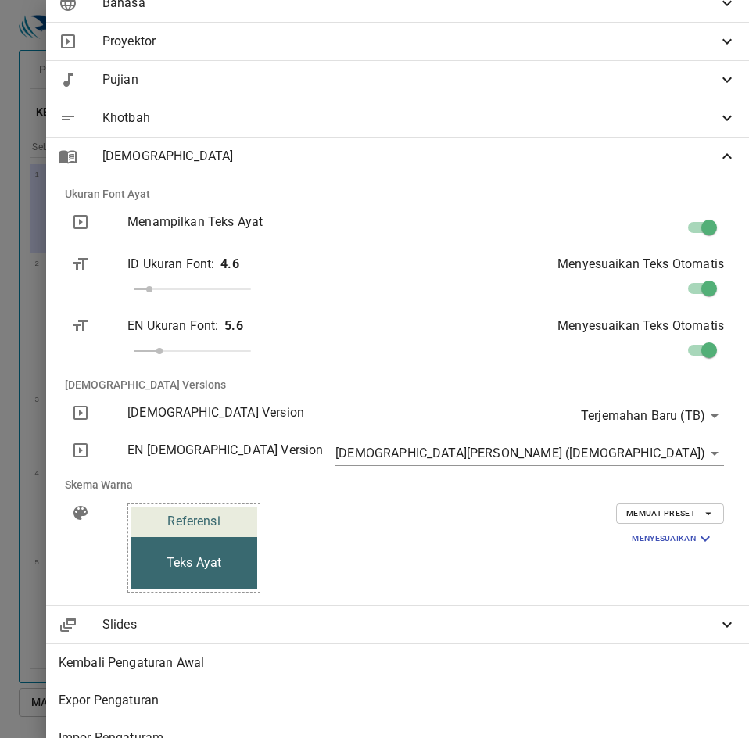
click at [686, 509] on span "Memuat Preset" at bounding box center [670, 513] width 88 height 14
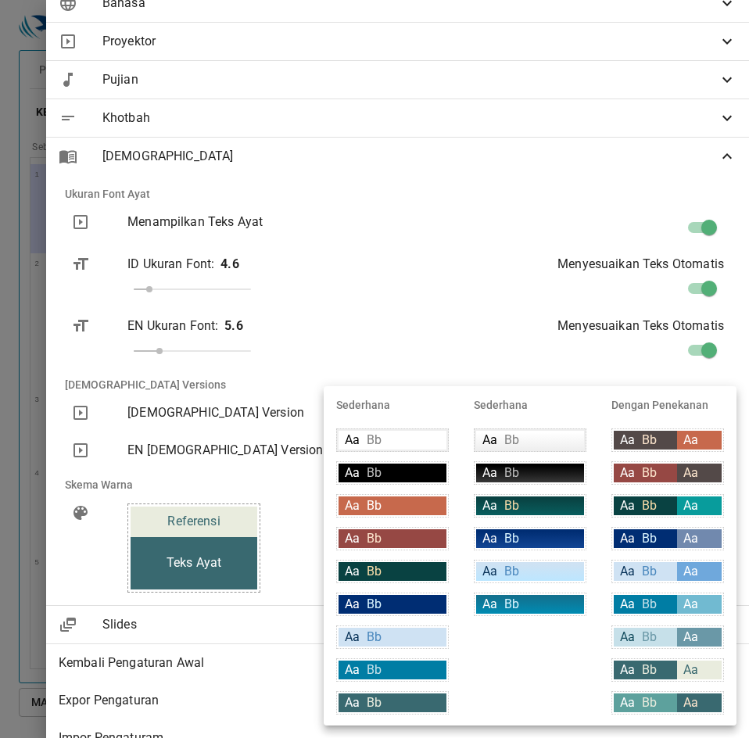
click at [673, 539] on div "Aa Bb" at bounding box center [645, 538] width 63 height 19
type input "#002d73"
type input "#7189ae"
type input "#ffffff"
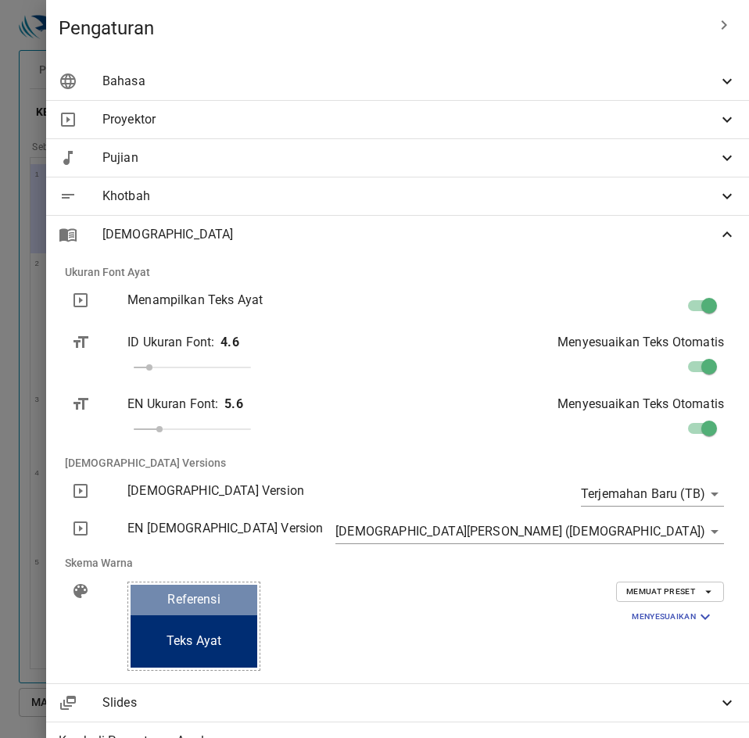
scroll to position [78, 0]
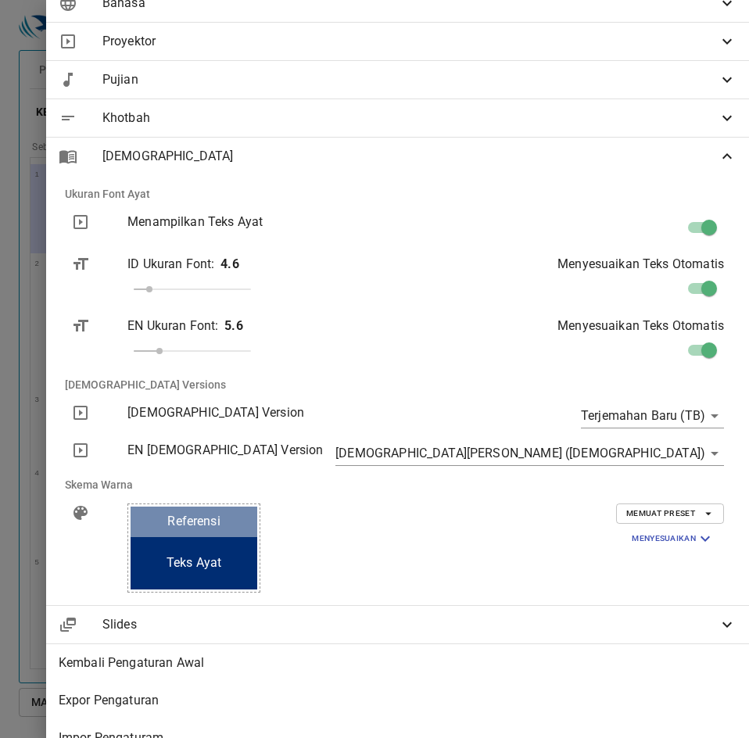
drag, startPoint x: 133, startPoint y: 497, endPoint x: 133, endPoint y: 485, distance: 12.5
click at [133, 497] on div at bounding box center [374, 369] width 749 height 738
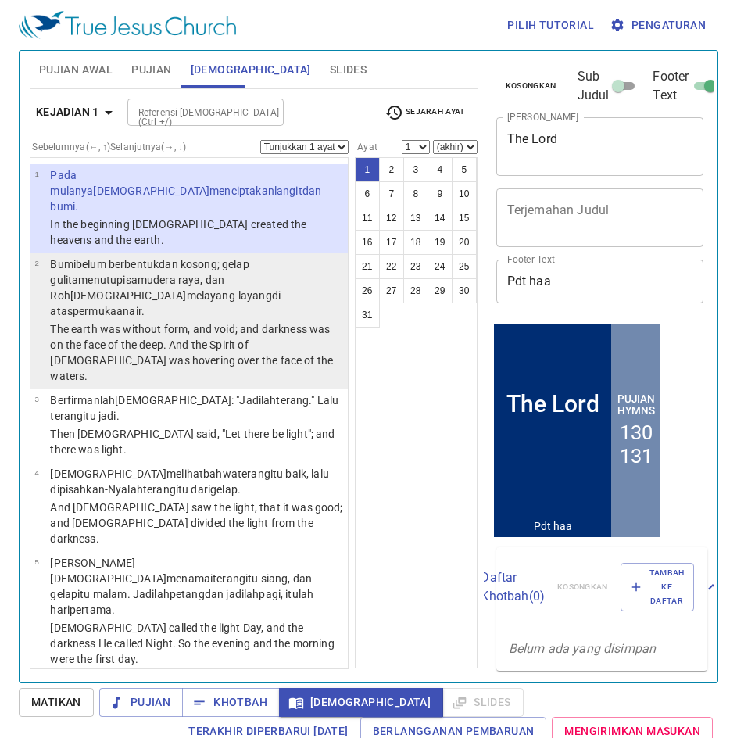
click at [247, 321] on p "The earth was without form, and void; and darkness was on the face of the deep.…" at bounding box center [196, 352] width 293 height 63
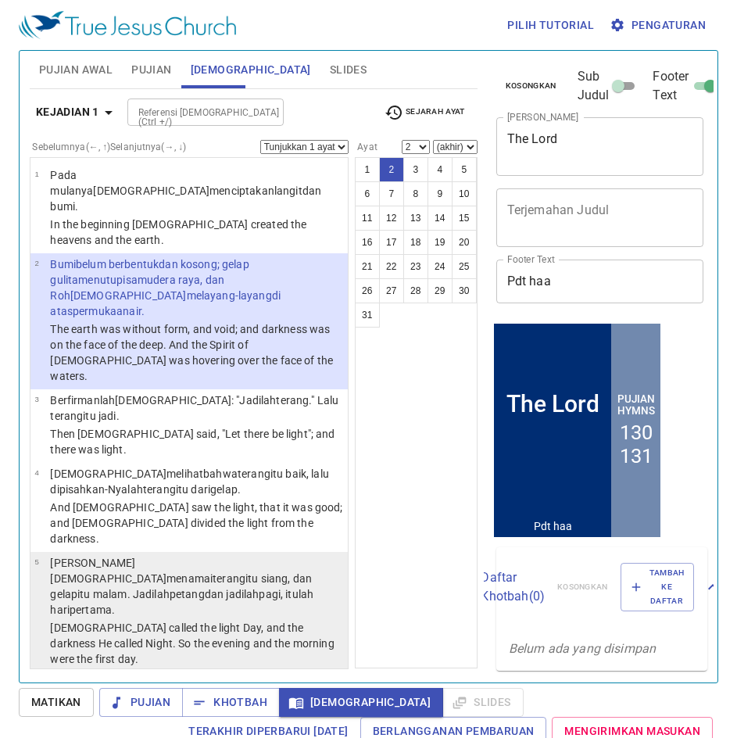
click at [227, 588] on wh1961 "pagi , itulah hari pertama ." at bounding box center [181, 602] width 263 height 28
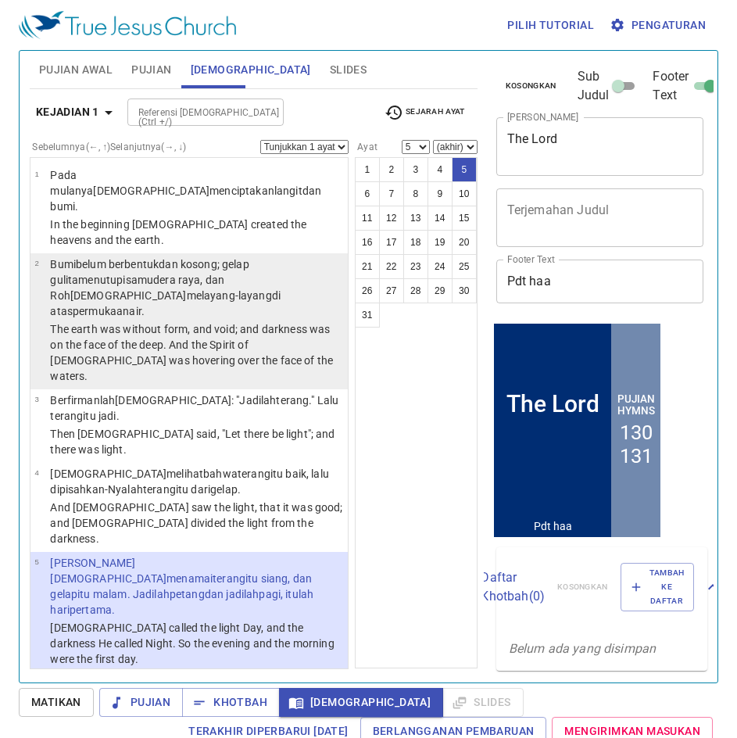
click at [202, 321] on p "The earth was without form, and void; and darkness was on the face of the deep.…" at bounding box center [196, 352] width 293 height 63
select select "2"
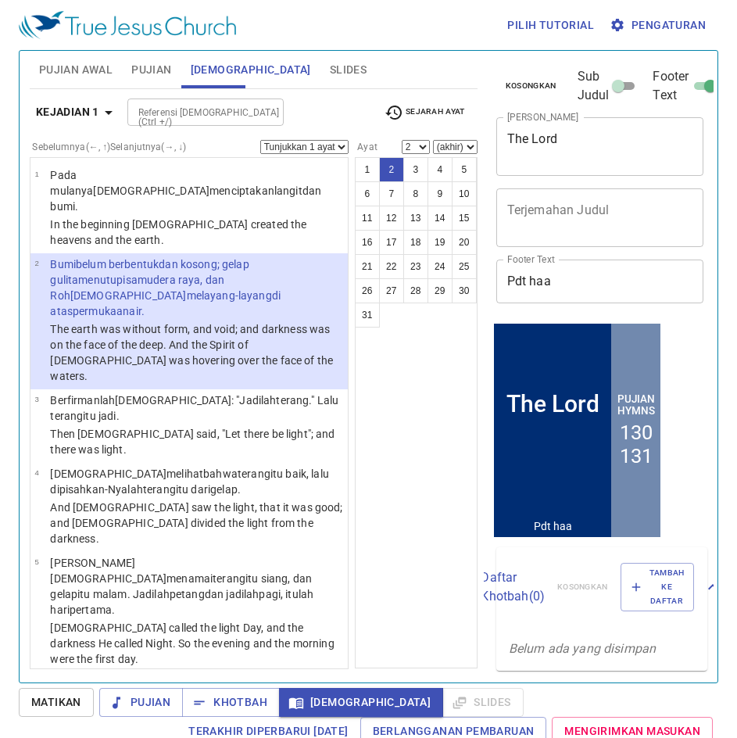
click at [388, 437] on div "1 2 3 4 5 6 7 8 9 10 11 12 13 14 15 16 17 18 19 20 21 22 23 24 25 26 27 28 29 3…" at bounding box center [416, 412] width 123 height 511
click at [74, 74] on span "Pujian Awal" at bounding box center [75, 70] width 73 height 20
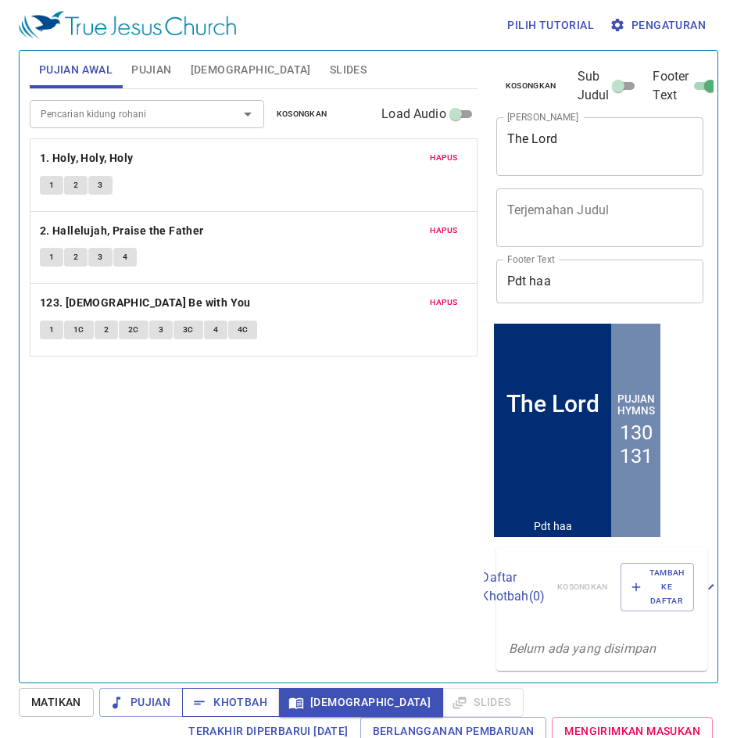
click at [231, 704] on span "Khotbah" at bounding box center [231, 702] width 73 height 20
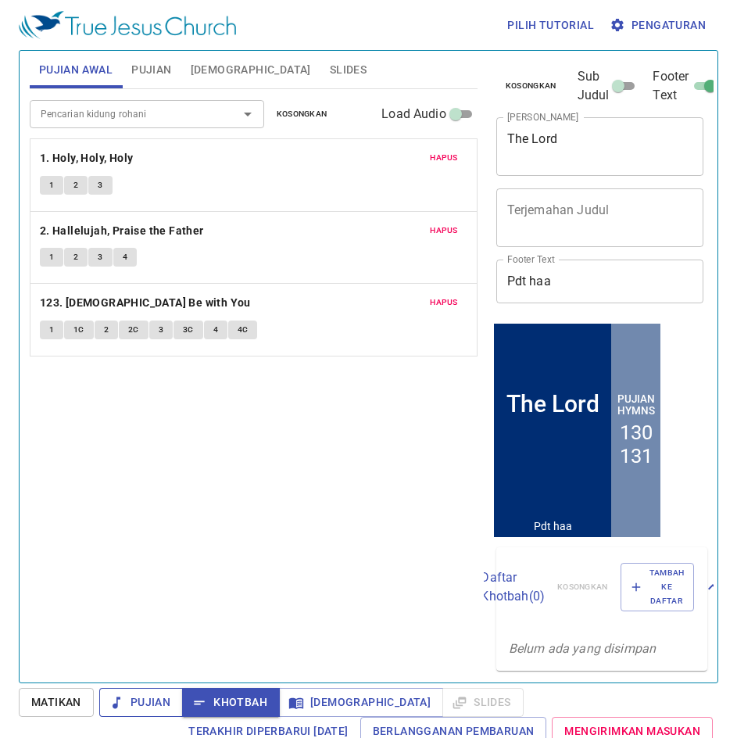
click at [166, 698] on span "Pujian" at bounding box center [141, 702] width 59 height 20
click at [675, 20] on span "Pengaturan" at bounding box center [659, 26] width 93 height 20
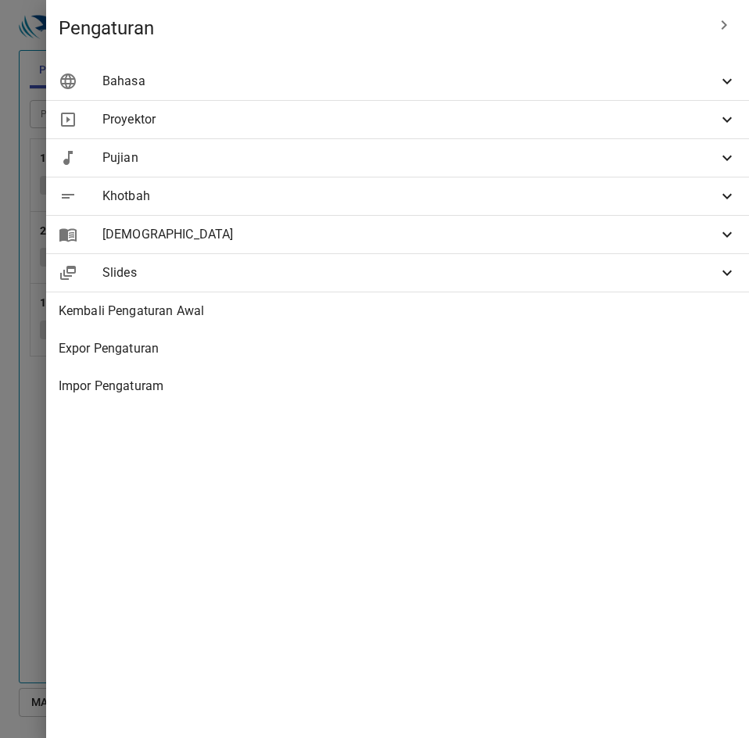
click at [517, 146] on div "Pujian" at bounding box center [397, 158] width 703 height 38
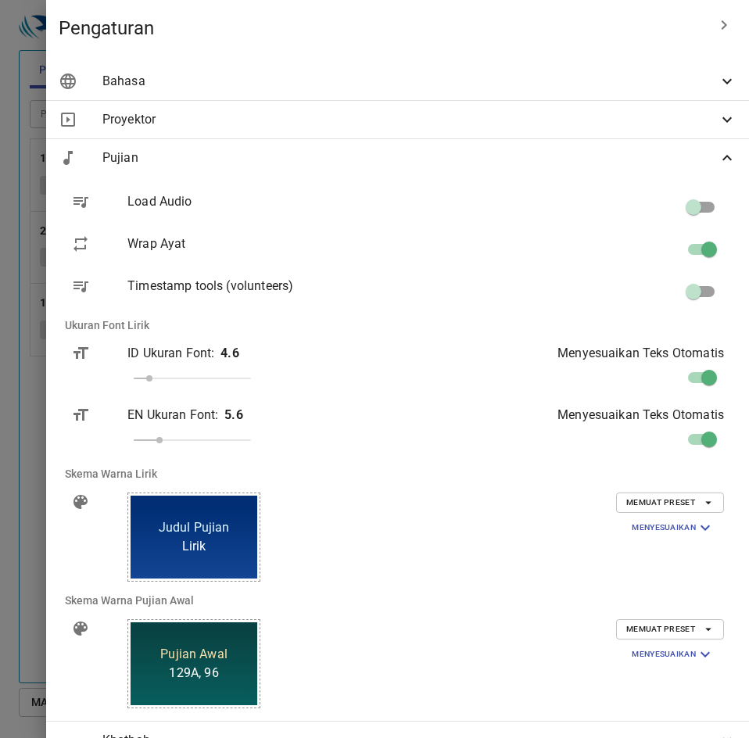
click at [257, 669] on div "129A, 96 Pujian Awal" at bounding box center [194, 663] width 127 height 83
click at [218, 666] on span "129A, 96" at bounding box center [193, 673] width 49 height 19
click at [667, 629] on span "Memuat Preset" at bounding box center [670, 629] width 88 height 14
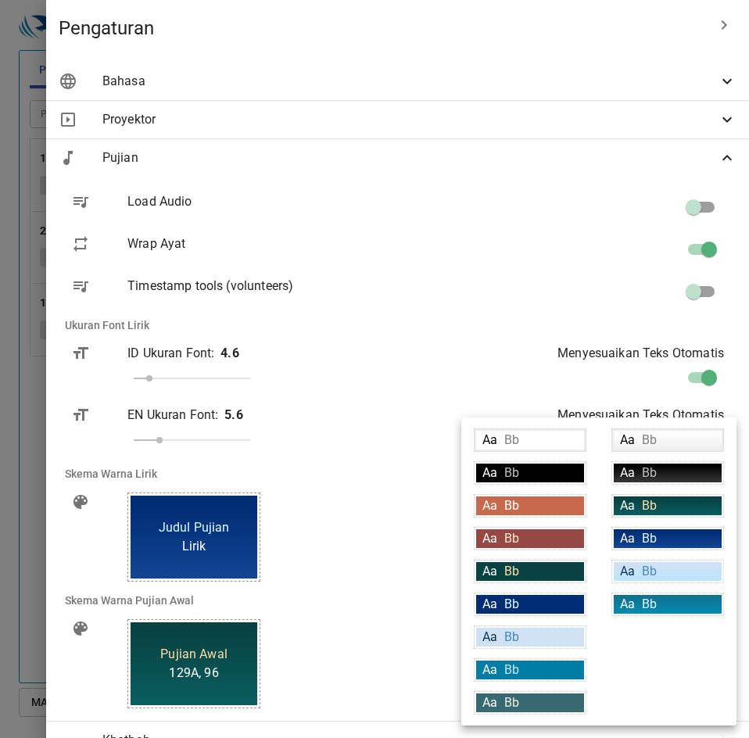
click at [668, 539] on div "Aa Bb" at bounding box center [668, 538] width 108 height 19
type input "linear-gradient(180deg, rgba(0,45,115,1) 10%, rgba(18,69,148,1) 100%)"
type input "#daf5ff"
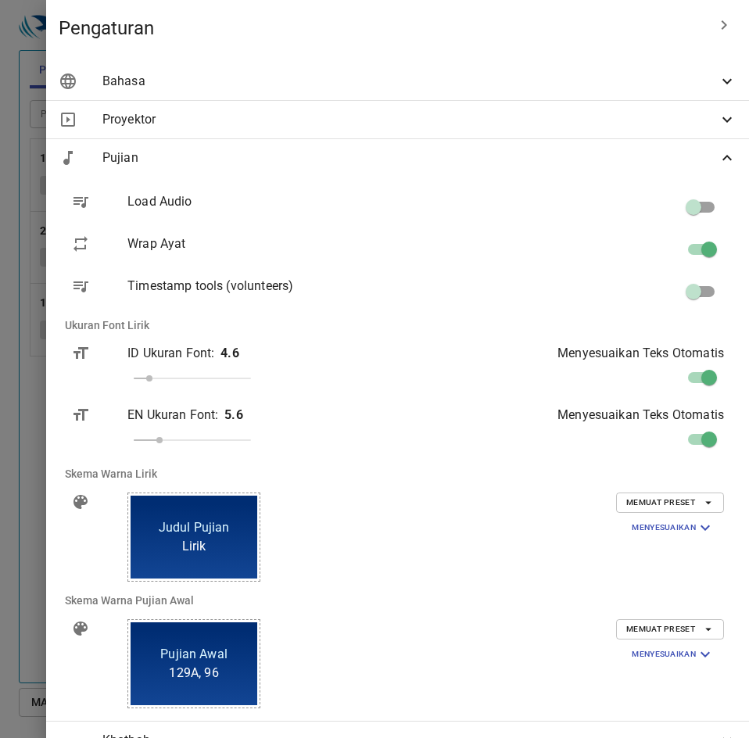
click at [168, 518] on div at bounding box center [374, 369] width 749 height 738
